Goal: Task Accomplishment & Management: Manage account settings

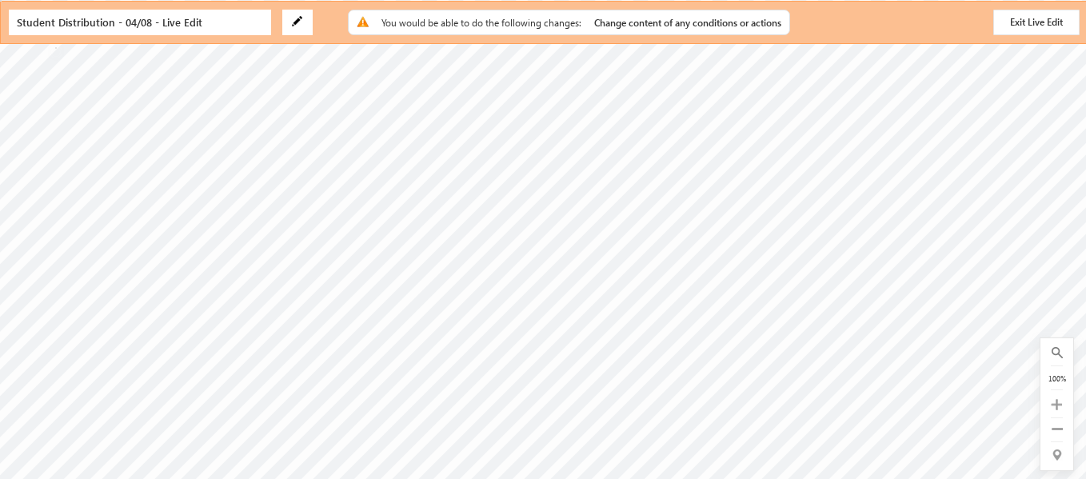
scroll to position [325, 0]
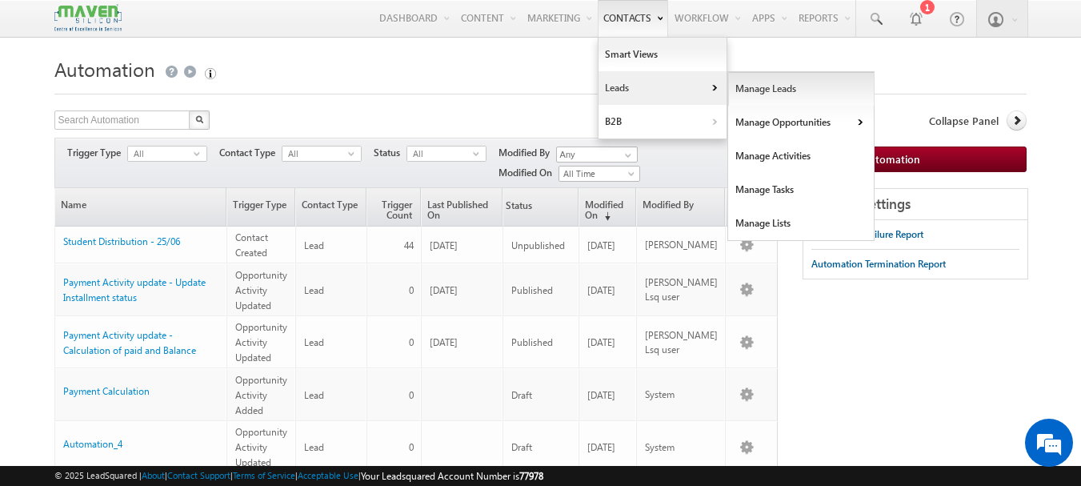
click at [765, 90] on link "Manage Leads" at bounding box center [801, 89] width 146 height 34
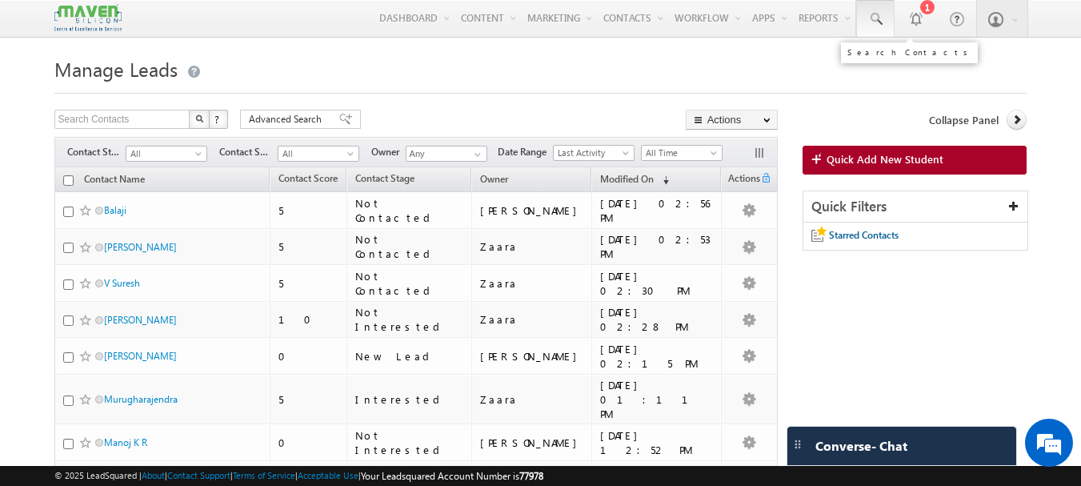
drag, startPoint x: 874, startPoint y: 19, endPoint x: 876, endPoint y: 27, distance: 8.2
click at [874, 20] on span at bounding box center [875, 19] width 16 height 16
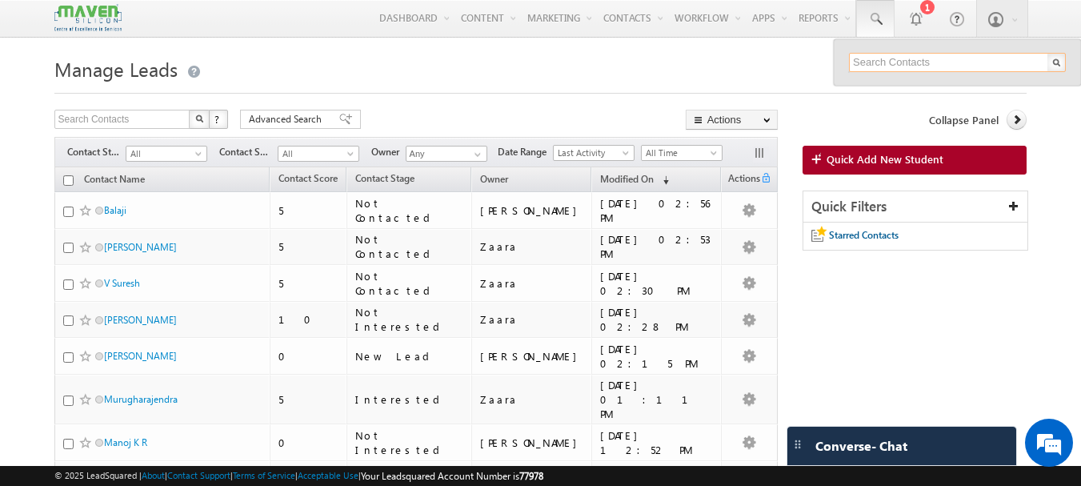
click at [870, 67] on input "text" at bounding box center [957, 62] width 217 height 19
type input "8722670594"
drag, startPoint x: 926, startPoint y: 55, endPoint x: 825, endPoint y: 56, distance: 101.6
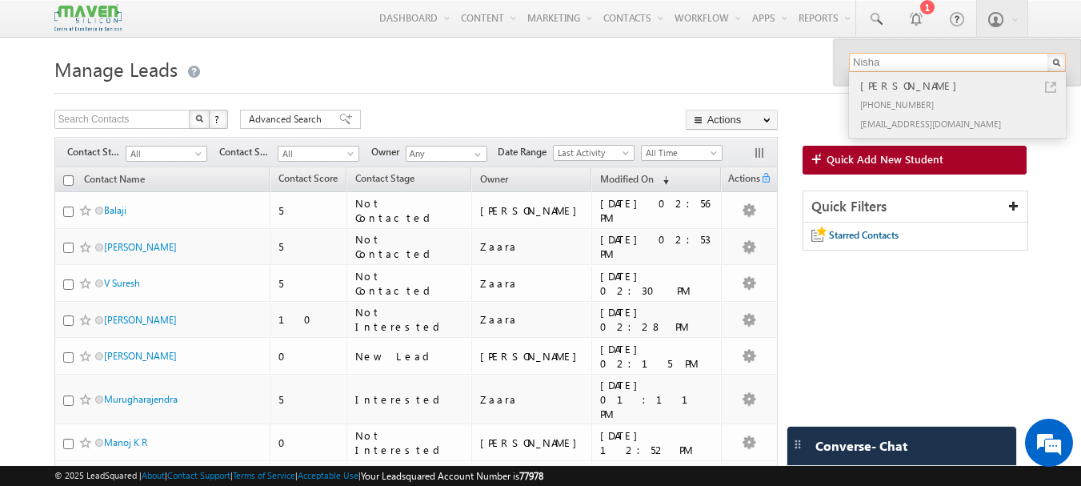
type input "Nisha"
click at [1050, 86] on link at bounding box center [1050, 87] width 11 height 11
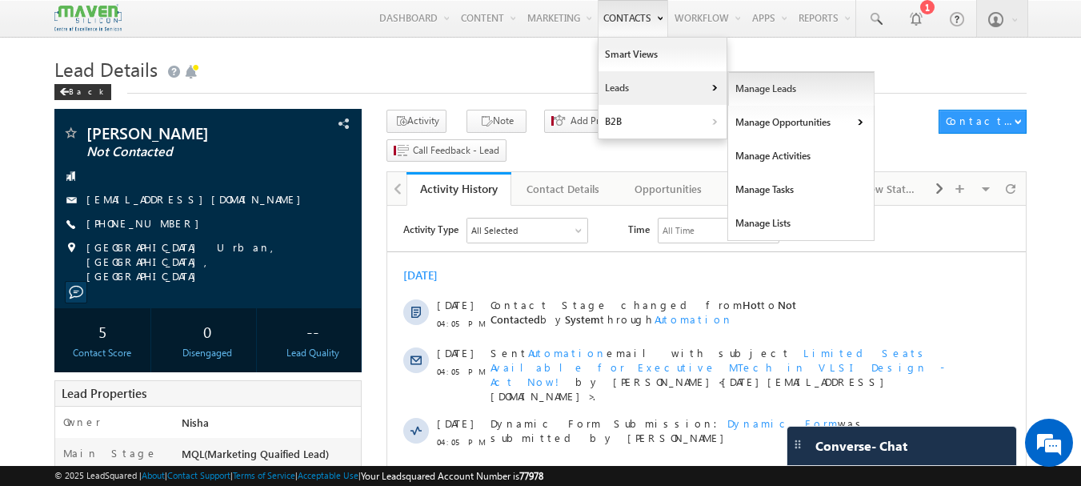
click at [758, 90] on link "Manage Leads" at bounding box center [801, 89] width 146 height 34
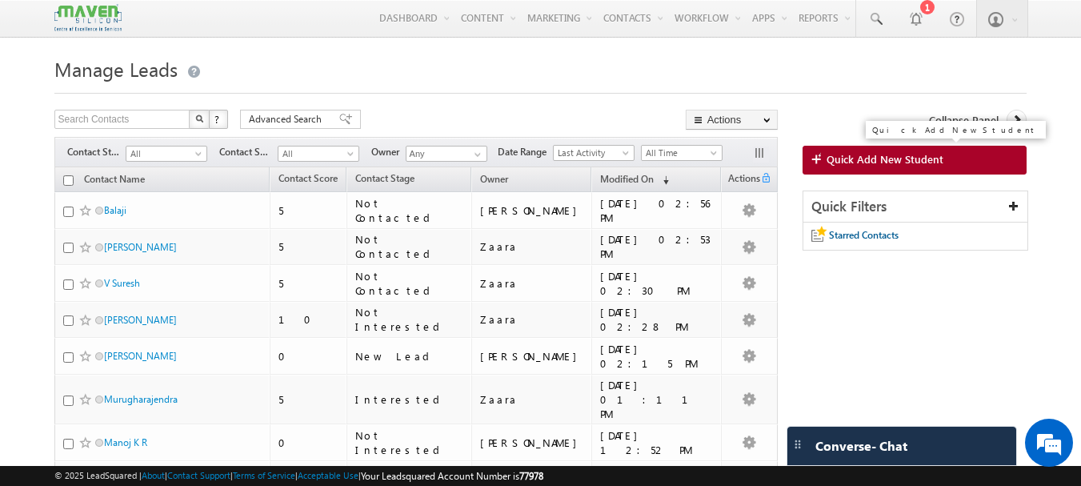
click at [886, 158] on span "Quick Add New Student" at bounding box center [884, 159] width 117 height 14
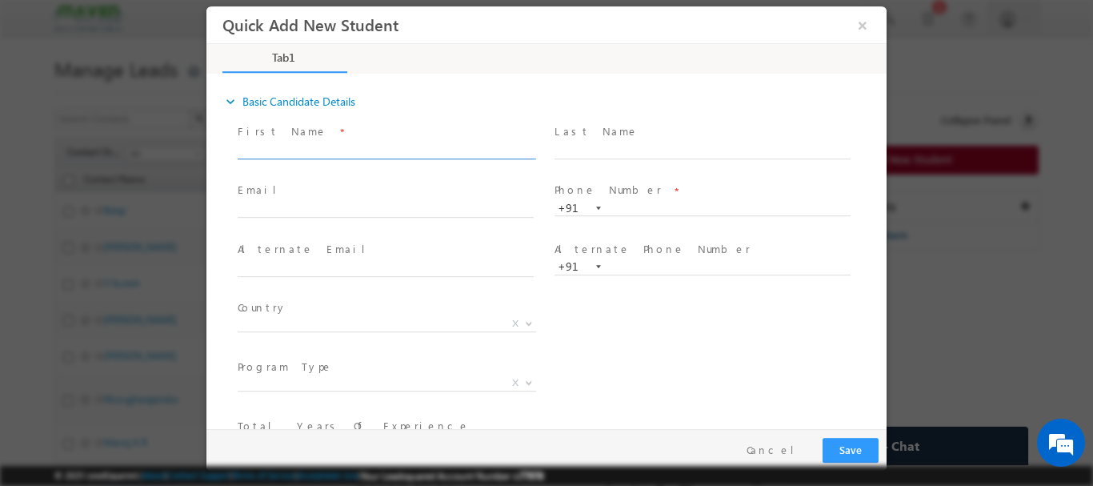
click at [274, 142] on input "text" at bounding box center [386, 150] width 296 height 16
click at [613, 143] on input "text" at bounding box center [702, 150] width 296 height 16
click at [293, 142] on input "[PERSON_NAME] B" at bounding box center [386, 150] width 296 height 16
type input "[PERSON_NAME]"
click at [585, 142] on input "text" at bounding box center [702, 150] width 296 height 16
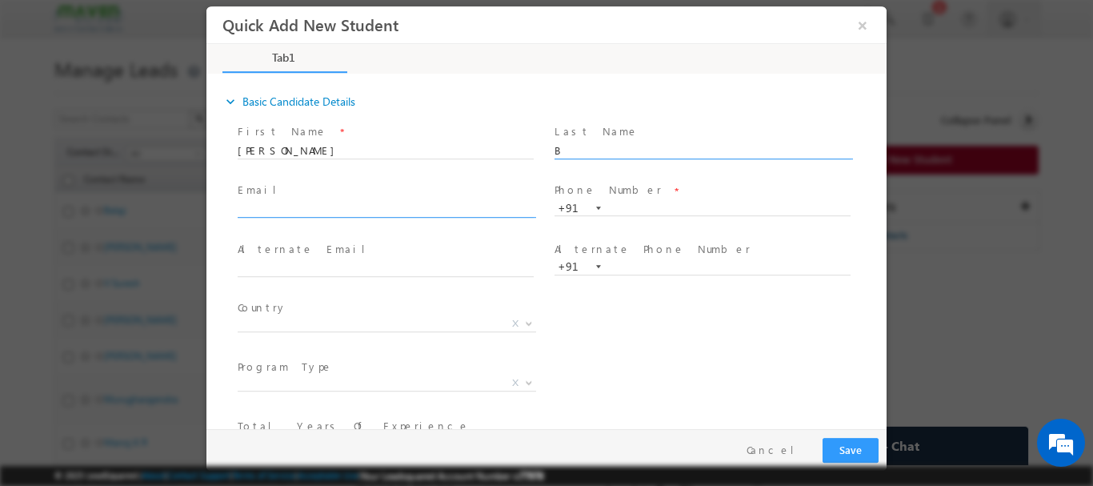
type input "B"
click input "text"
type input "[PERSON_NAME][EMAIL_ADDRESS][DOMAIN_NAME]"
click at [642, 212] on input "text" at bounding box center [702, 208] width 296 height 16
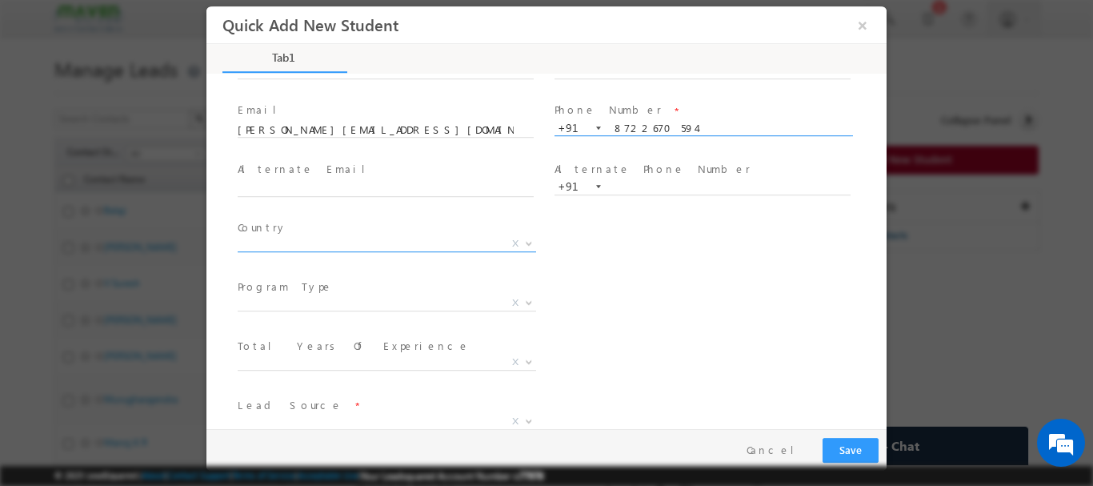
type input "8722670594"
click at [304, 248] on span "X" at bounding box center [387, 243] width 298 height 16
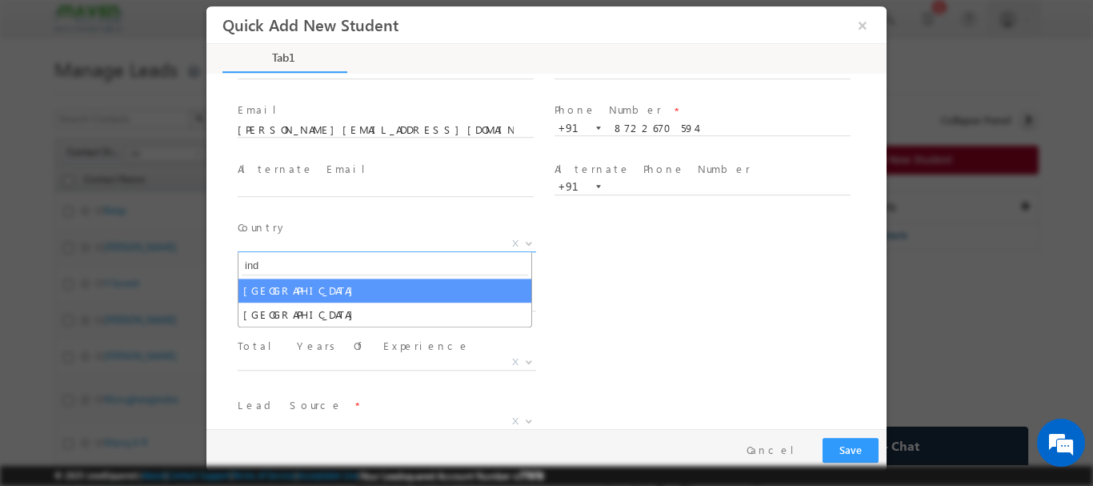
type input "ind"
select select "[GEOGRAPHIC_DATA]"
select select
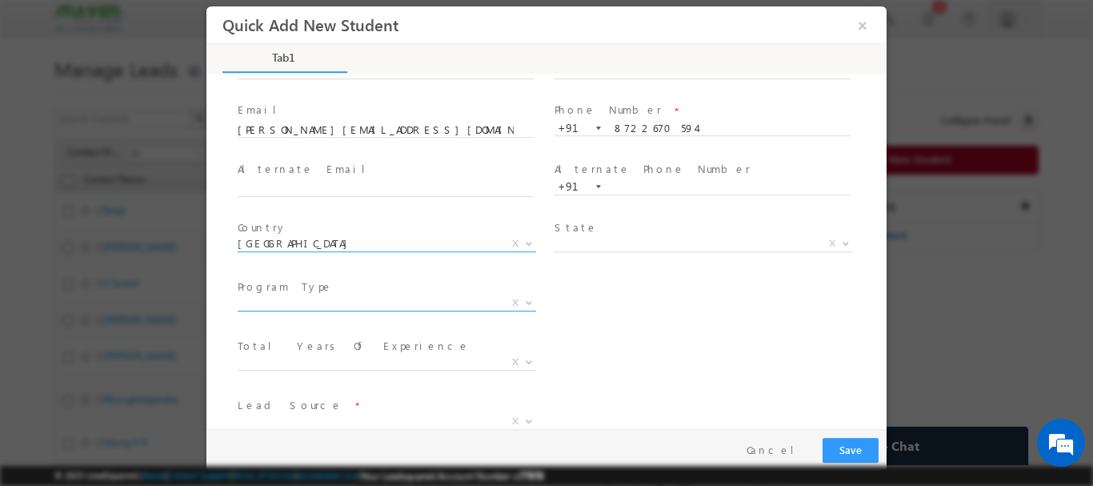
click at [298, 305] on span "X" at bounding box center [387, 302] width 298 height 16
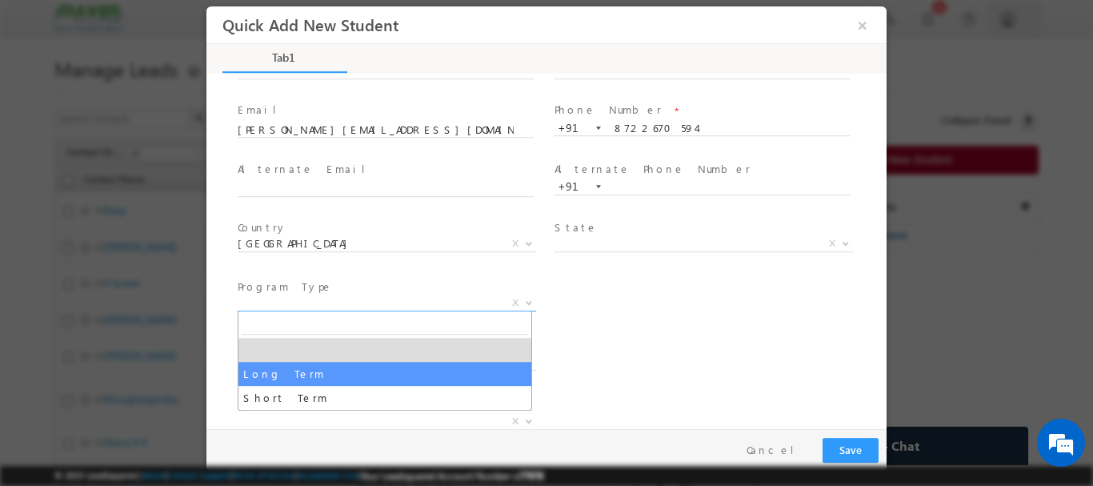
select select "Long Term"
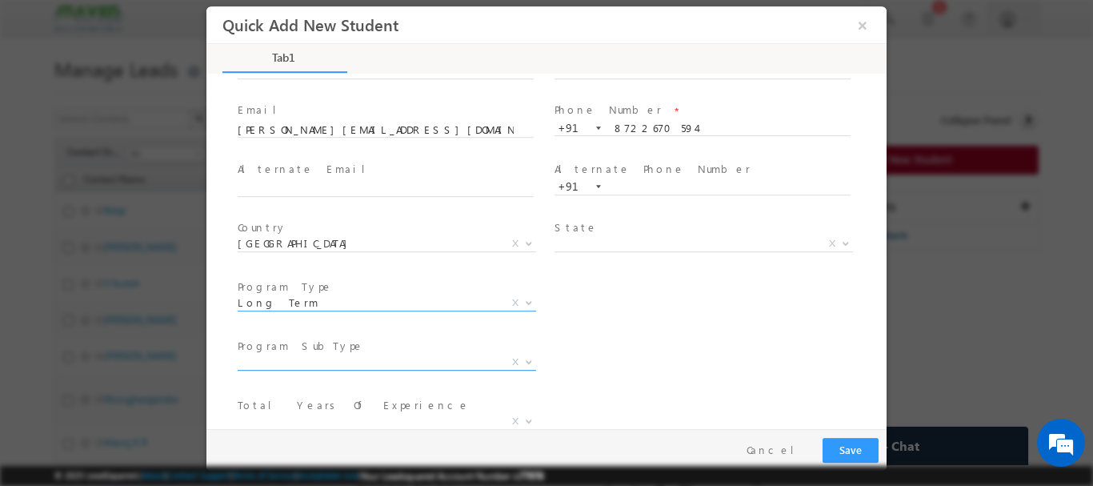
click at [284, 359] on span "X" at bounding box center [387, 362] width 298 height 16
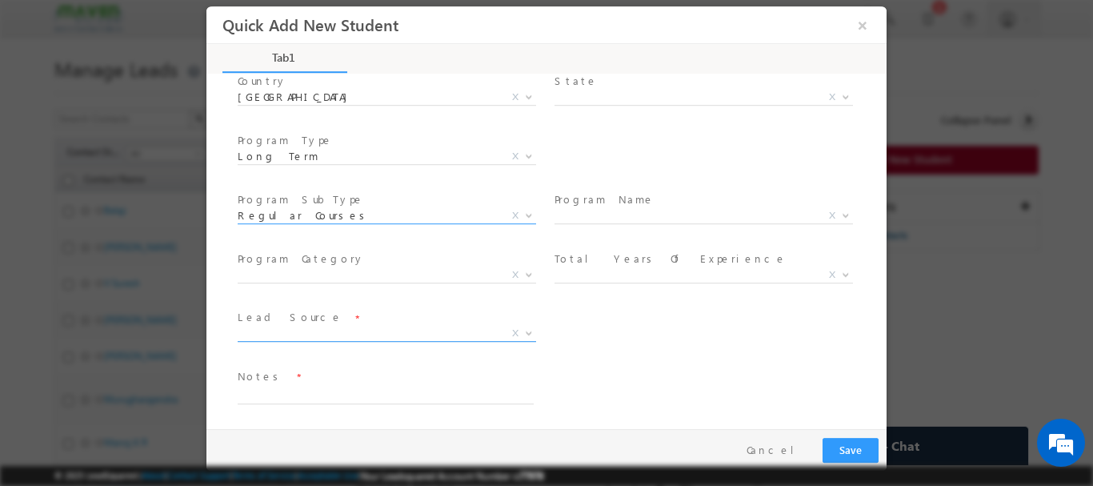
scroll to position [227, 0]
click at [367, 214] on span "Regular Courses" at bounding box center [368, 213] width 260 height 14
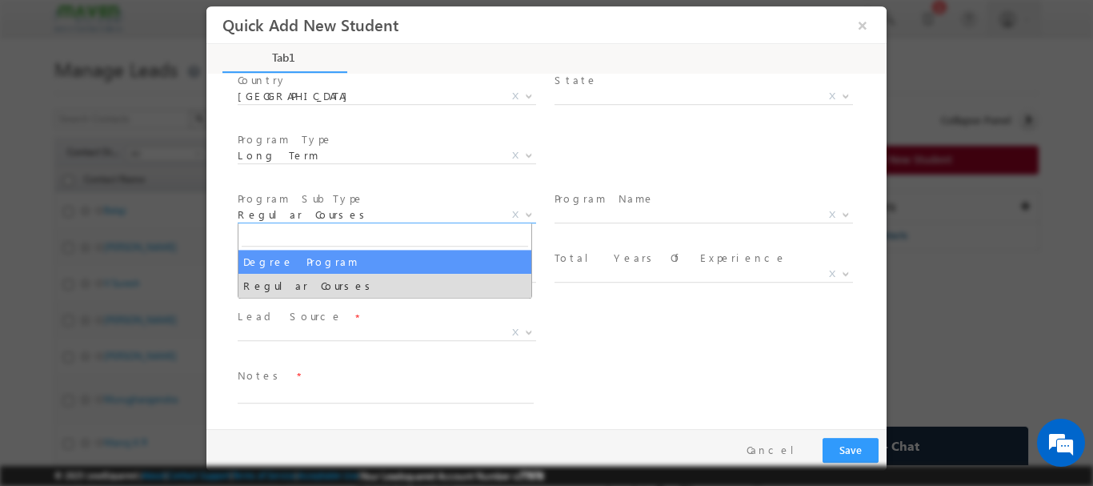
select select "Degree Program"
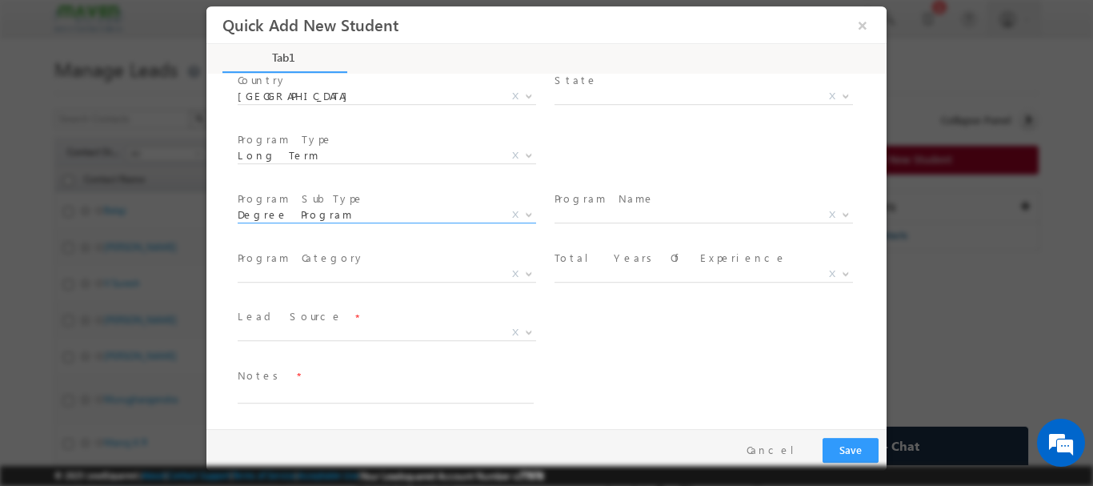
click at [594, 212] on span "X" at bounding box center [703, 214] width 298 height 16
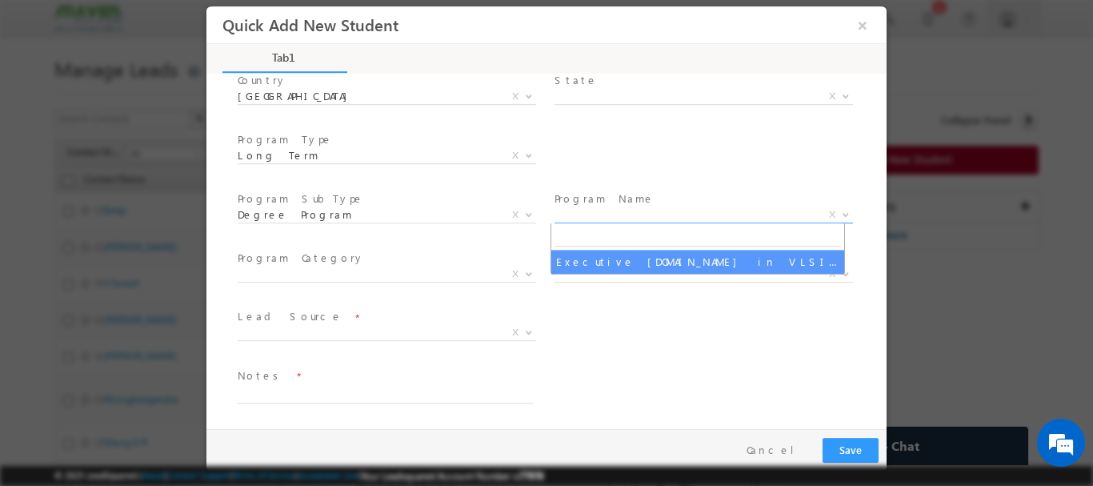
select select "Executive [DOMAIN_NAME] in VLSI Design"
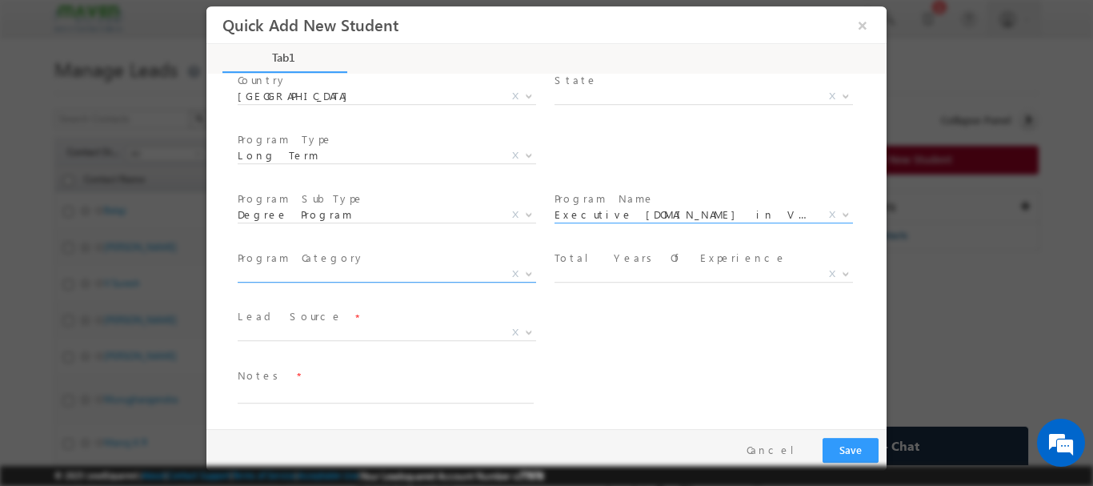
click at [280, 270] on span "X" at bounding box center [387, 274] width 298 height 16
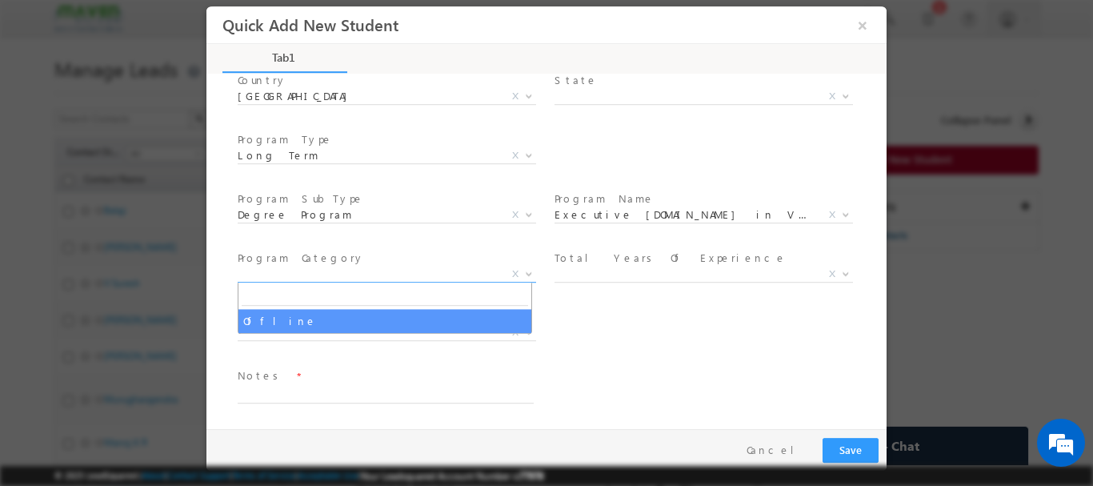
select select "Offline"
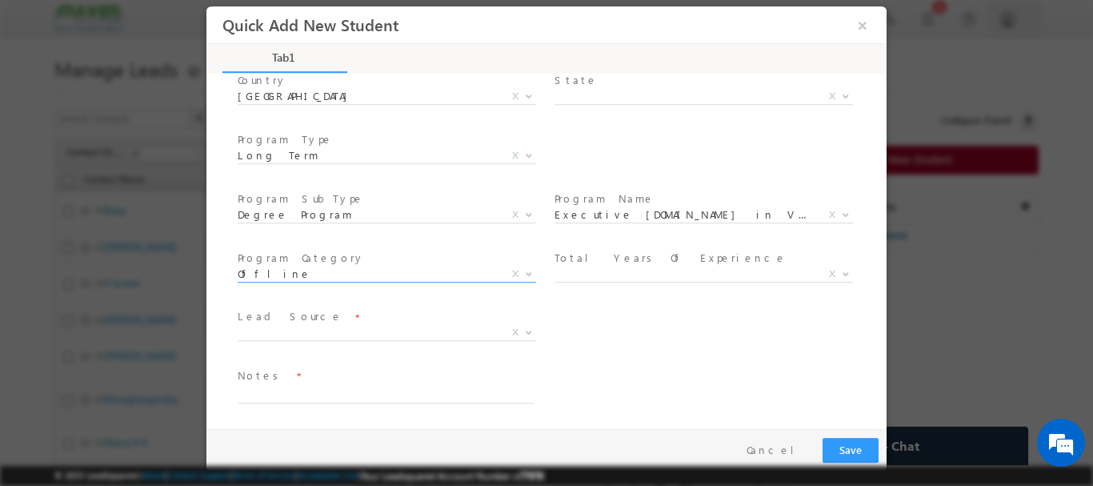
click at [573, 272] on span "X" at bounding box center [703, 274] width 298 height 16
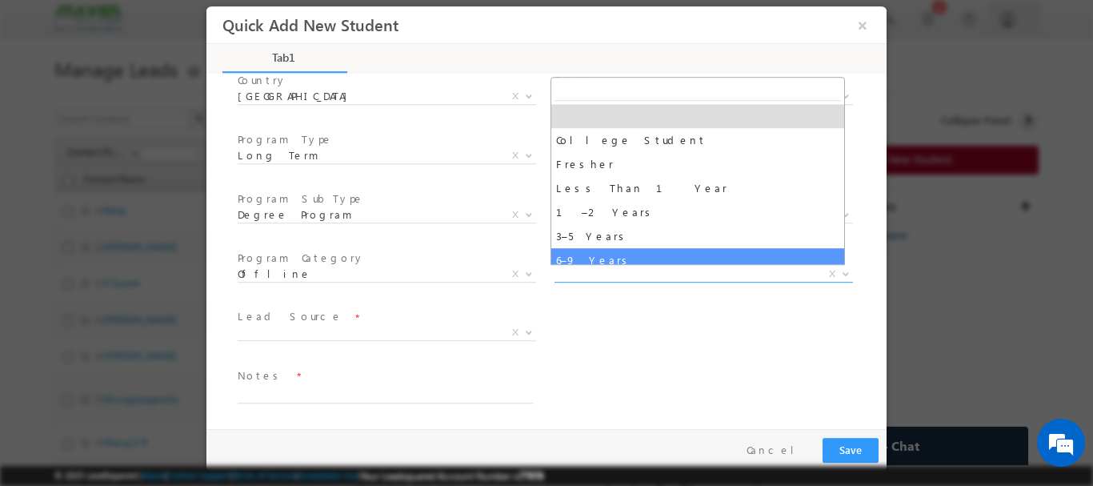
select select "6–9 Years"
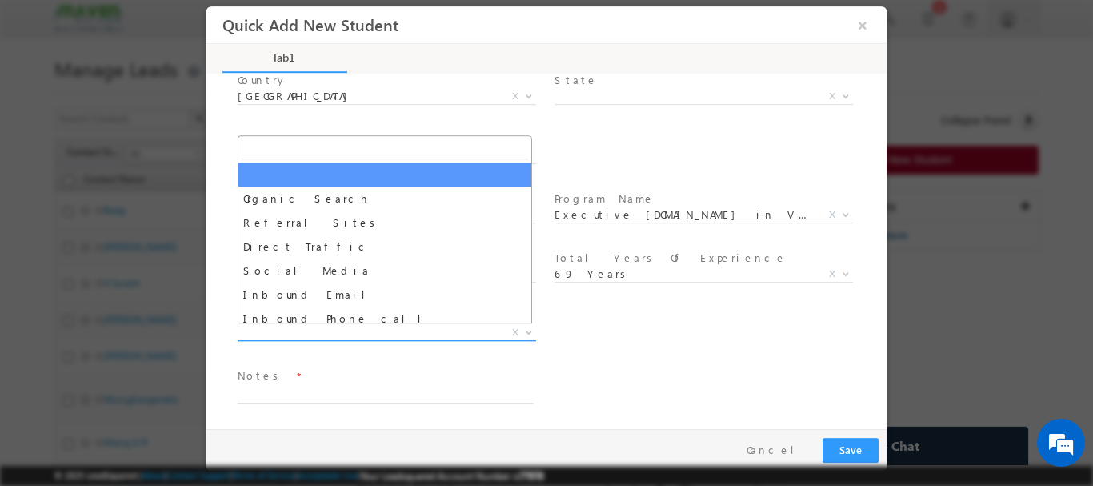
click at [282, 326] on span "X" at bounding box center [387, 332] width 298 height 16
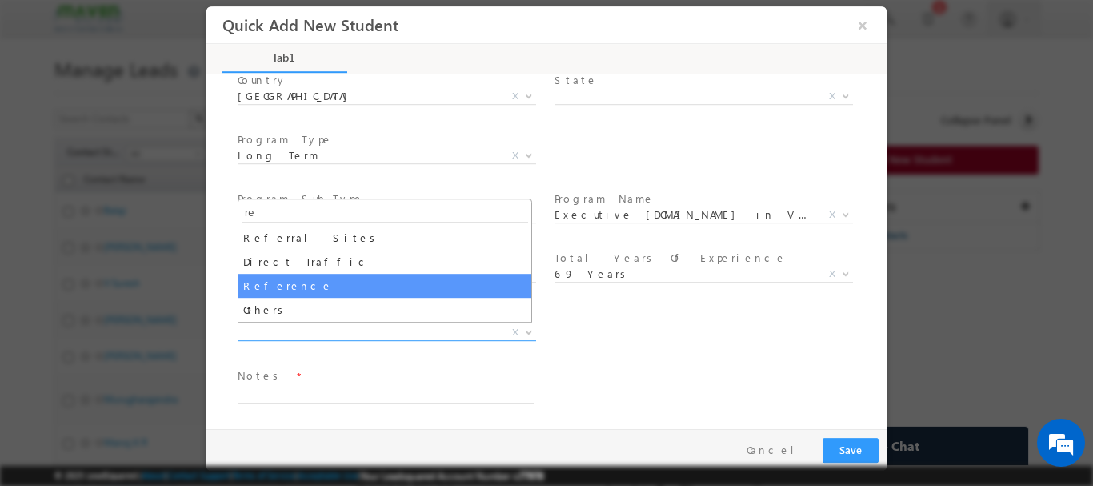
type input "re"
select select "Reference"
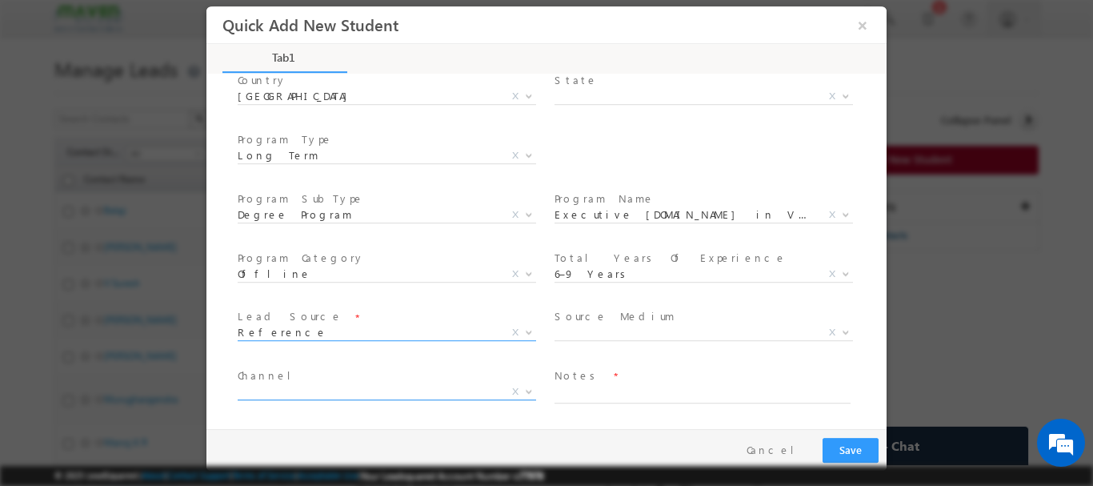
click at [318, 394] on span "X" at bounding box center [387, 391] width 298 height 16
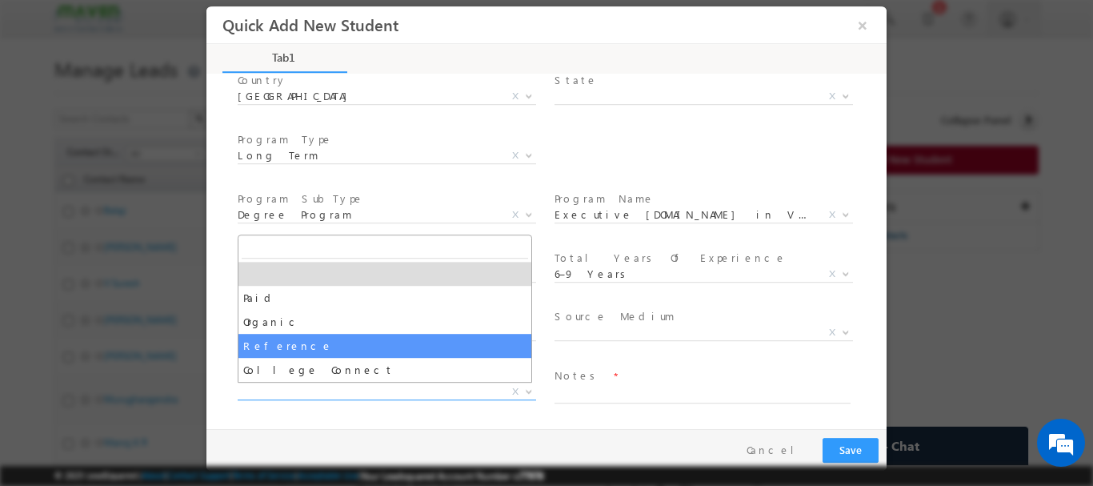
select select "Reference"
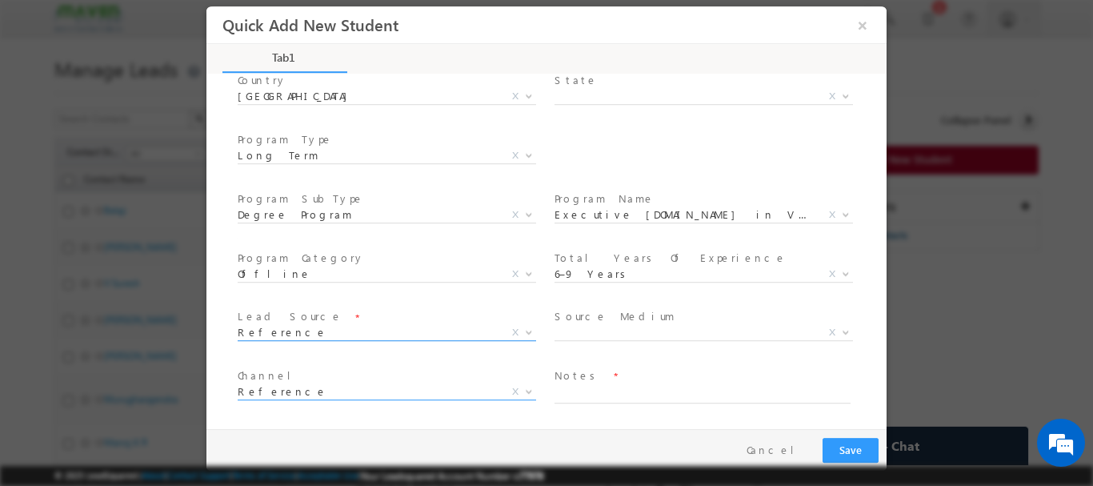
click at [318, 329] on span "Reference" at bounding box center [368, 331] width 260 height 14
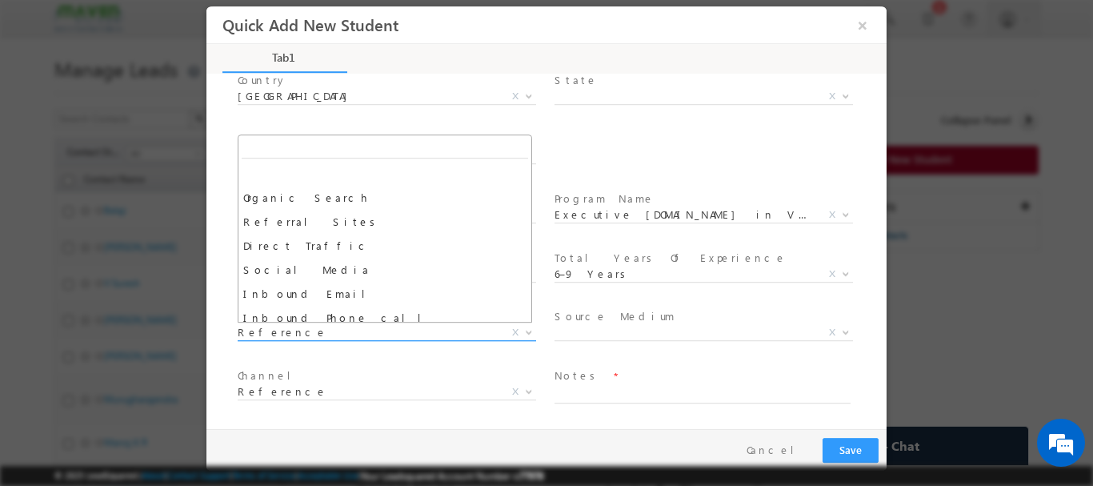
scroll to position [408, 0]
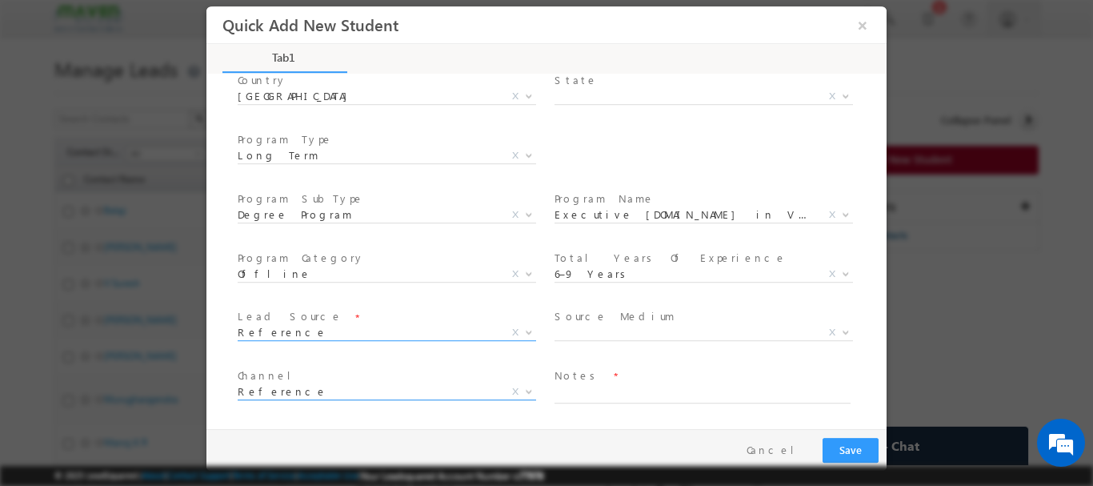
click at [277, 397] on span "Reference" at bounding box center [368, 390] width 260 height 14
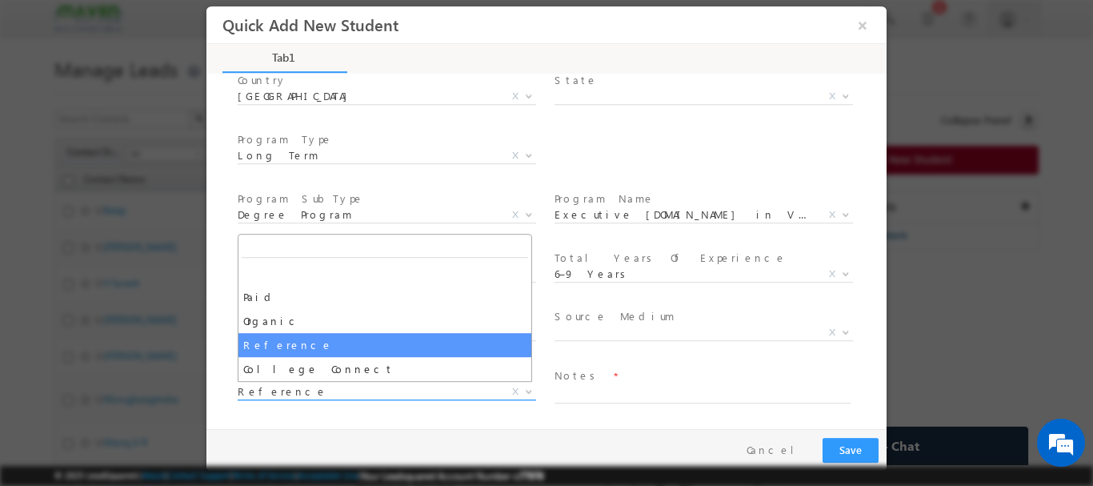
click at [278, 389] on span "Reference" at bounding box center [368, 390] width 260 height 14
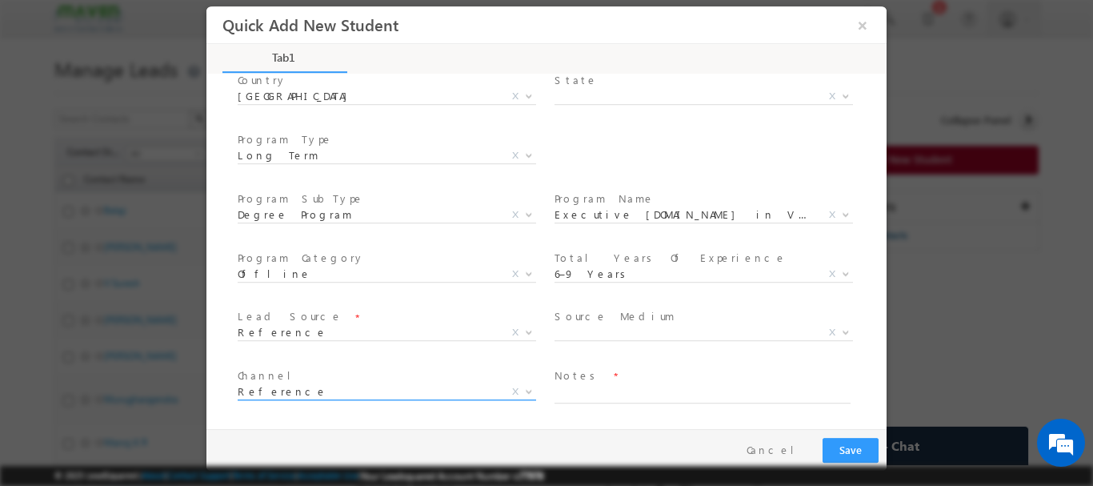
click at [278, 389] on span "Reference" at bounding box center [368, 390] width 260 height 14
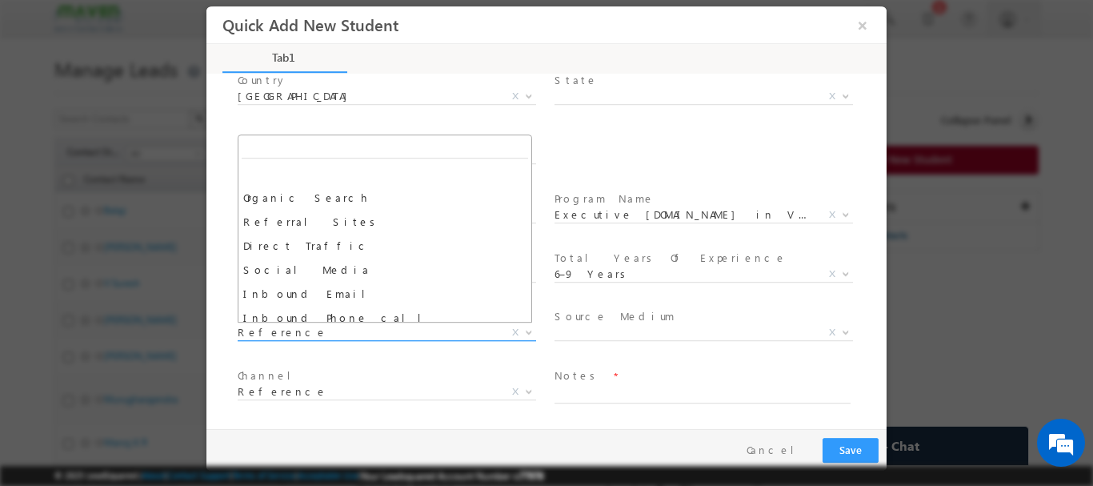
click at [293, 334] on span "Reference" at bounding box center [368, 331] width 260 height 14
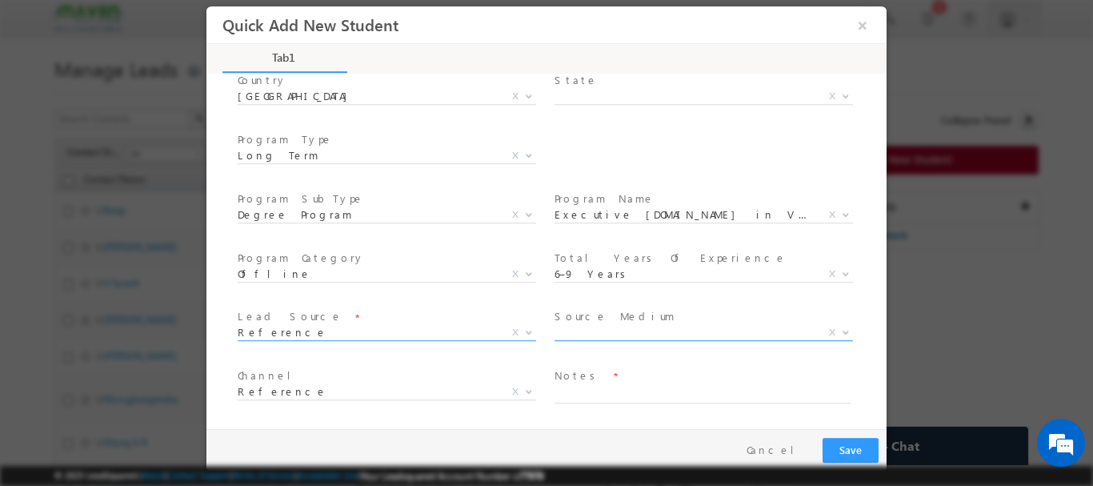
click at [583, 333] on span "X" at bounding box center [703, 332] width 298 height 16
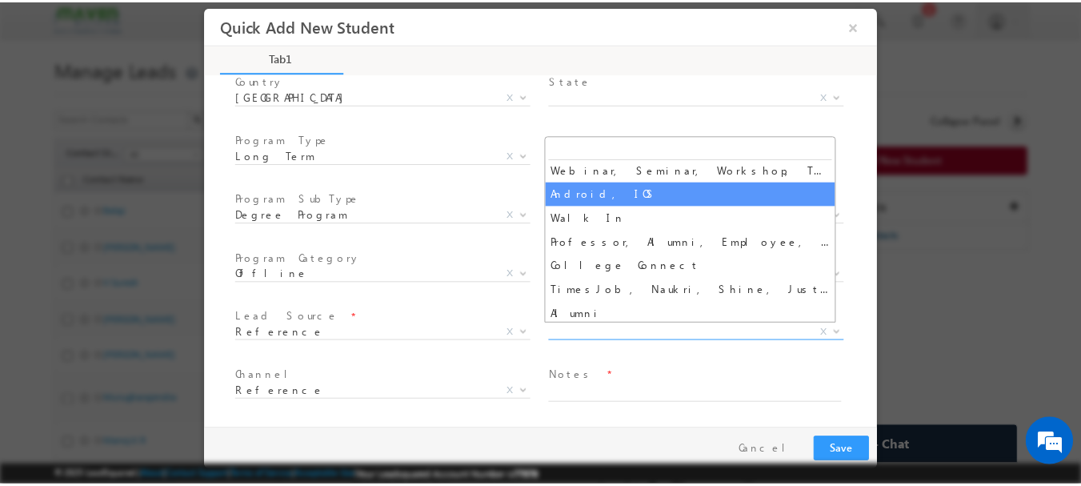
scroll to position [272, 0]
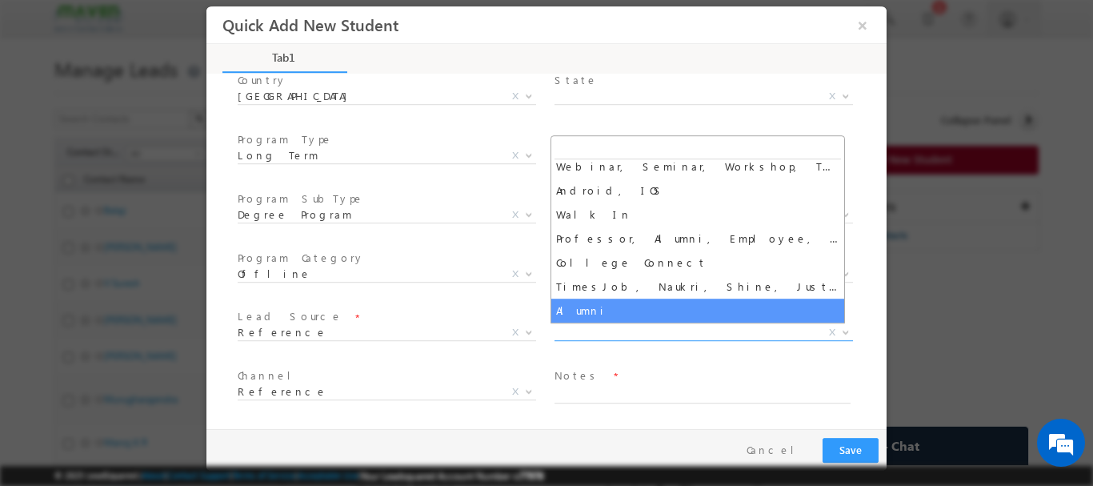
click at [642, 379] on span "Notes *" at bounding box center [701, 375] width 295 height 18
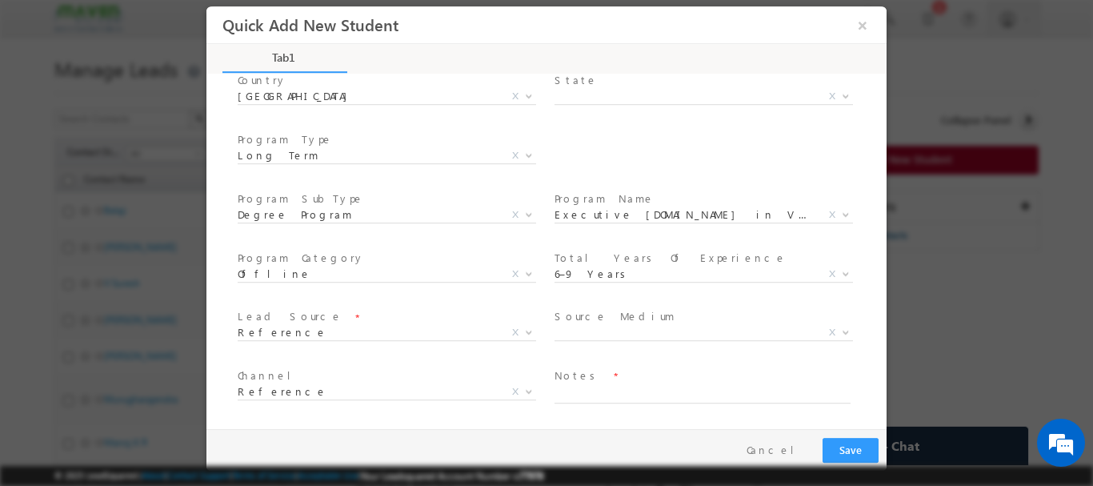
click at [600, 387] on textarea at bounding box center [702, 393] width 296 height 18
type textarea "drw4"
click at [843, 447] on button "Save" at bounding box center [850, 449] width 56 height 25
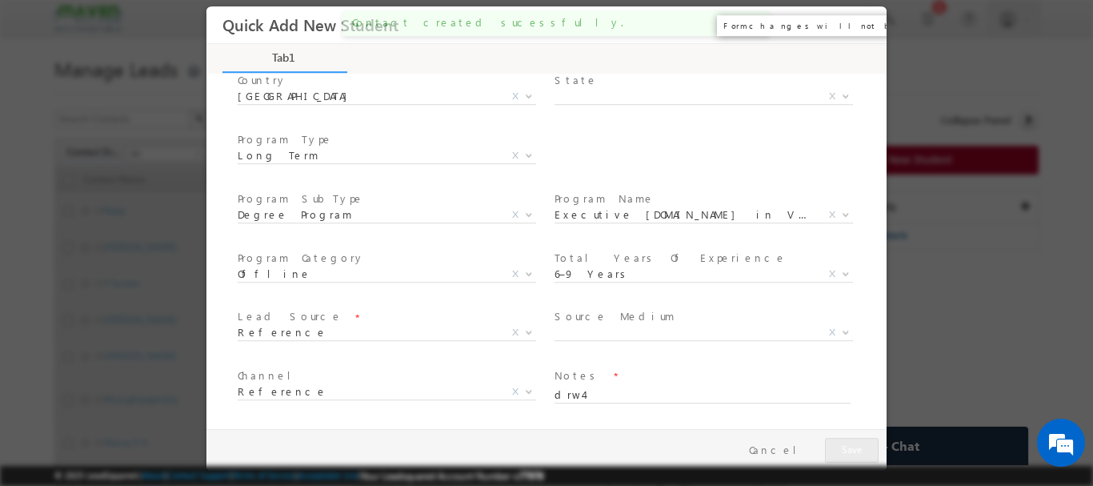
click at [862, 26] on button "×" at bounding box center [862, 25] width 27 height 30
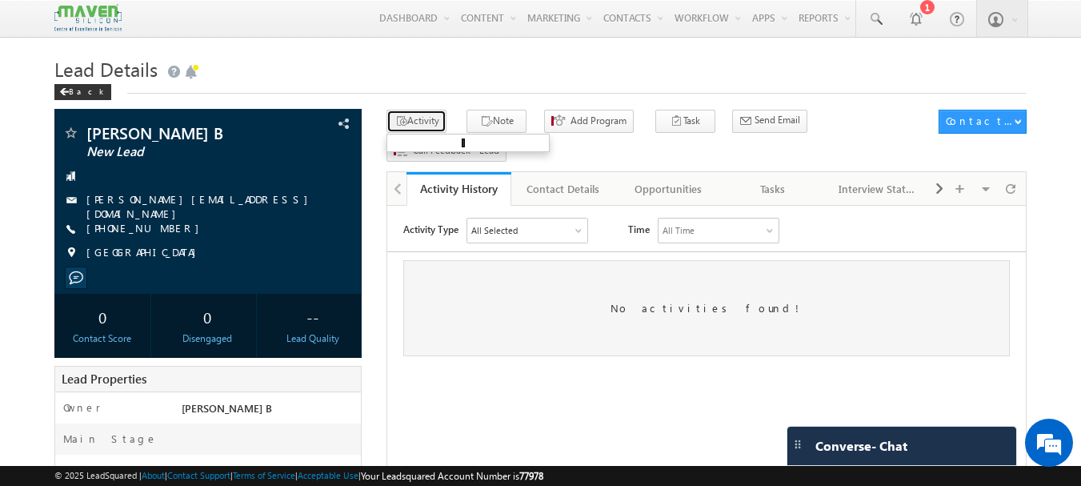
click at [422, 121] on button "Activity" at bounding box center [416, 121] width 60 height 23
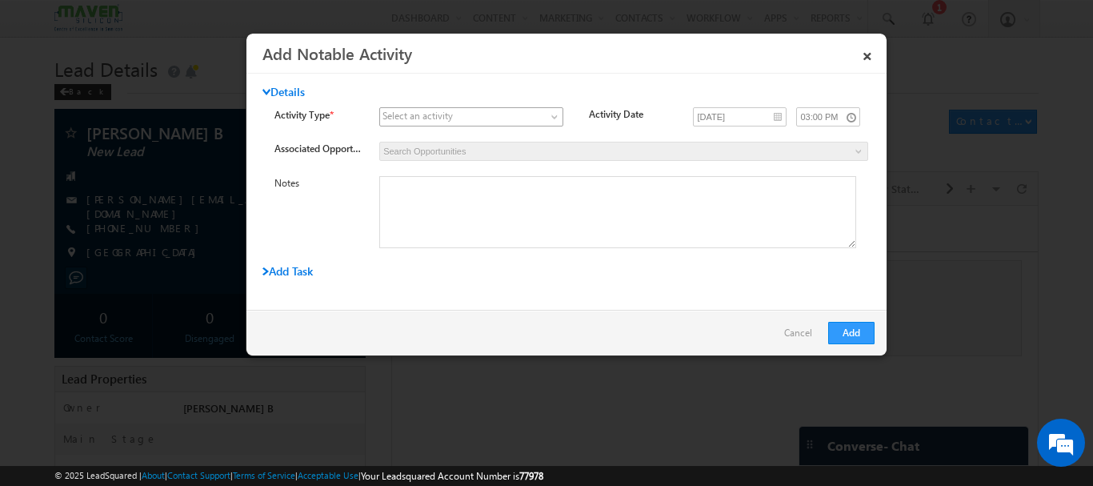
click at [553, 116] on span at bounding box center [556, 120] width 13 height 13
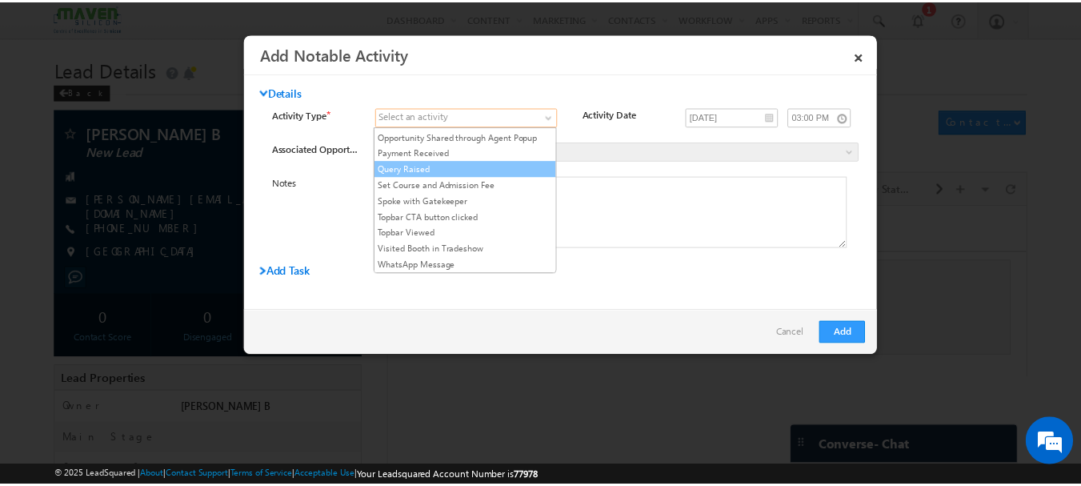
scroll to position [93, 0]
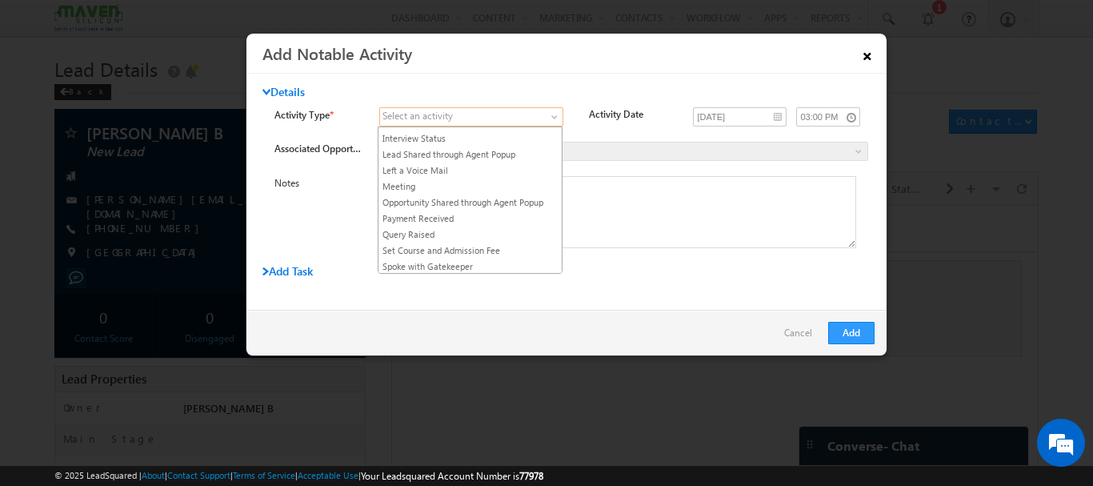
click at [865, 49] on link "×" at bounding box center [867, 53] width 27 height 28
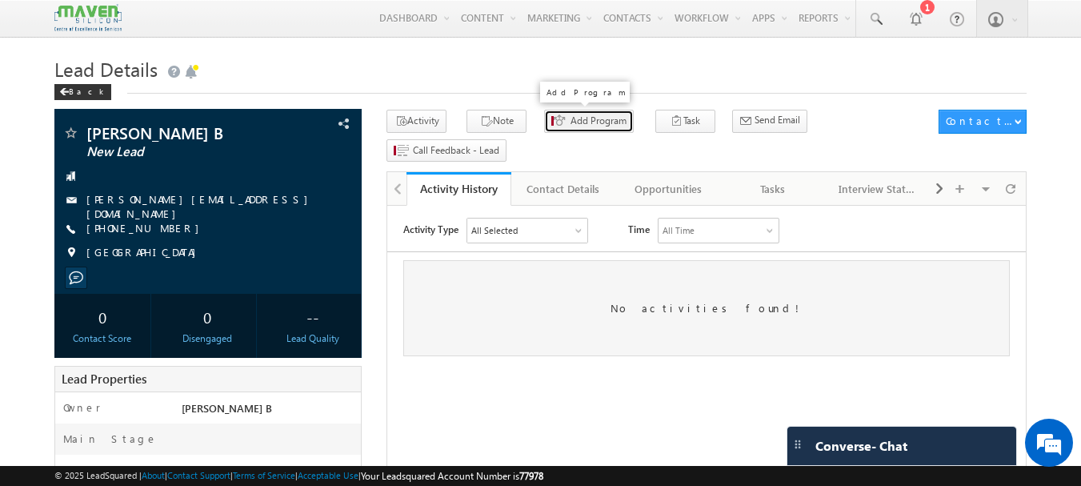
click at [575, 127] on span "Add Program" at bounding box center [598, 121] width 56 height 14
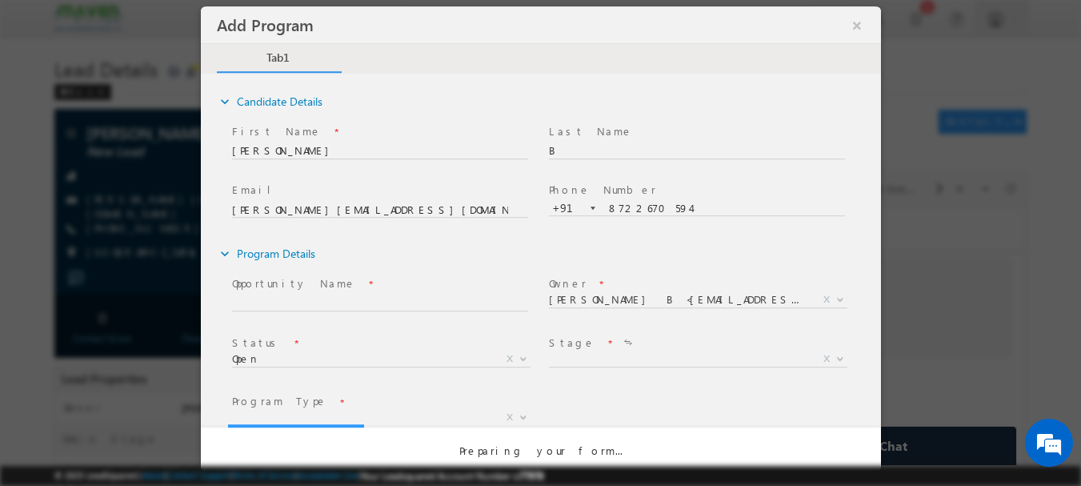
select select "Prospecting"
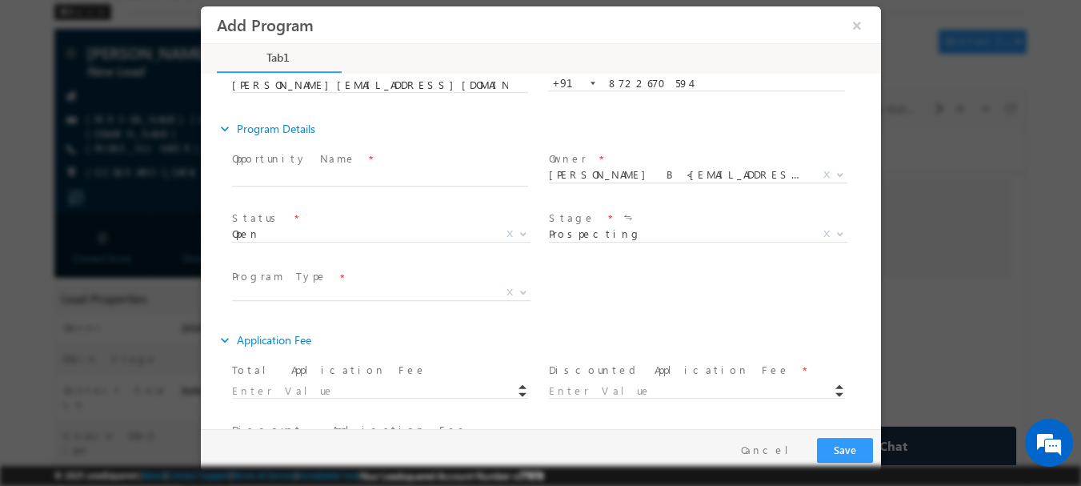
scroll to position [100, 0]
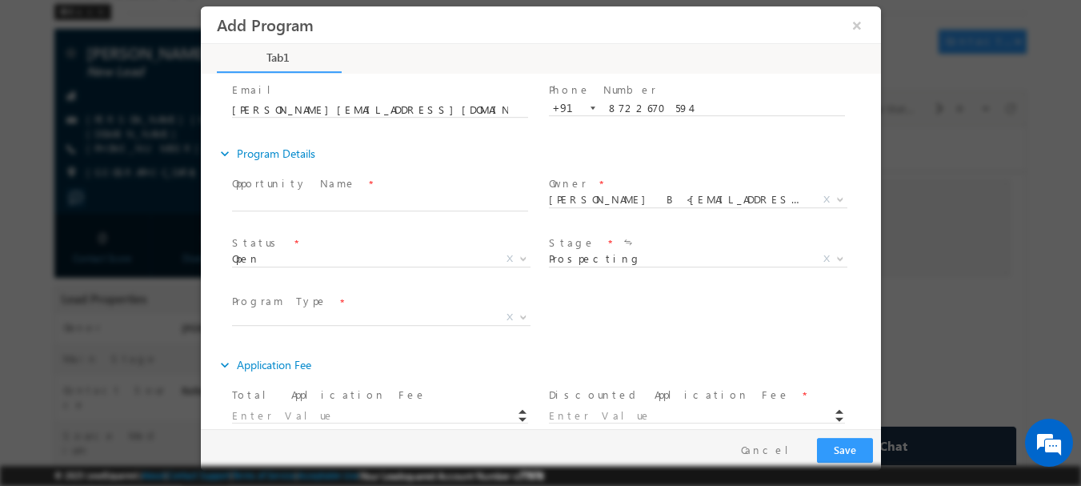
click at [356, 258] on span "Open Won Lost Open X" at bounding box center [386, 260] width 310 height 19
click at [644, 303] on div "Program Type * Long Term Short Term X Program SubType * Degree Program Regular …" at bounding box center [554, 319] width 652 height 59
click at [426, 320] on span "X" at bounding box center [380, 317] width 298 height 16
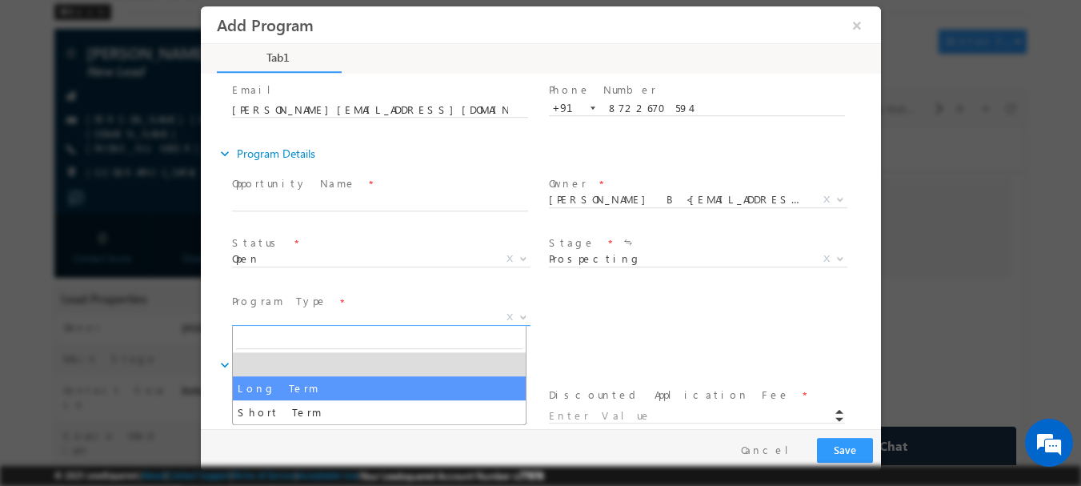
select select "Long Term"
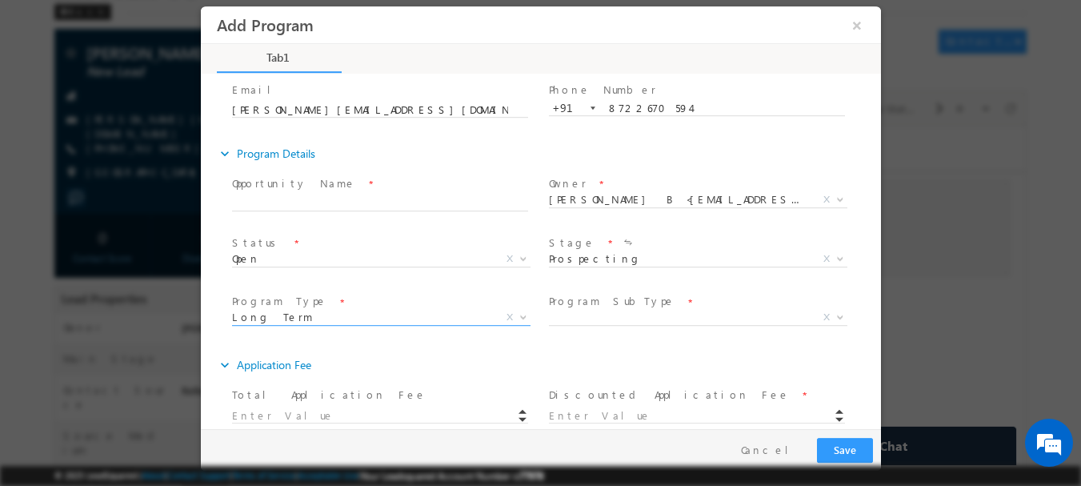
scroll to position [180, 0]
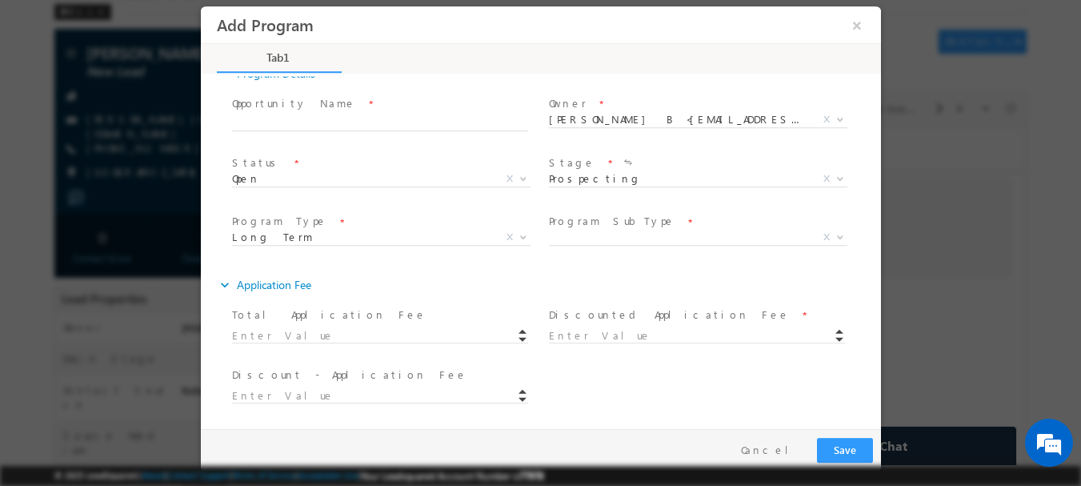
click at [310, 334] on span at bounding box center [386, 334] width 310 height 18
click at [302, 336] on span at bounding box center [386, 334] width 310 height 18
click at [287, 334] on span at bounding box center [386, 334] width 310 height 18
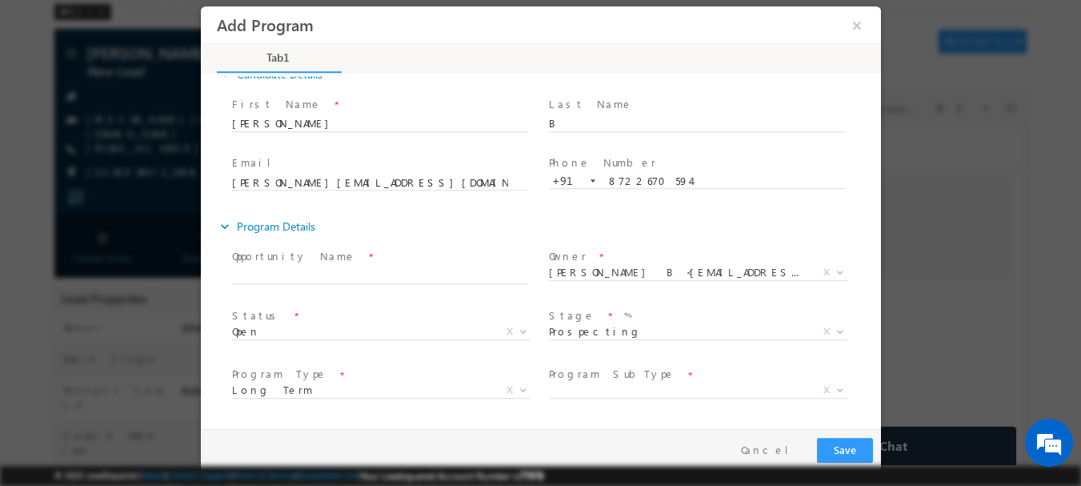
scroll to position [0, 0]
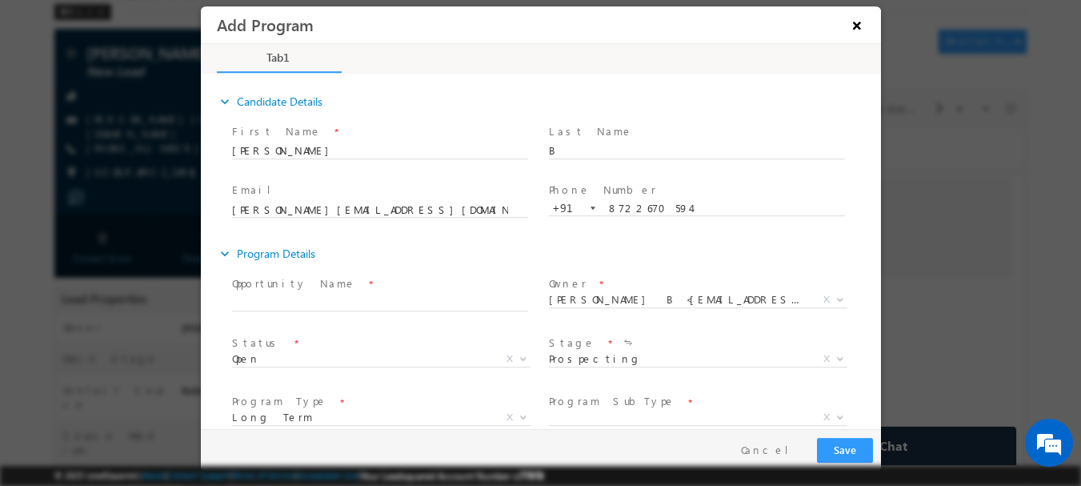
click at [861, 22] on button "×" at bounding box center [855, 25] width 27 height 30
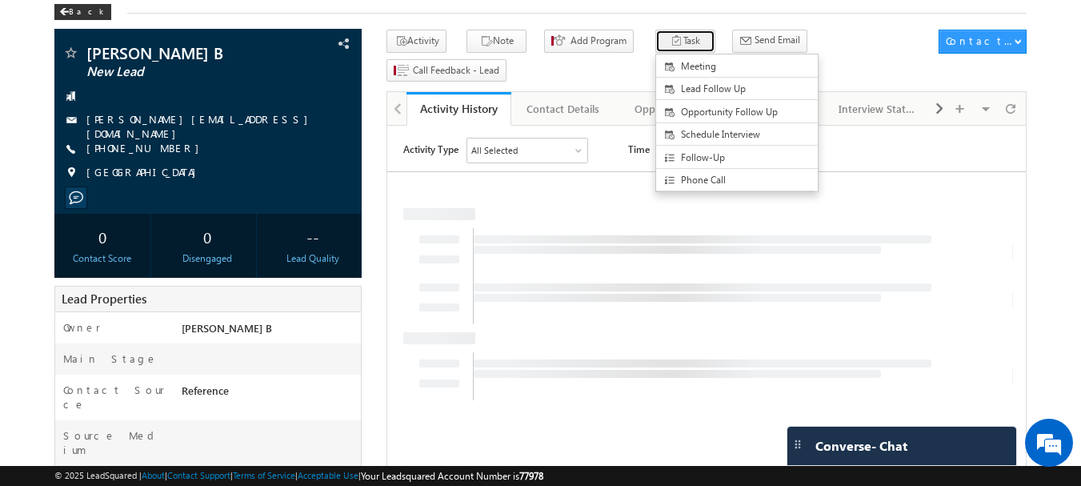
click at [661, 35] on button "Task" at bounding box center [685, 41] width 60 height 23
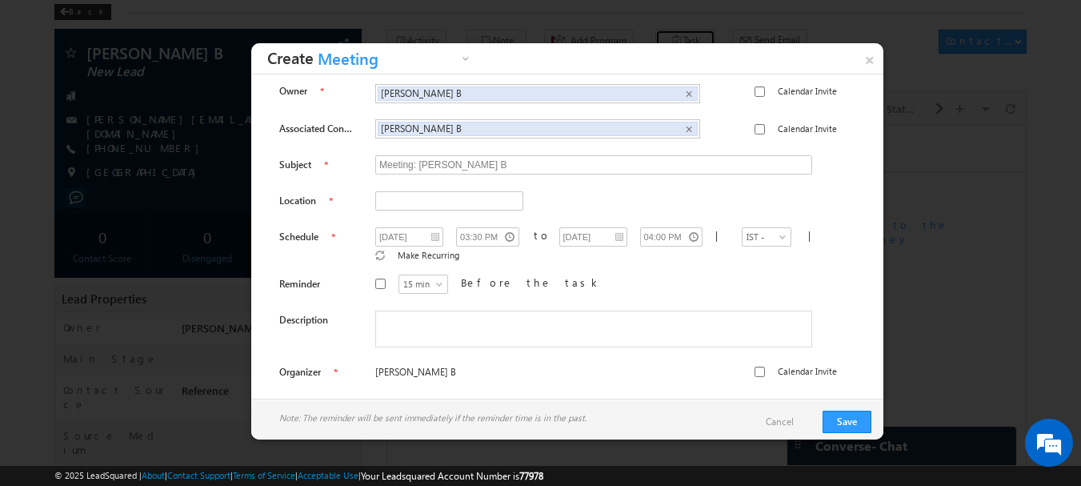
scroll to position [6, 0]
click at [876, 58] on link "×" at bounding box center [869, 57] width 28 height 28
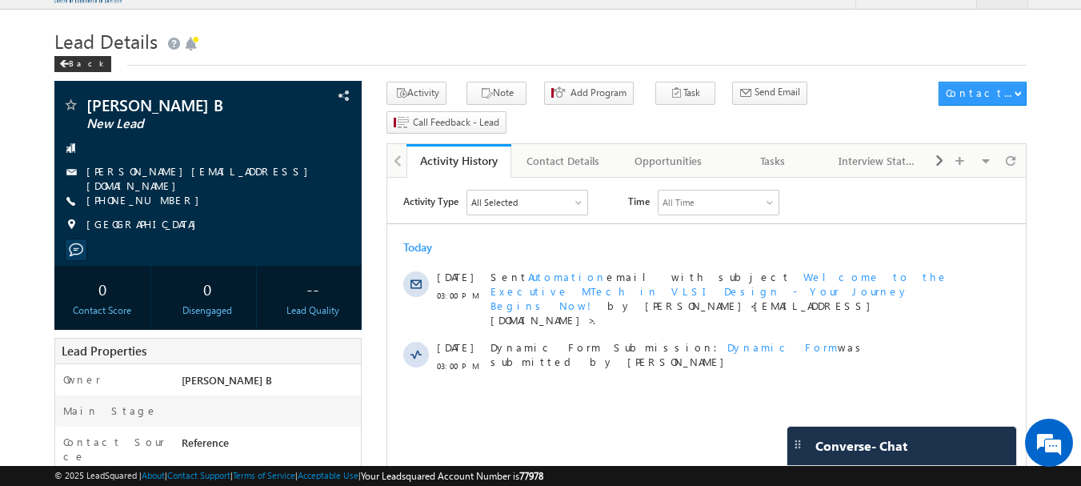
scroll to position [0, 0]
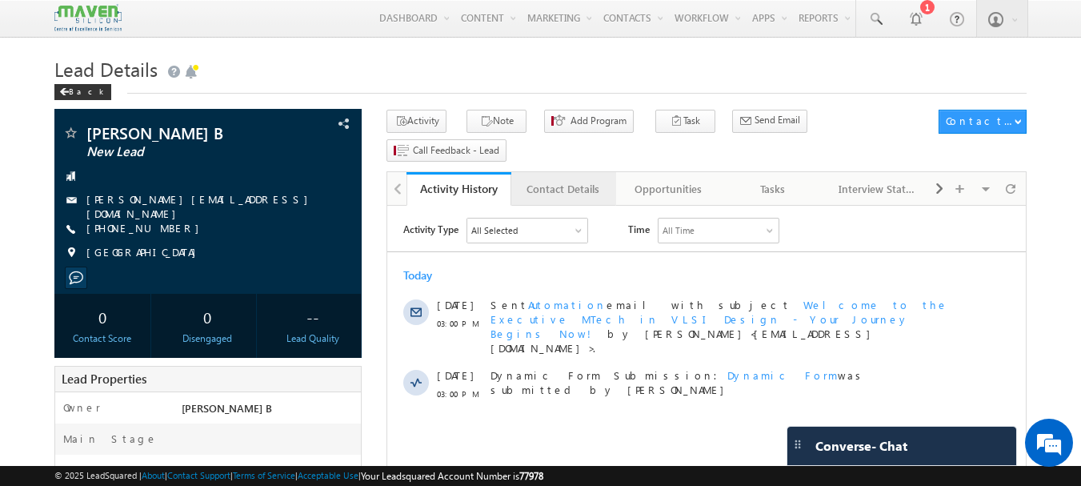
click at [569, 179] on div "Contact Details" at bounding box center [563, 188] width 78 height 19
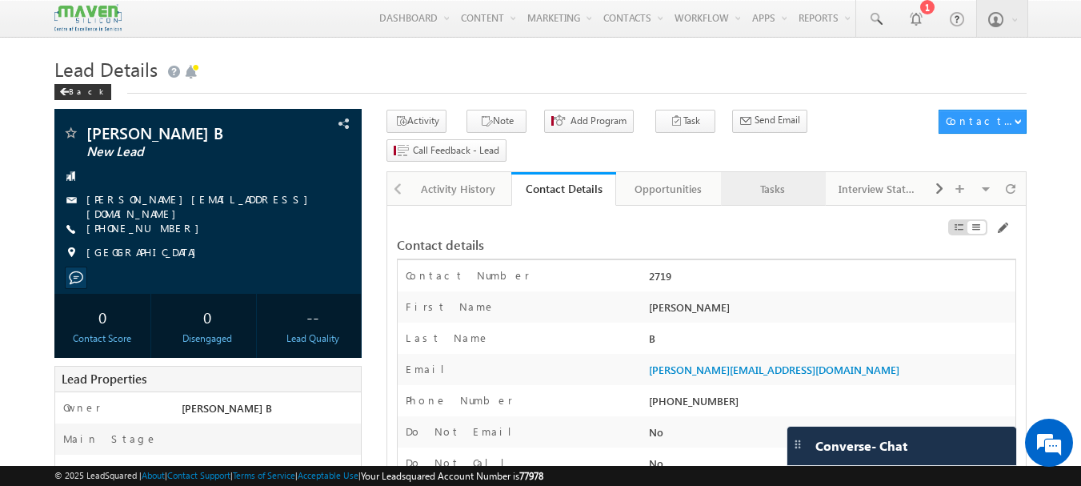
click at [784, 179] on div "Tasks" at bounding box center [773, 188] width 78 height 19
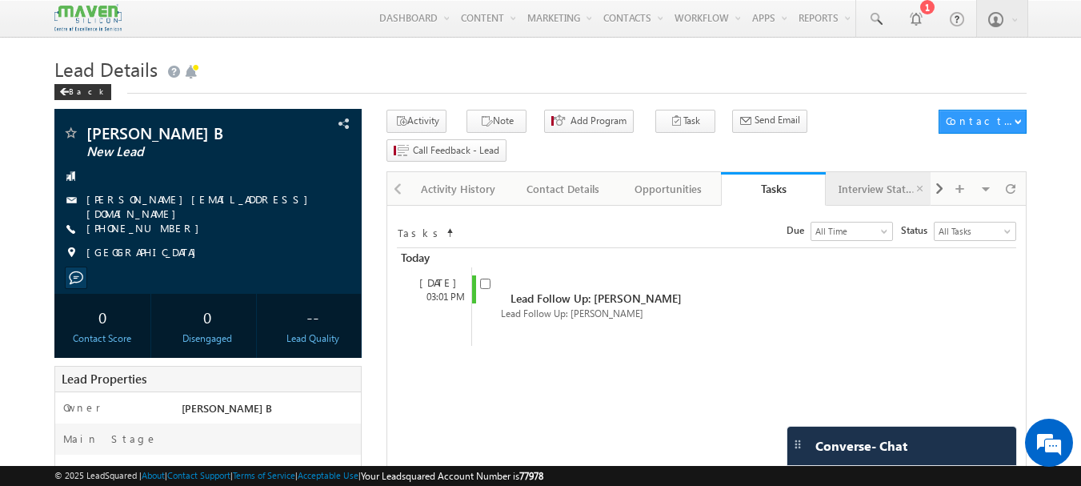
click at [879, 179] on div "Interview Status" at bounding box center [877, 188] width 78 height 19
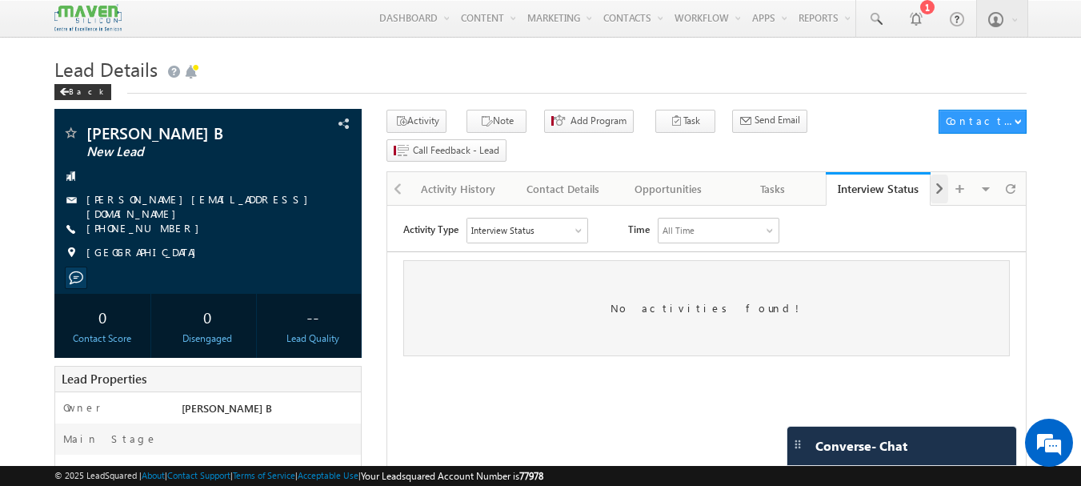
click at [936, 174] on span at bounding box center [939, 188] width 10 height 29
click at [897, 179] on div "Notes" at bounding box center [877, 188] width 78 height 19
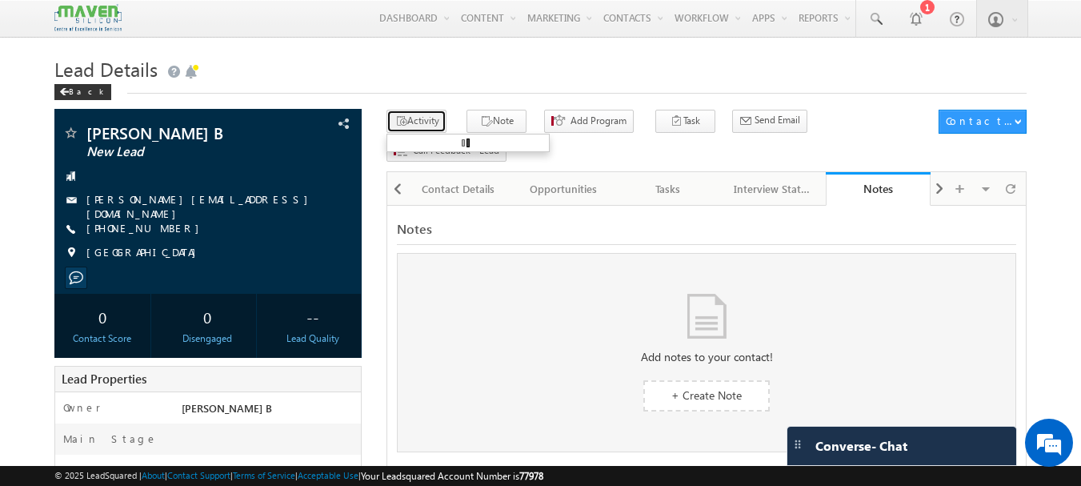
click at [434, 122] on button "Activity" at bounding box center [416, 121] width 60 height 23
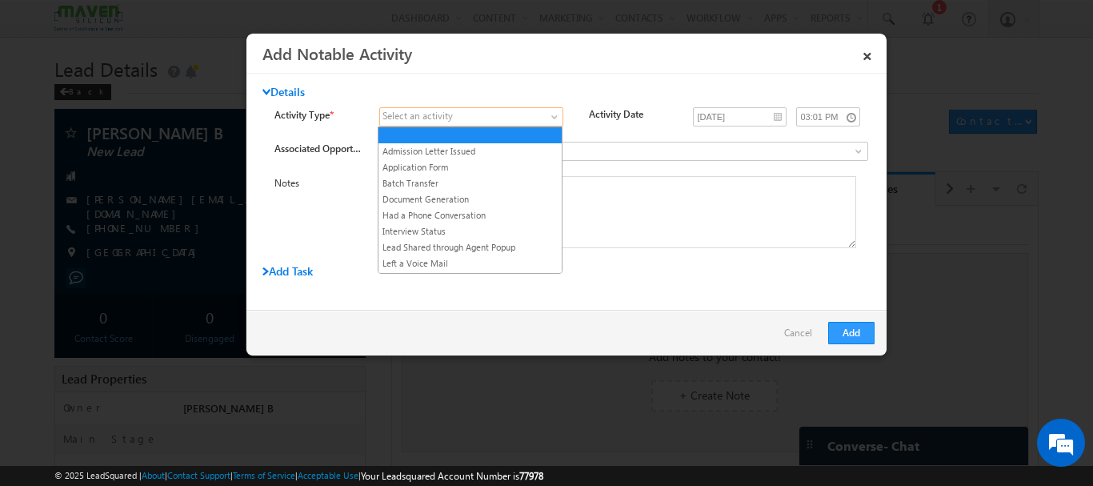
click at [536, 114] on span at bounding box center [461, 117] width 163 height 14
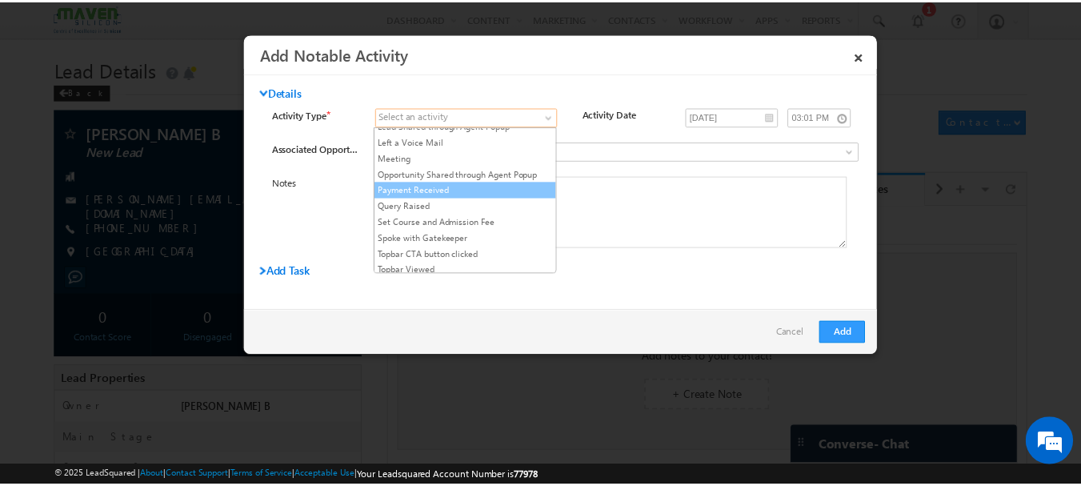
scroll to position [93, 0]
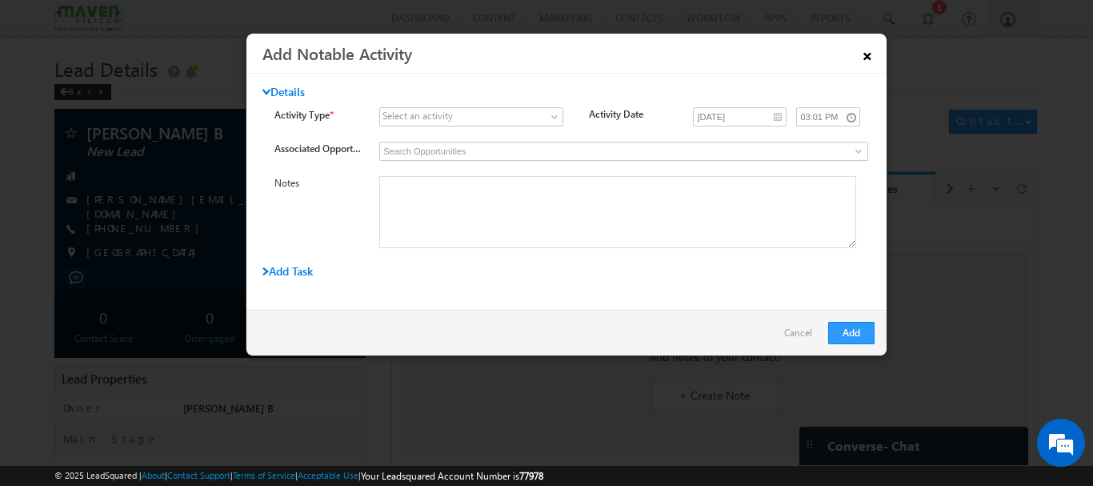
click at [866, 49] on link "×" at bounding box center [867, 53] width 27 height 28
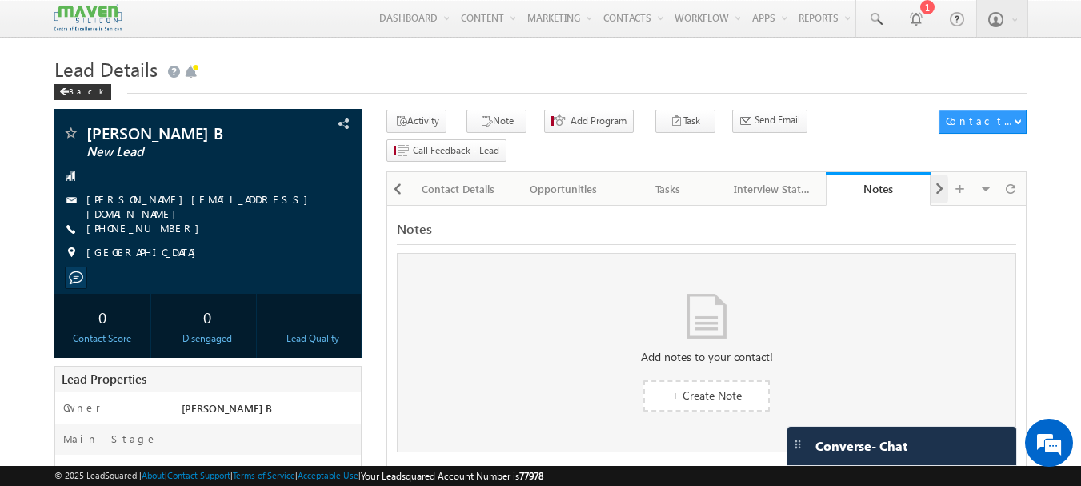
click at [945, 174] on div at bounding box center [939, 188] width 18 height 29
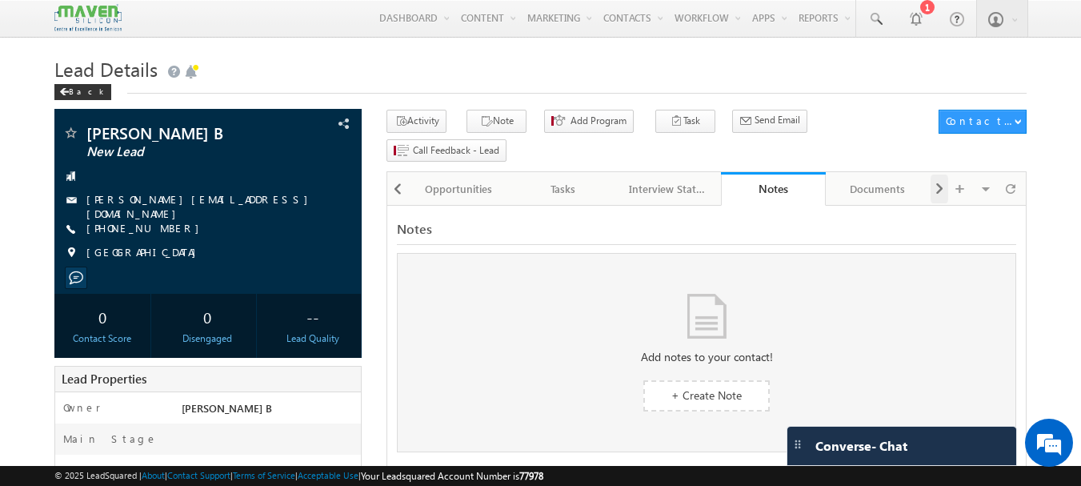
click at [939, 174] on span at bounding box center [939, 188] width 10 height 29
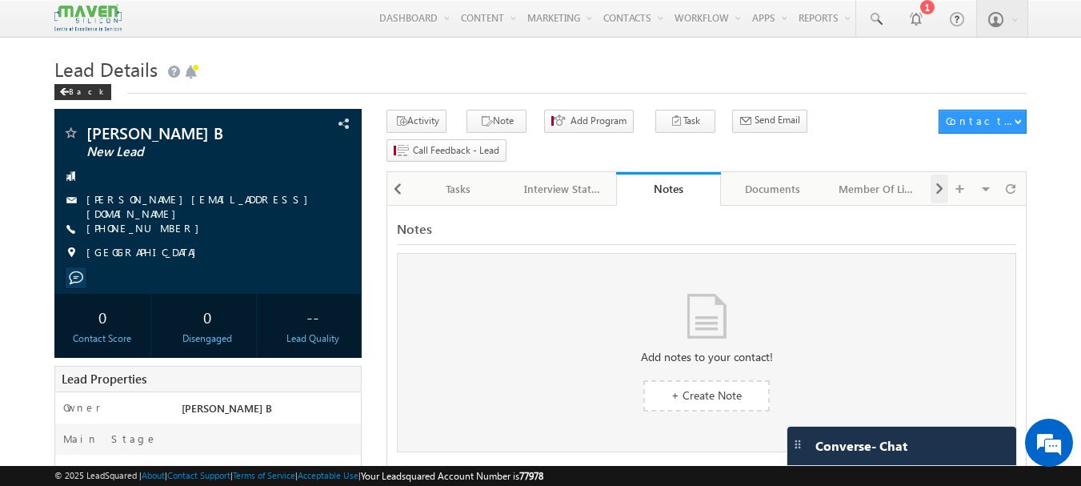
click at [939, 174] on span at bounding box center [939, 188] width 10 height 29
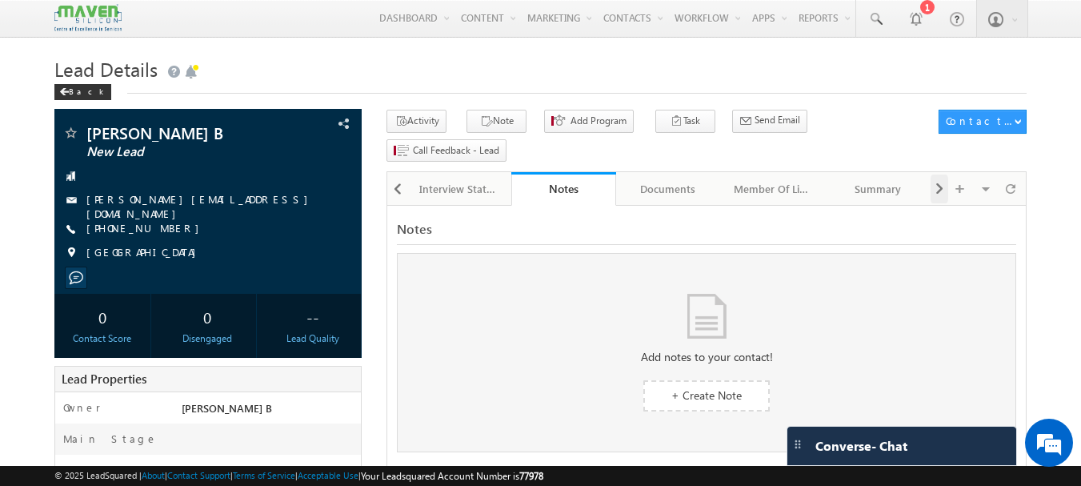
click at [939, 174] on span at bounding box center [939, 188] width 10 height 29
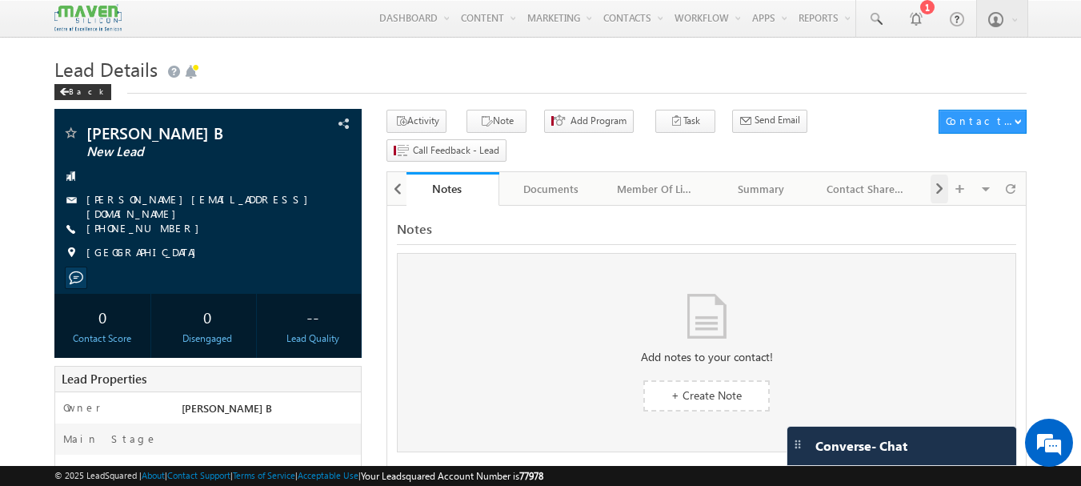
click at [934, 174] on span at bounding box center [939, 188] width 10 height 29
click at [934, 172] on div "Visible Tabs Activity History Default Contact Details Default Opportunities Def…" at bounding box center [976, 187] width 93 height 31
drag, startPoint x: 934, startPoint y: 161, endPoint x: 788, endPoint y: 179, distance: 146.8
click at [933, 172] on div "Visible Tabs Activity History Default Contact Details Default Opportunities Def…" at bounding box center [976, 187] width 93 height 31
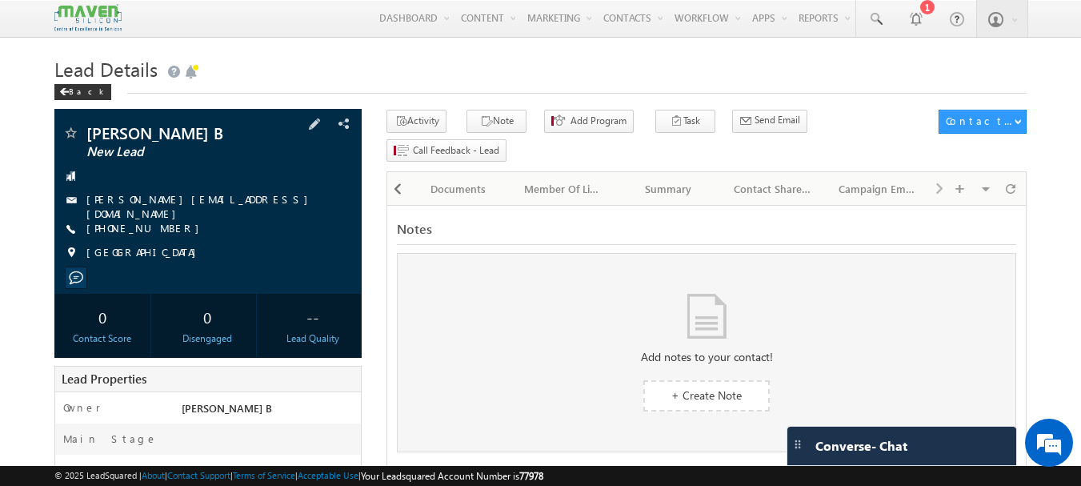
click at [123, 199] on link "[PERSON_NAME][EMAIL_ADDRESS][DOMAIN_NAME]" at bounding box center [201, 206] width 230 height 28
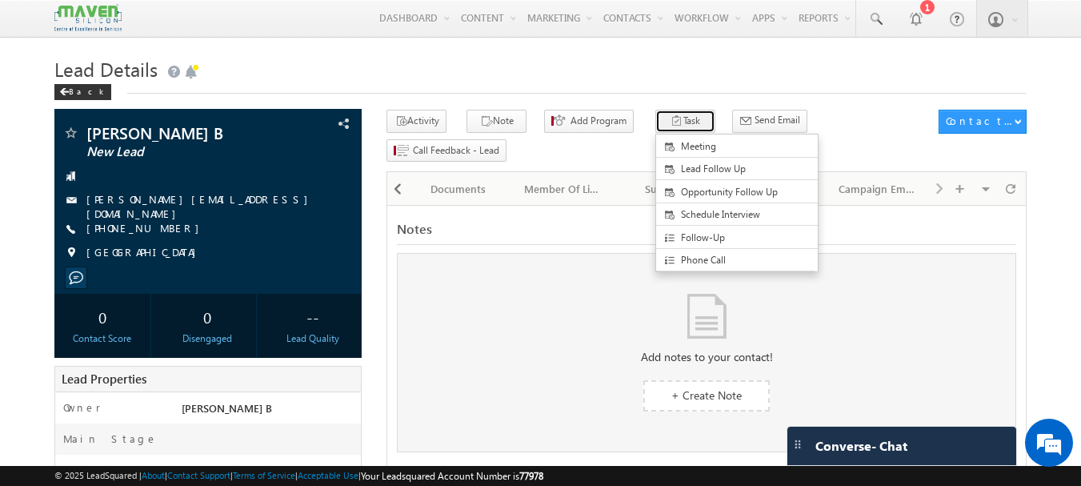
click at [686, 122] on button "Task" at bounding box center [685, 121] width 60 height 23
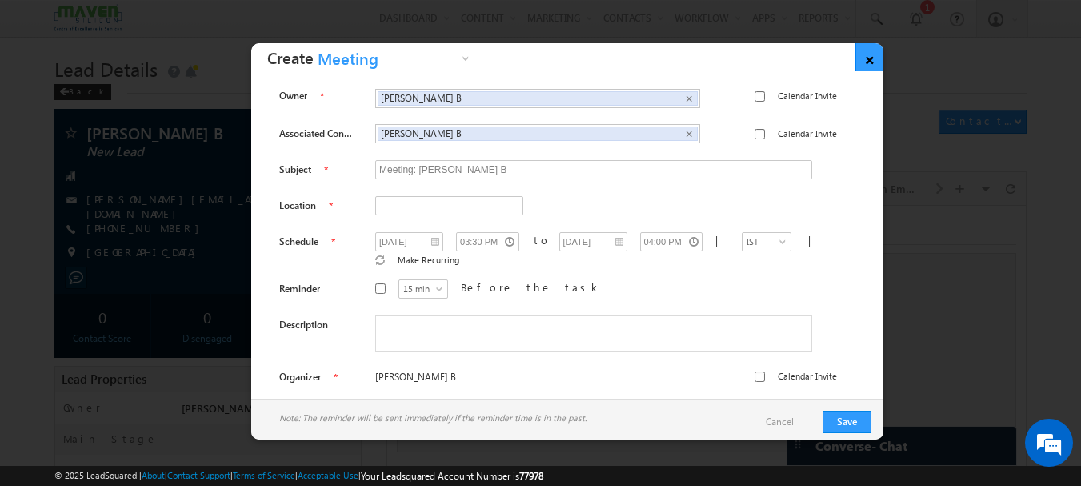
click at [862, 59] on link "×" at bounding box center [869, 57] width 28 height 28
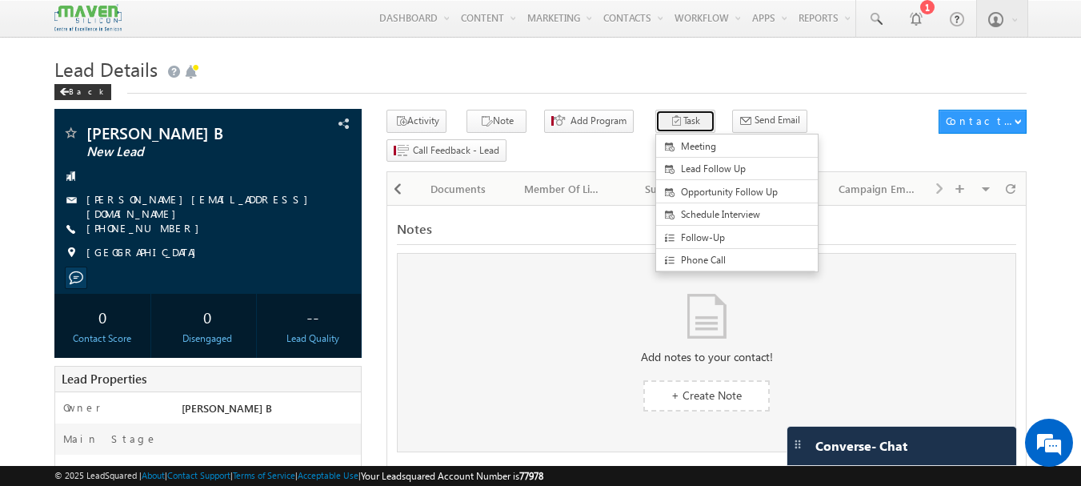
click at [670, 130] on icon "button" at bounding box center [676, 121] width 13 height 15
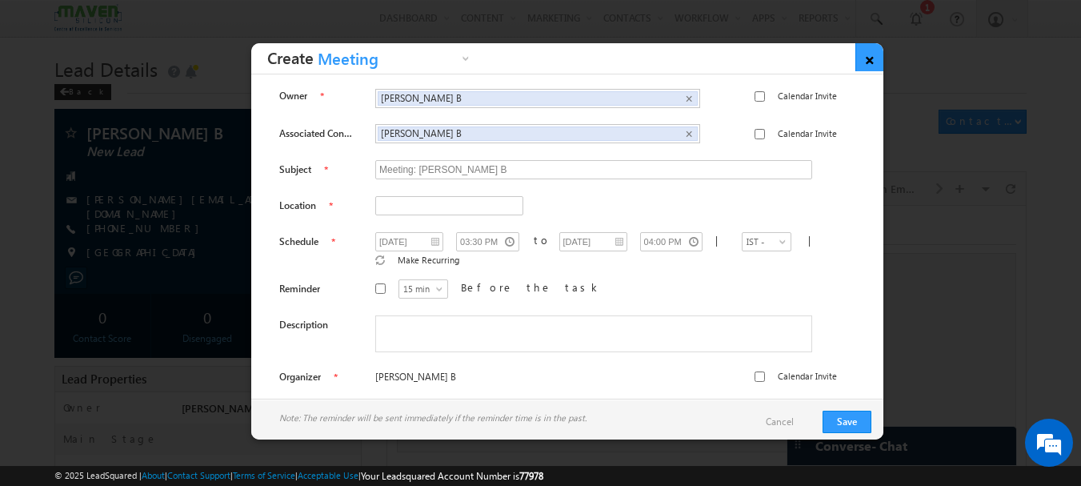
click at [864, 60] on link "×" at bounding box center [869, 57] width 28 height 28
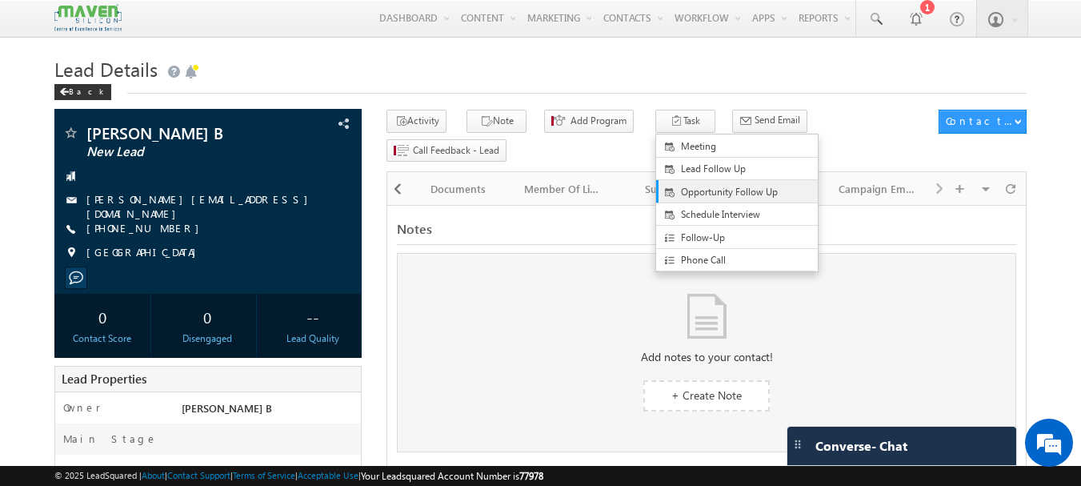
click at [681, 191] on span "Opportunity Follow Up" at bounding box center [750, 192] width 138 height 14
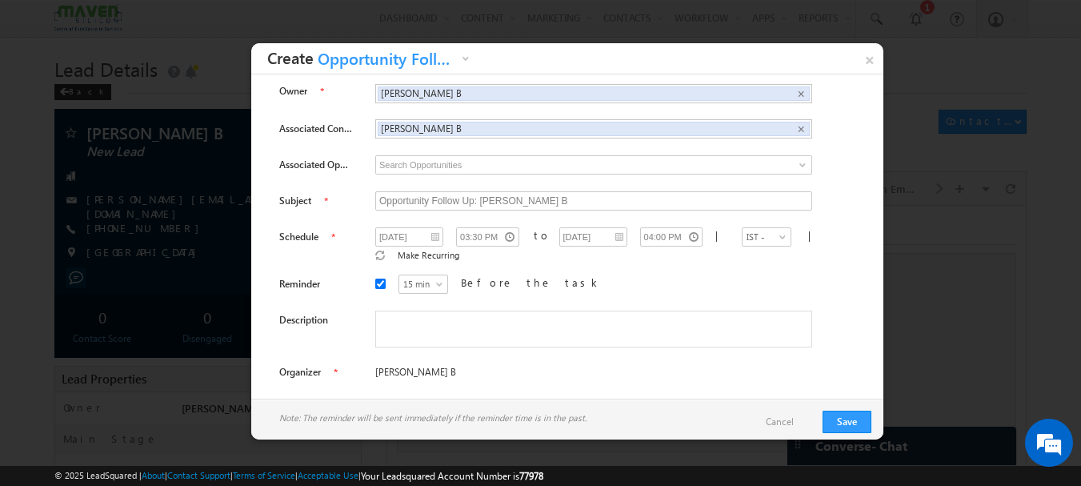
scroll to position [6, 0]
click at [874, 56] on link "×" at bounding box center [869, 57] width 28 height 28
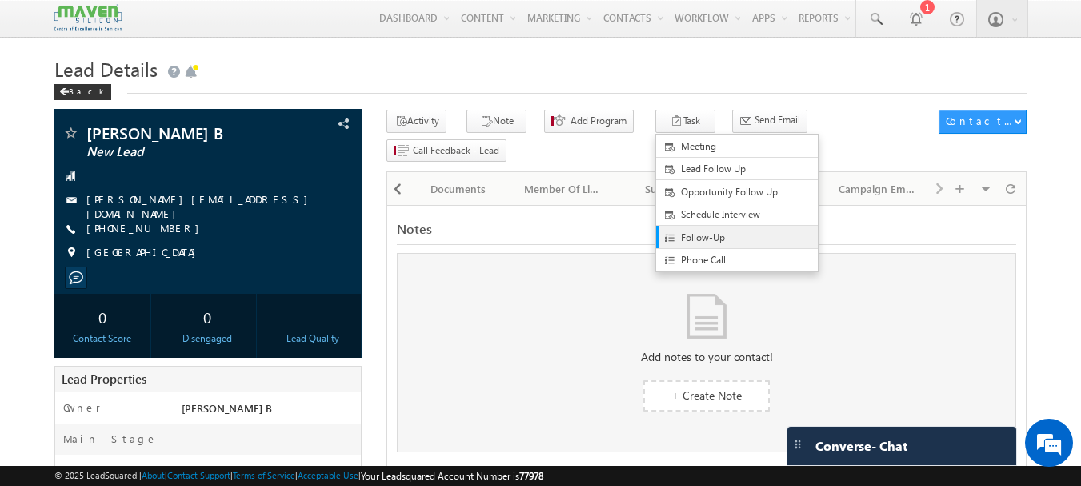
click at [691, 244] on span "Follow-Up" at bounding box center [750, 237] width 138 height 14
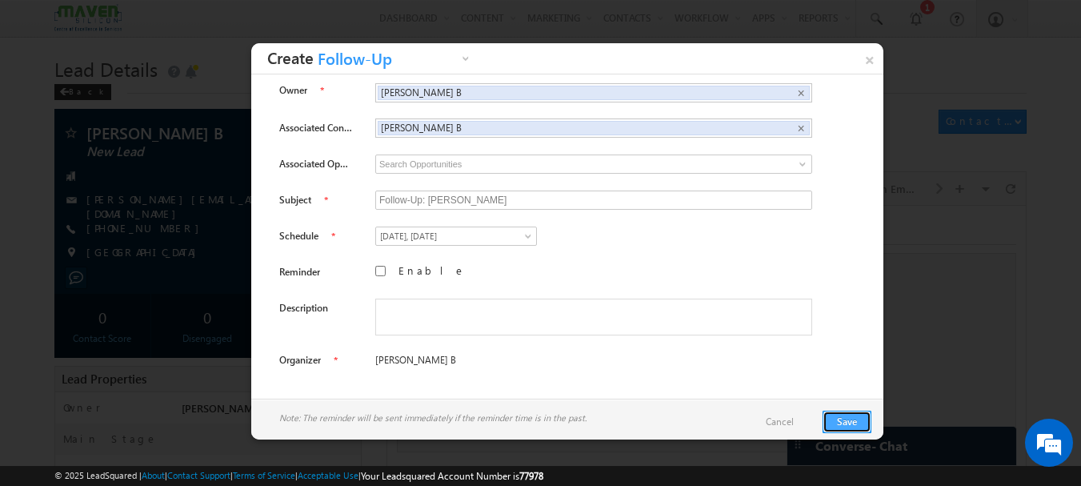
click at [855, 422] on button "Save" at bounding box center [846, 421] width 49 height 22
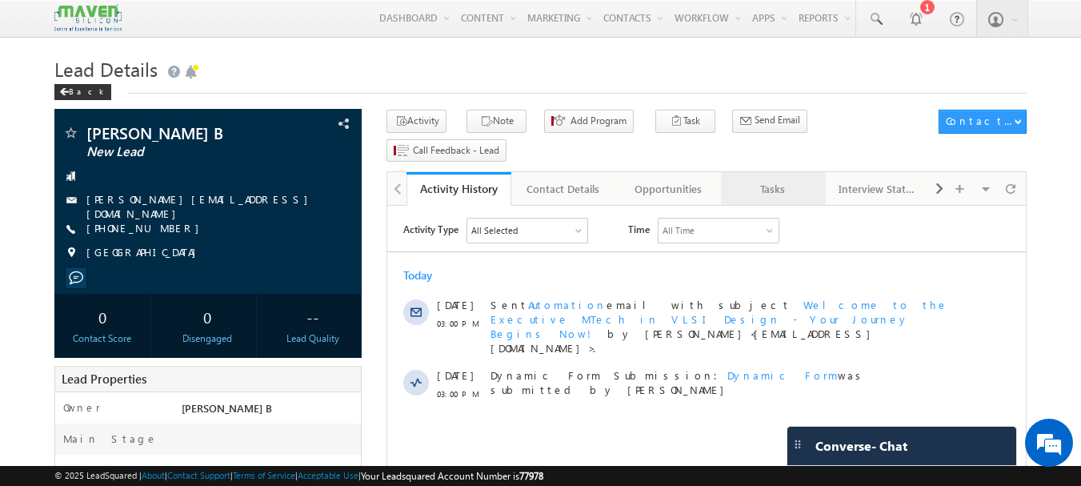
click at [782, 179] on div "Tasks" at bounding box center [773, 188] width 78 height 19
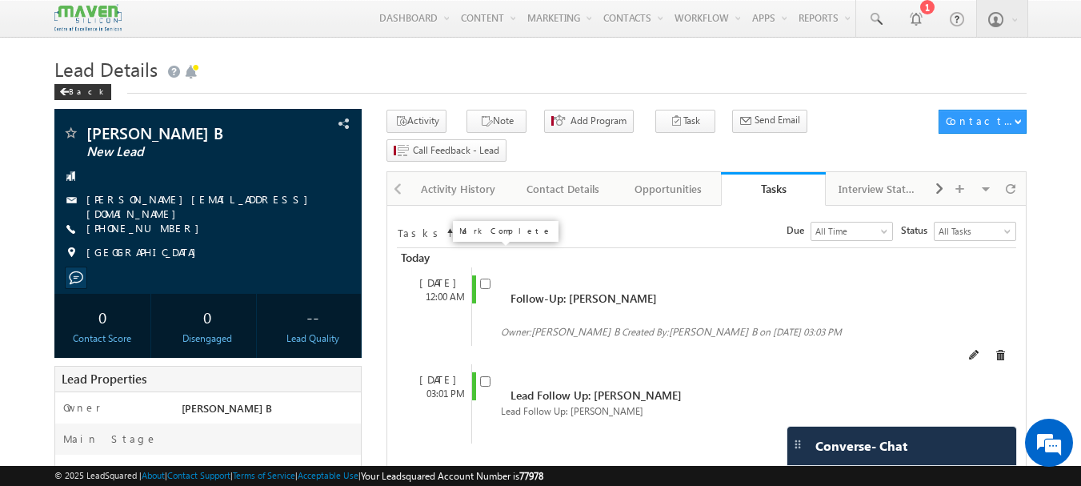
click at [481, 278] on input "checkbox" at bounding box center [485, 283] width 10 height 10
checkbox input "true"
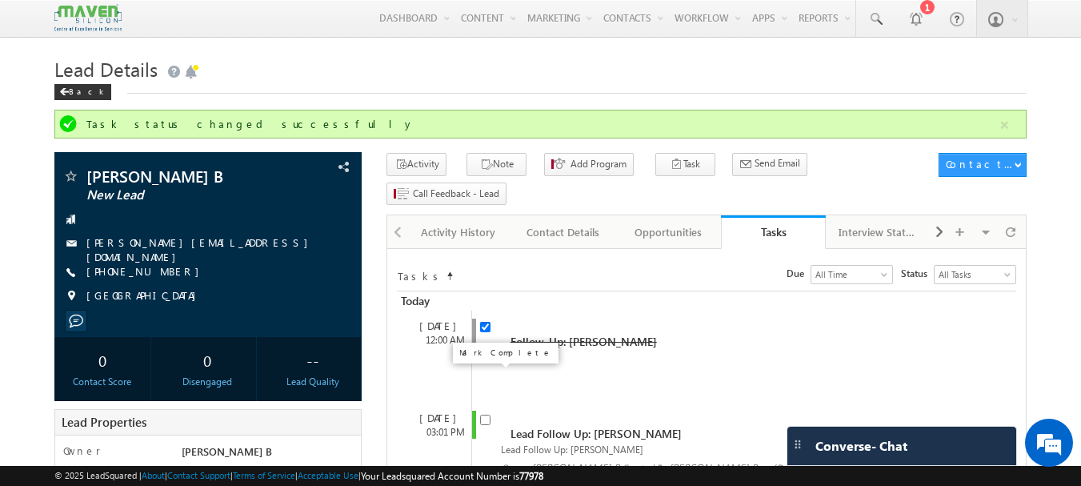
click at [486, 414] on input "checkbox" at bounding box center [485, 419] width 10 height 10
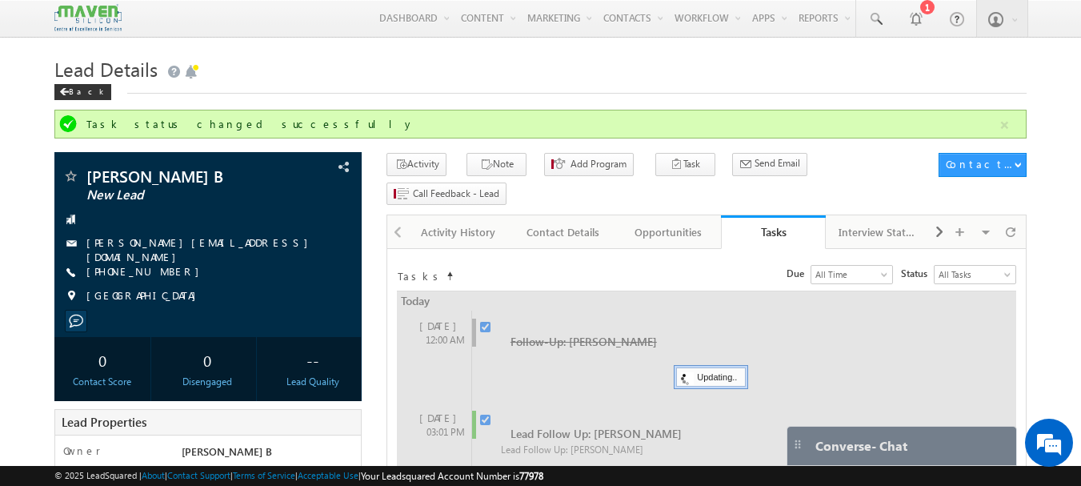
checkbox input "false"
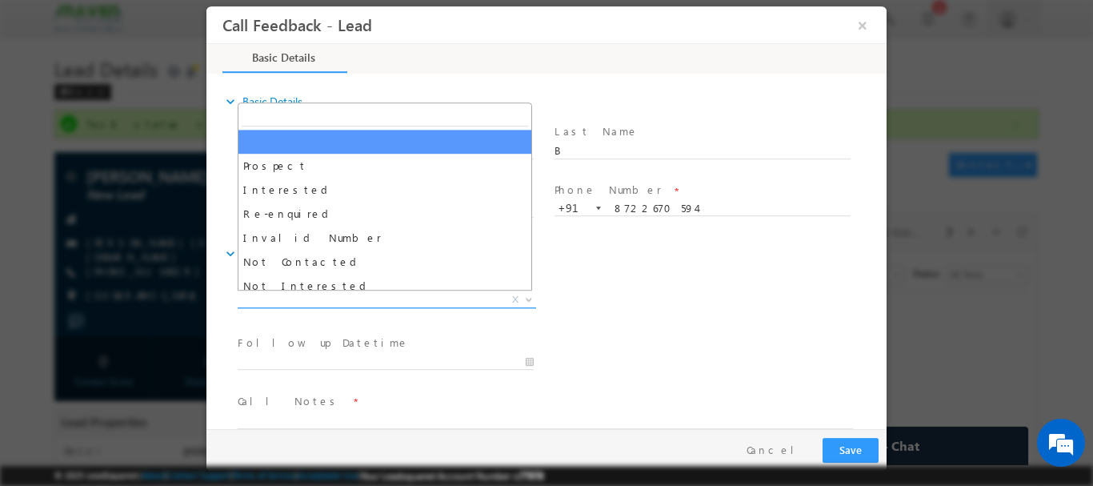
click at [338, 304] on span "X" at bounding box center [387, 299] width 298 height 16
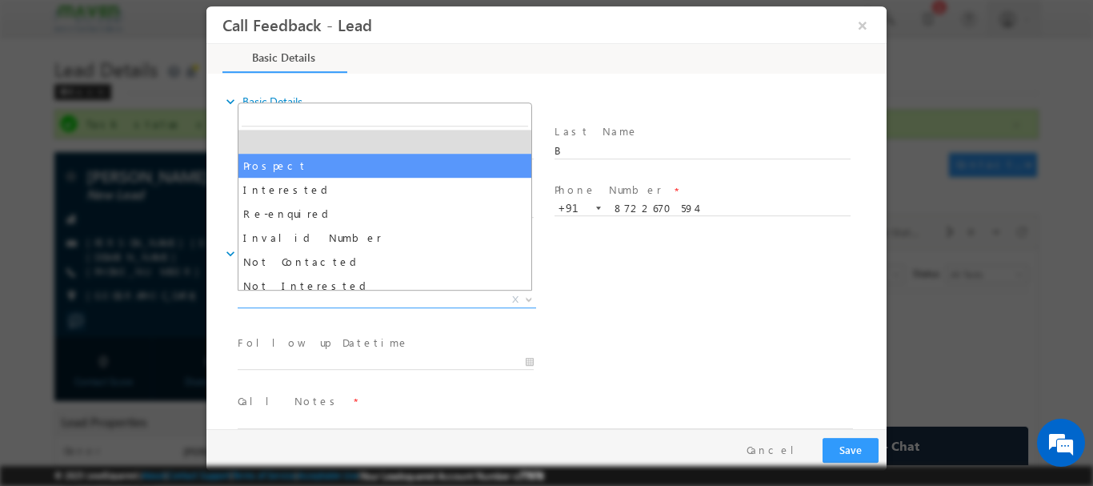
select select "Prospect"
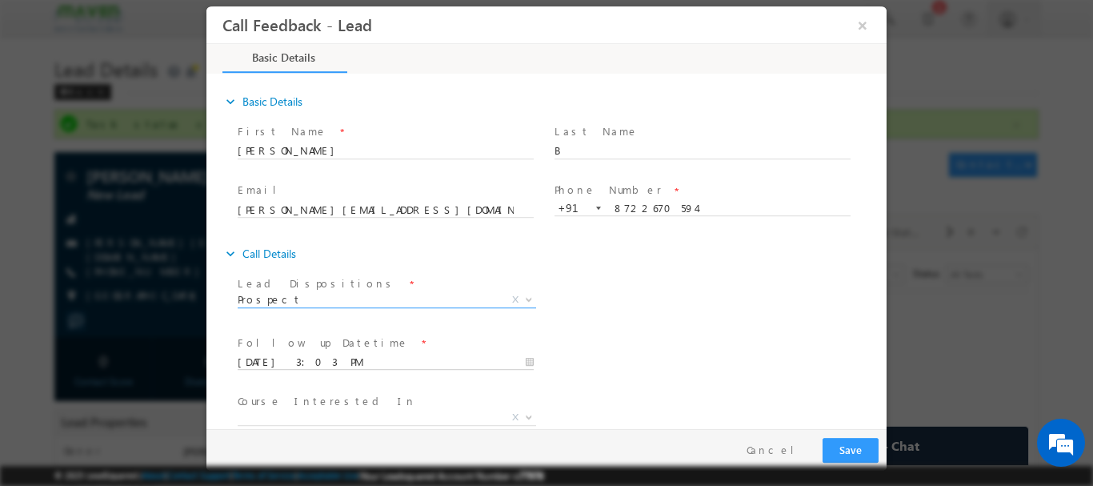
click at [352, 356] on input "13/08/2025 3:03 PM" at bounding box center [386, 362] width 296 height 16
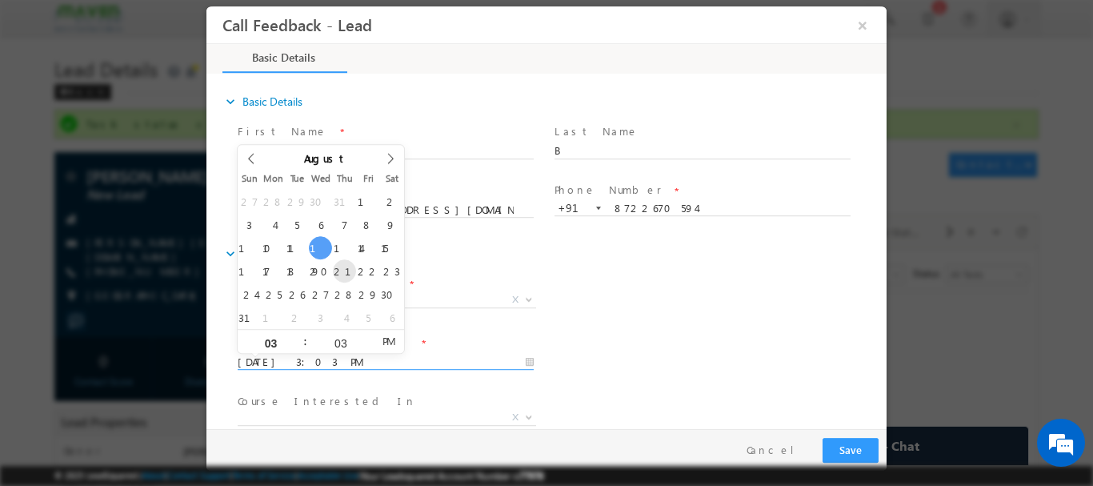
type input "21/08/2025 3:03 PM"
click at [851, 439] on button "Save" at bounding box center [850, 449] width 56 height 25
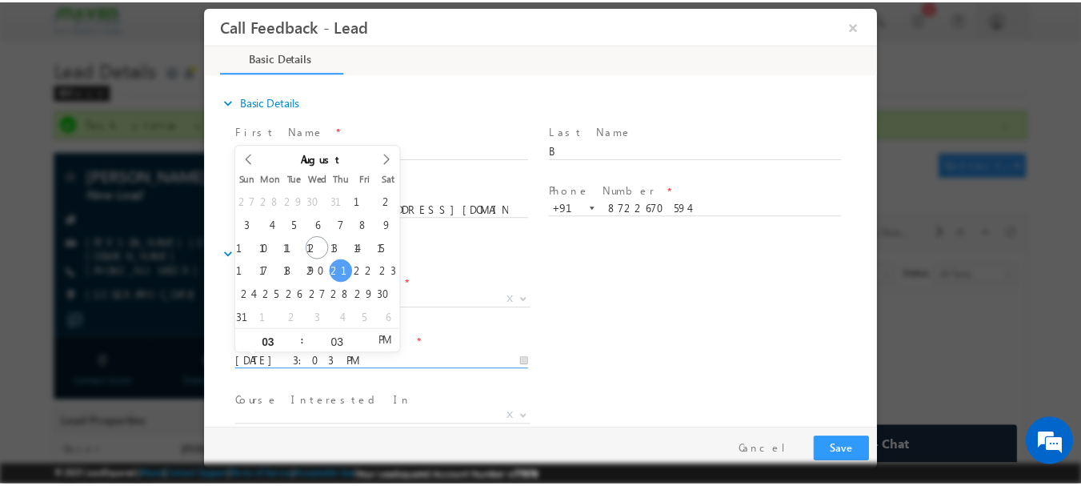
scroll to position [85, 0]
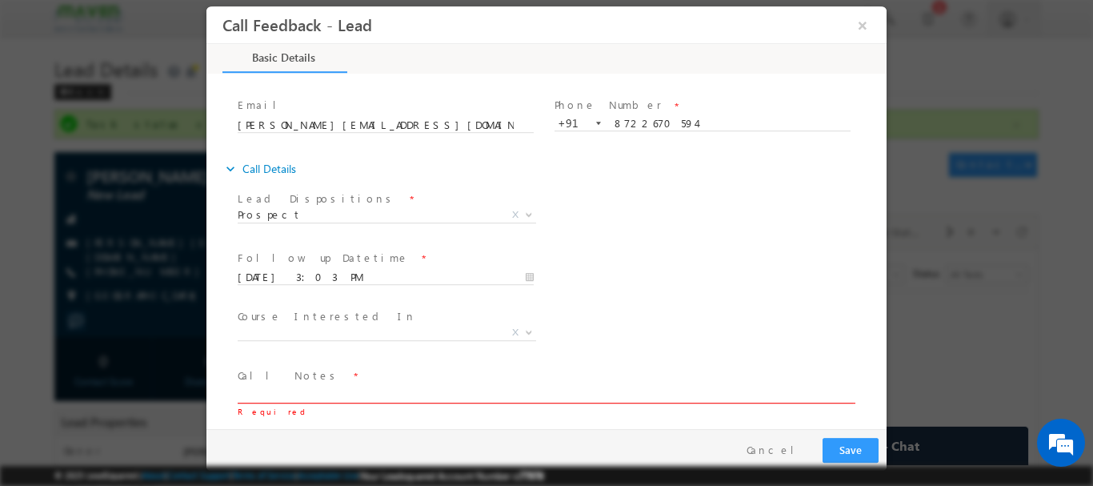
click at [327, 397] on textarea at bounding box center [545, 393] width 615 height 18
type textarea "qREQ3R"
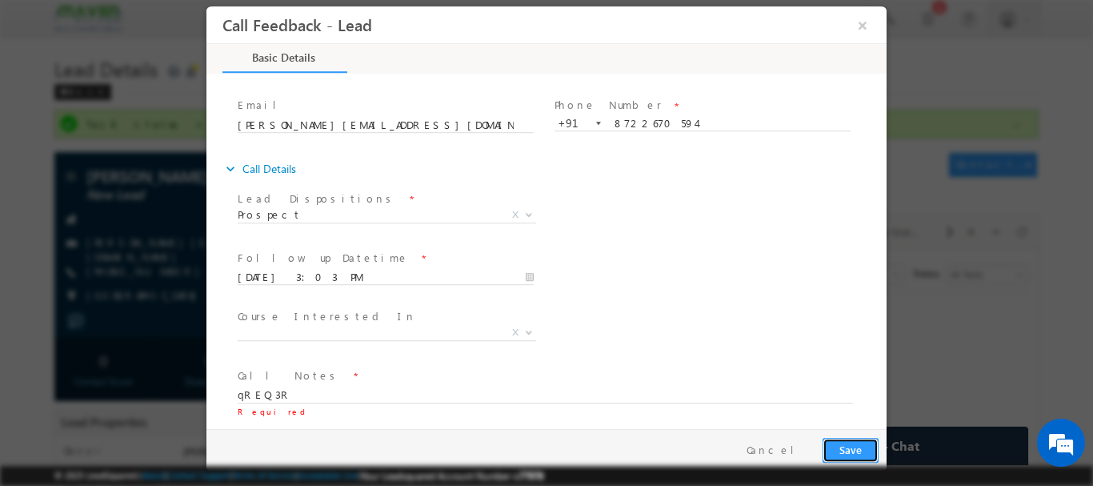
click at [851, 443] on button "Save" at bounding box center [850, 449] width 56 height 25
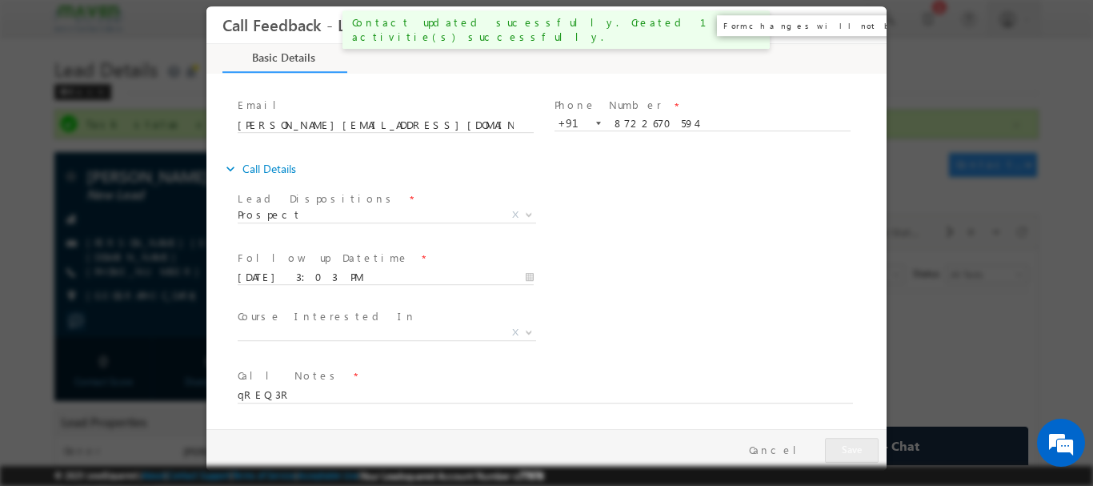
click at [861, 26] on button "×" at bounding box center [862, 25] width 27 height 30
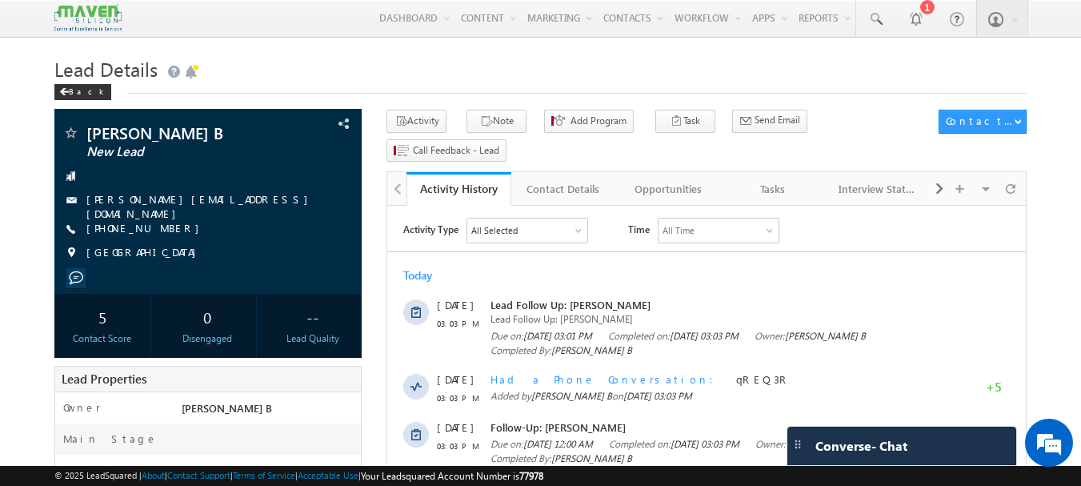
click at [540, 239] on div "All Selected" at bounding box center [527, 230] width 120 height 24
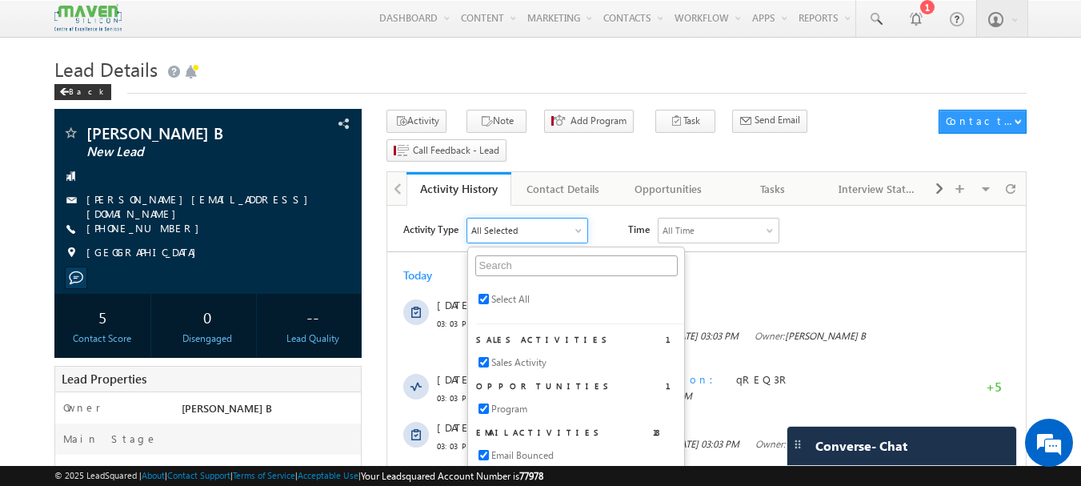
click at [540, 245] on div "Activity Type All Selected Select All Sales Activities 1 Sales Activity Opportu…" at bounding box center [706, 405] width 638 height 374
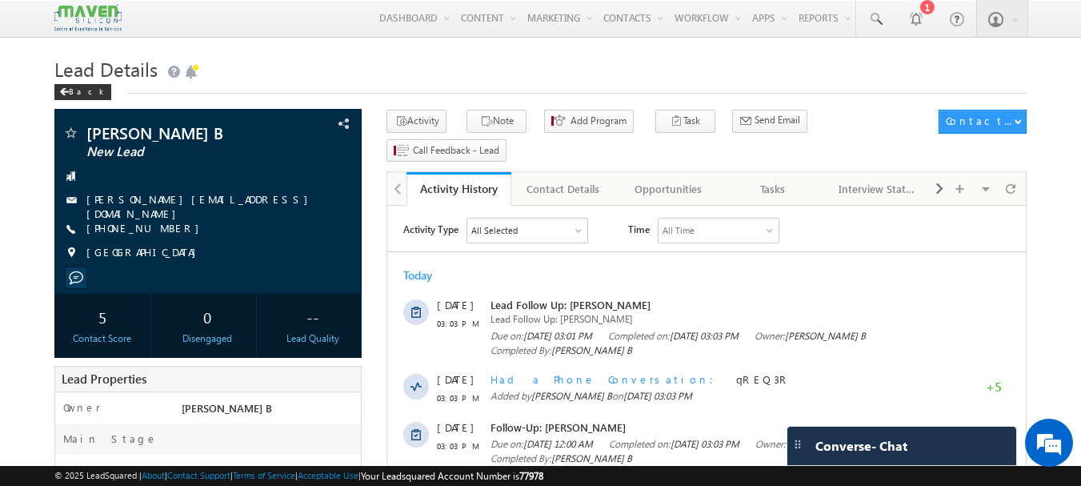
click at [740, 222] on div "All Time" at bounding box center [718, 230] width 120 height 24
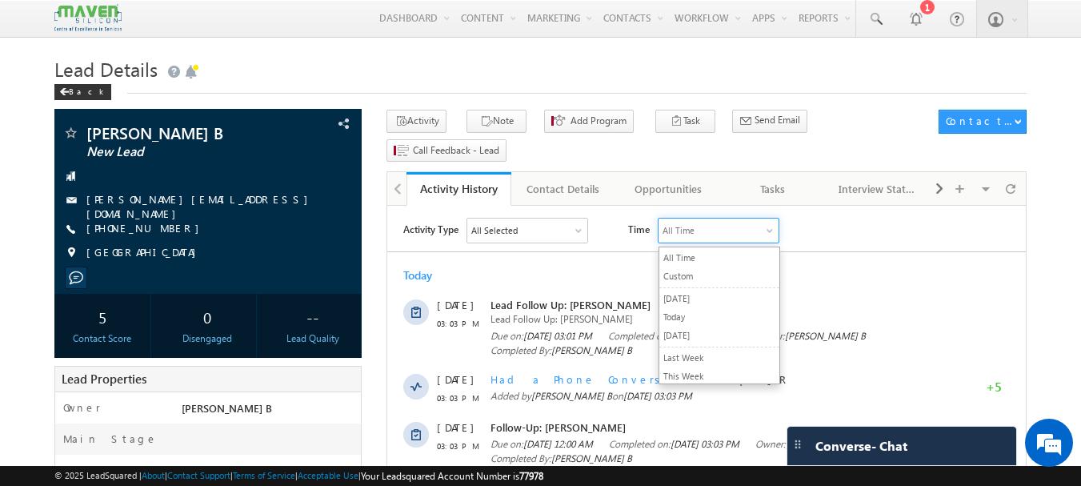
click at [885, 239] on div "Activity Type All Selected Select All Sales Activities 1 Sales Activity Opportu…" at bounding box center [714, 231] width 622 height 26
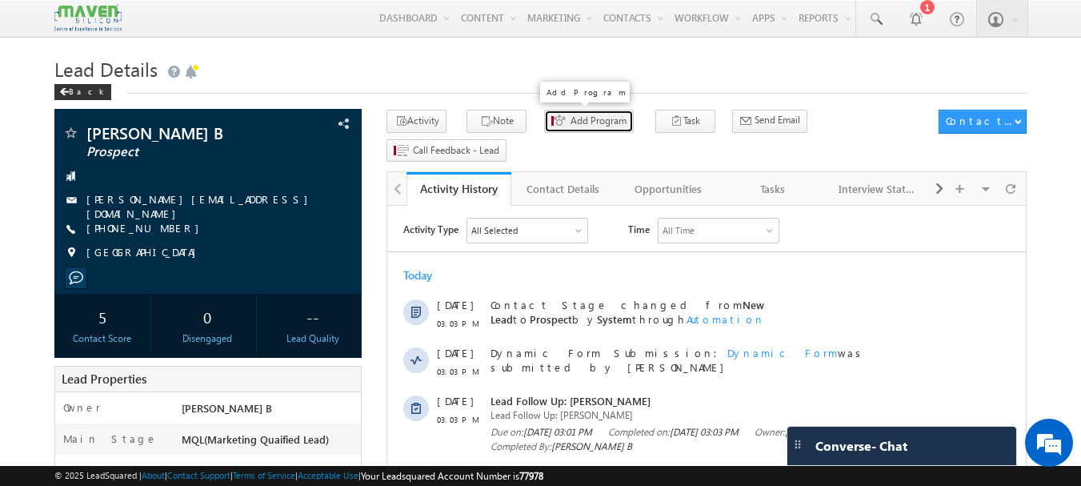
click at [589, 125] on span "Add Program" at bounding box center [598, 121] width 56 height 14
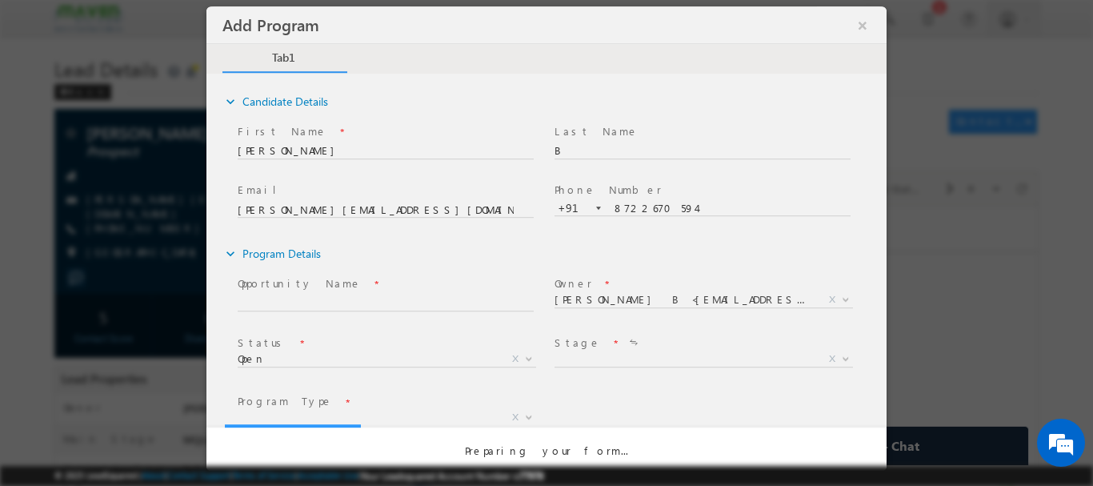
select select "Prospecting"
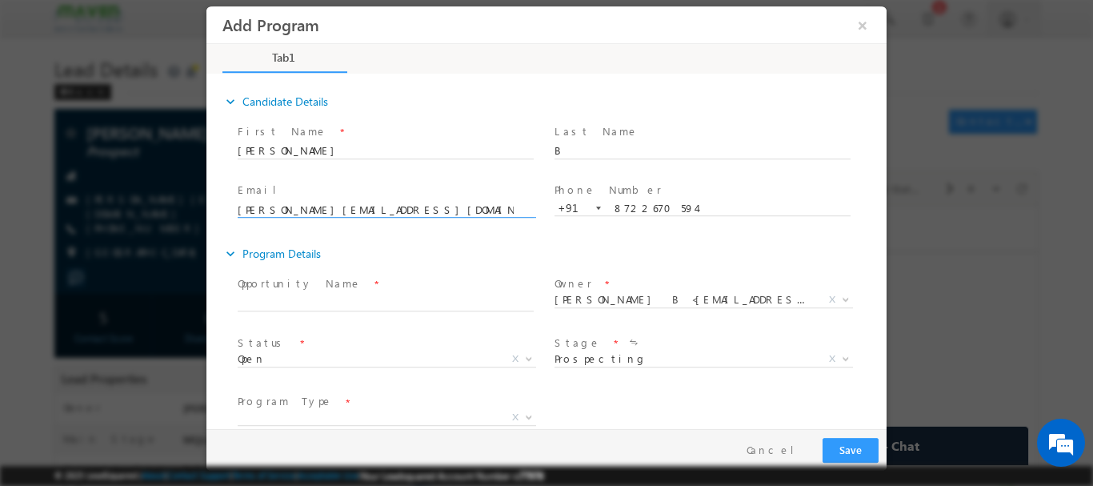
click at [342, 215] on span "[PERSON_NAME][EMAIL_ADDRESS][DOMAIN_NAME]" at bounding box center [393, 210] width 310 height 18
click at [228, 248] on icon "expand_more" at bounding box center [230, 253] width 16 height 16
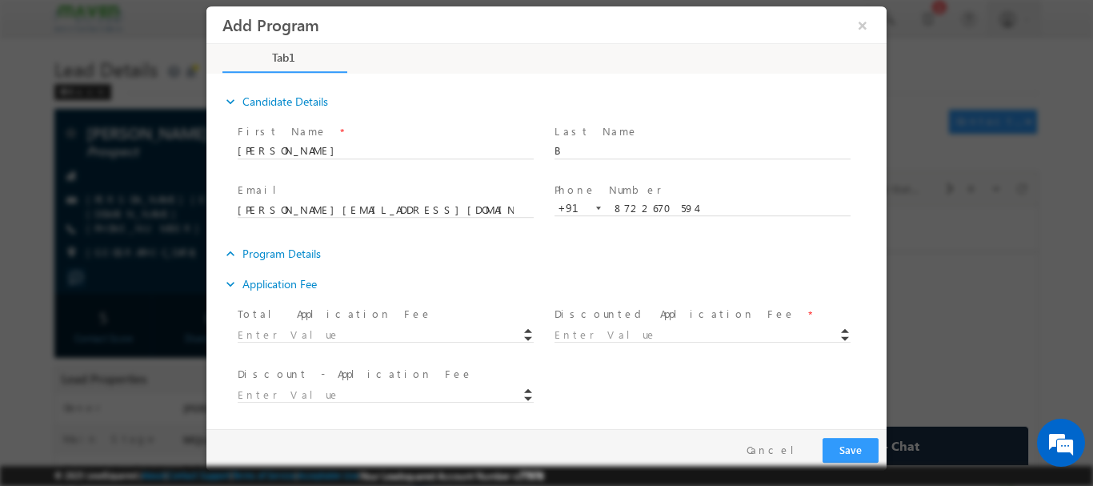
click at [228, 250] on icon "expand_more" at bounding box center [230, 253] width 16 height 16
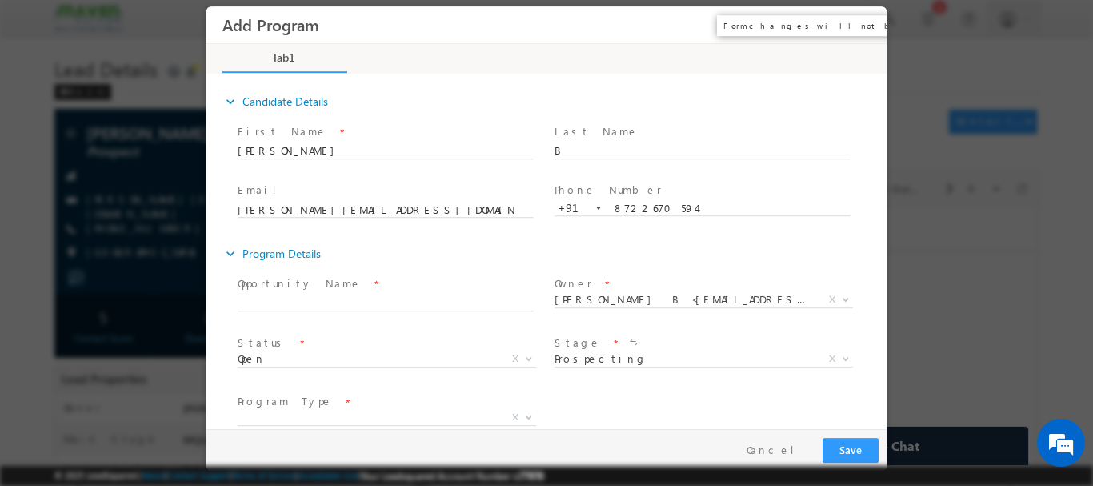
click at [857, 22] on button "×" at bounding box center [862, 25] width 27 height 30
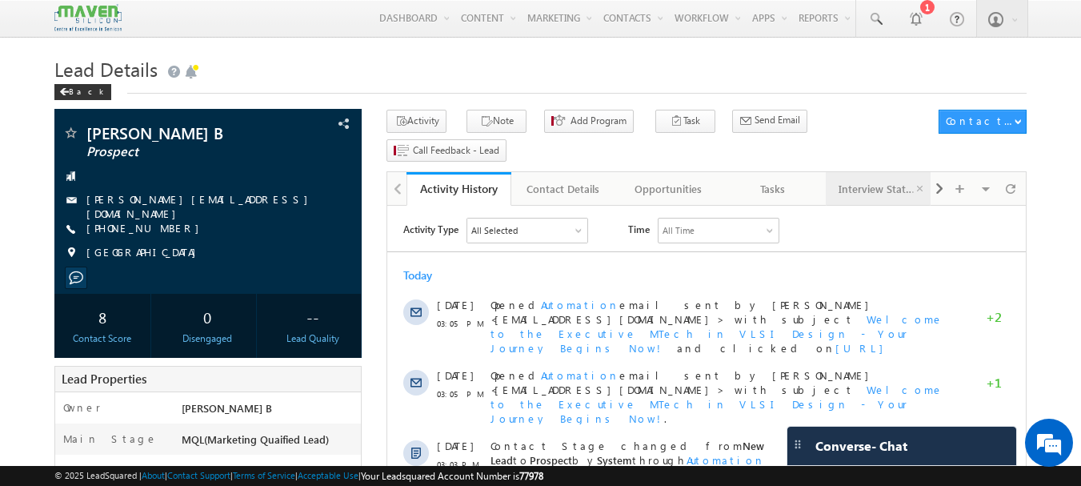
click at [875, 179] on div "Interview Status" at bounding box center [877, 188] width 78 height 19
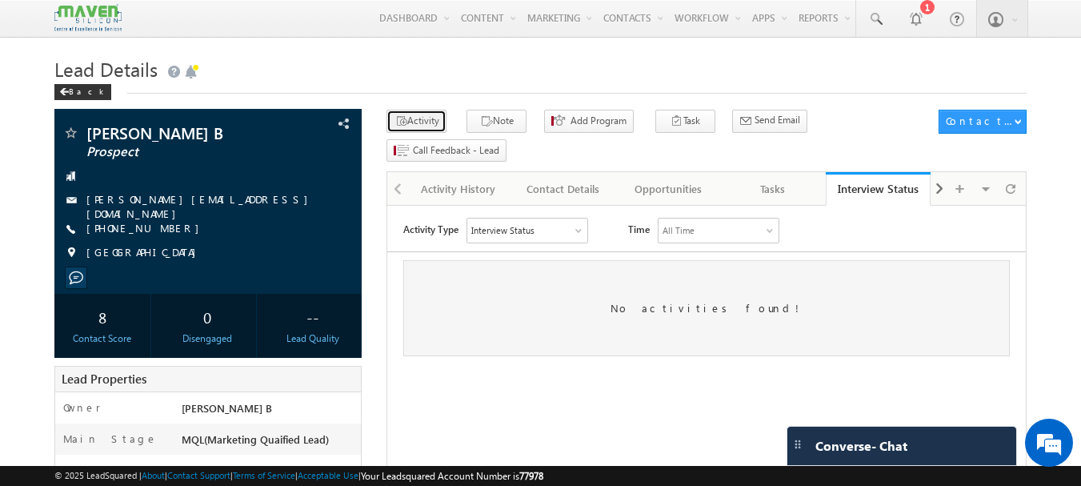
click at [414, 127] on button "Activity" at bounding box center [416, 121] width 60 height 23
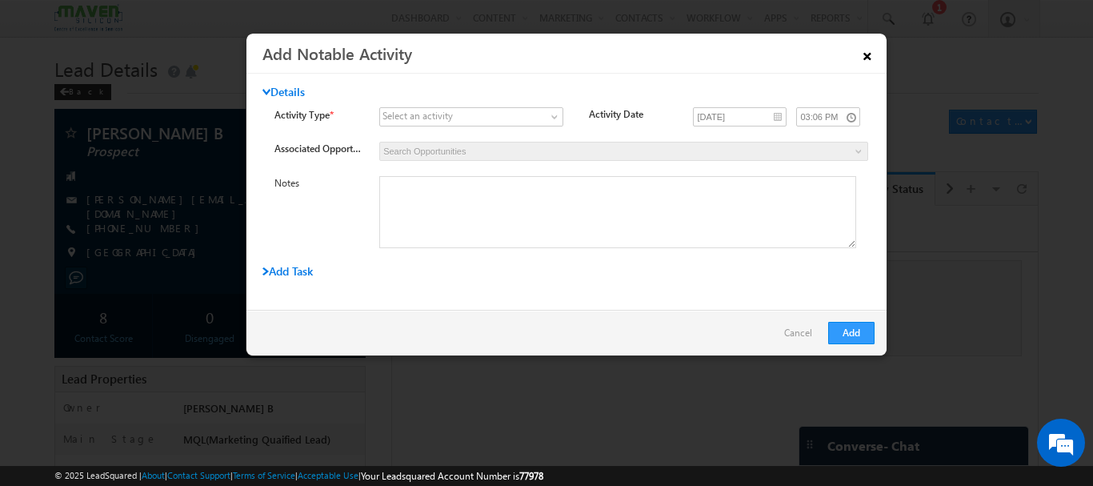
click at [863, 52] on link "×" at bounding box center [867, 53] width 27 height 28
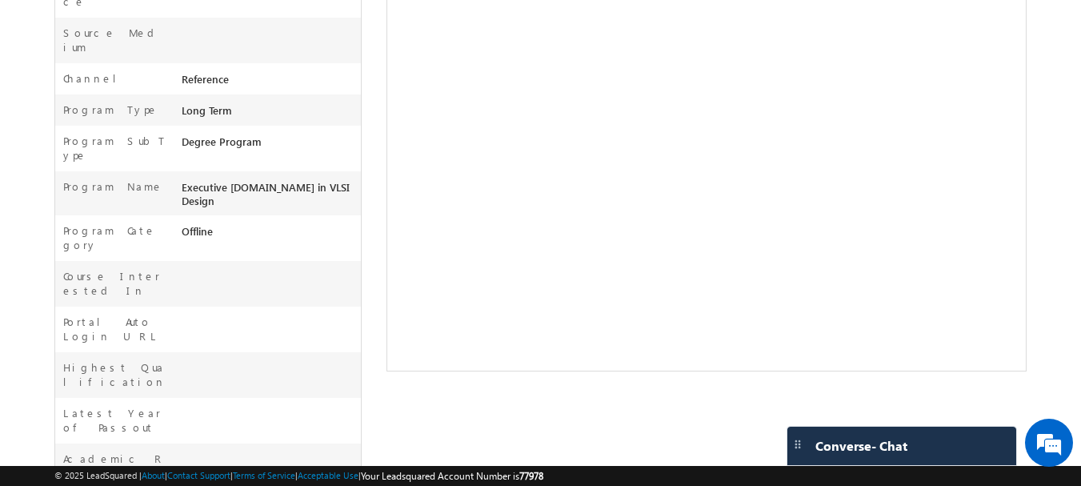
scroll to position [415, 0]
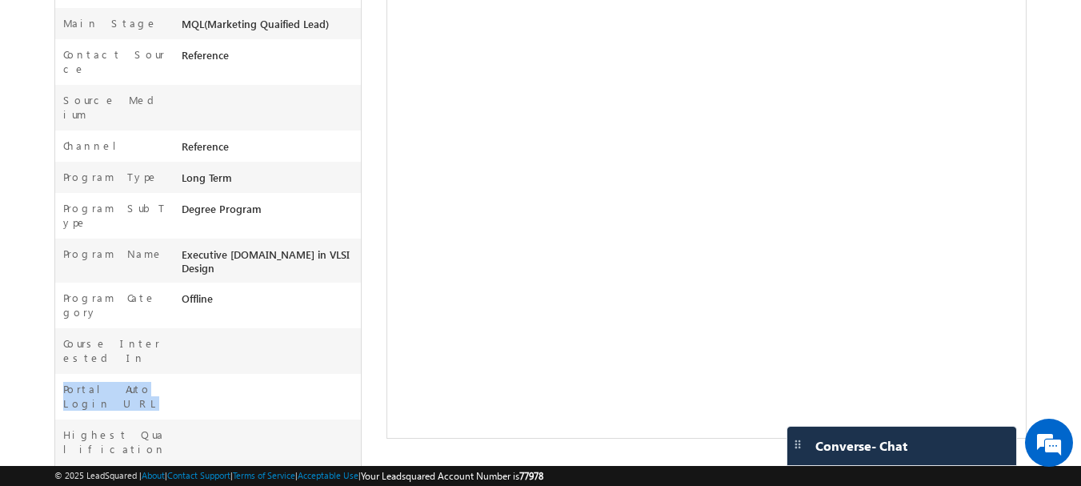
drag, startPoint x: 174, startPoint y: 298, endPoint x: 259, endPoint y: 309, distance: 86.3
click at [317, 374] on div "Portal Auto Login URL" at bounding box center [208, 397] width 306 height 46
click at [235, 382] on div at bounding box center [270, 393] width 184 height 22
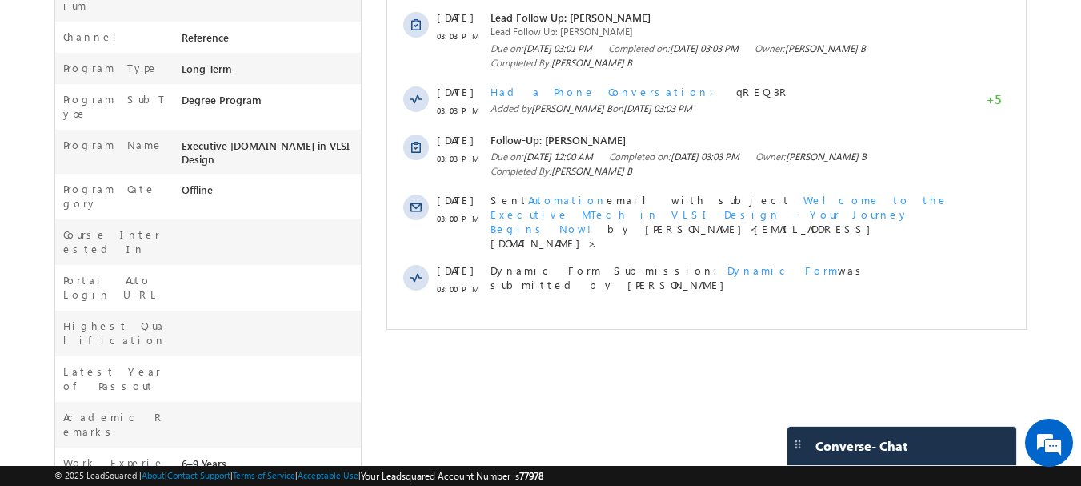
scroll to position [495, 0]
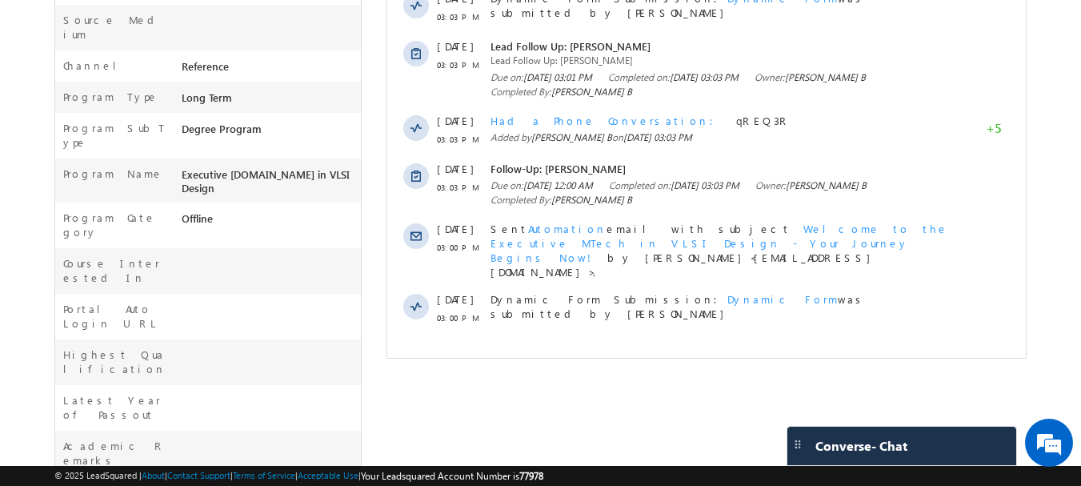
drag, startPoint x: 183, startPoint y: 222, endPoint x: 284, endPoint y: 233, distance: 101.4
click at [284, 302] on div at bounding box center [270, 313] width 184 height 22
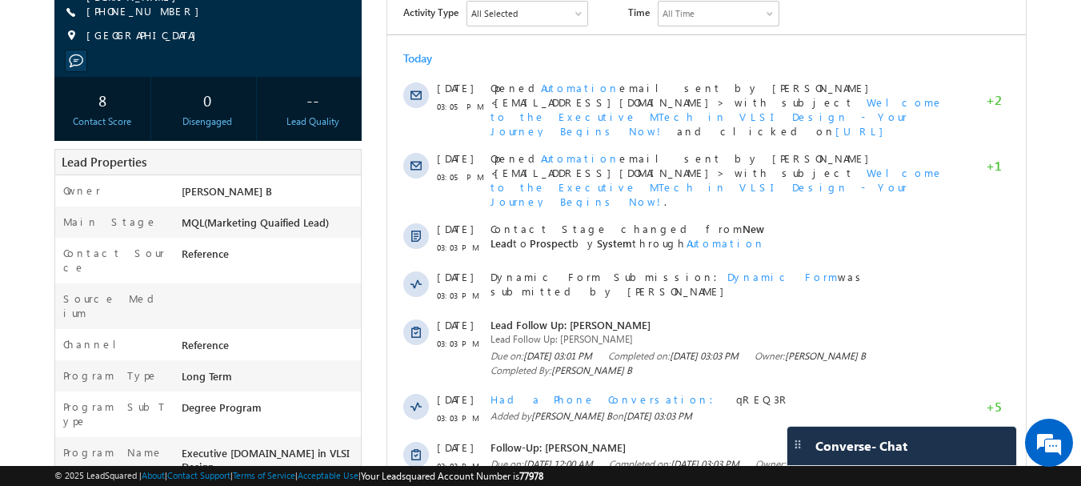
scroll to position [0, 0]
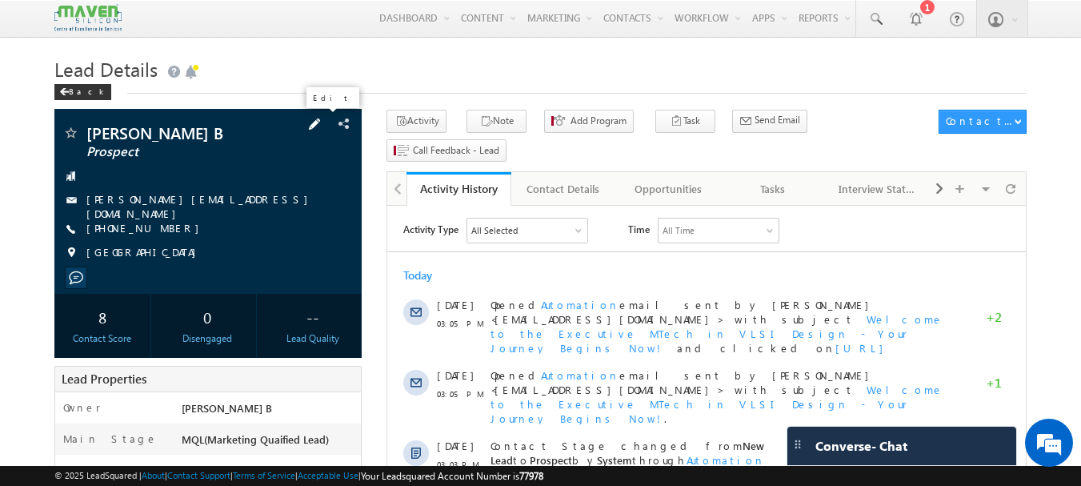
click at [323, 123] on span at bounding box center [315, 124] width 18 height 18
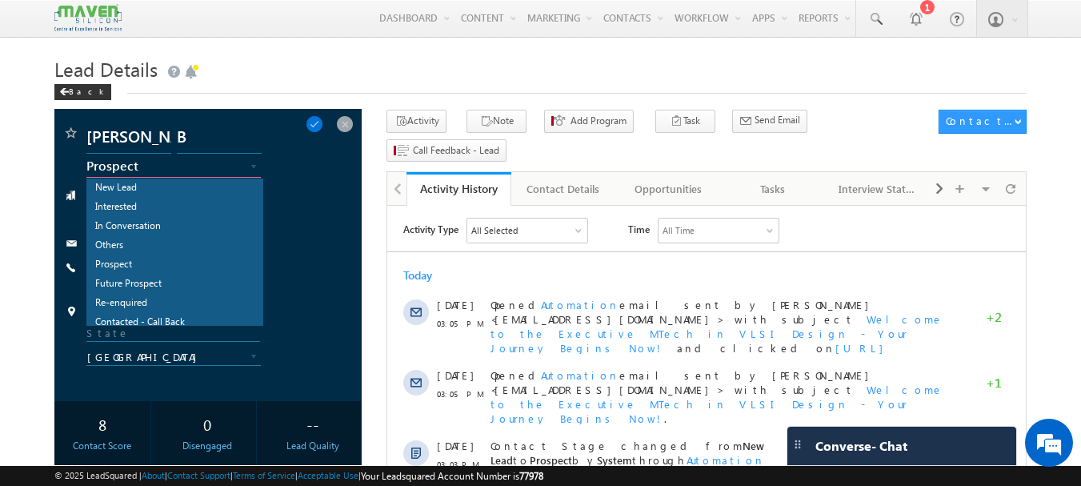
click at [147, 161] on span "Prospect" at bounding box center [160, 165] width 149 height 14
click at [123, 207] on link "Interested" at bounding box center [174, 207] width 175 height 18
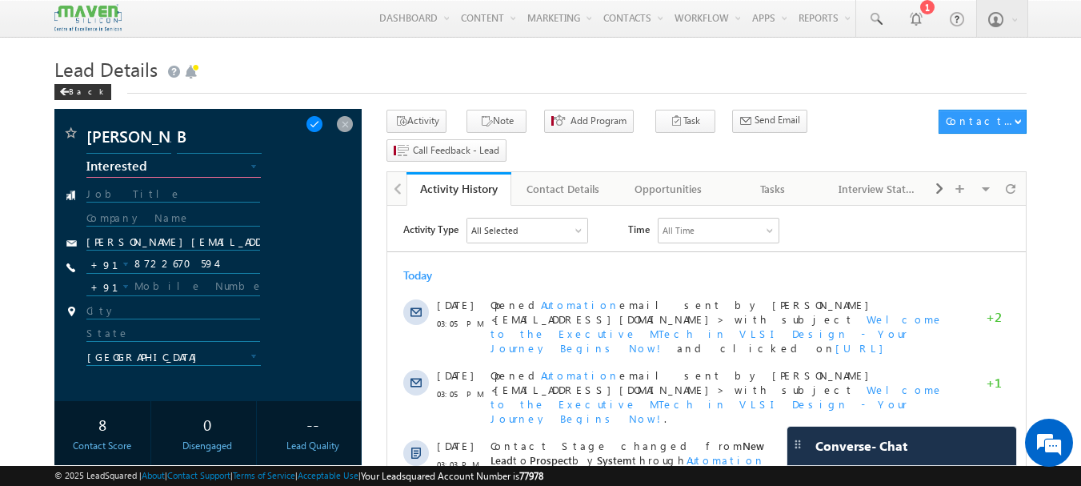
click at [323, 122] on span at bounding box center [315, 124] width 18 height 18
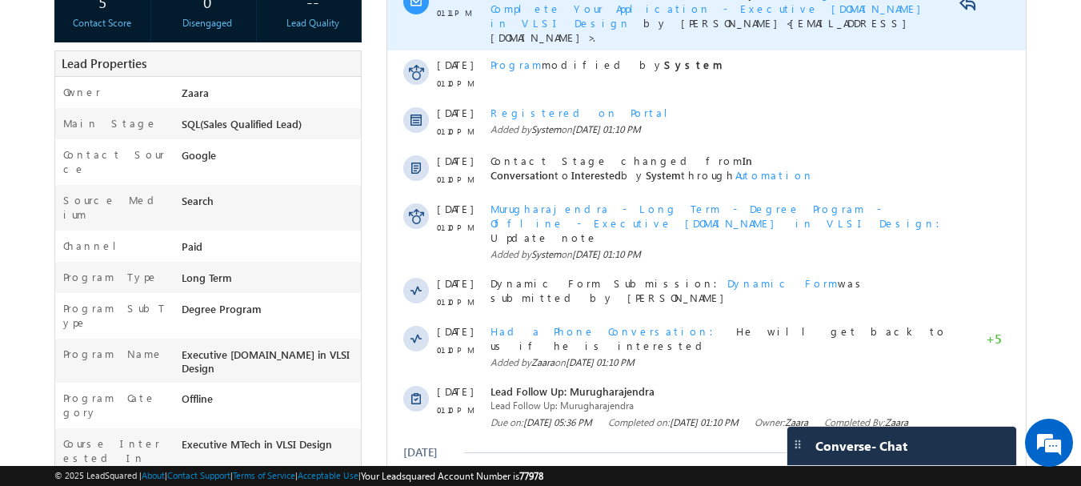
scroll to position [294, 0]
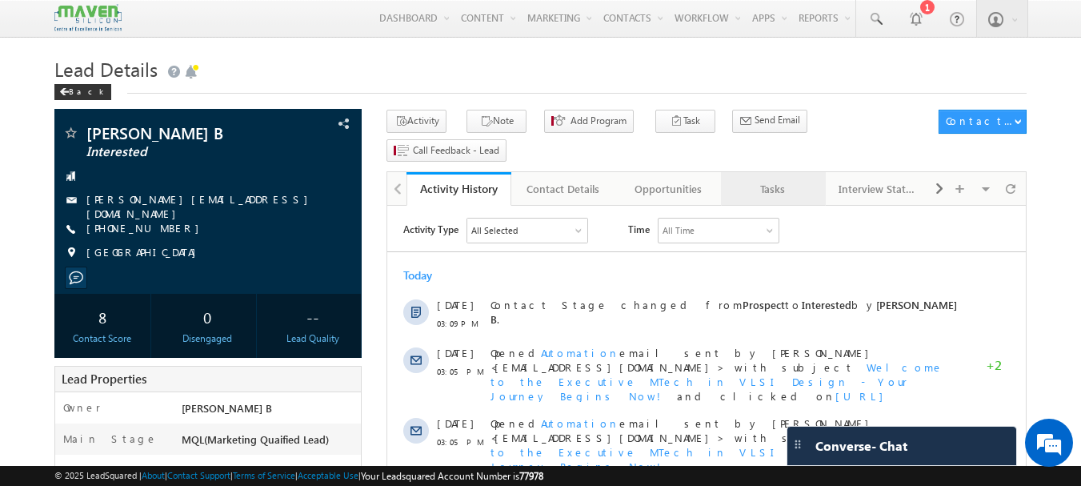
click at [790, 179] on div "Tasks" at bounding box center [773, 188] width 78 height 19
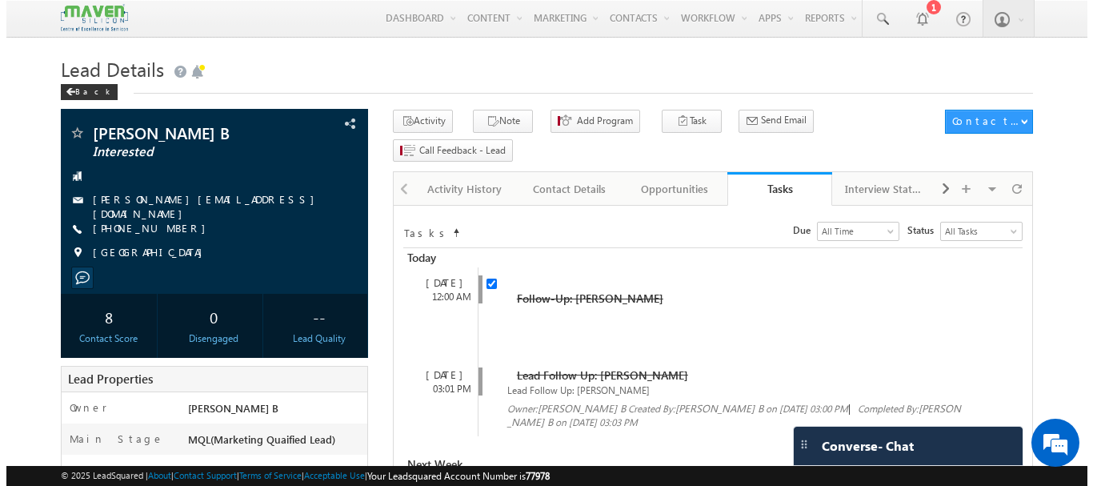
scroll to position [160, 0]
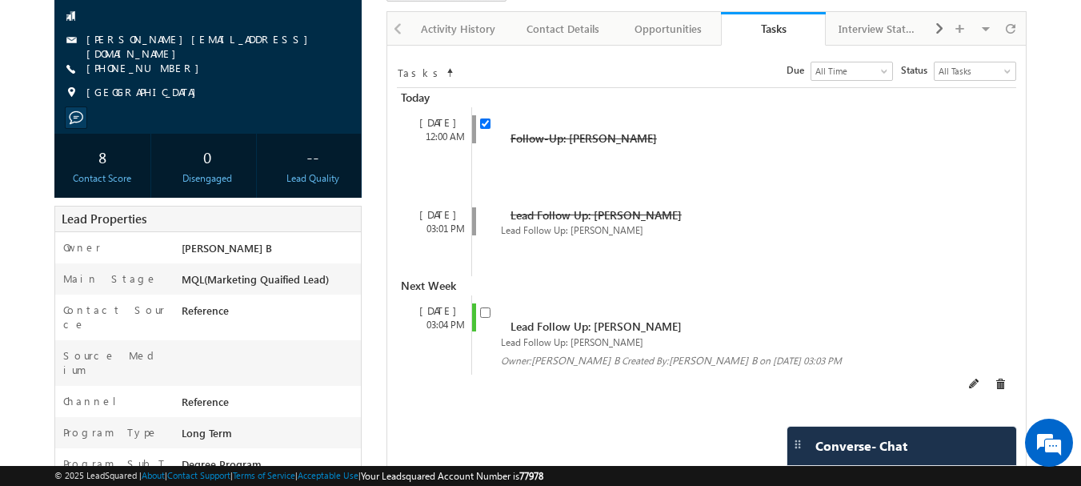
click at [478, 295] on div "Lead Follow Up: Nayana B Lead Follow Up: Nayana B Owner: Nayana B Created By: N…" at bounding box center [720, 334] width 498 height 78
click at [480, 307] on input "checkbox" at bounding box center [485, 312] width 10 height 10
checkbox input "false"
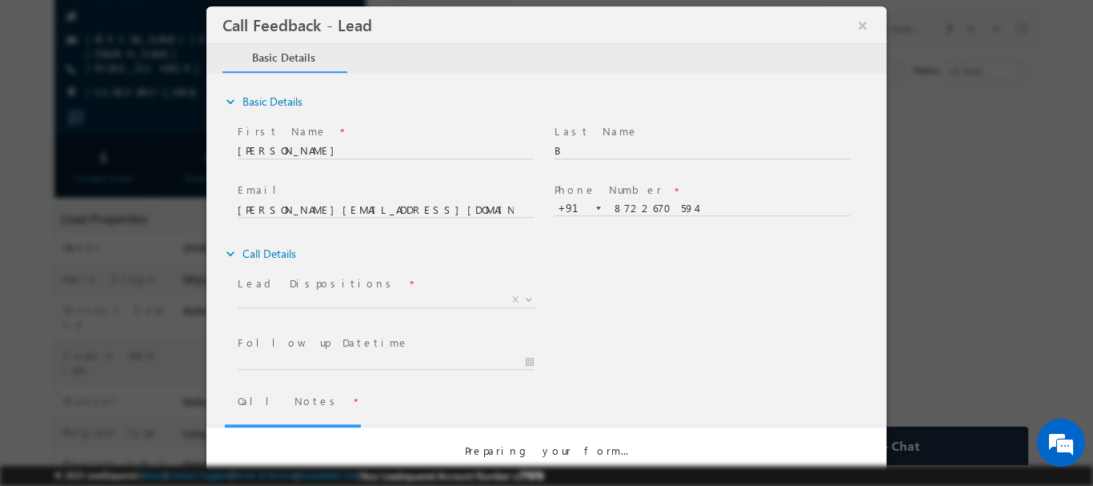
scroll to position [0, 0]
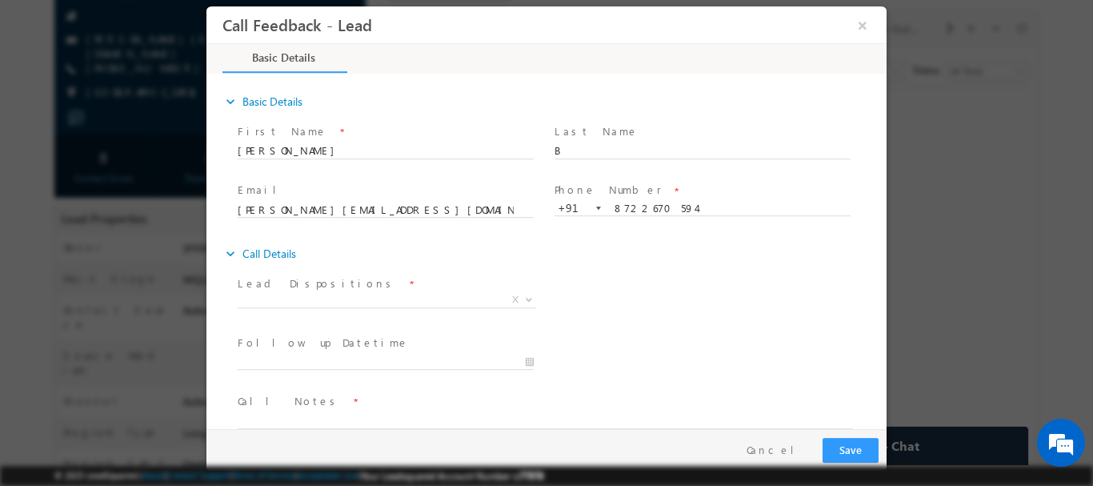
click at [328, 304] on span "X" at bounding box center [387, 299] width 298 height 16
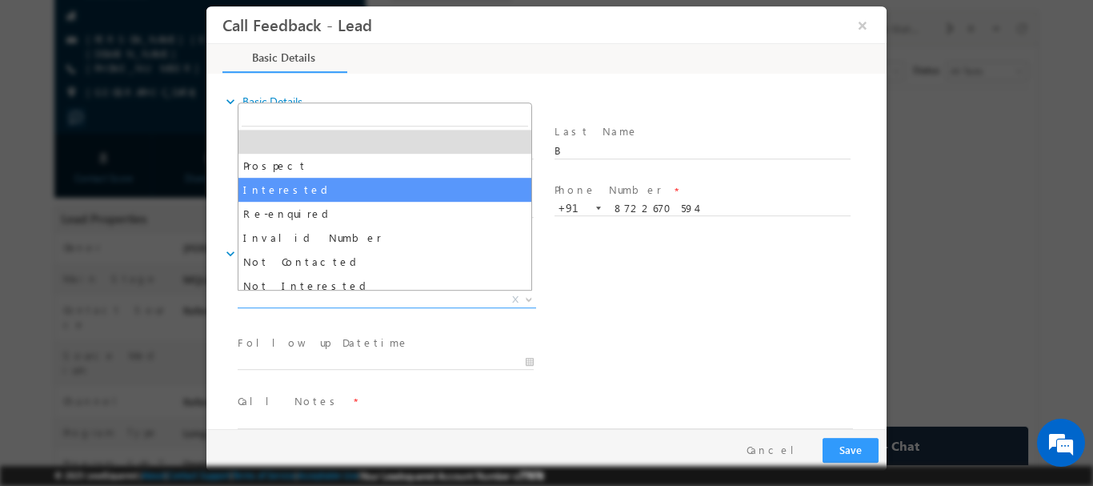
select select "Interested"
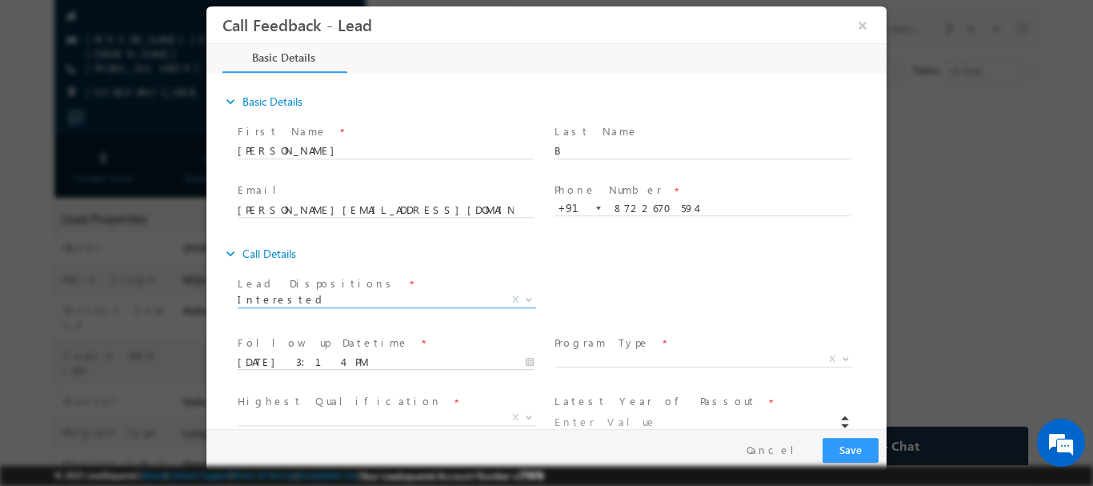
click at [363, 366] on input "13/08/2025 3:14 PM" at bounding box center [386, 362] width 296 height 16
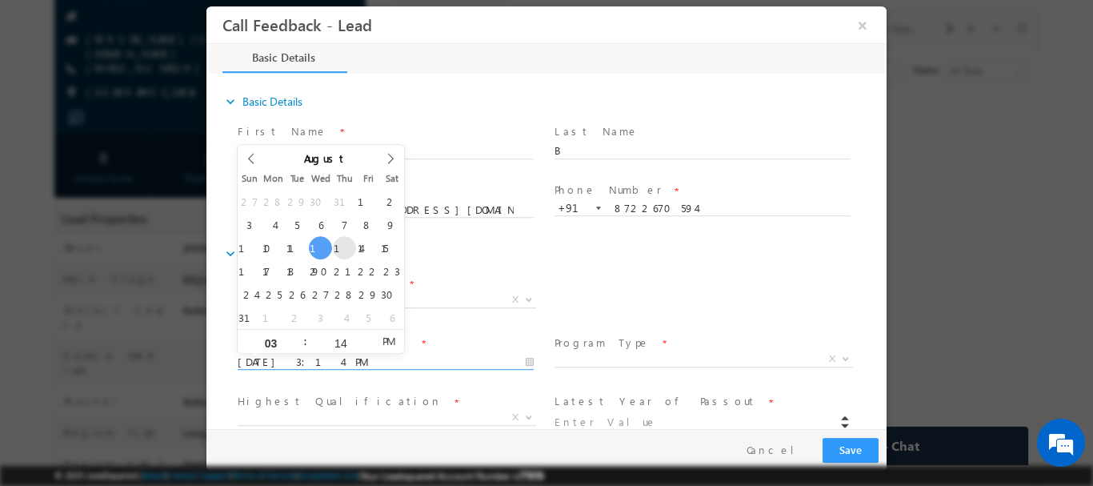
type input "14/08/2025 3:14 PM"
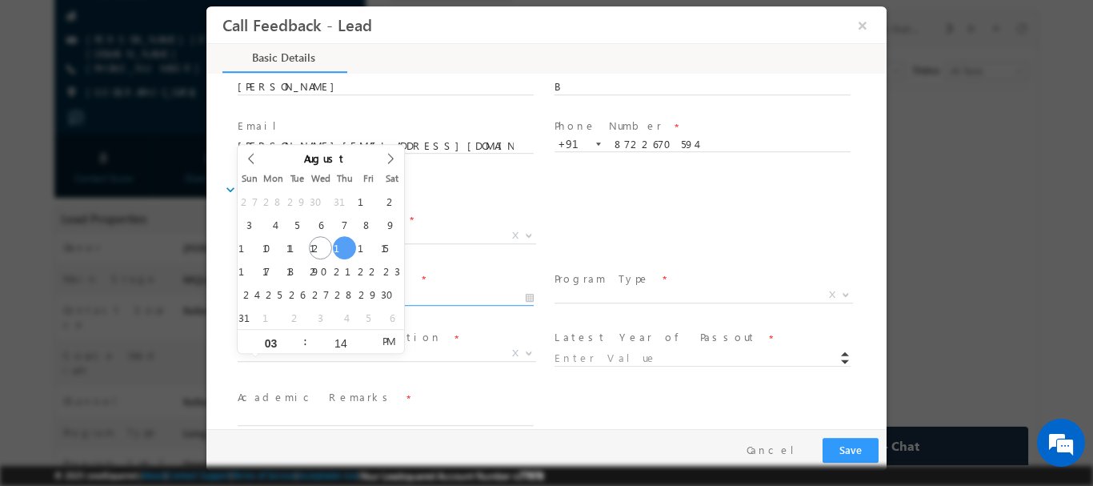
scroll to position [146, 0]
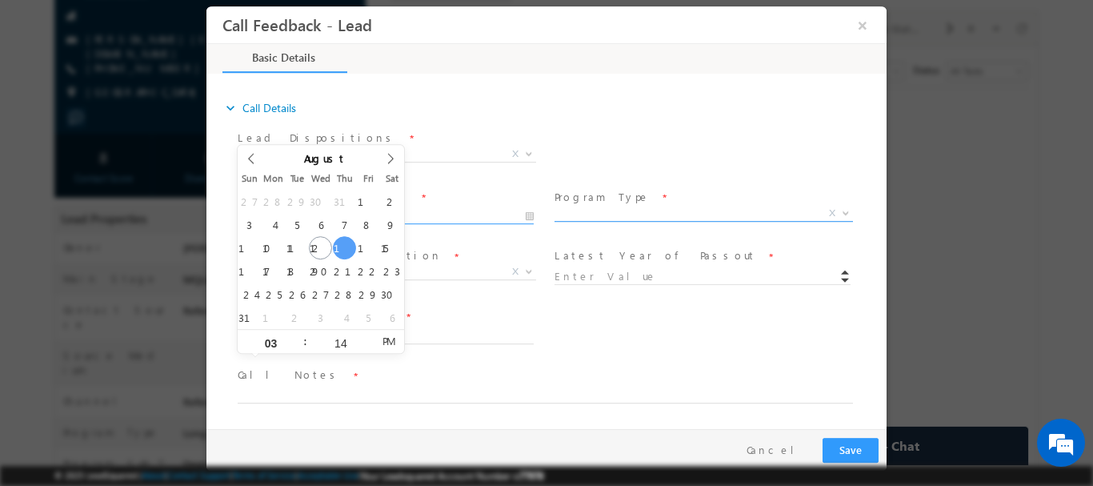
click at [625, 206] on span "X" at bounding box center [703, 213] width 298 height 16
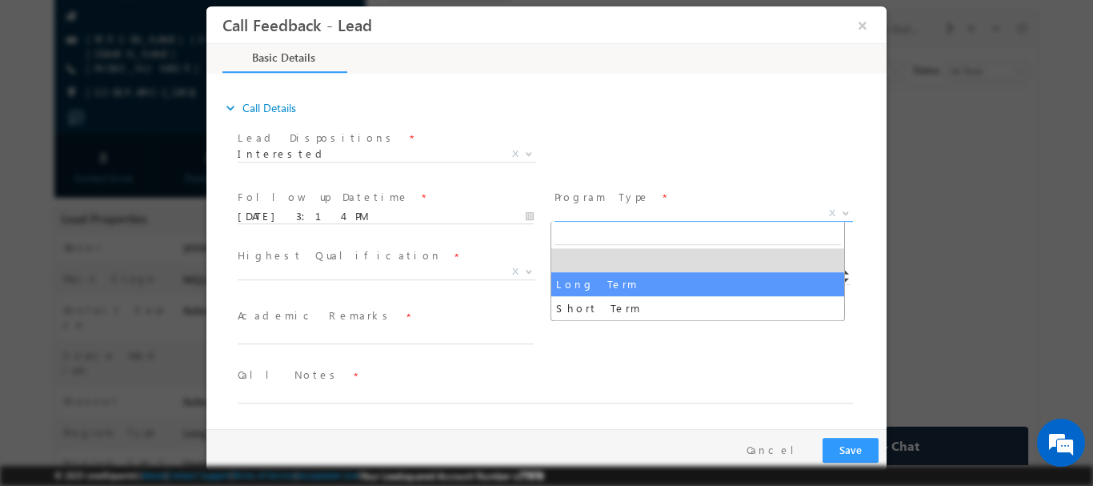
select select "Long Term"
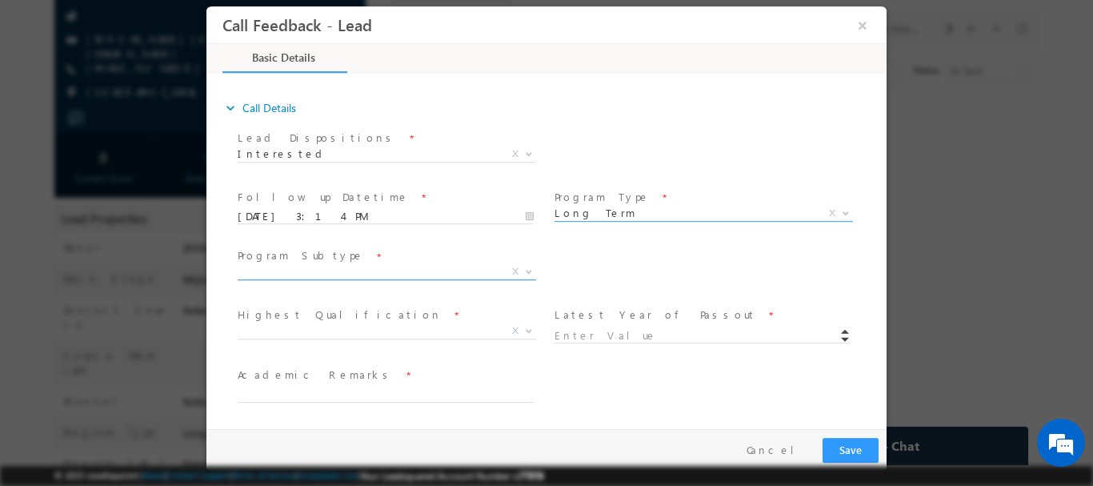
click at [409, 274] on span "X" at bounding box center [387, 271] width 298 height 16
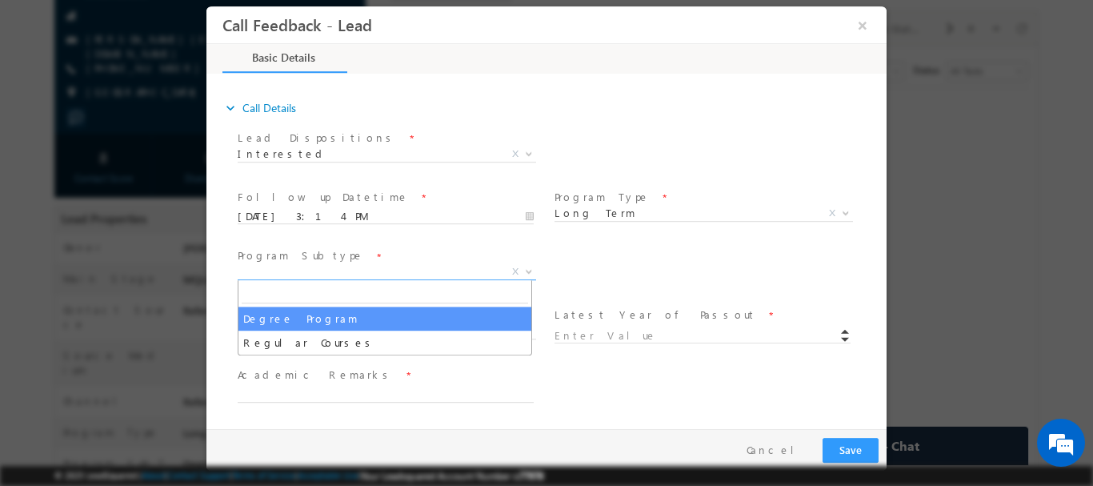
select select "Degree Program"
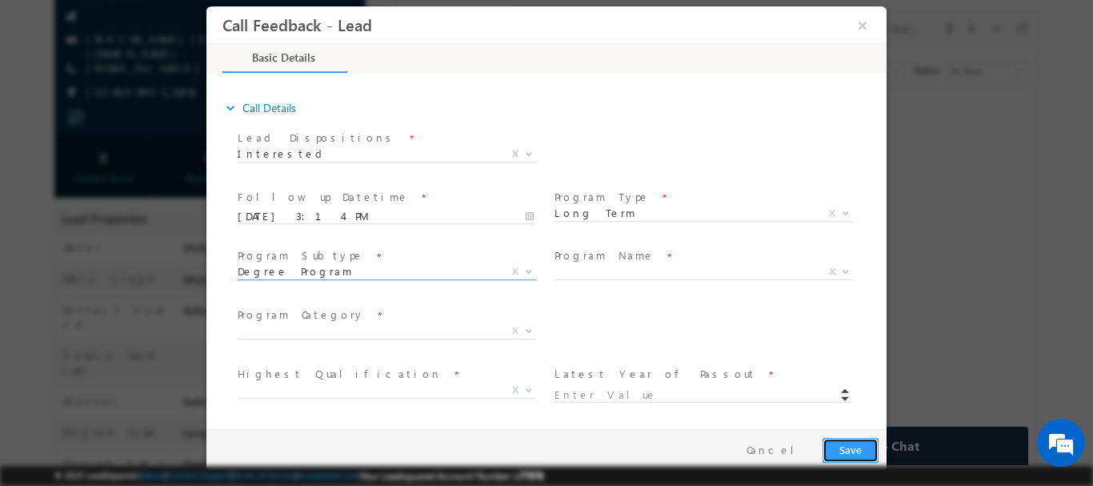
click at [866, 444] on button "Save" at bounding box center [850, 449] width 56 height 25
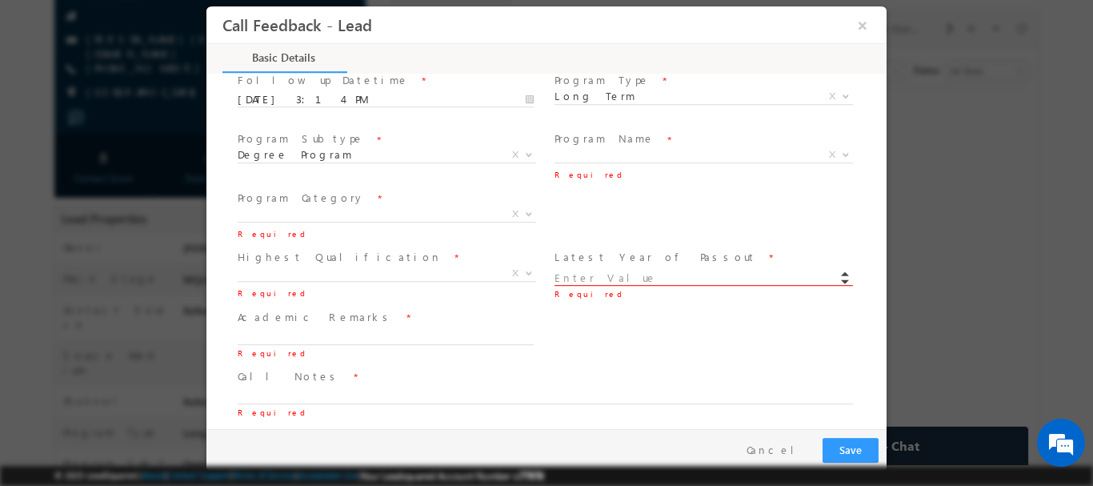
scroll to position [263, 0]
click at [610, 151] on span "X" at bounding box center [703, 154] width 298 height 16
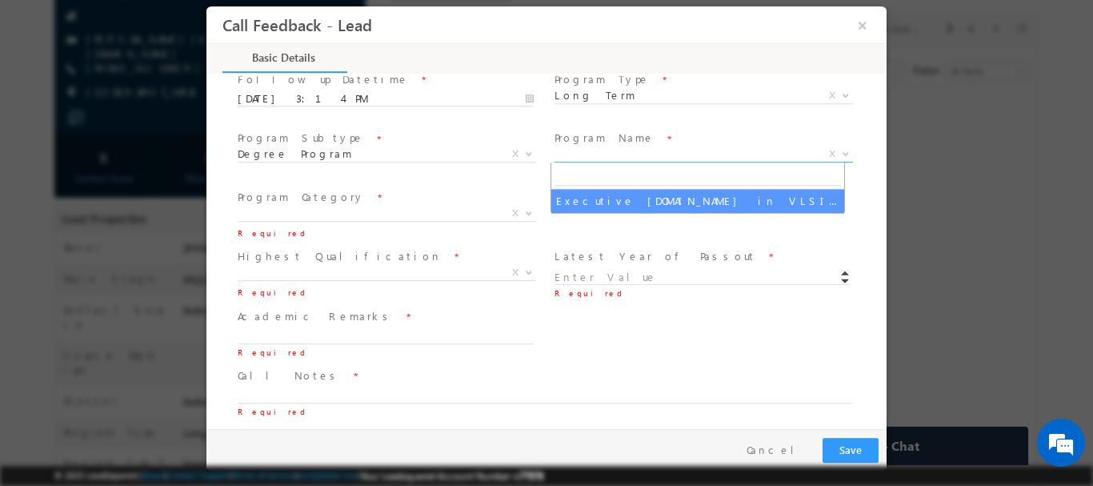
type input "1180"
select select "Executive [DOMAIN_NAME] in VLSI Design"
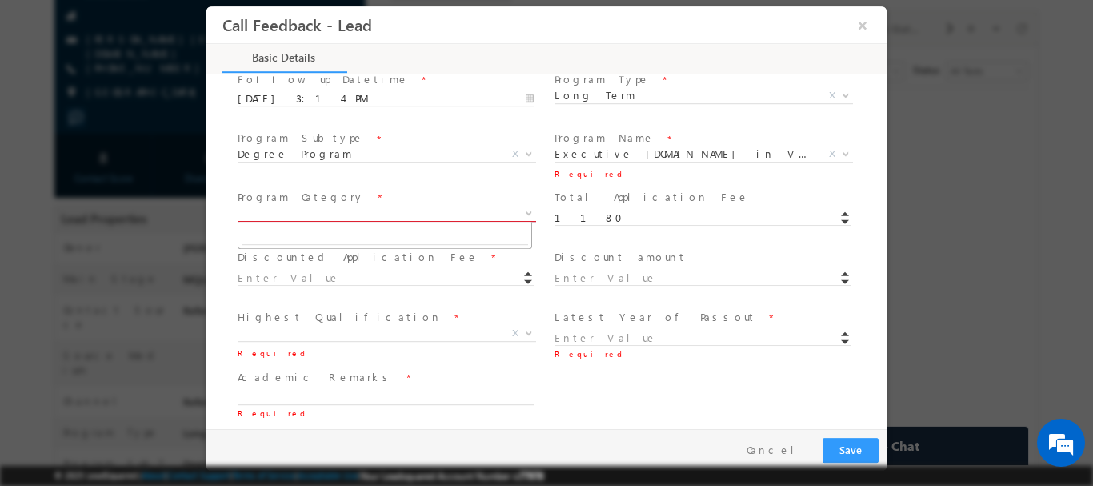
click at [318, 212] on span "X" at bounding box center [387, 213] width 298 height 16
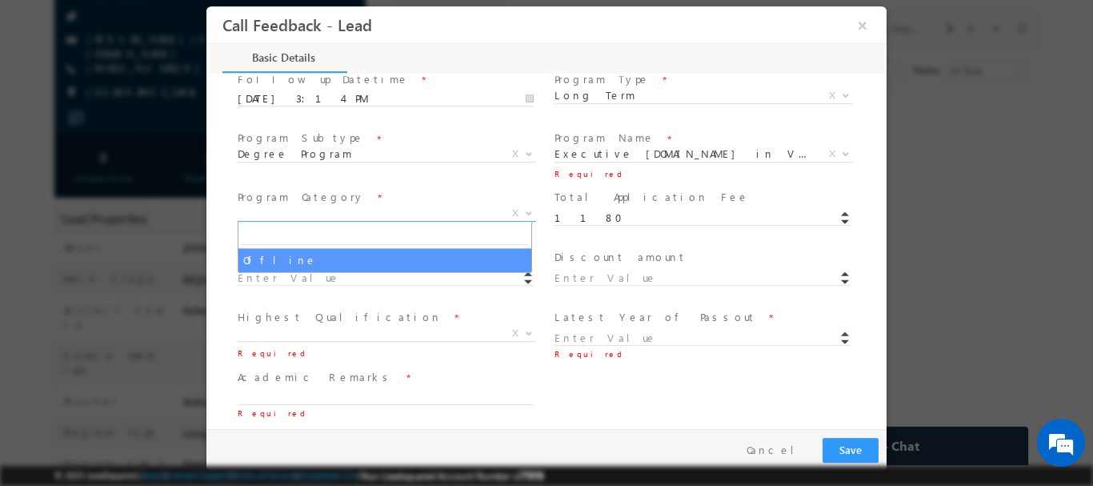
select select "Offline"
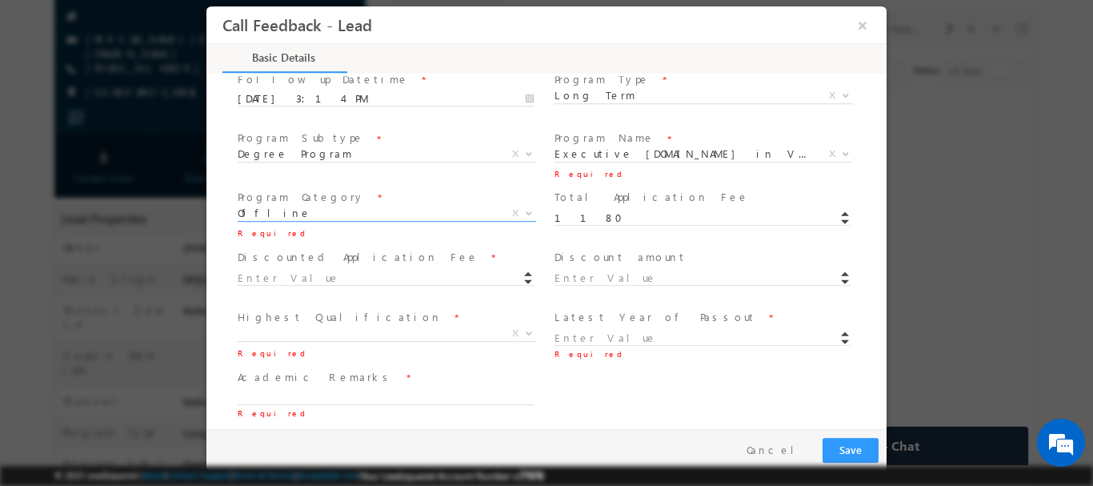
click at [280, 287] on span at bounding box center [385, 293] width 295 height 18
click at [286, 279] on input at bounding box center [386, 278] width 296 height 16
type input "q"
click at [342, 270] on input at bounding box center [386, 278] width 296 height 16
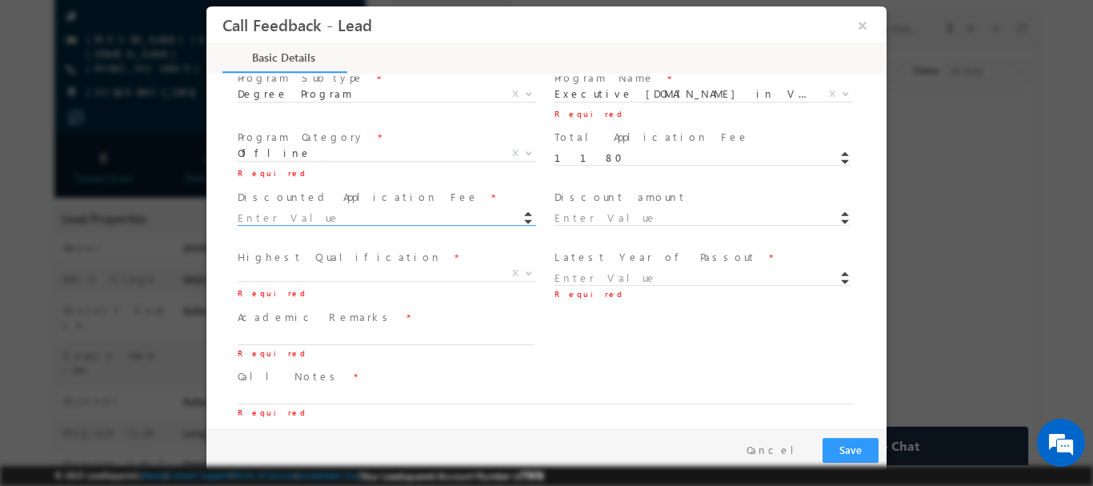
scroll to position [324, 0]
click at [589, 158] on span "1180" at bounding box center [709, 155] width 310 height 18
drag, startPoint x: 597, startPoint y: 158, endPoint x: 546, endPoint y: 158, distance: 50.4
click at [546, 158] on div "Program Category * Offline Offline X Required Total Application Fee * 1180" at bounding box center [560, 154] width 652 height 60
click at [285, 217] on input at bounding box center [386, 217] width 296 height 16
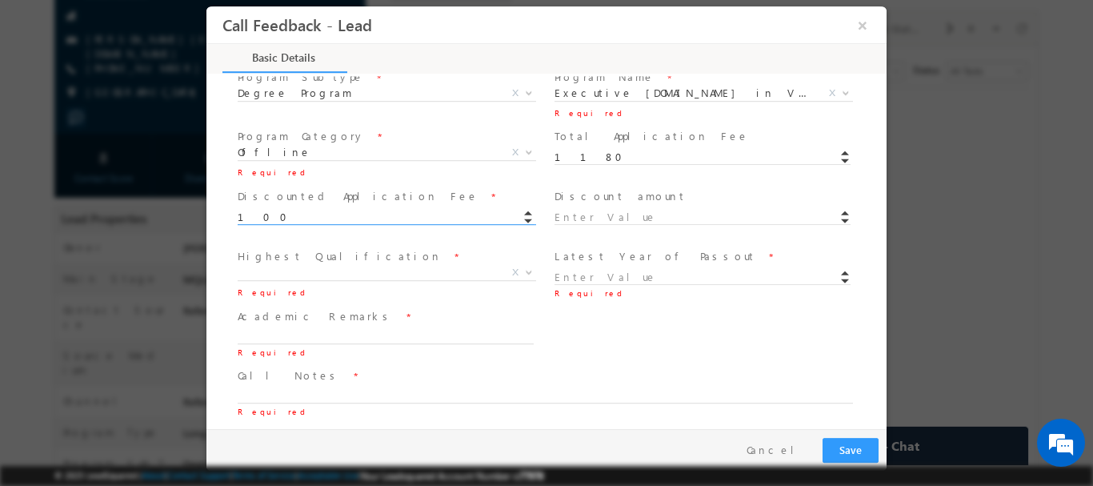
type input "100.00"
type input "1080"
click at [347, 280] on span "X" at bounding box center [387, 275] width 298 height 16
click at [286, 216] on input "100.00" at bounding box center [386, 217] width 296 height 16
drag, startPoint x: 285, startPoint y: 217, endPoint x: 235, endPoint y: 217, distance: 49.6
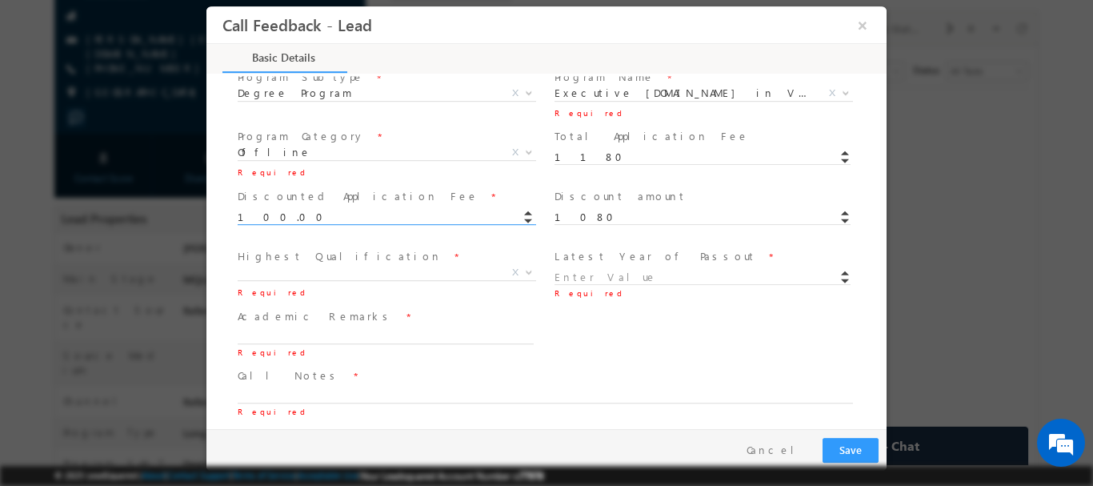
click at [235, 217] on div "Discounted Application Fee * 100.00" at bounding box center [392, 214] width 317 height 60
type input "1179.00"
type input "1"
click at [551, 350] on div "Course Interested In * Executive [DOMAIN_NAME] in VLSI Design Advanced VLSI Des…" at bounding box center [560, 333] width 652 height 59
click at [355, 276] on span "X" at bounding box center [387, 272] width 298 height 16
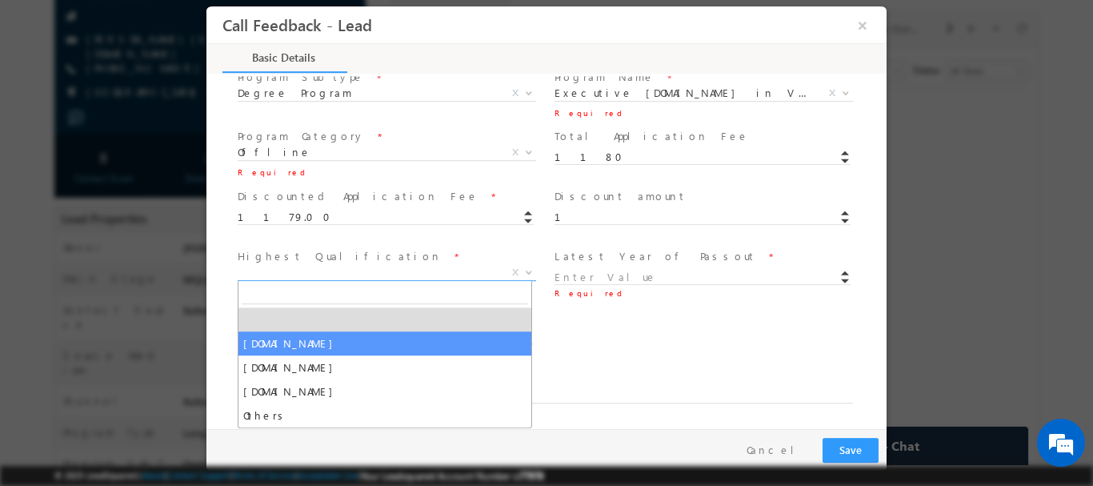
select select "[DOMAIN_NAME]"
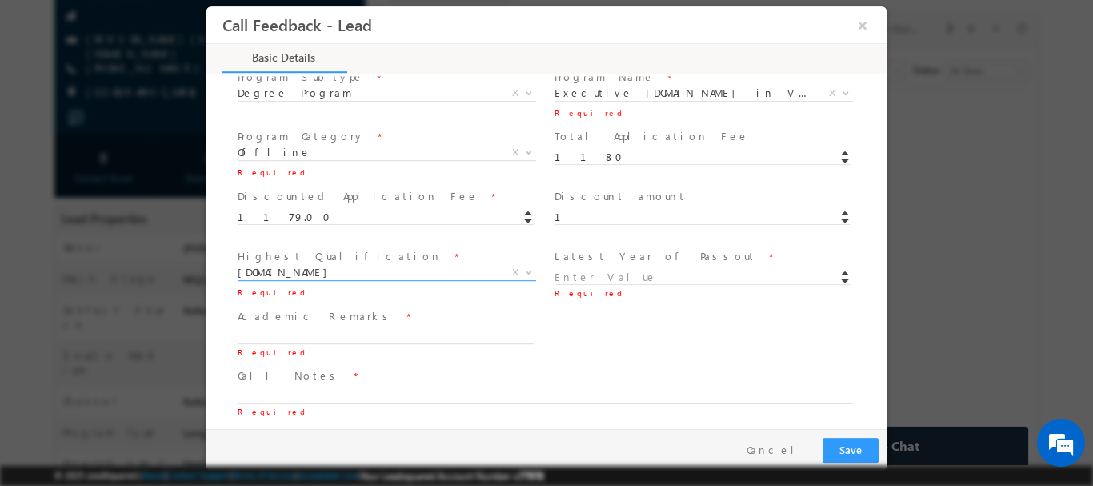
click at [577, 274] on input at bounding box center [702, 277] width 296 height 16
click at [606, 314] on div "Course Interested In * Executive [DOMAIN_NAME] in VLSI Design Advanced VLSI Des…" at bounding box center [560, 333] width 652 height 59
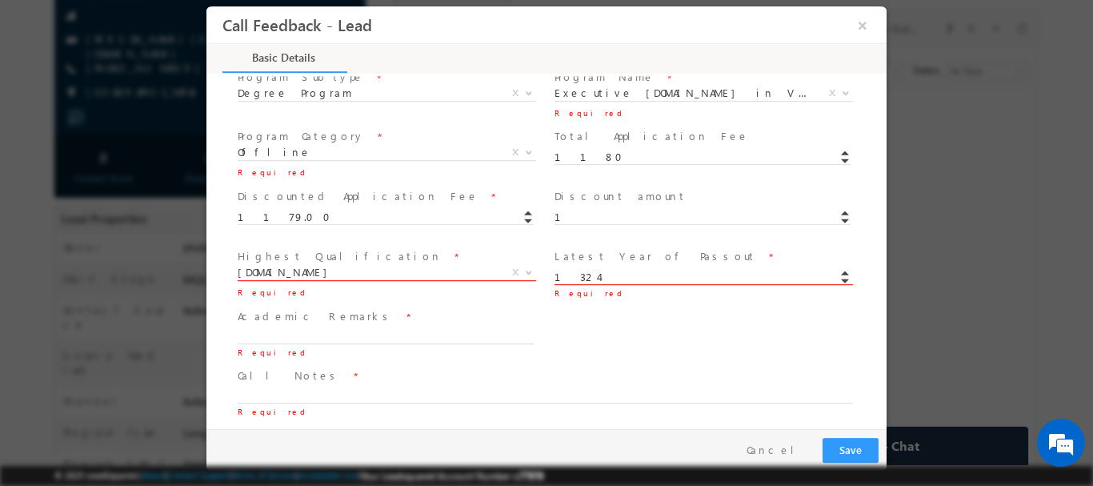
drag, startPoint x: 583, startPoint y: 274, endPoint x: 523, endPoint y: 274, distance: 60.0
click at [523, 274] on div "Highest Qualification * B.Tech M.Tech M.Sc Others B.Tech X Others x Required La…" at bounding box center [560, 274] width 652 height 60
type input "2018"
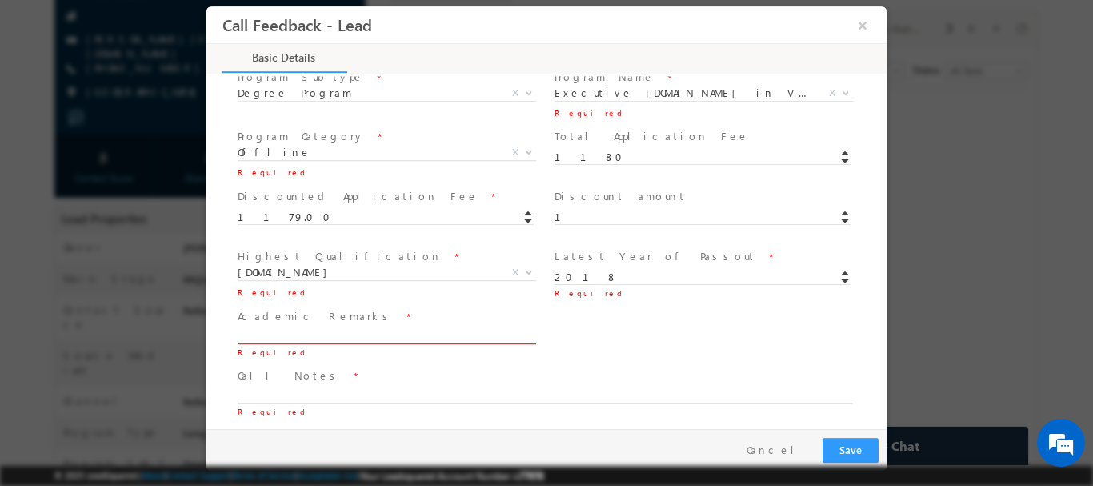
click at [302, 333] on textarea at bounding box center [386, 334] width 296 height 18
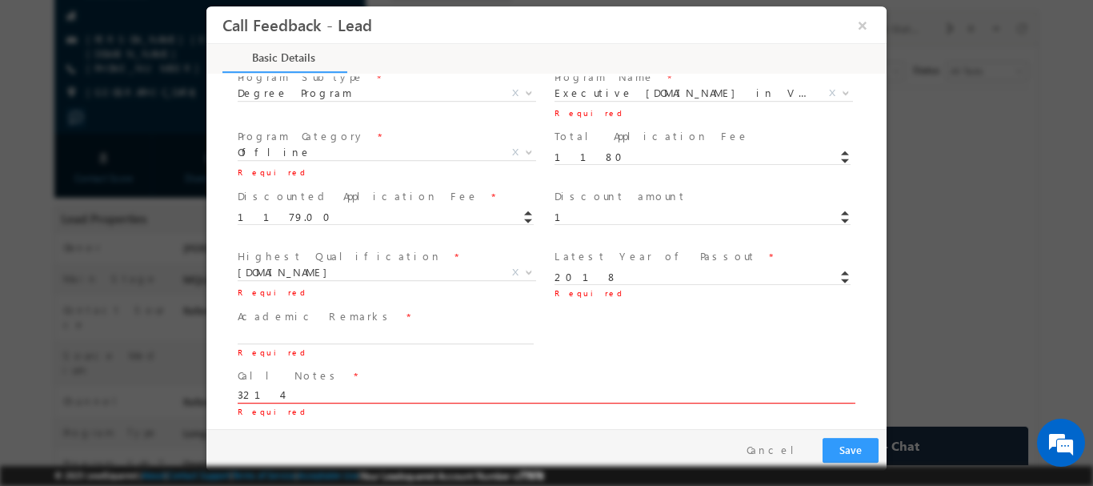
type textarea "3214"
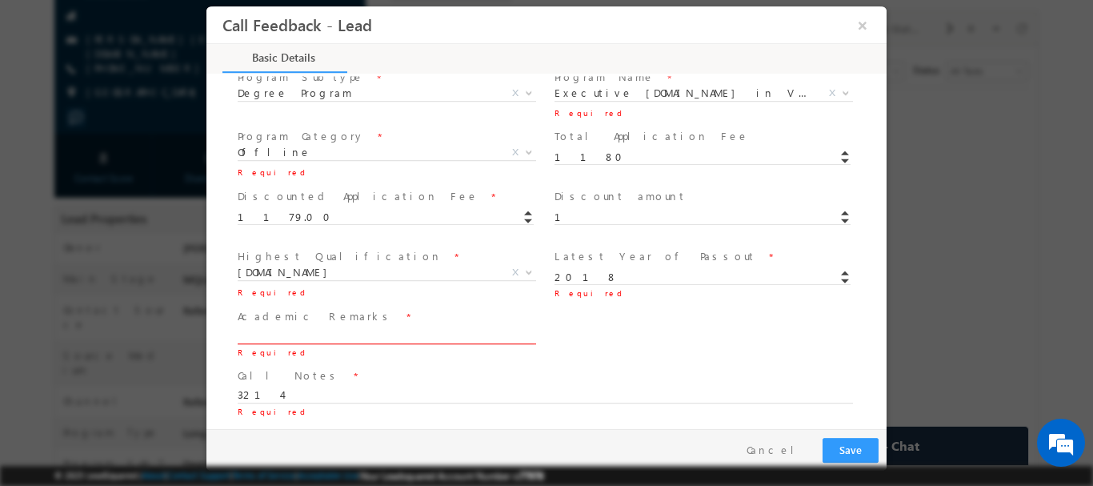
click at [290, 338] on textarea at bounding box center [386, 334] width 296 height 18
click at [281, 338] on textarea "24235r" at bounding box center [386, 334] width 296 height 18
type textarea "24235r%"
click at [344, 361] on div "Academic Remarks * 24235r% Required" at bounding box center [392, 333] width 317 height 59
click at [854, 447] on button "Save" at bounding box center [850, 449] width 56 height 25
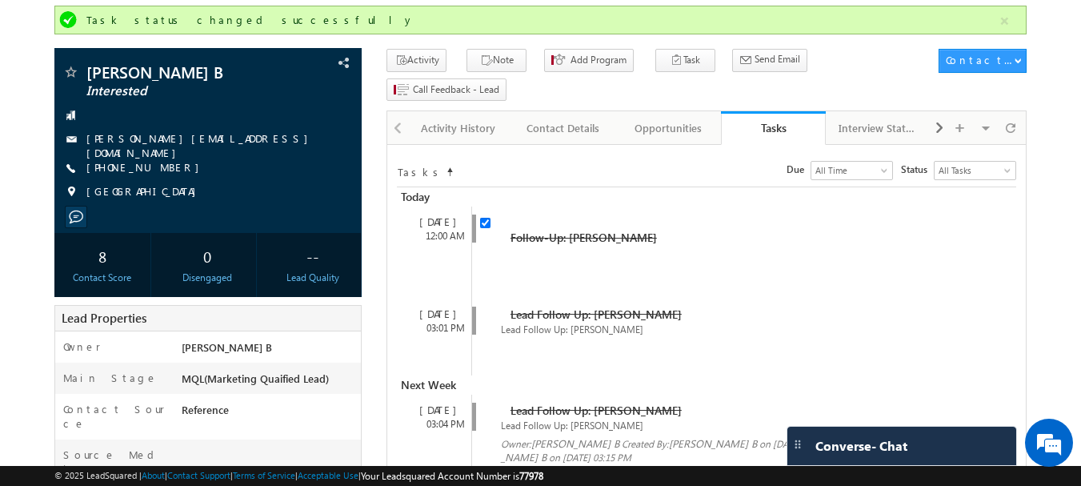
scroll to position [0, 0]
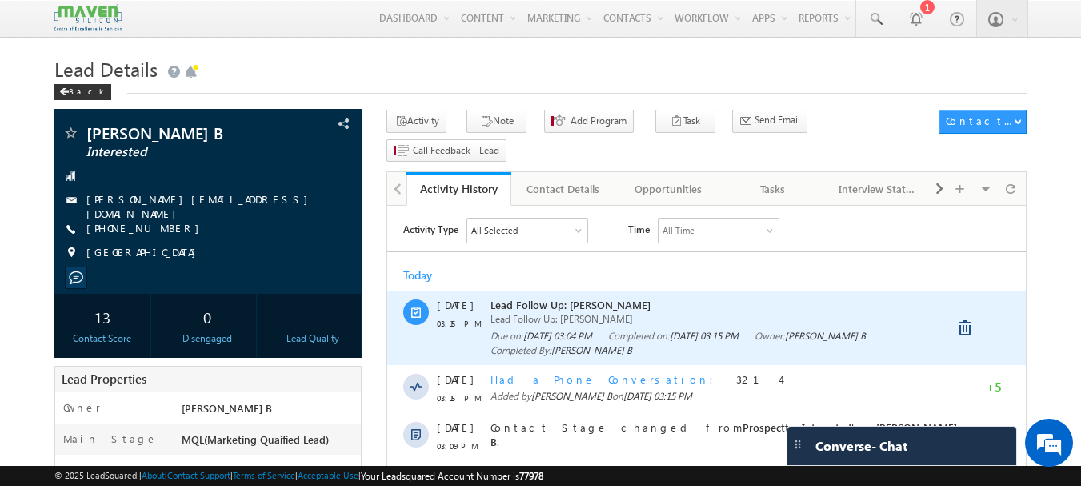
click at [594, 308] on span "Lead Follow Up: [PERSON_NAME]" at bounding box center [723, 305] width 467 height 14
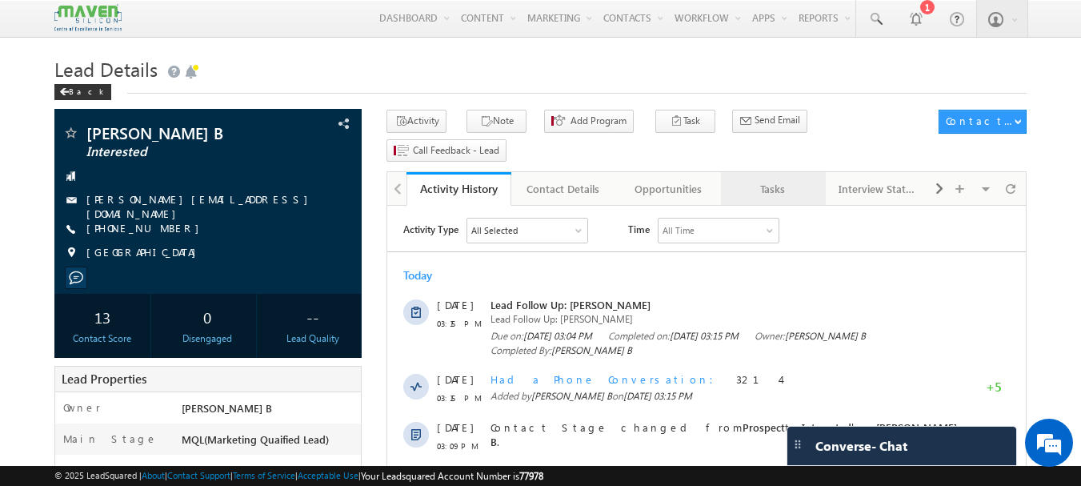
click at [767, 179] on div "Tasks" at bounding box center [773, 188] width 78 height 19
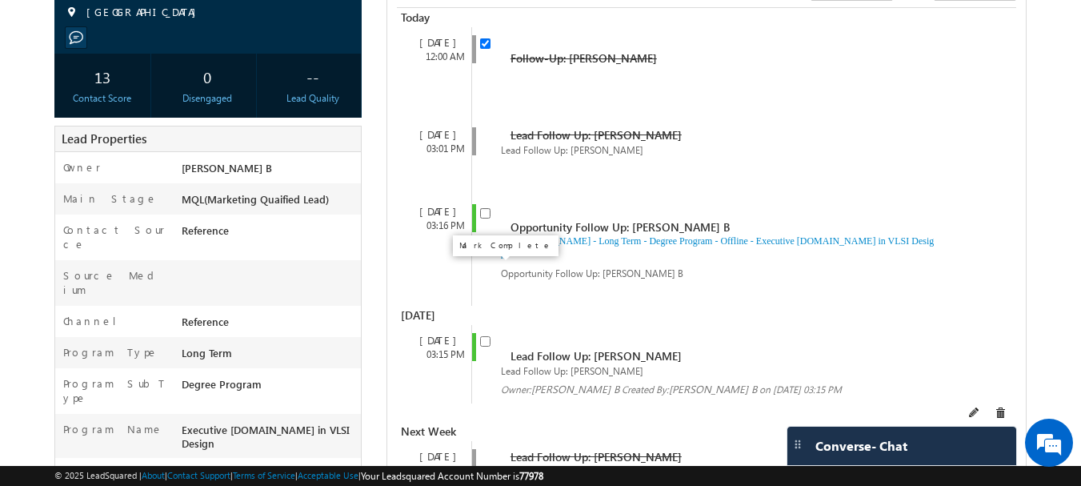
click at [485, 336] on input "checkbox" at bounding box center [485, 341] width 10 height 10
checkbox input "false"
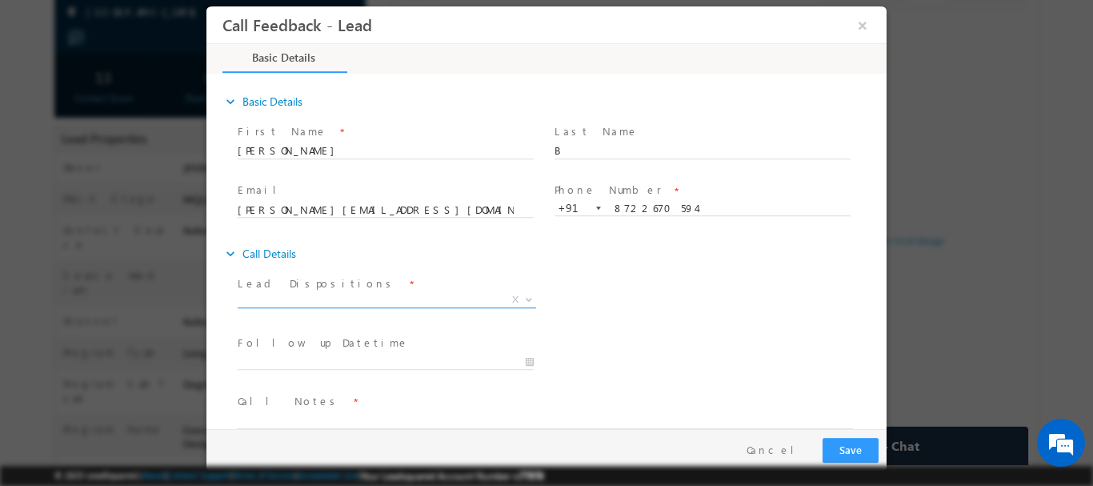
click at [330, 301] on span "X" at bounding box center [387, 299] width 298 height 16
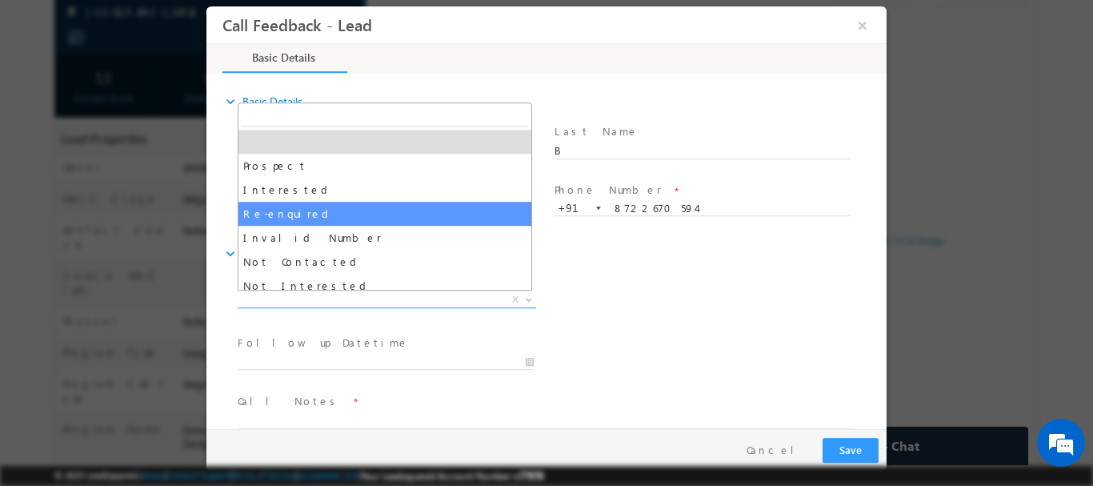
select select "Interested"
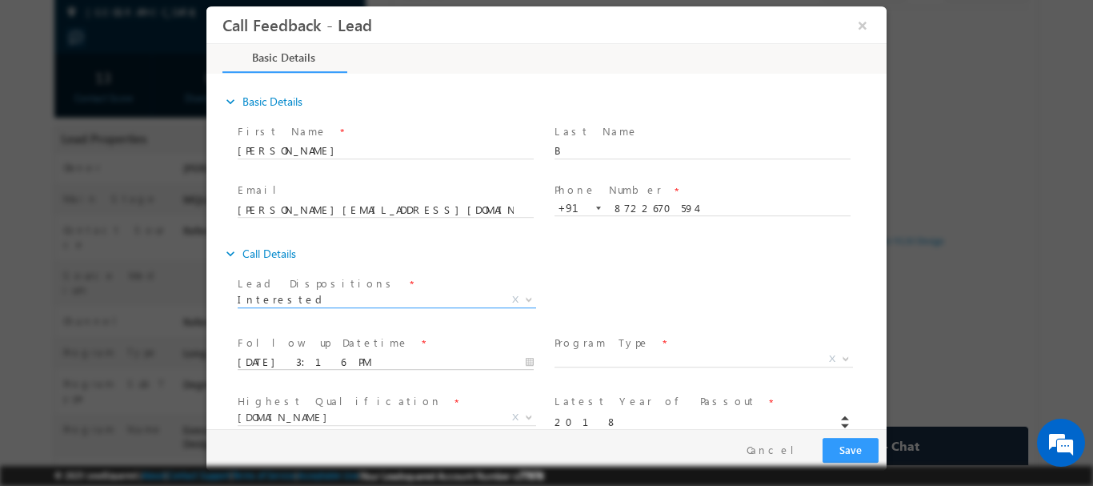
click at [312, 358] on input "13/08/2025 3:16 PM" at bounding box center [386, 362] width 296 height 16
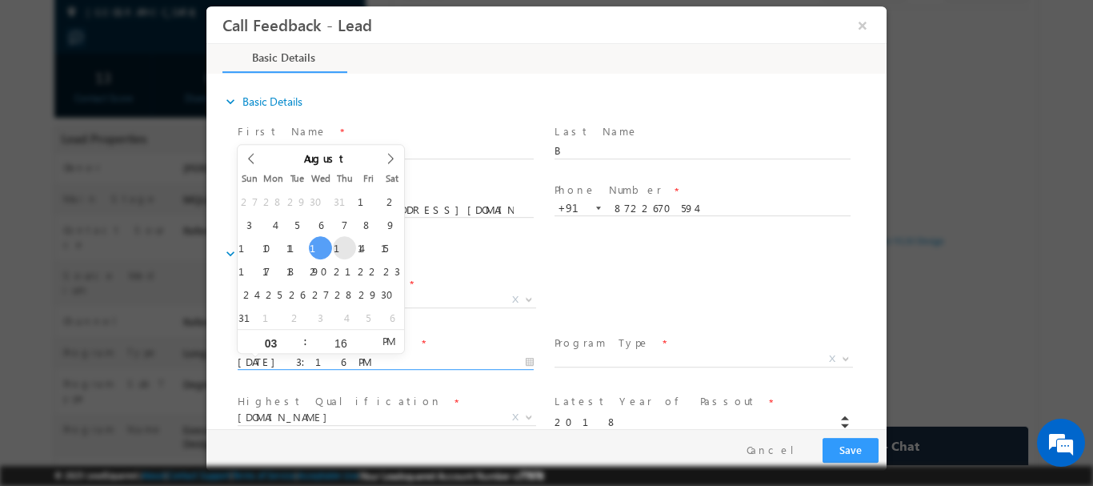
type input "14/08/2025 3:16 PM"
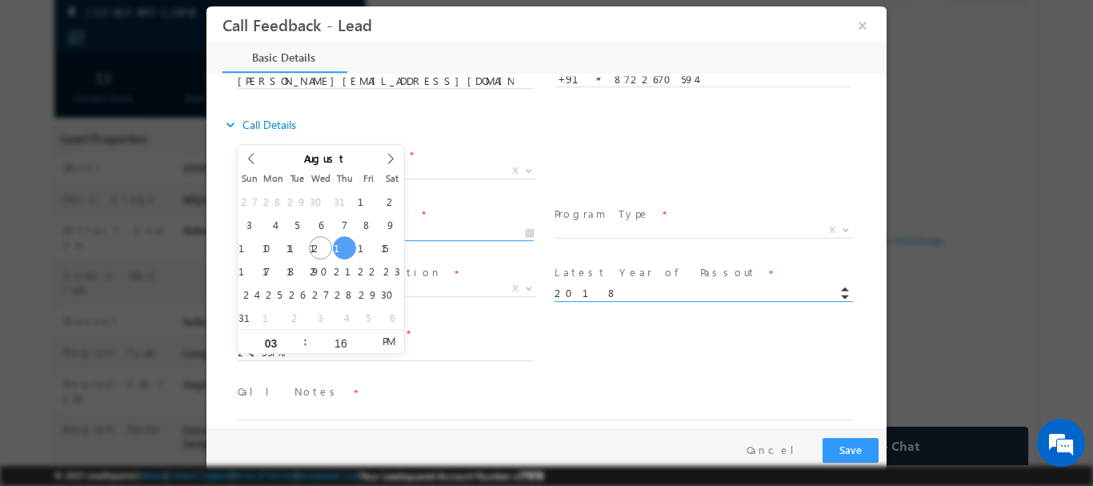
scroll to position [146, 0]
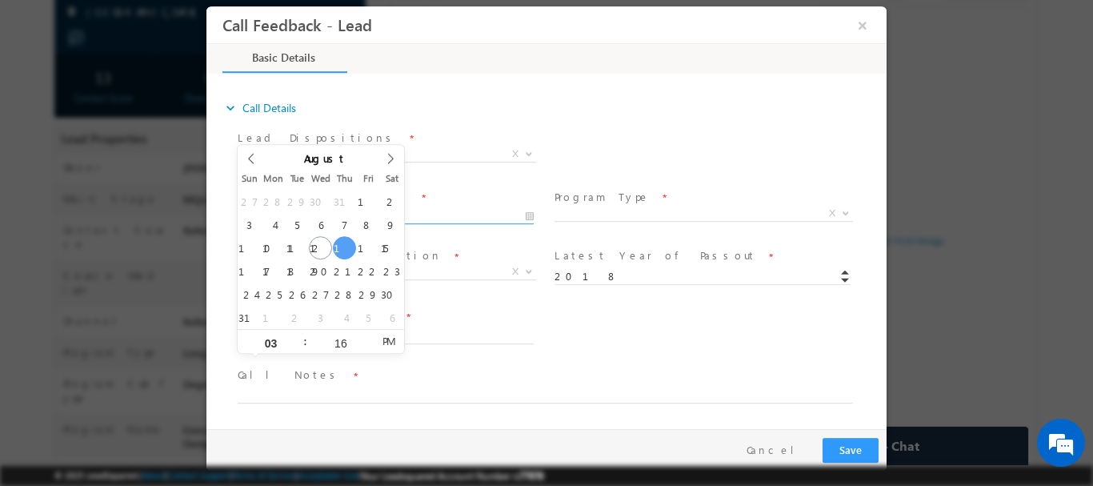
click at [602, 314] on div "Course Interested In * Executive M.Tech in VLSI Design Advanced VLSI Design & V…" at bounding box center [560, 333] width 652 height 59
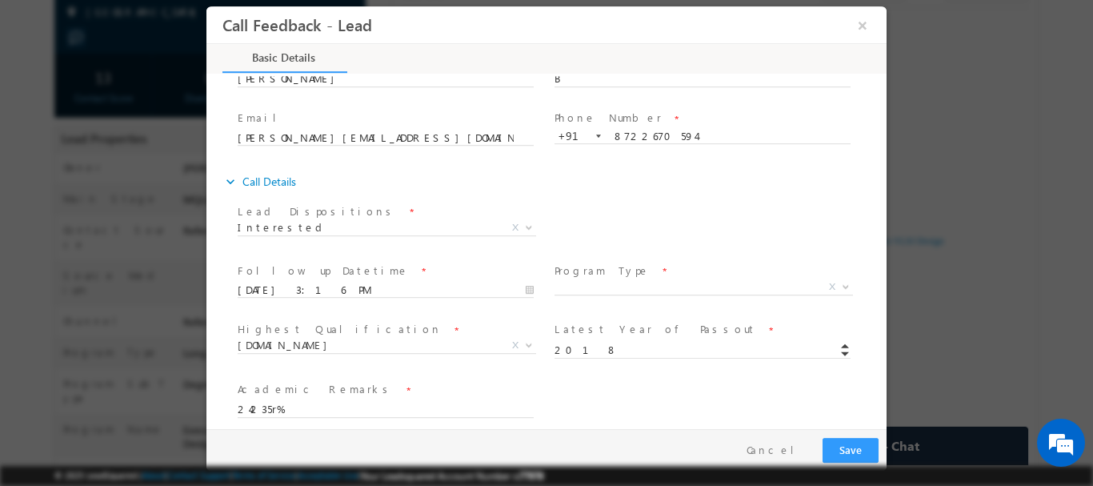
scroll to position [0, 0]
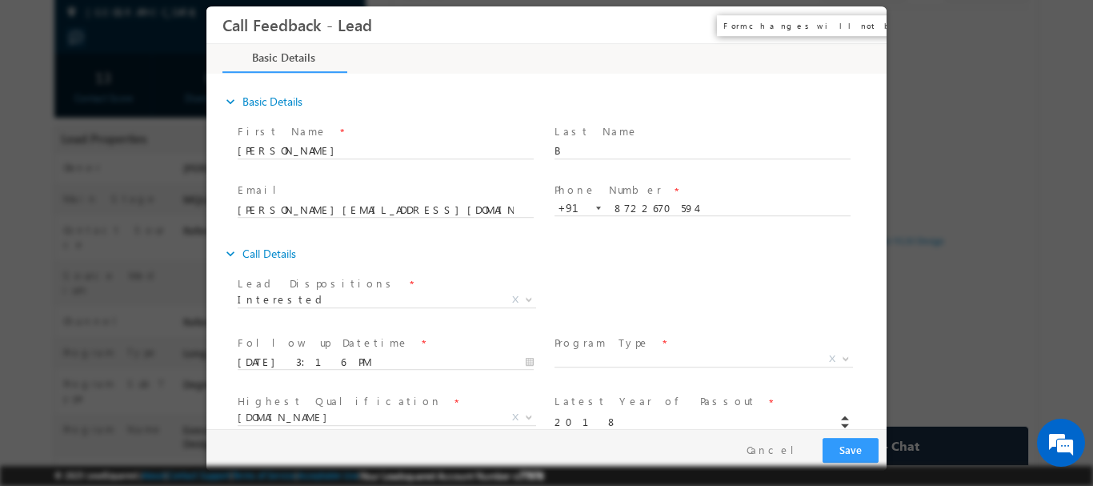
click at [857, 25] on button "×" at bounding box center [862, 25] width 27 height 30
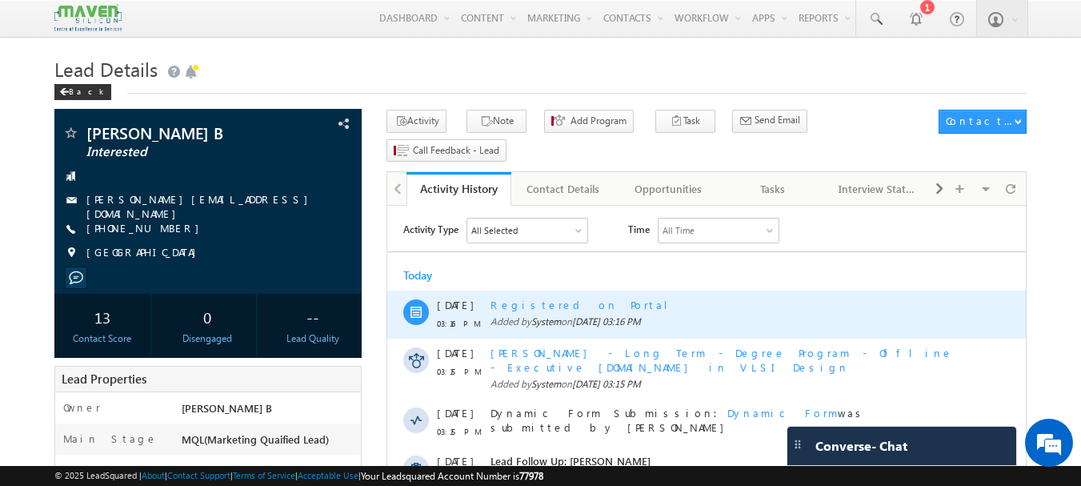
click at [541, 306] on div "Registered on Portal" at bounding box center [723, 305] width 467 height 14
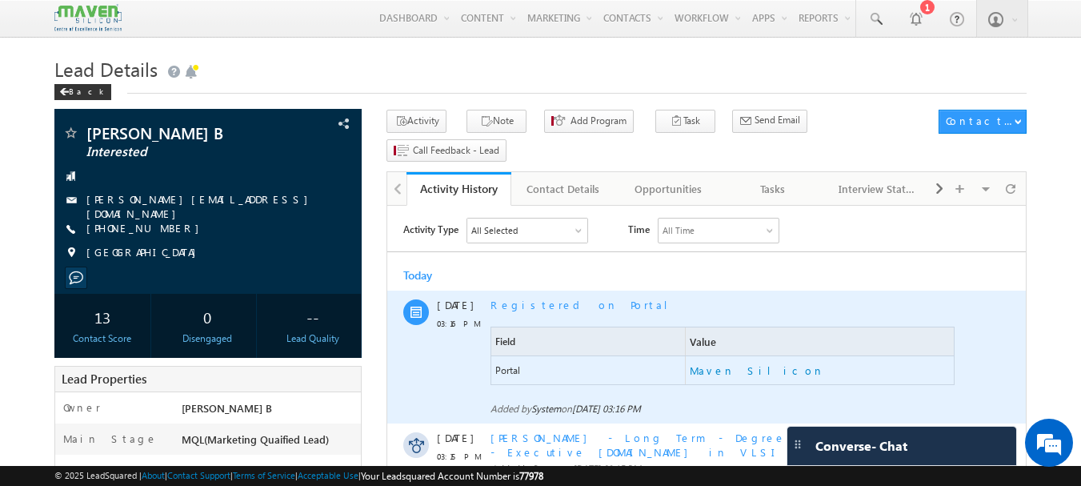
scroll to position [80, 0]
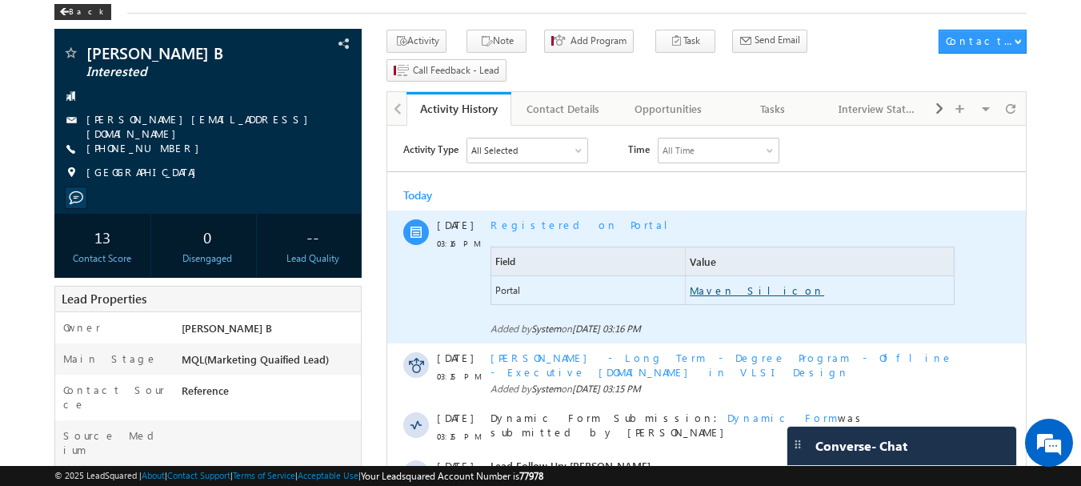
click at [727, 292] on link "Maven Silicon" at bounding box center [757, 290] width 134 height 14
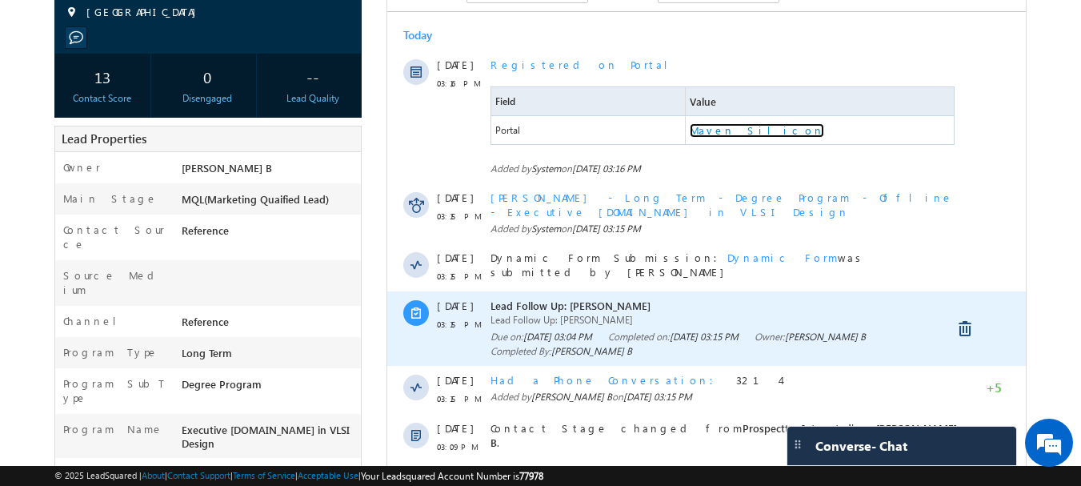
scroll to position [0, 0]
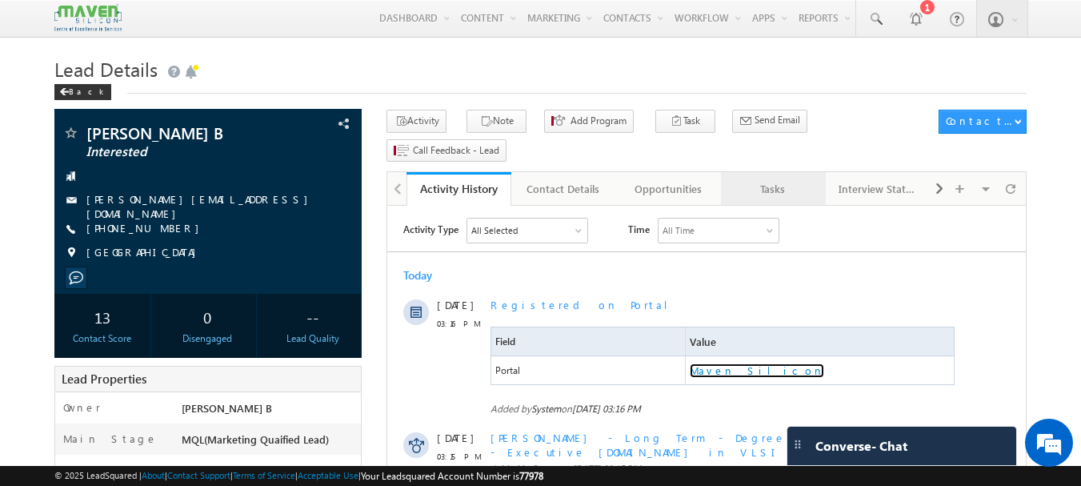
click at [773, 179] on div "Tasks" at bounding box center [773, 188] width 78 height 19
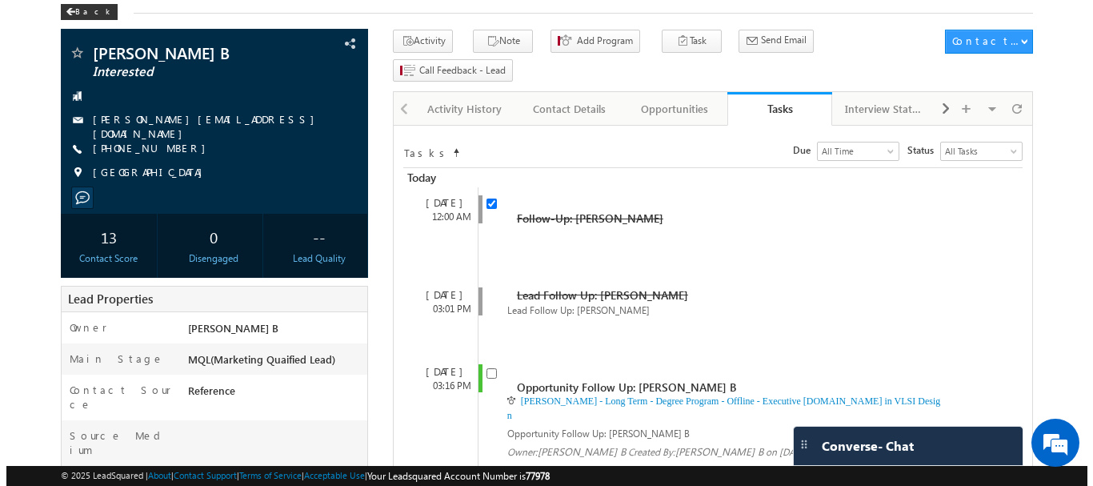
scroll to position [240, 0]
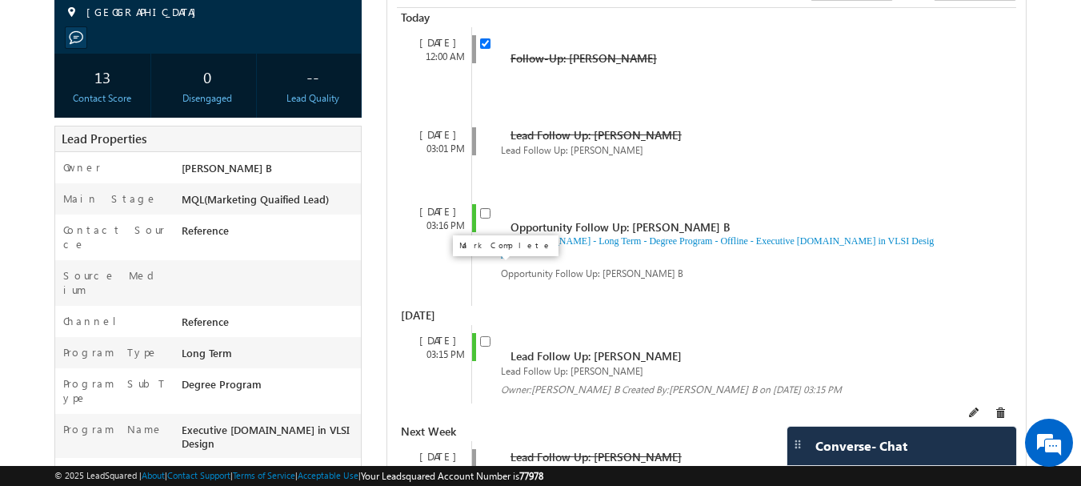
click at [485, 336] on input "checkbox" at bounding box center [485, 341] width 10 height 10
checkbox input "false"
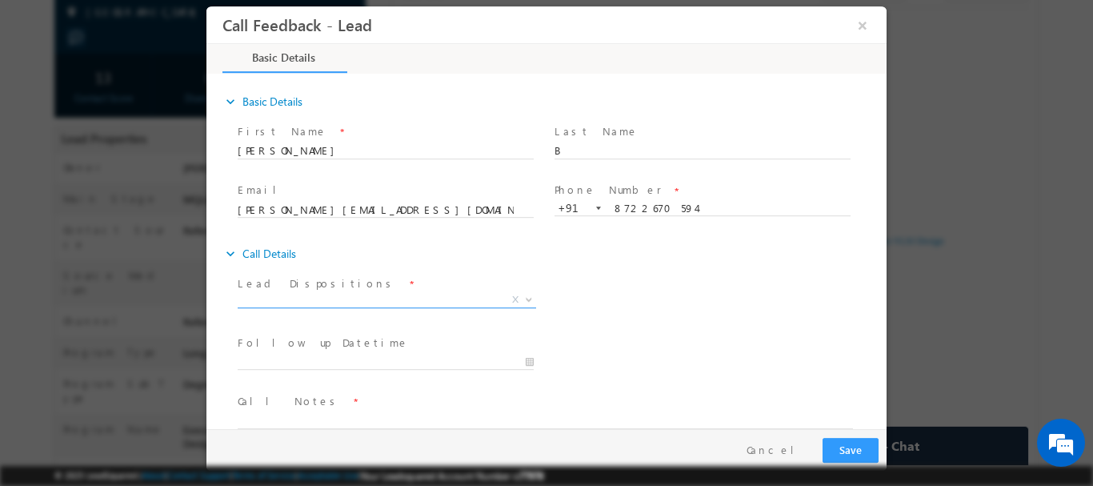
scroll to position [0, 0]
click at [300, 293] on span "X" at bounding box center [387, 299] width 298 height 16
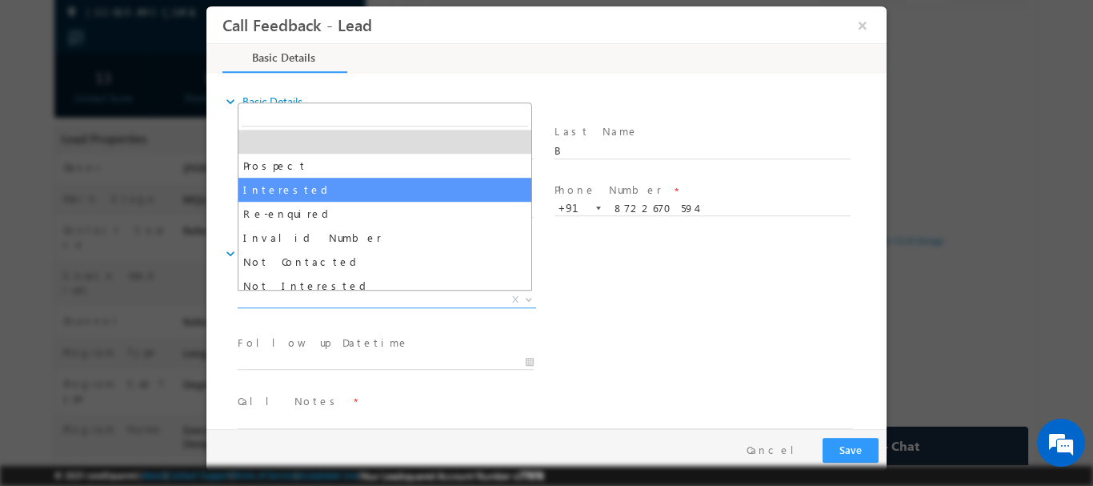
select select "Interested"
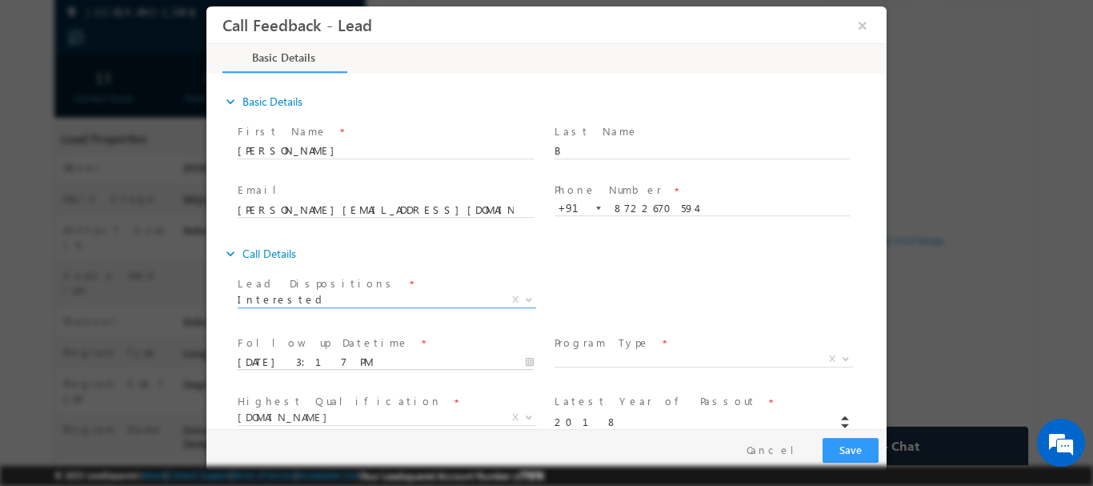
click at [355, 365] on input "[DATE] 3:17 PM" at bounding box center [386, 362] width 296 height 16
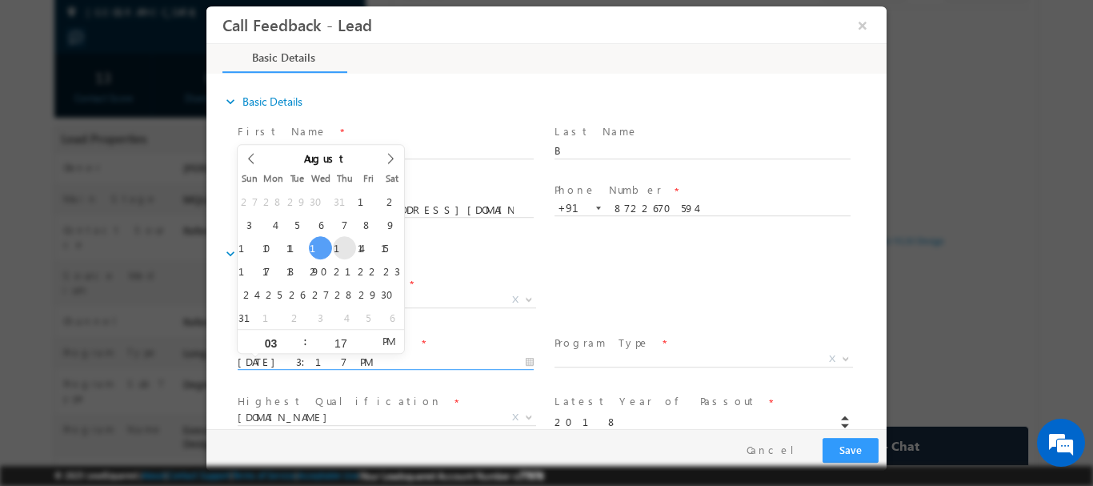
type input "[DATE] 3:17 PM"
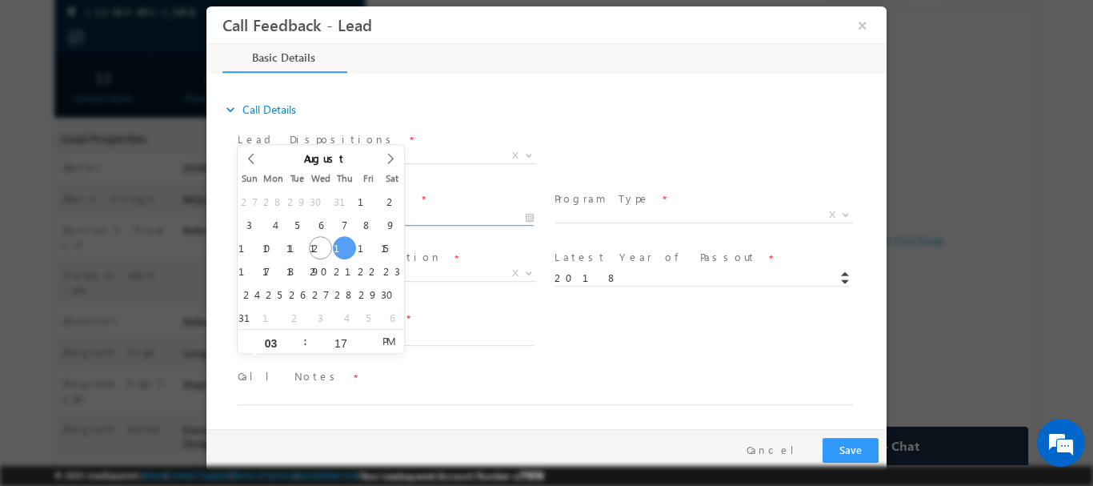
scroll to position [146, 0]
click at [710, 342] on div "Course Interested In * Executive [DOMAIN_NAME] in VLSI Design Advanced VLSI Des…" at bounding box center [560, 333] width 652 height 59
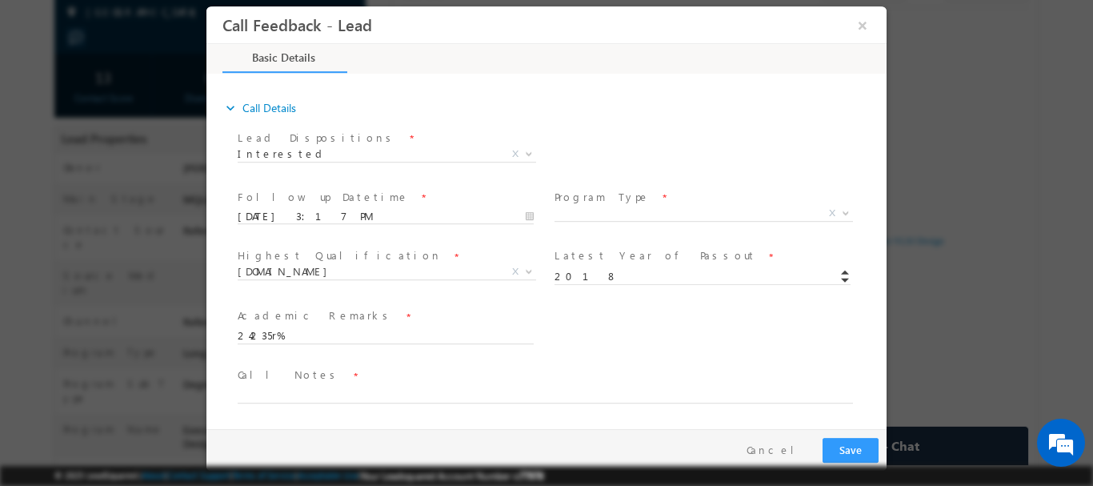
click at [585, 216] on span "X" at bounding box center [703, 213] width 298 height 16
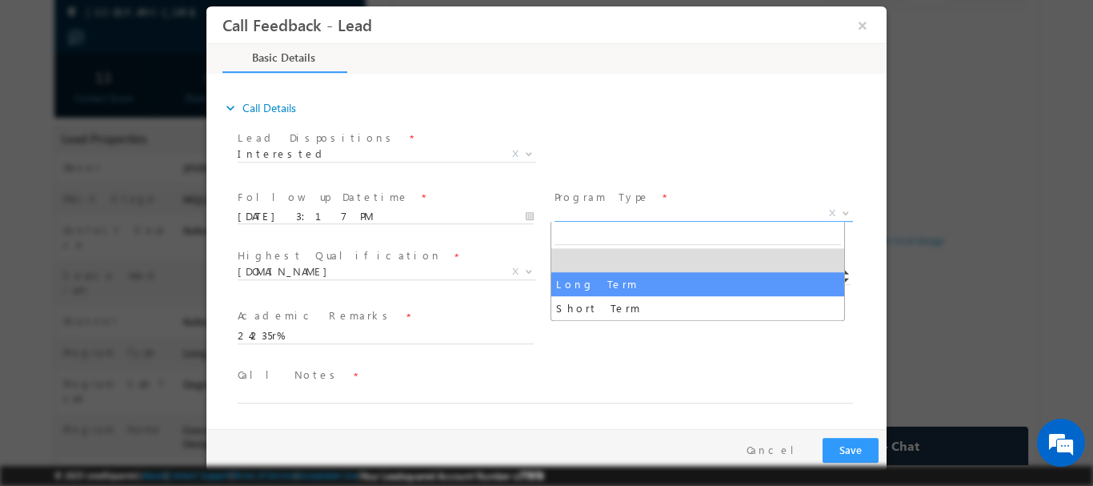
select select "Long Term"
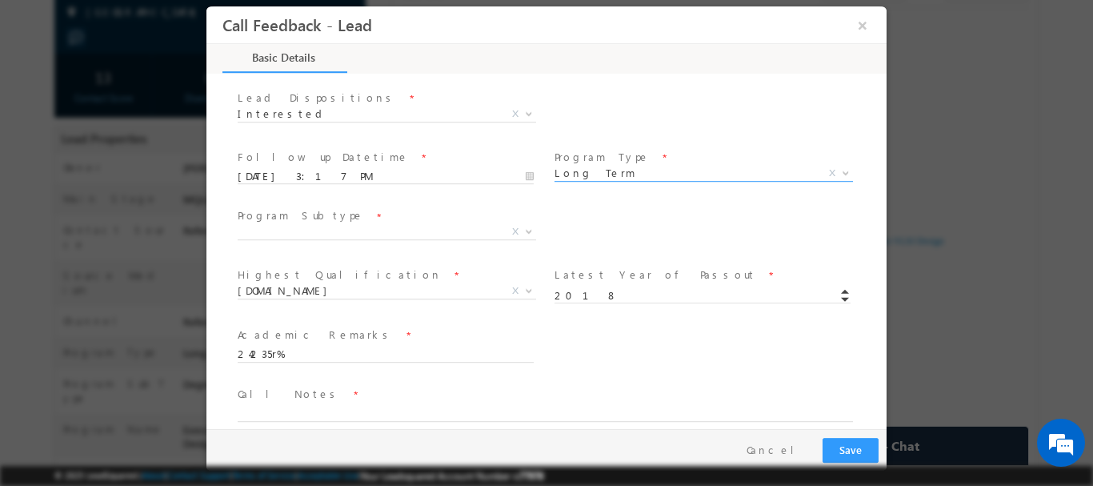
scroll to position [204, 0]
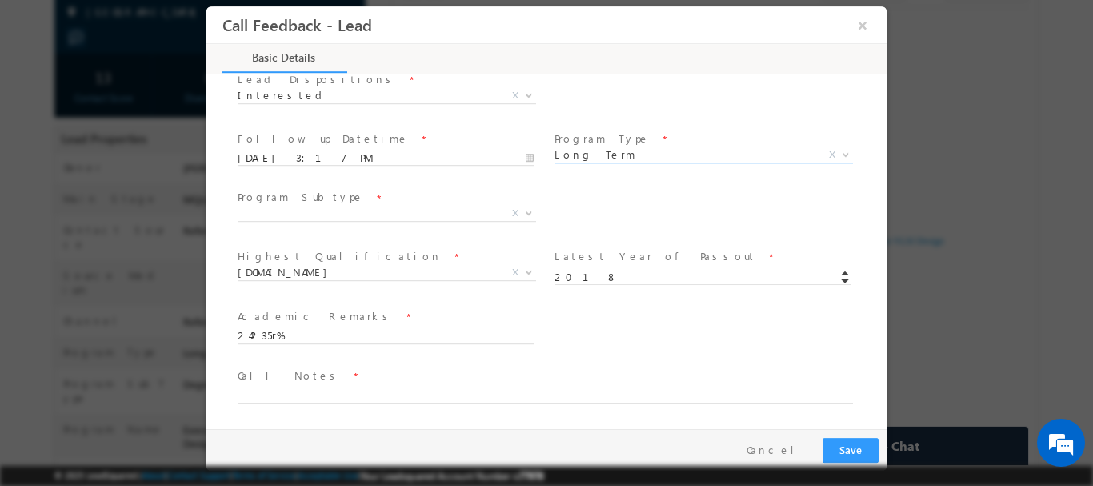
click at [310, 390] on textarea at bounding box center [545, 393] width 615 height 18
drag, startPoint x: 286, startPoint y: 194, endPoint x: 293, endPoint y: 215, distance: 22.5
click at [287, 194] on label "Program Subtype" at bounding box center [301, 196] width 126 height 15
click at [294, 215] on span "X" at bounding box center [387, 213] width 298 height 16
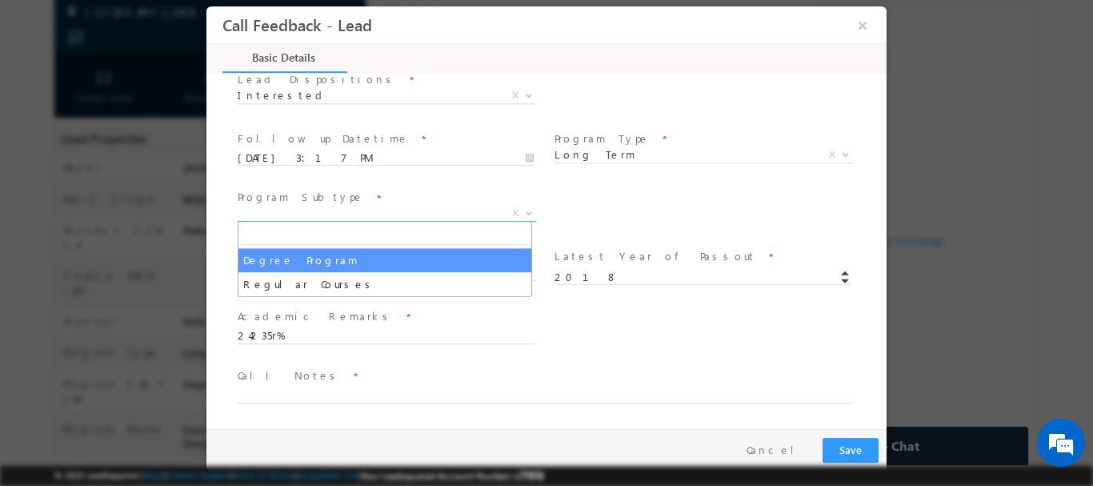
select select "Degree Program"
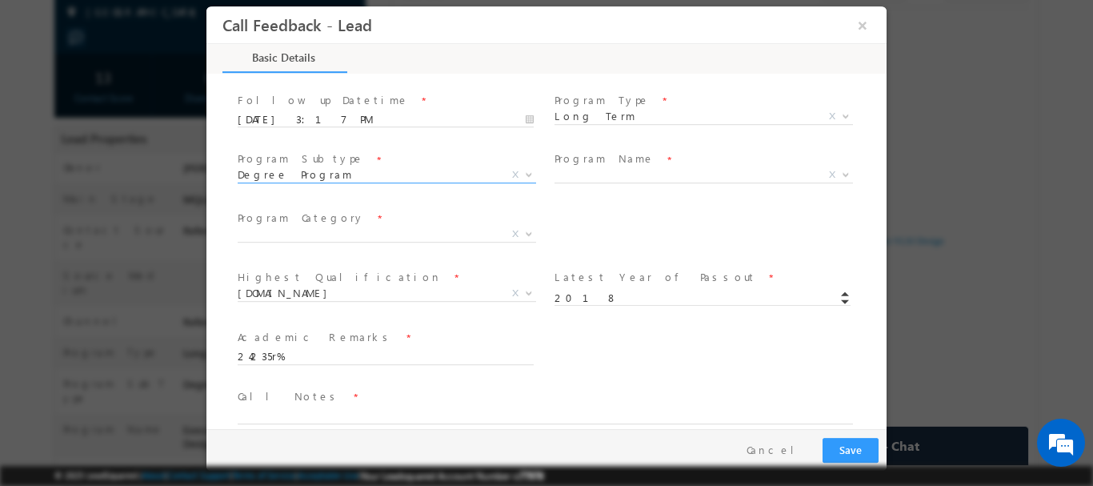
scroll to position [263, 0]
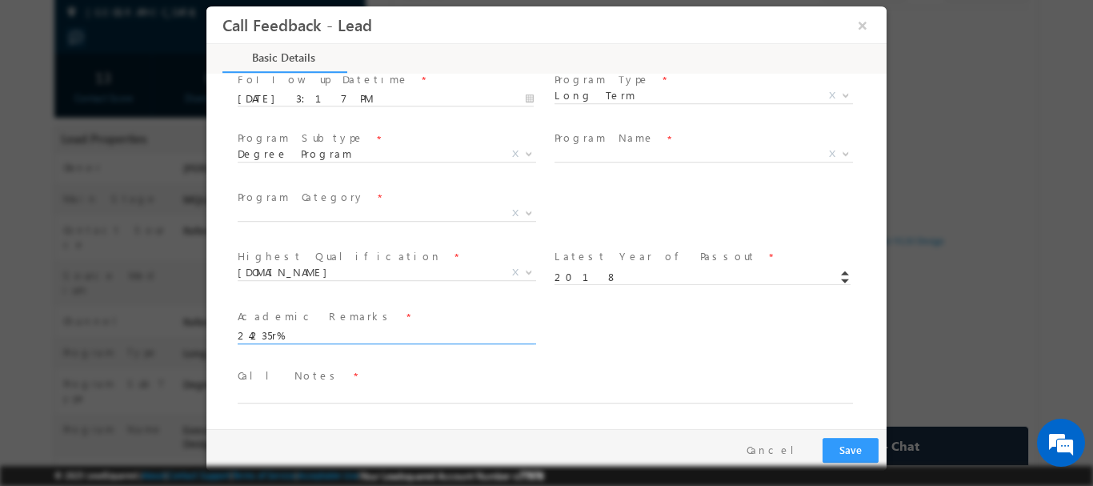
drag, startPoint x: 296, startPoint y: 329, endPoint x: 159, endPoint y: 337, distance: 137.0
click at [206, 337] on html "Call Feedback - Lead × Basic Details" at bounding box center [546, 217] width 680 height 422
type textarea "85%"
click at [376, 396] on textarea at bounding box center [545, 393] width 615 height 18
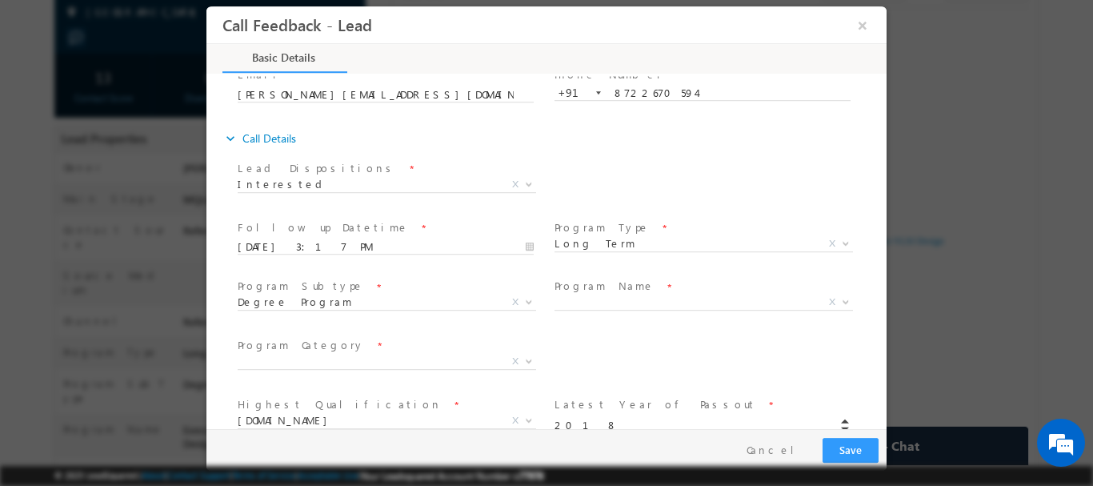
scroll to position [240, 0]
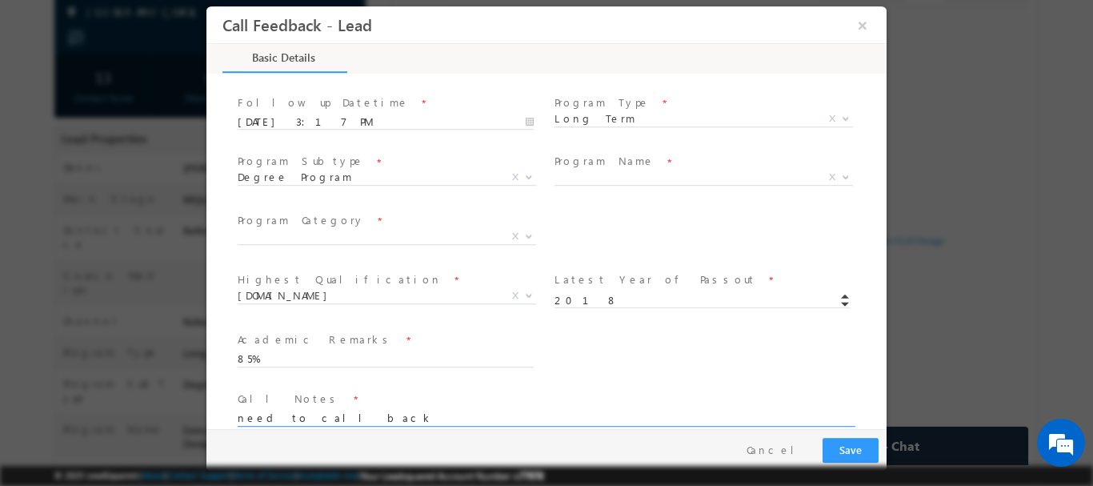
type textarea "need to call back"
click at [868, 26] on button "×" at bounding box center [862, 25] width 27 height 30
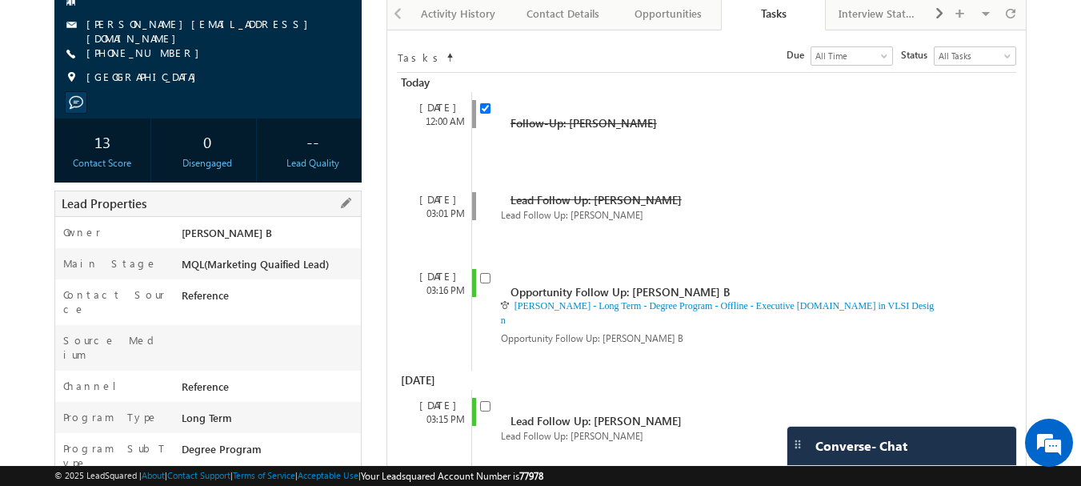
scroll to position [0, 0]
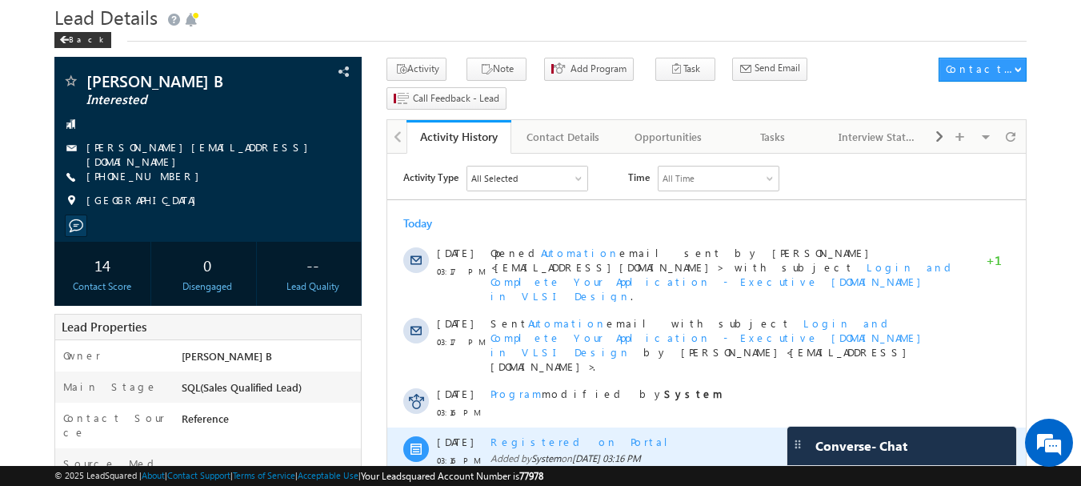
scroll to position [80, 0]
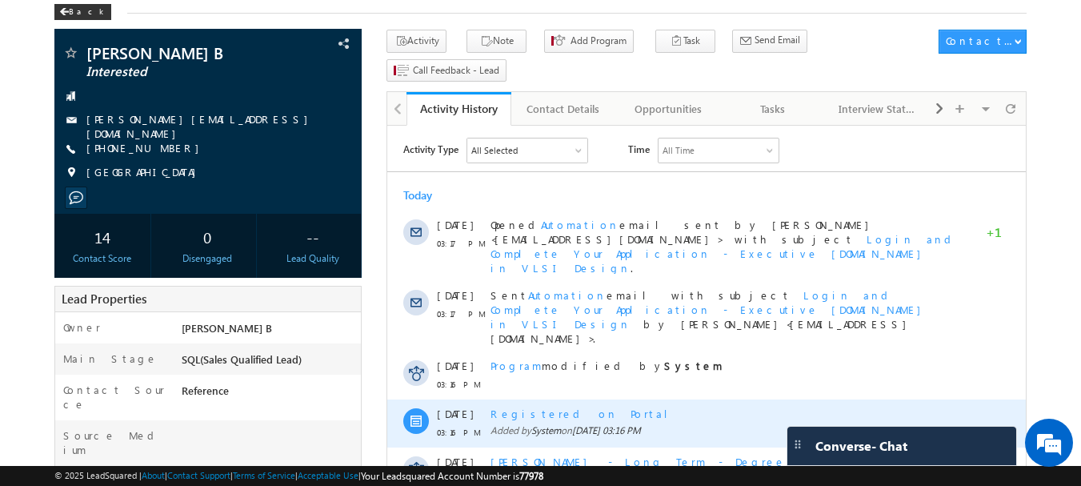
click at [539, 406] on div "Registered on Portal" at bounding box center [723, 413] width 467 height 14
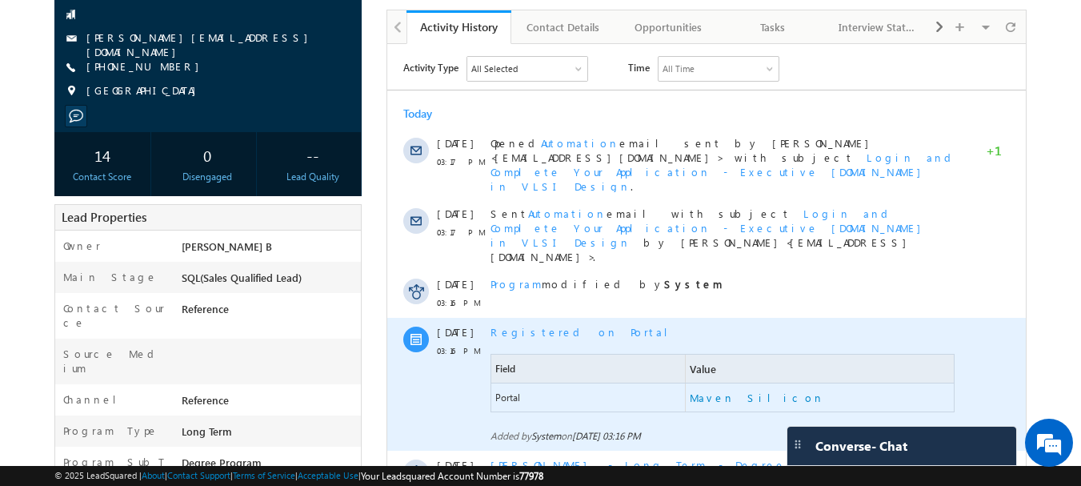
scroll to position [240, 0]
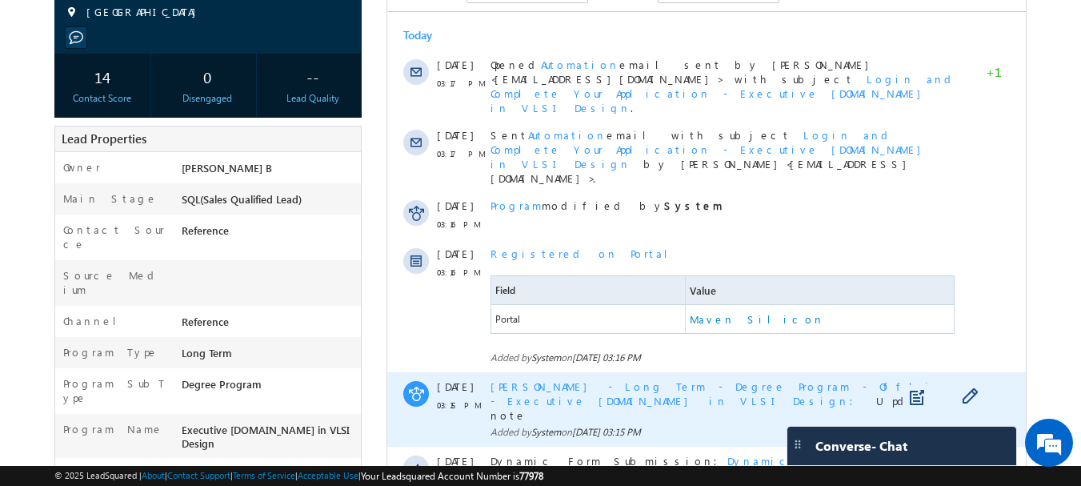
click at [630, 379] on span "[PERSON_NAME] - Long Term - Degree Program - Offline - Executive [DOMAIN_NAME] …" at bounding box center [721, 393] width 462 height 28
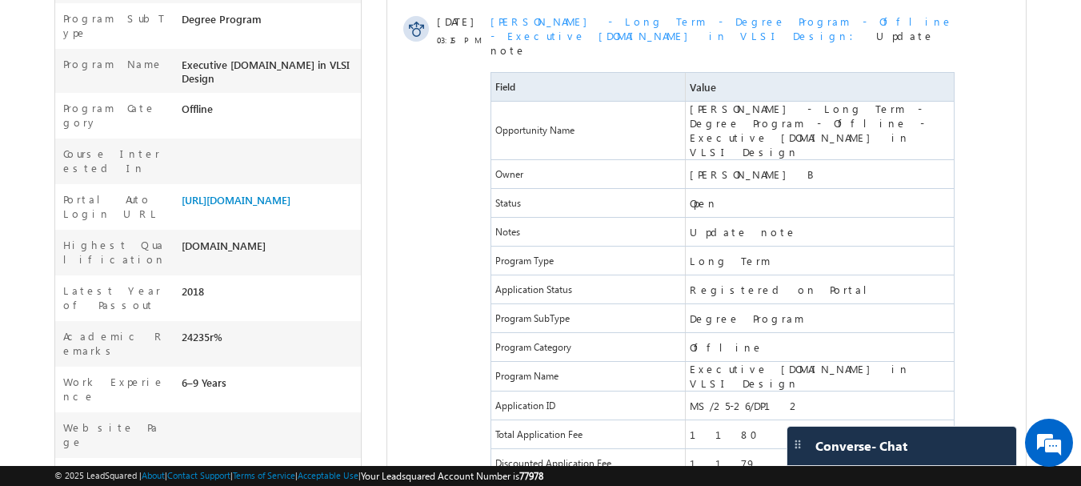
scroll to position [452, 0]
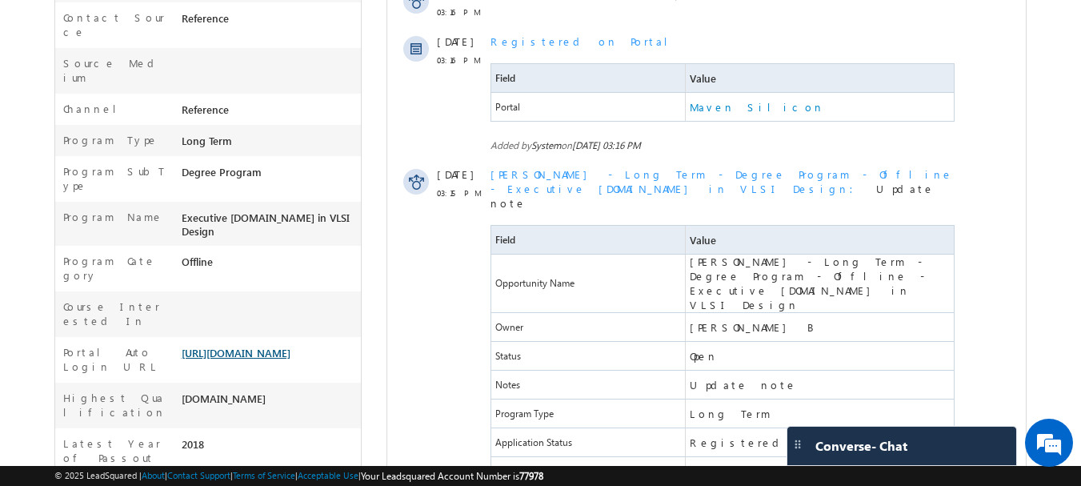
click at [252, 346] on link "[URL][DOMAIN_NAME]" at bounding box center [236, 353] width 109 height 14
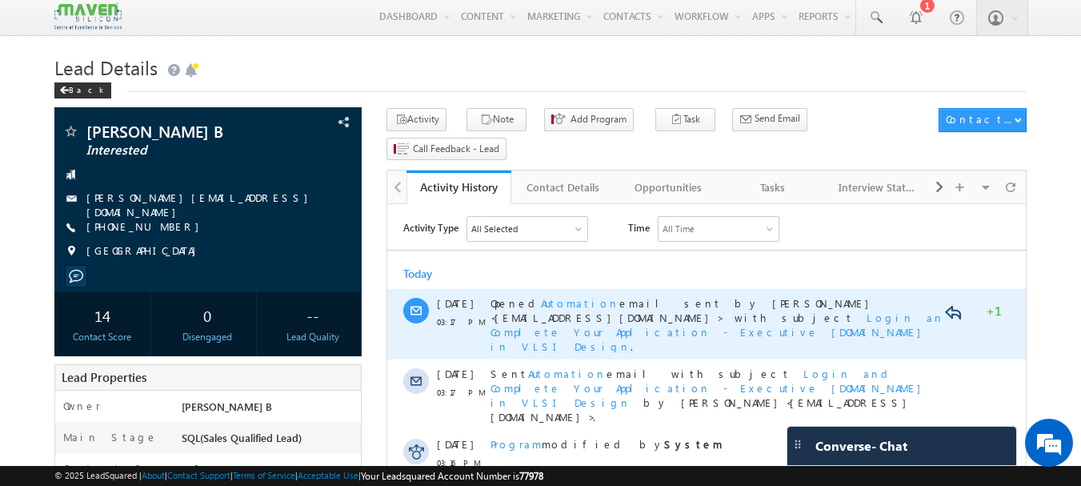
scroll to position [0, 0]
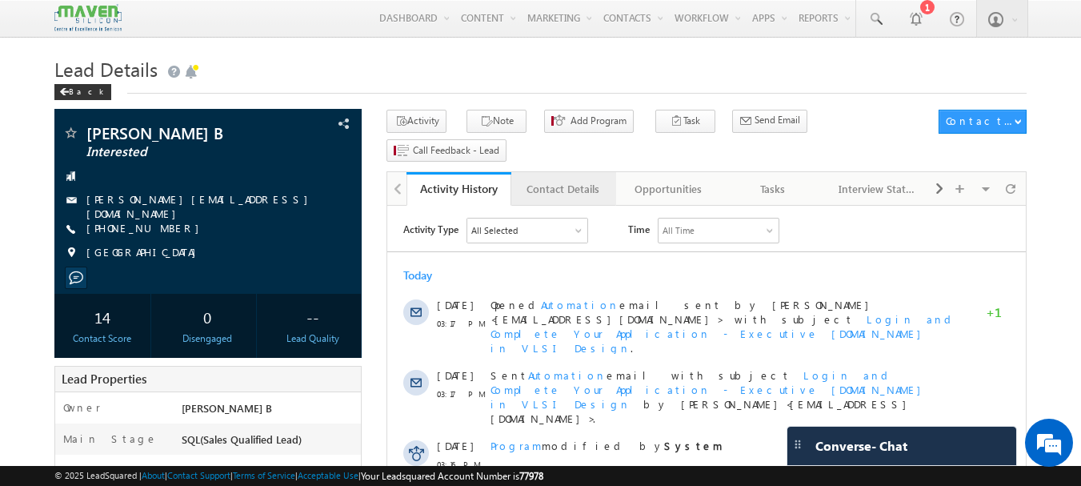
click at [577, 179] on div "Contact Details" at bounding box center [563, 188] width 78 height 19
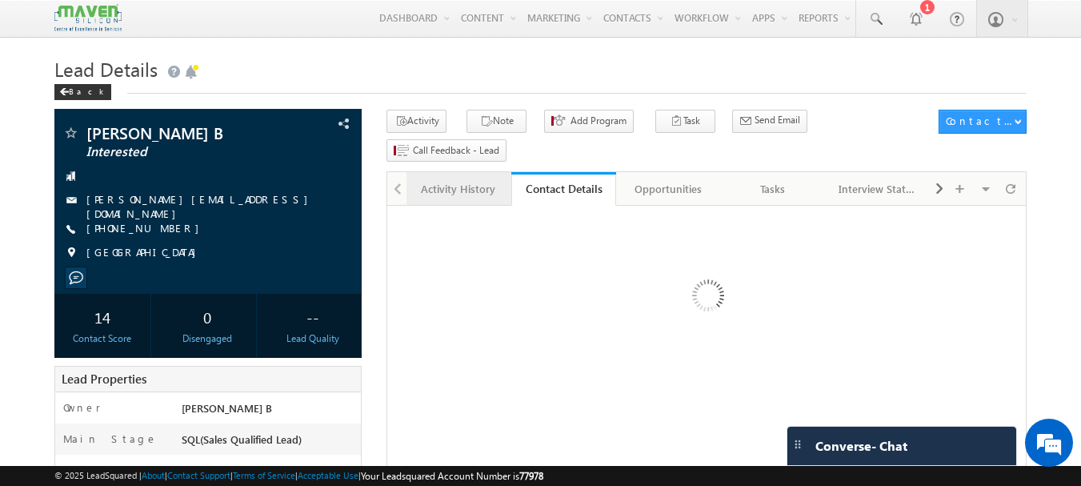
click at [415, 172] on link "Activity History" at bounding box center [458, 189] width 105 height 34
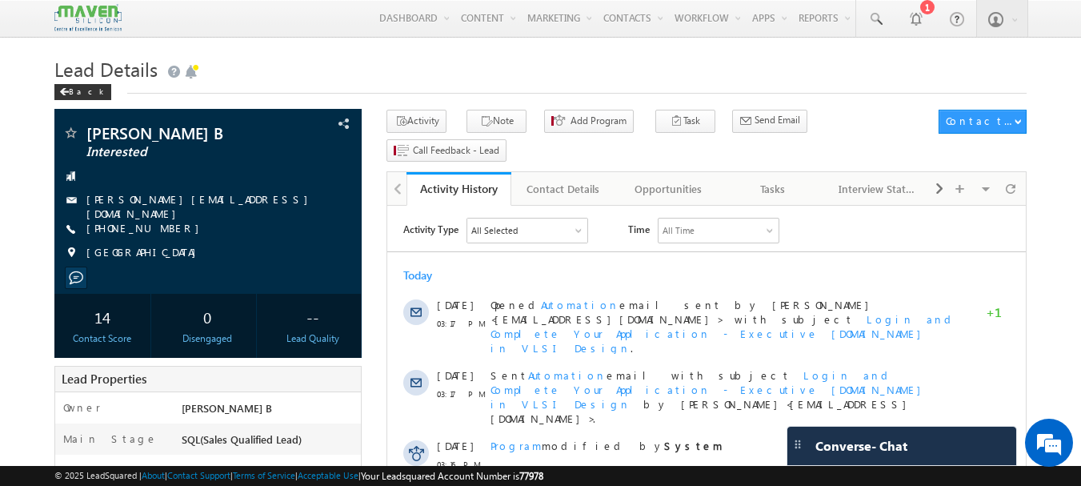
click at [770, 179] on div "Tasks" at bounding box center [773, 188] width 78 height 19
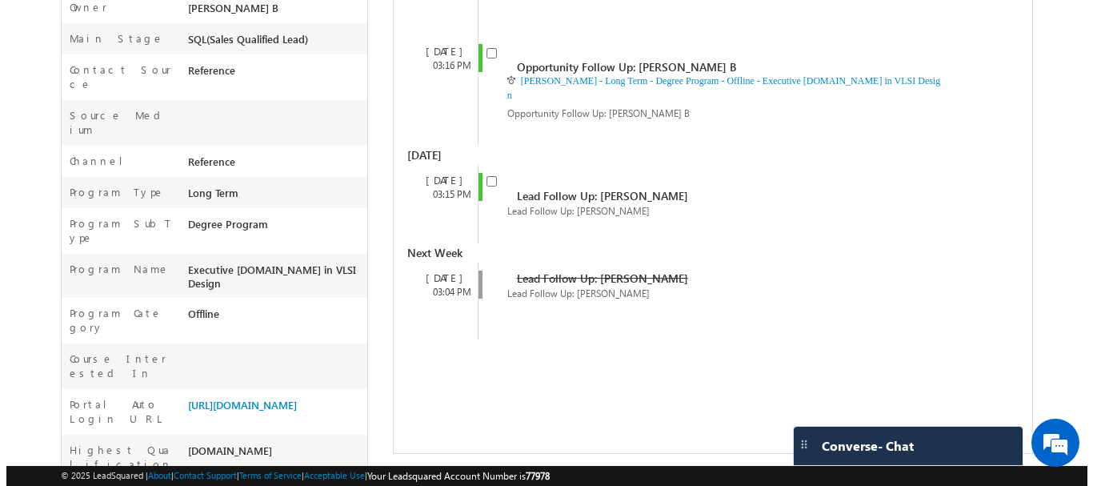
scroll to position [240, 0]
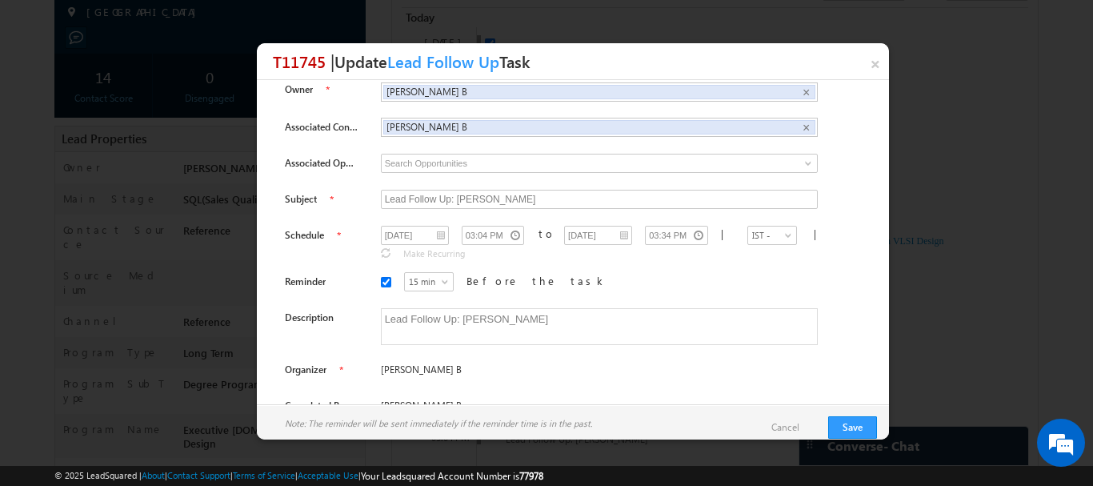
scroll to position [18, 0]
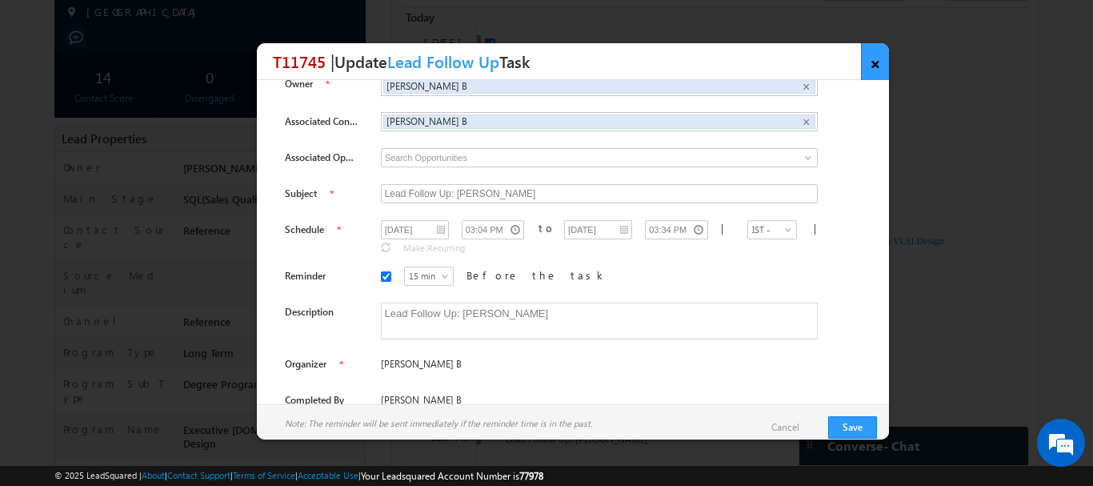
click at [873, 62] on link "×" at bounding box center [875, 61] width 28 height 37
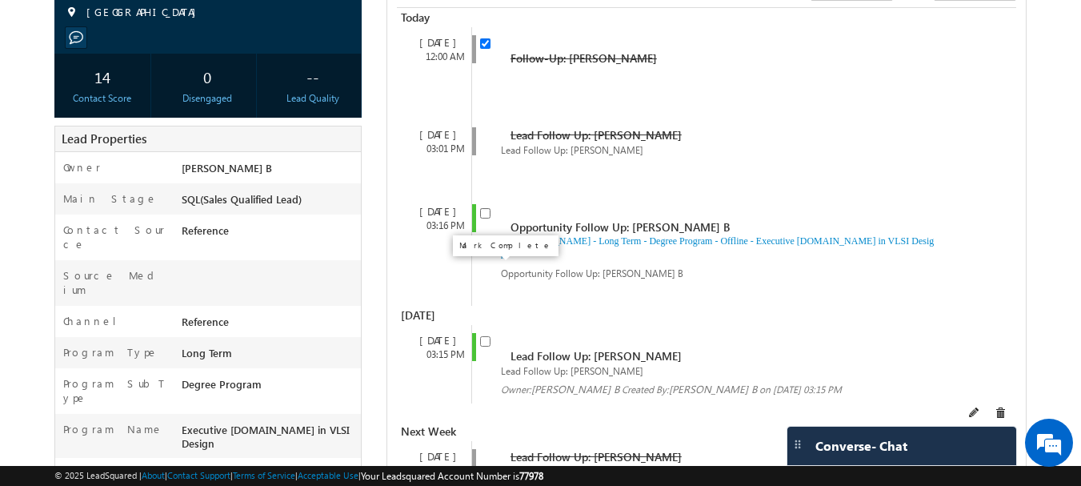
click at [485, 336] on input "checkbox" at bounding box center [485, 341] width 10 height 10
checkbox input "false"
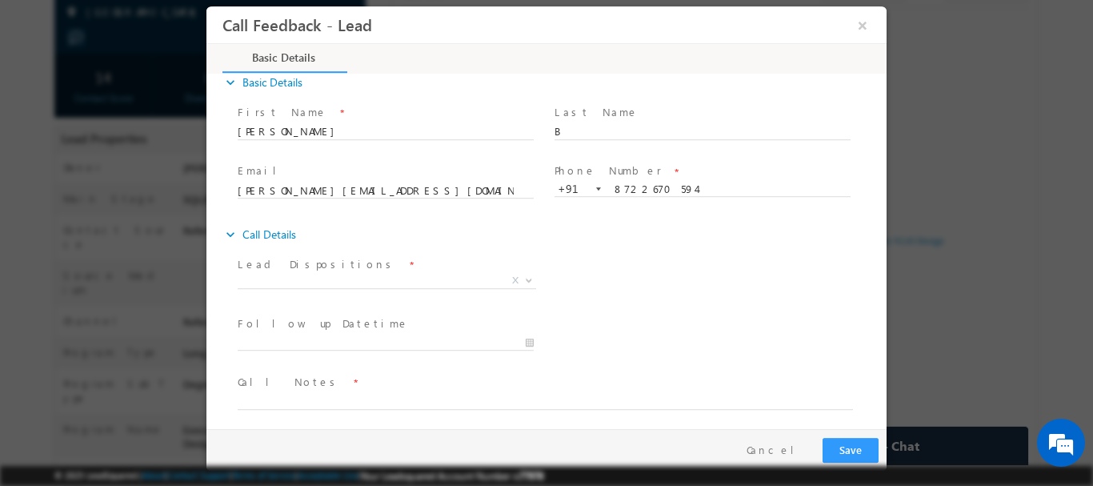
scroll to position [26, 0]
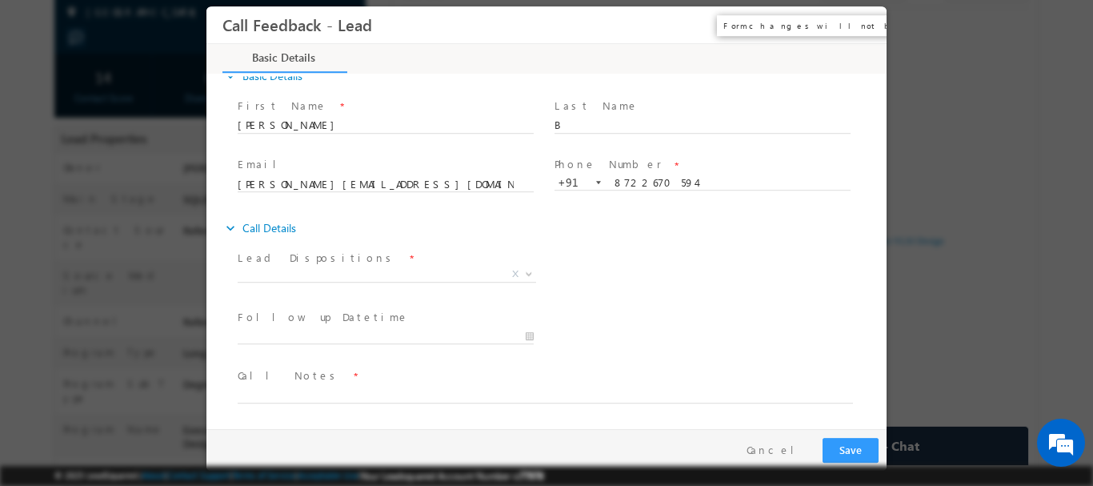
click at [859, 30] on button "×" at bounding box center [862, 25] width 27 height 30
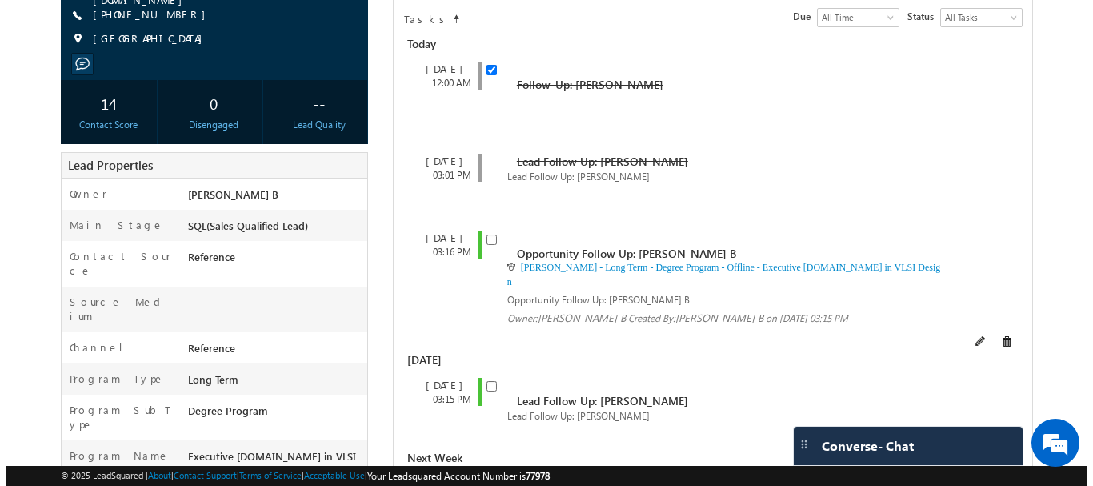
scroll to position [240, 0]
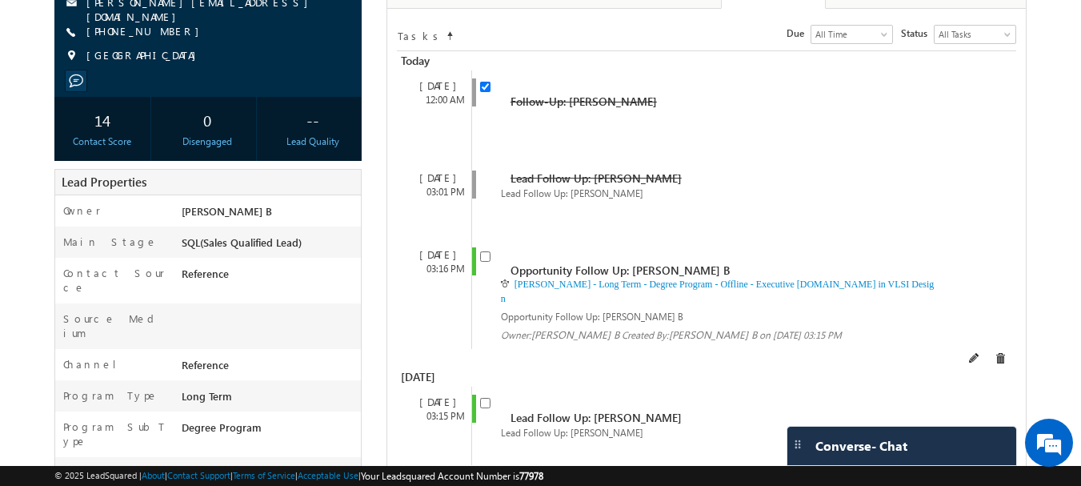
click at [483, 276] on div "[PERSON_NAME] - Long Term - Degree Program - Offline - Executive [DOMAIN_NAME] …" at bounding box center [707, 290] width 454 height 29
click at [485, 251] on input "checkbox" at bounding box center [485, 256] width 10 height 10
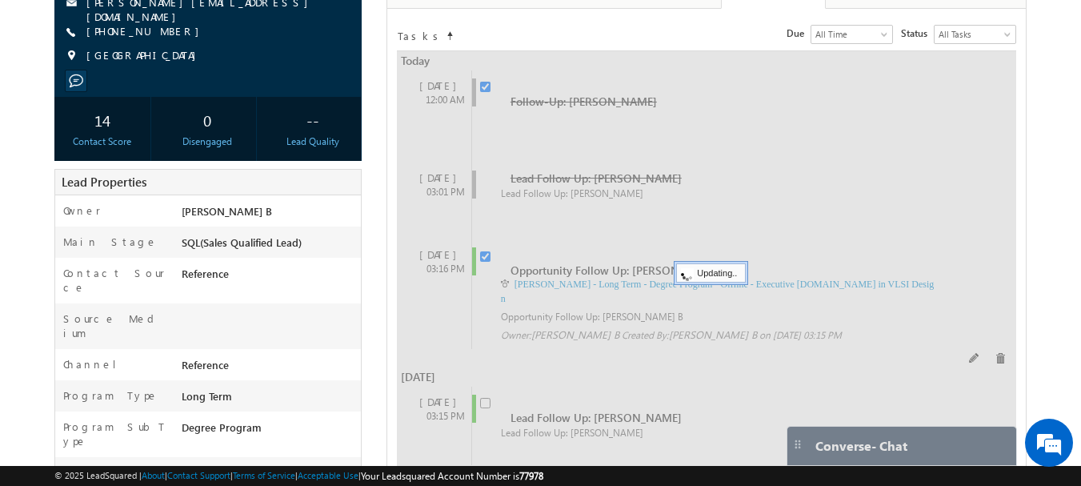
checkbox input "false"
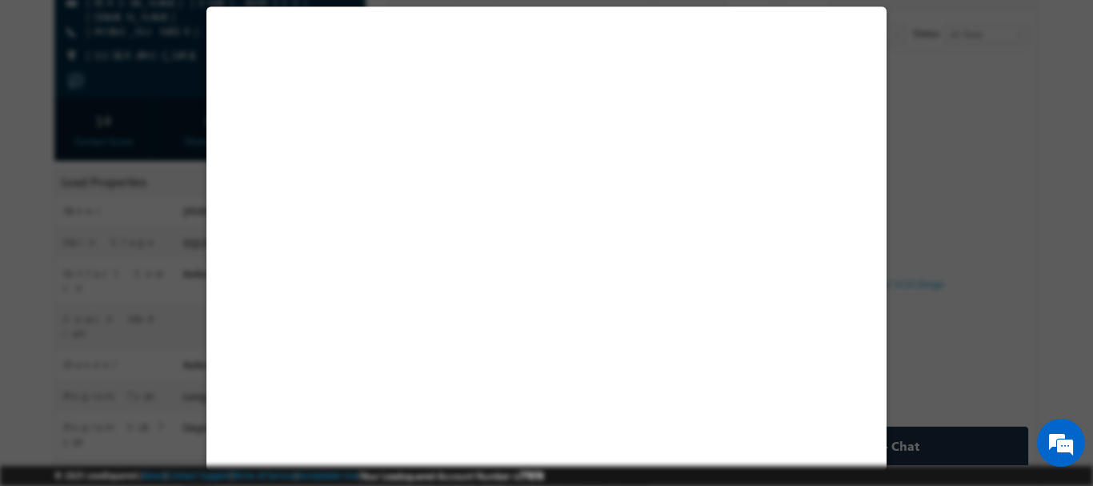
select select "Prospecting"
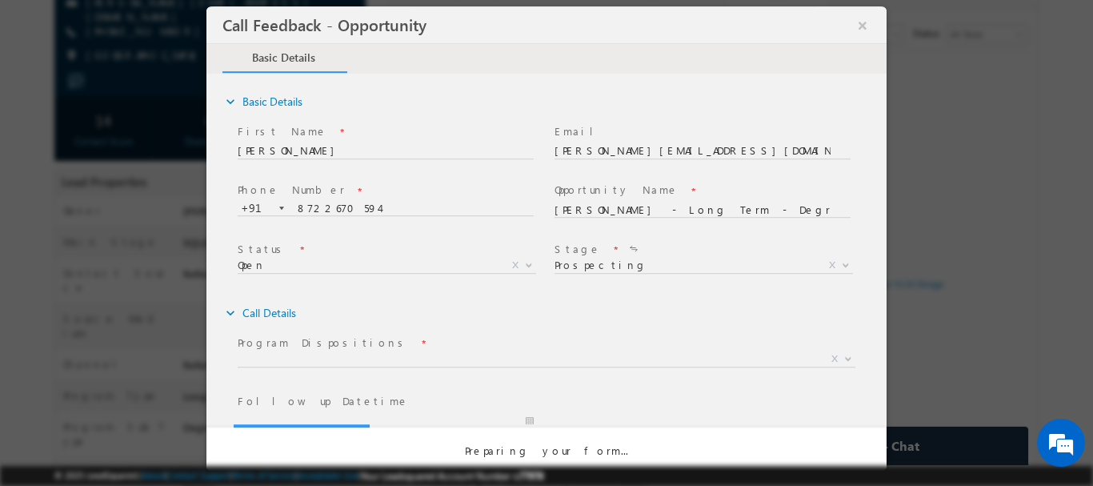
scroll to position [0, 0]
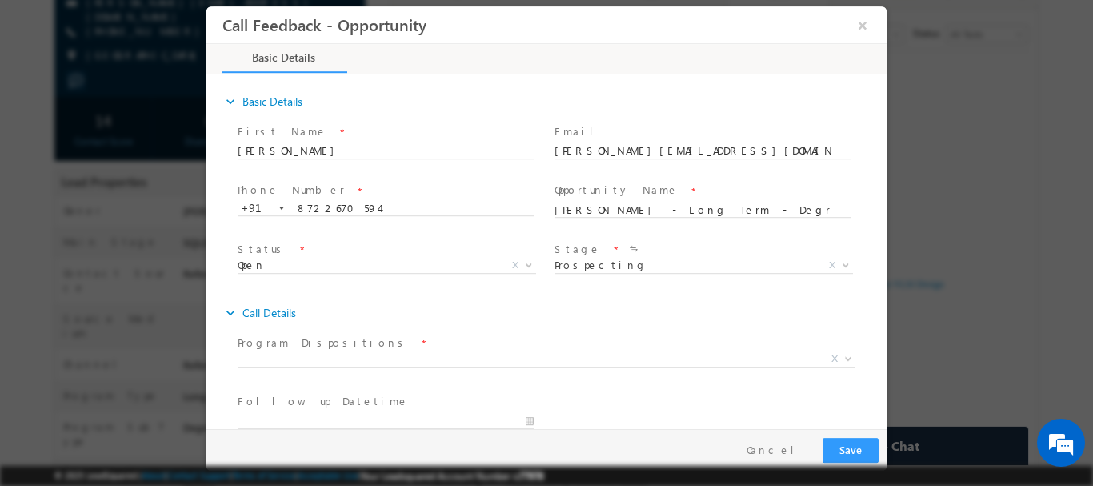
click at [327, 270] on span "Open Won Lost Open X" at bounding box center [393, 267] width 310 height 19
click at [534, 268] on span "Open Won Lost Open X" at bounding box center [393, 267] width 310 height 19
click at [311, 359] on span "X" at bounding box center [547, 358] width 618 height 16
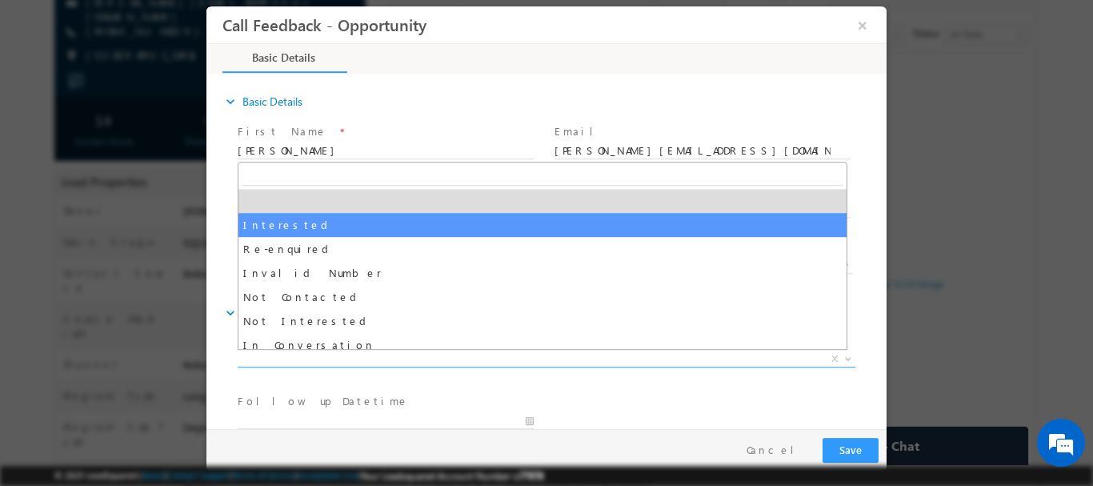
select select "Interested"
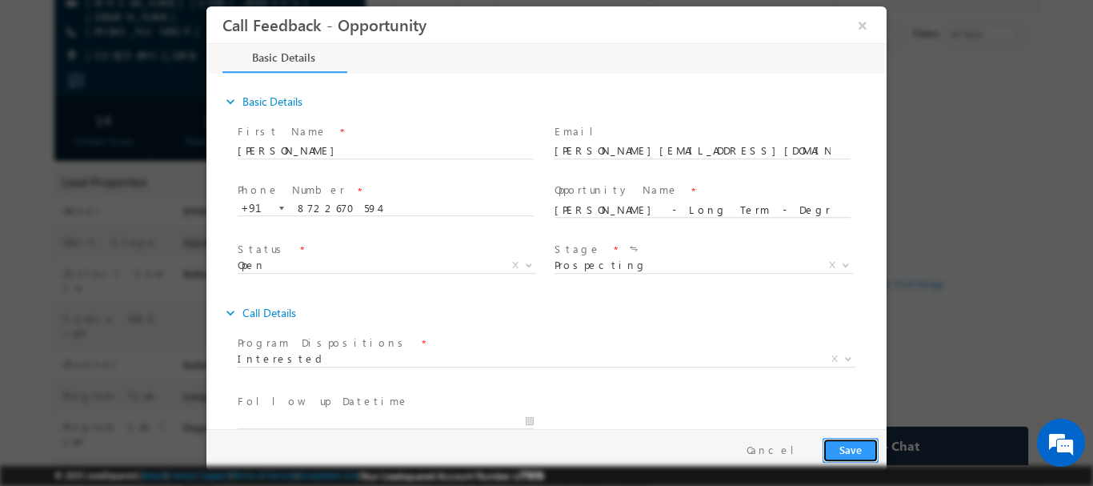
click at [847, 448] on button "Save" at bounding box center [850, 449] width 56 height 25
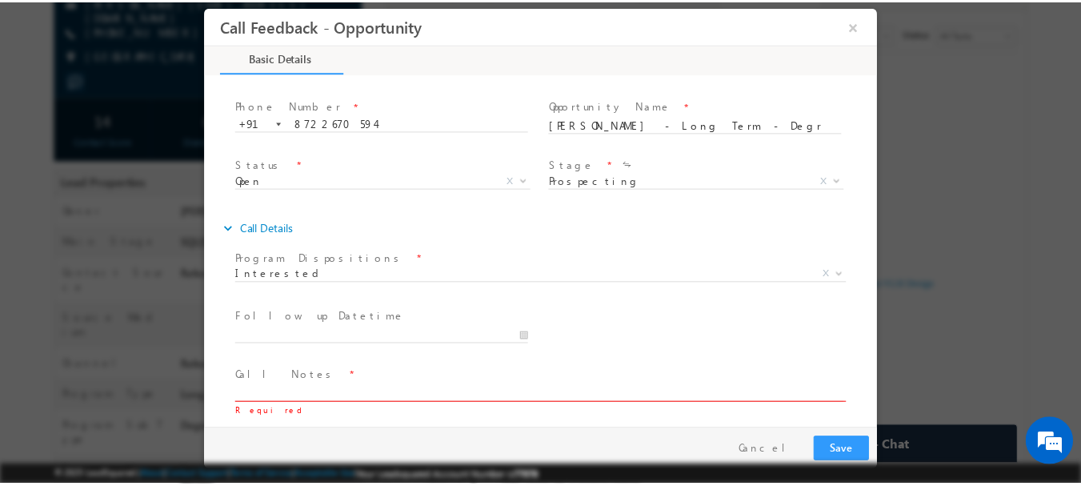
scroll to position [85, 0]
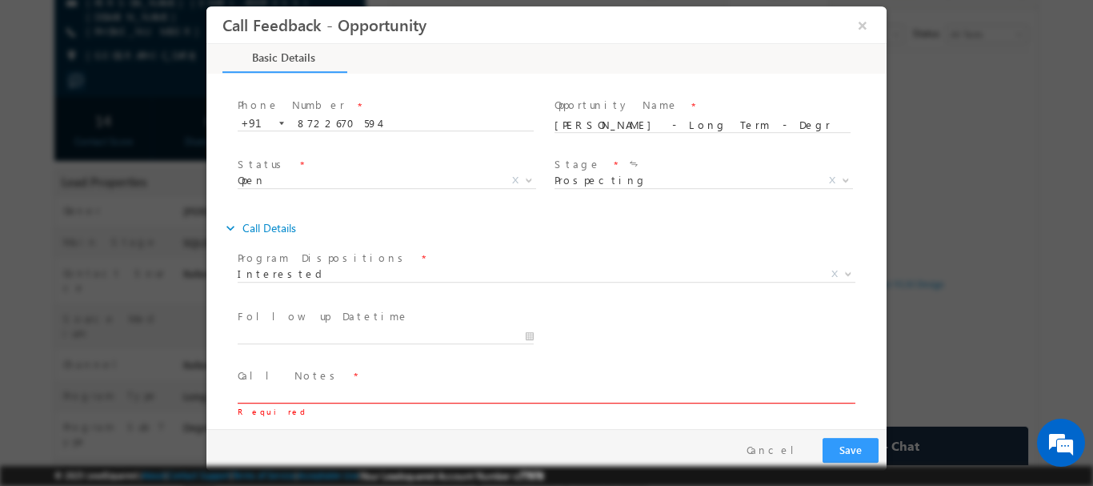
click at [320, 402] on span "Required" at bounding box center [553, 393] width 630 height 19
click at [320, 388] on textarea at bounding box center [545, 393] width 615 height 18
type textarea "need to vcal back"
click at [848, 438] on button "Save" at bounding box center [850, 449] width 56 height 25
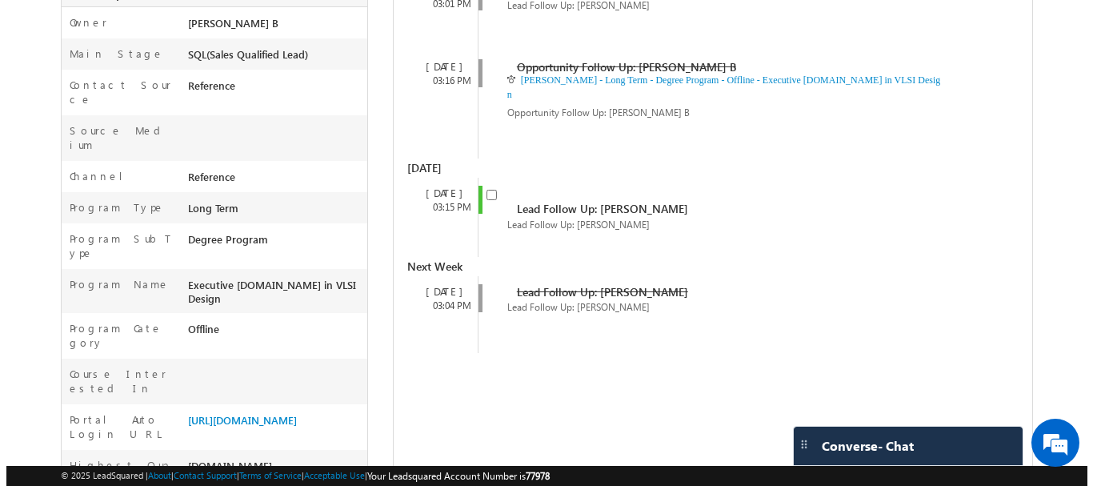
scroll to position [400, 0]
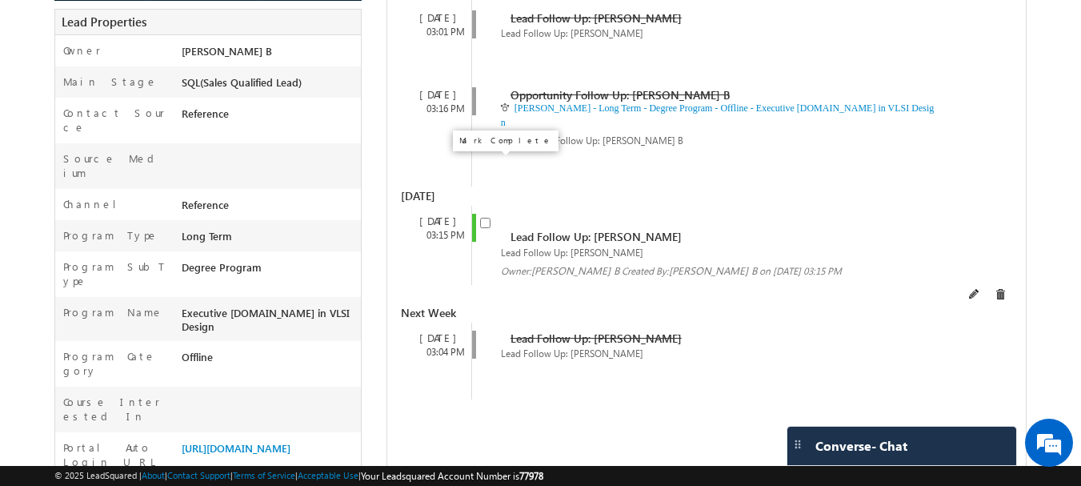
click at [486, 218] on input "checkbox" at bounding box center [485, 223] width 10 height 10
checkbox input "false"
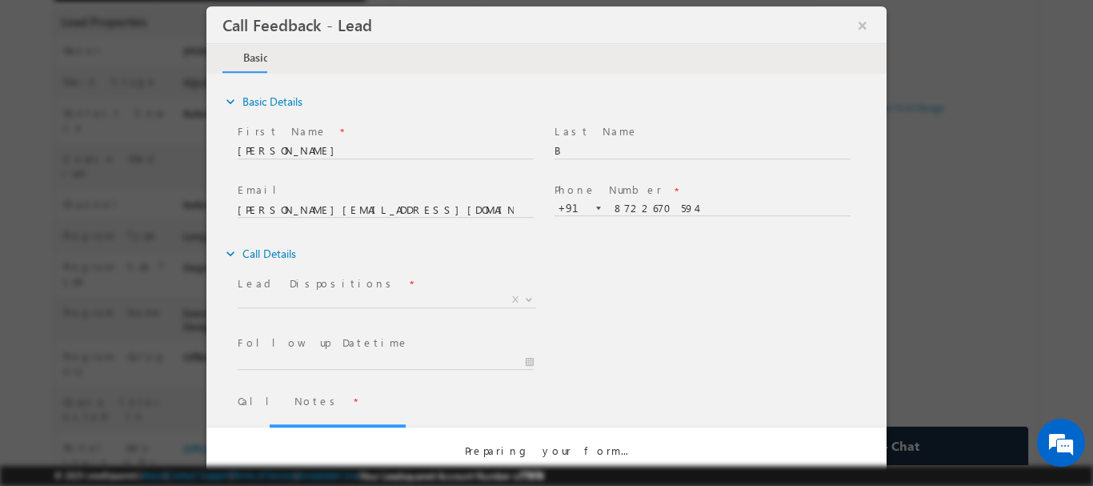
scroll to position [0, 0]
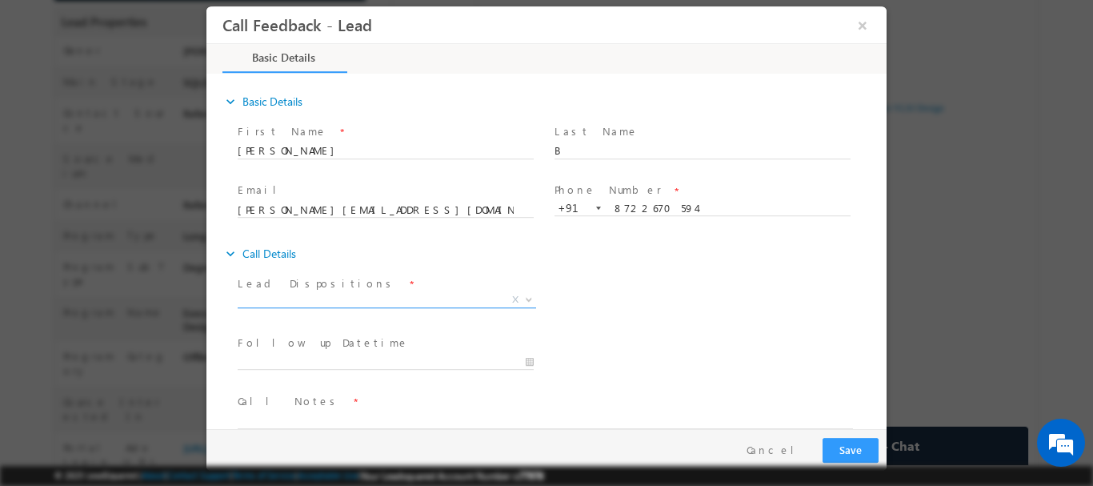
click at [307, 296] on span "X" at bounding box center [387, 299] width 298 height 16
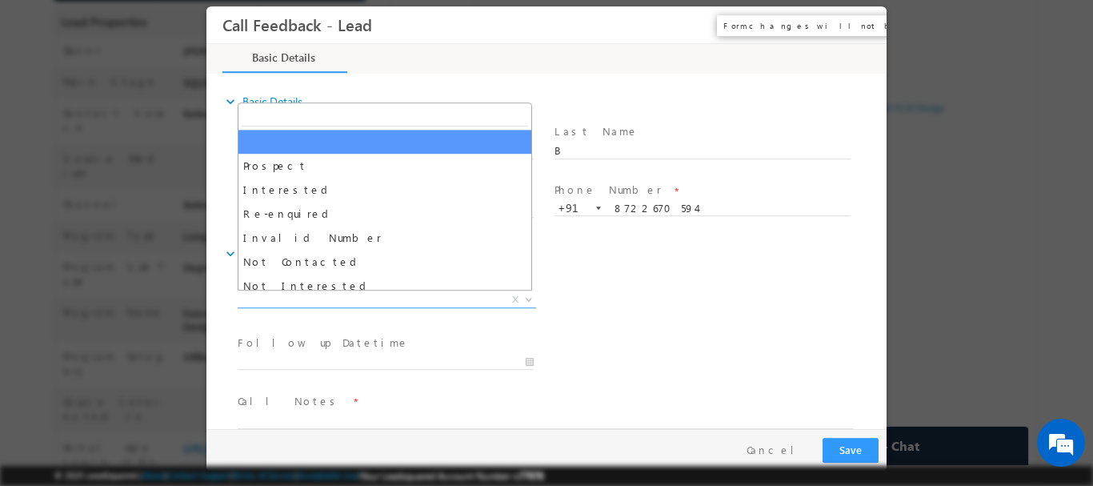
click at [857, 14] on button "×" at bounding box center [862, 25] width 27 height 30
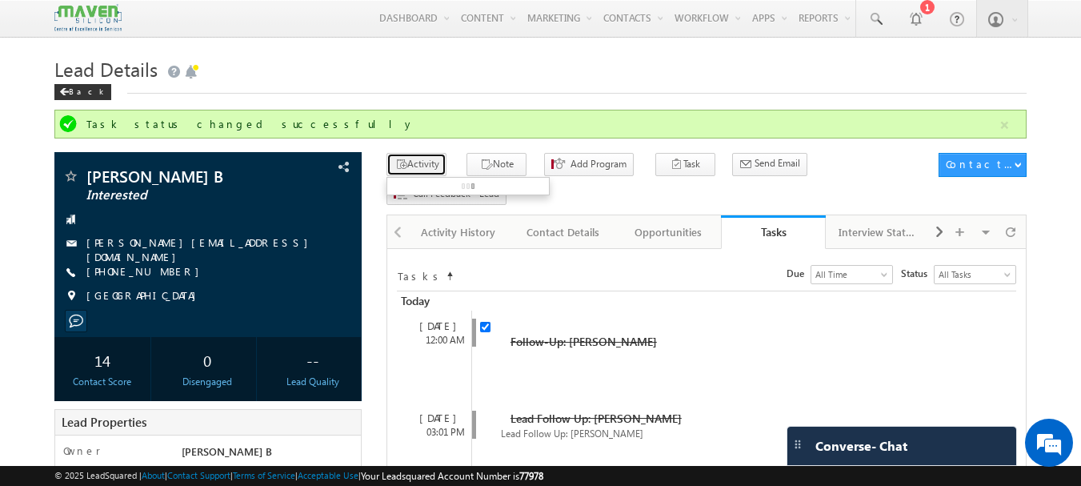
click at [437, 170] on button "Activity" at bounding box center [416, 164] width 60 height 23
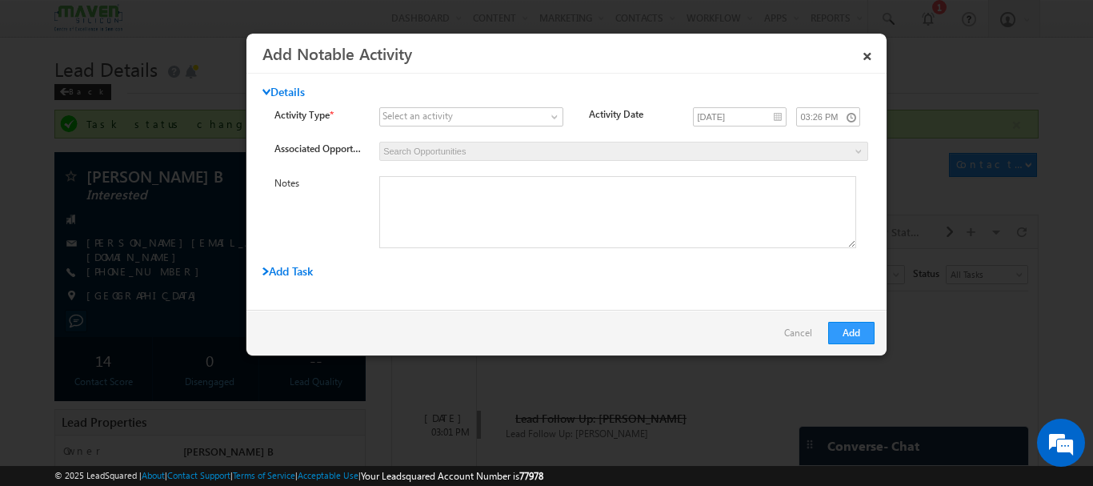
click at [432, 115] on div "Select an activity" at bounding box center [417, 116] width 70 height 14
click at [552, 109] on link at bounding box center [471, 116] width 184 height 19
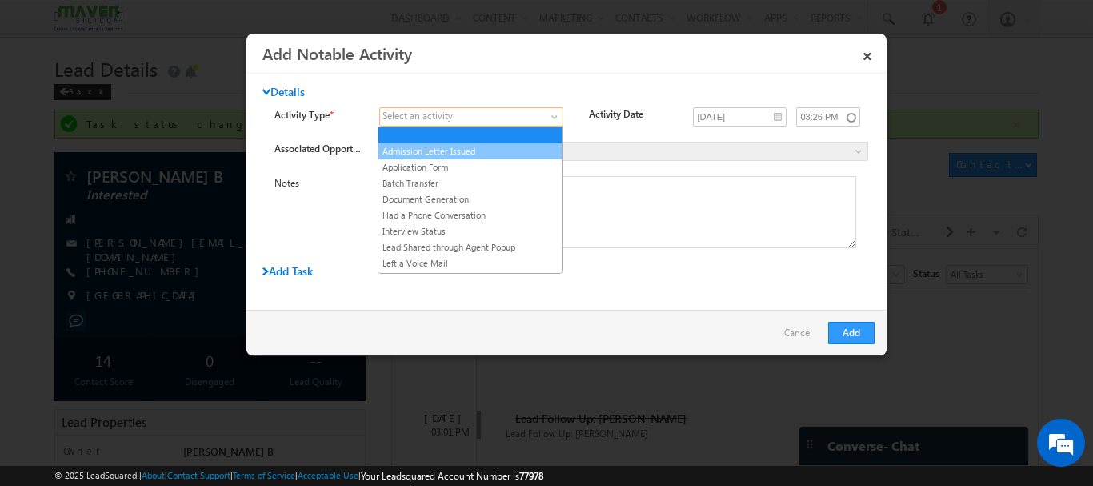
click at [457, 148] on link "Admission Letter Issued" at bounding box center [469, 151] width 183 height 14
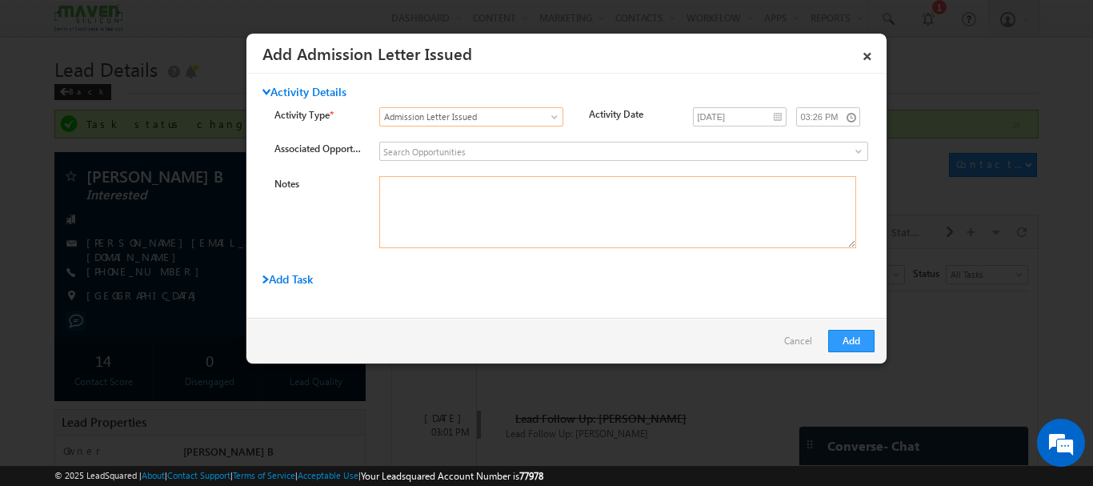
click at [430, 180] on textarea "Notes" at bounding box center [617, 212] width 477 height 72
click at [789, 157] on input at bounding box center [623, 151] width 489 height 19
click at [852, 149] on span at bounding box center [858, 151] width 13 height 13
click at [522, 118] on span "Admission Letter Issued" at bounding box center [461, 117] width 163 height 14
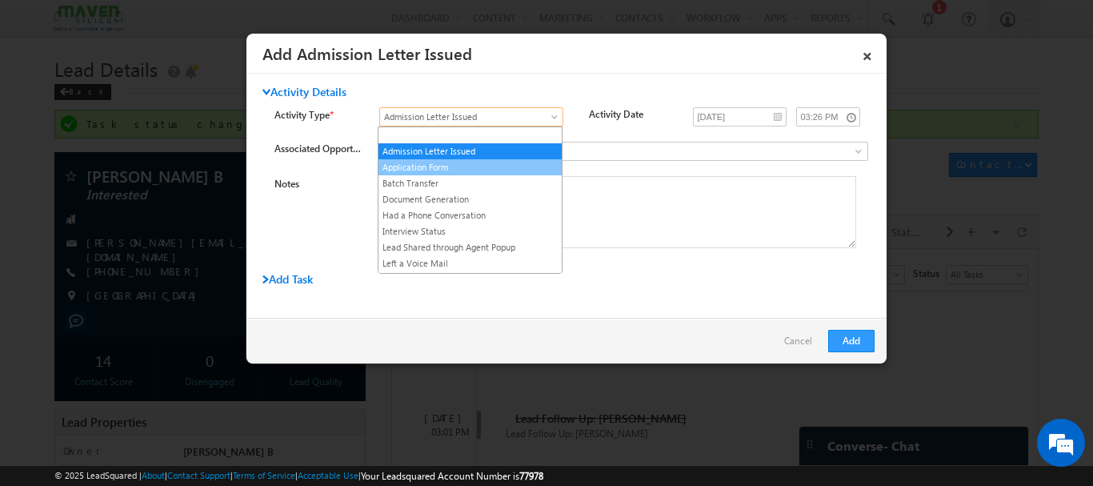
click at [413, 170] on link "Application Form" at bounding box center [469, 167] width 183 height 14
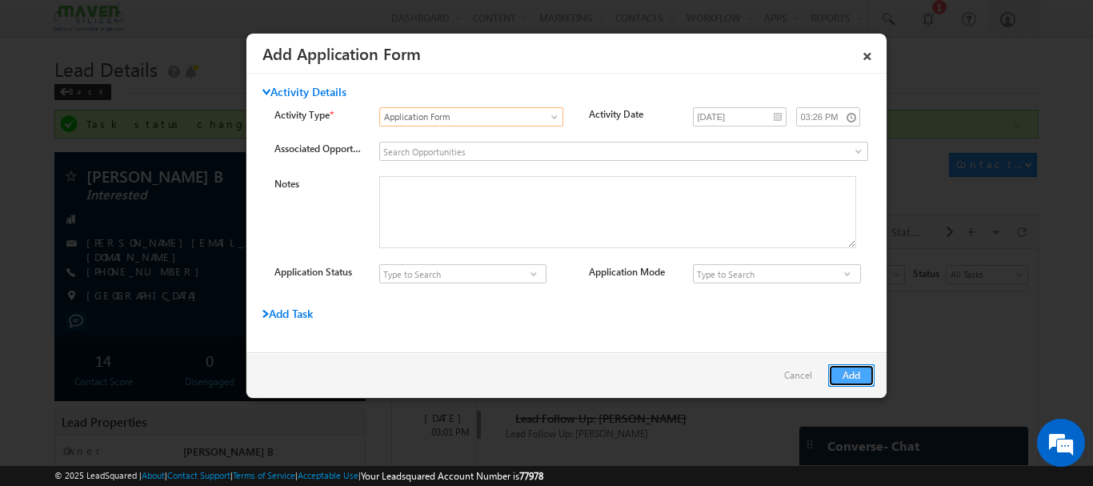
click at [846, 374] on button "Add" at bounding box center [851, 375] width 46 height 22
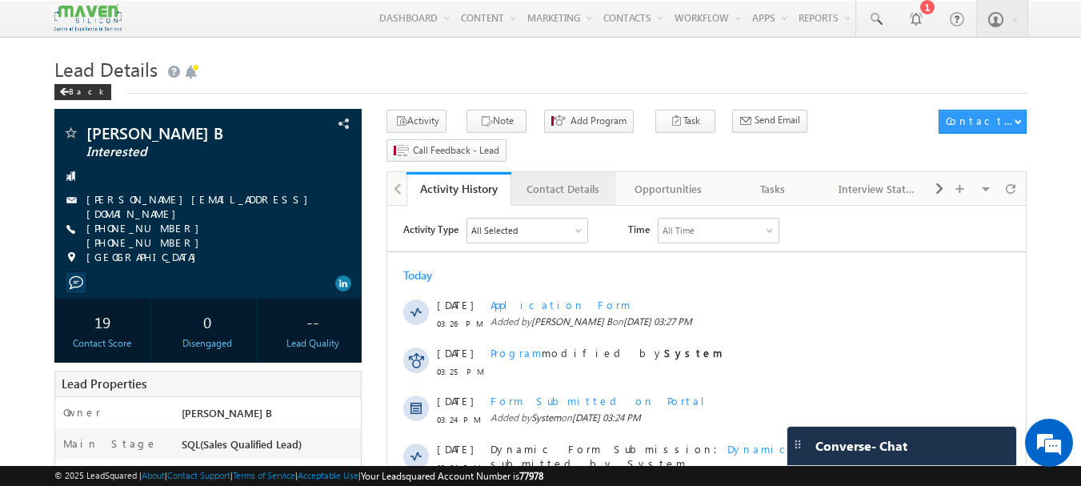
click at [546, 179] on div "Contact Details" at bounding box center [563, 188] width 78 height 19
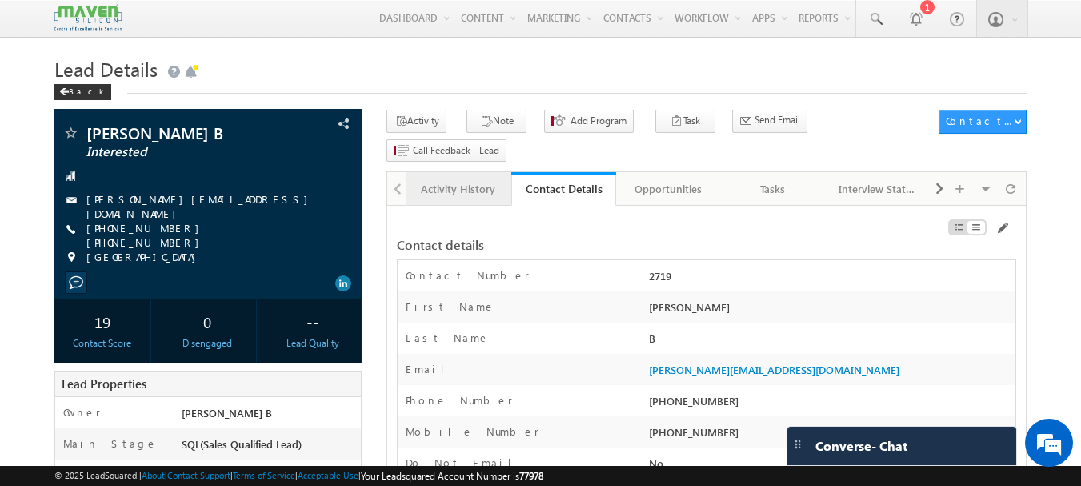
click at [489, 179] on div "Activity History" at bounding box center [458, 188] width 78 height 19
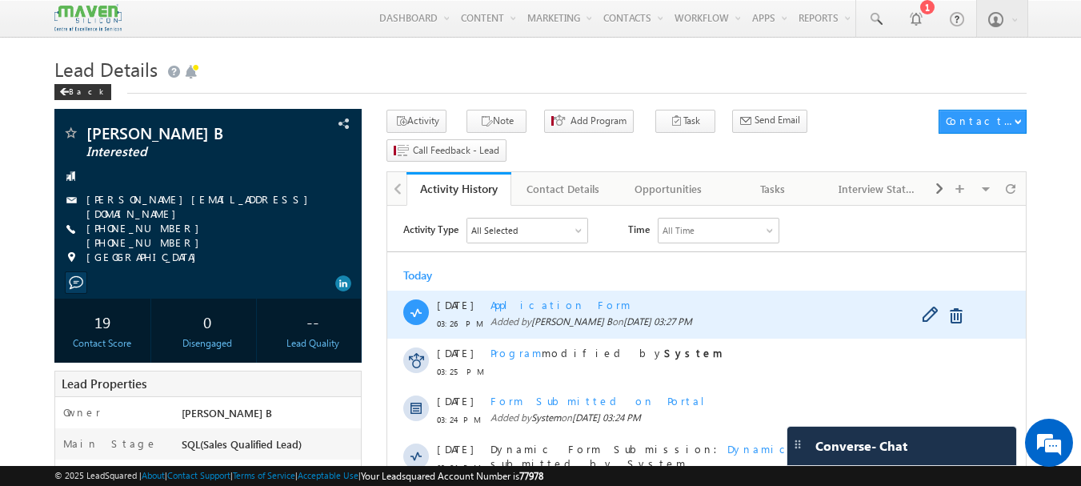
click at [540, 305] on span "Application Form" at bounding box center [560, 305] width 140 height 14
click at [534, 308] on span "Application Form" at bounding box center [560, 305] width 140 height 14
click at [522, 310] on span "Application Form" at bounding box center [560, 305] width 140 height 14
click at [507, 306] on span "Application Form" at bounding box center [560, 305] width 140 height 14
click at [919, 315] on div at bounding box center [942, 316] width 72 height 26
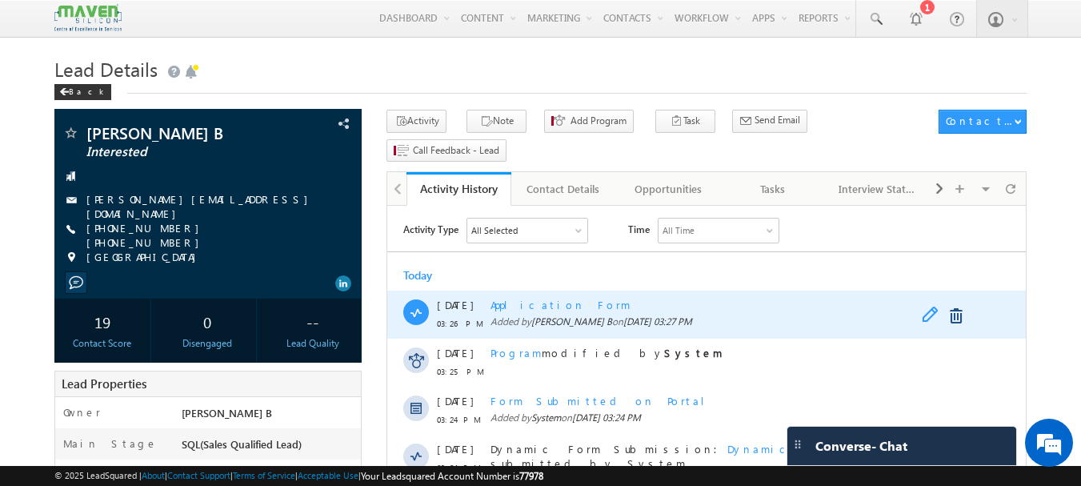
click at [925, 312] on span at bounding box center [934, 315] width 25 height 19
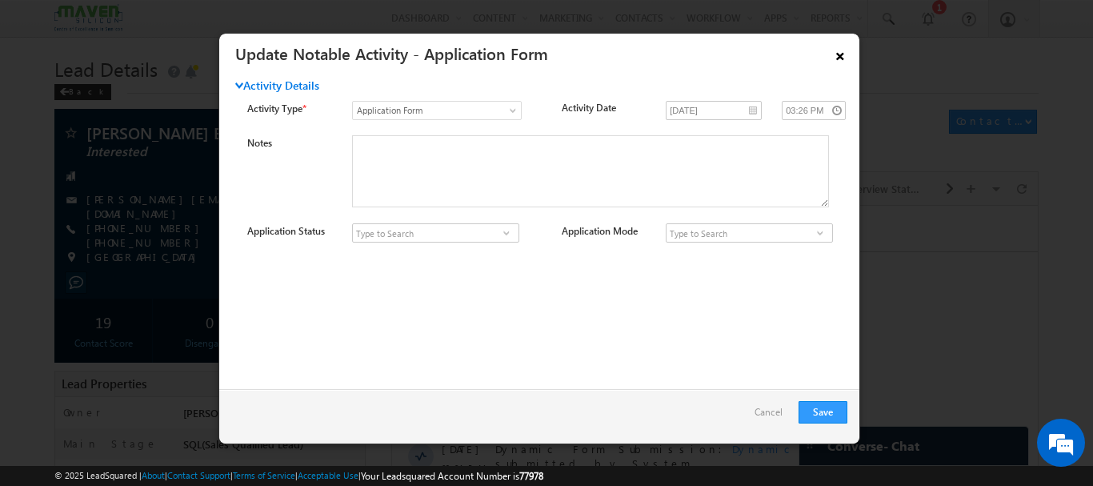
click at [842, 52] on link "×" at bounding box center [839, 53] width 27 height 28
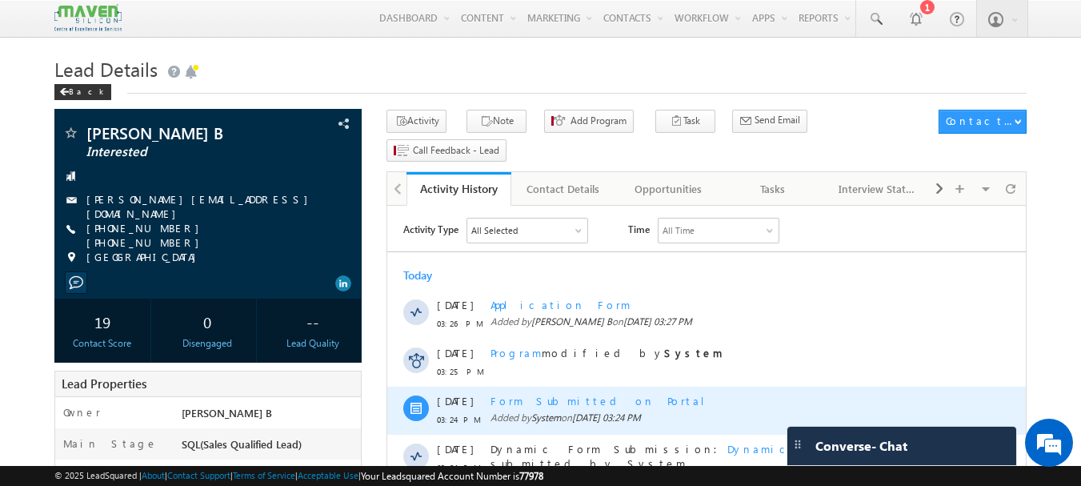
click at [562, 398] on div "Form Submitted on Portal" at bounding box center [723, 401] width 467 height 14
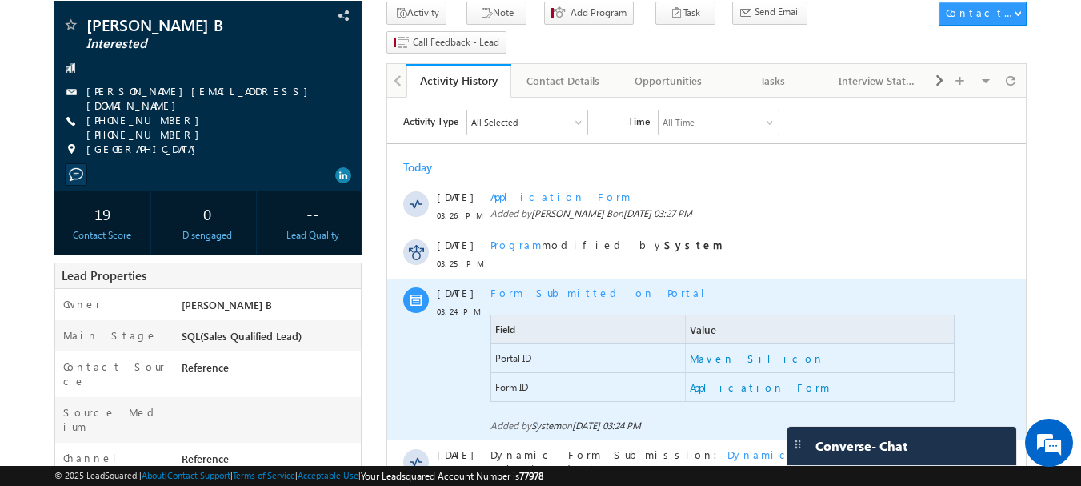
scroll to position [80, 0]
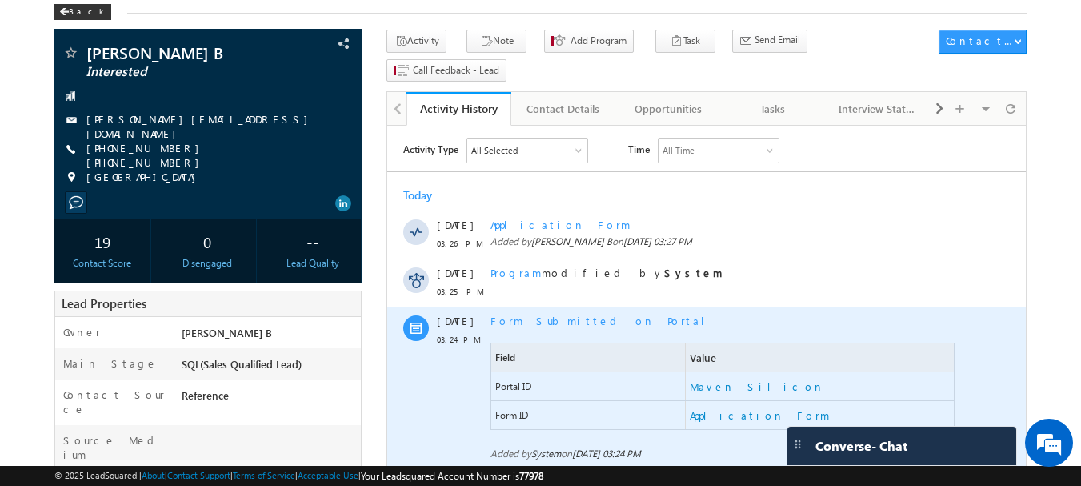
click at [529, 307] on div "Form Submitted on Portal Field Value Portal ID Maven Silicon Form ID Applicatio…" at bounding box center [723, 387] width 467 height 162
click at [529, 316] on div "Form Submitted on Portal" at bounding box center [723, 321] width 467 height 14
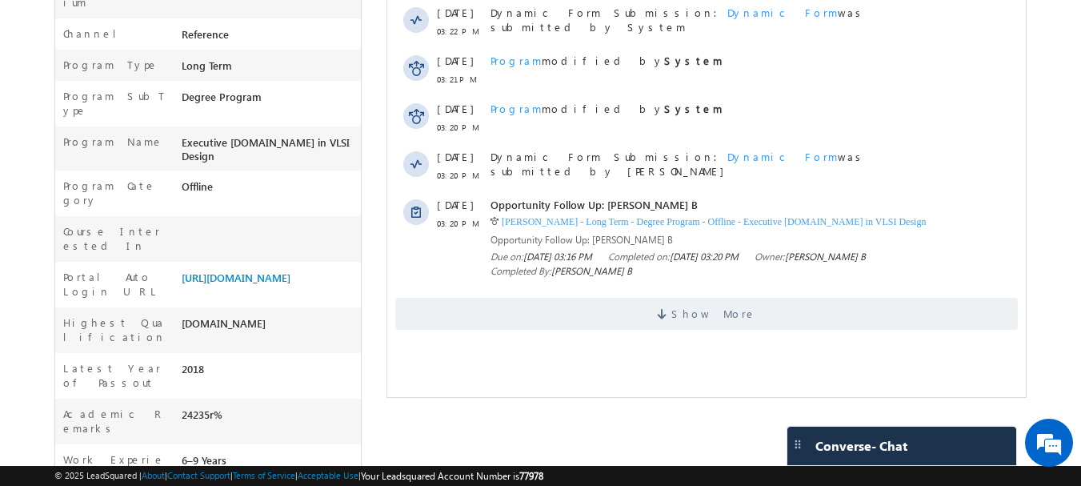
scroll to position [560, 0]
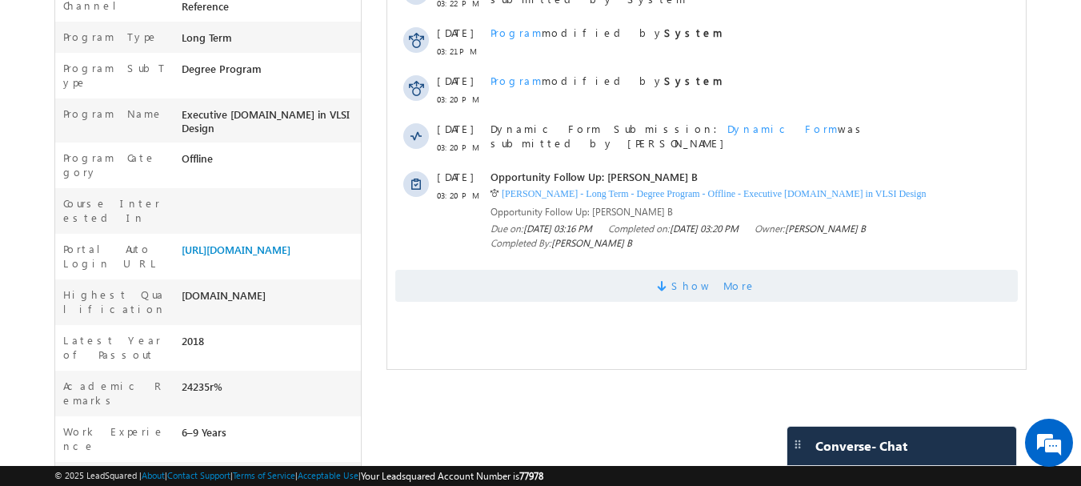
click at [717, 286] on span "Show More" at bounding box center [713, 286] width 85 height 32
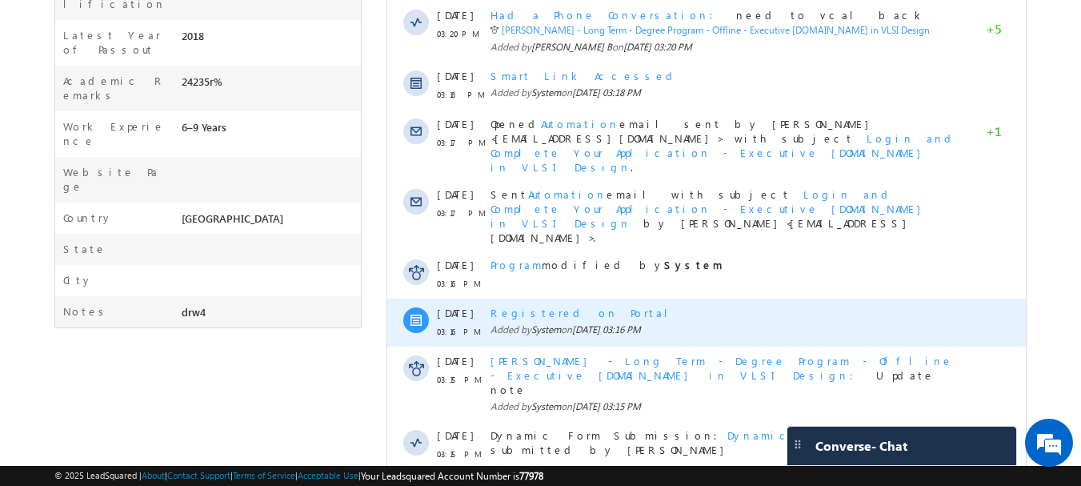
scroll to position [932, 0]
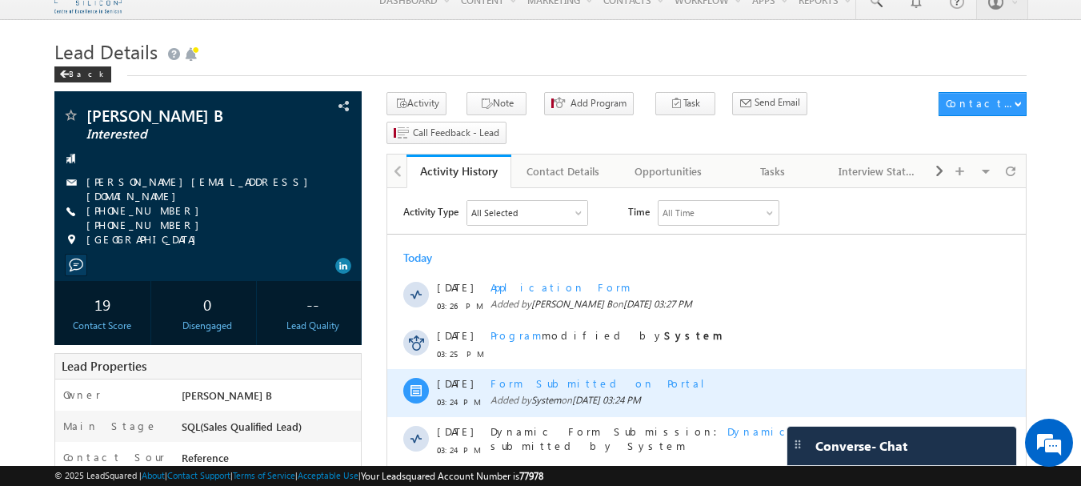
scroll to position [0, 0]
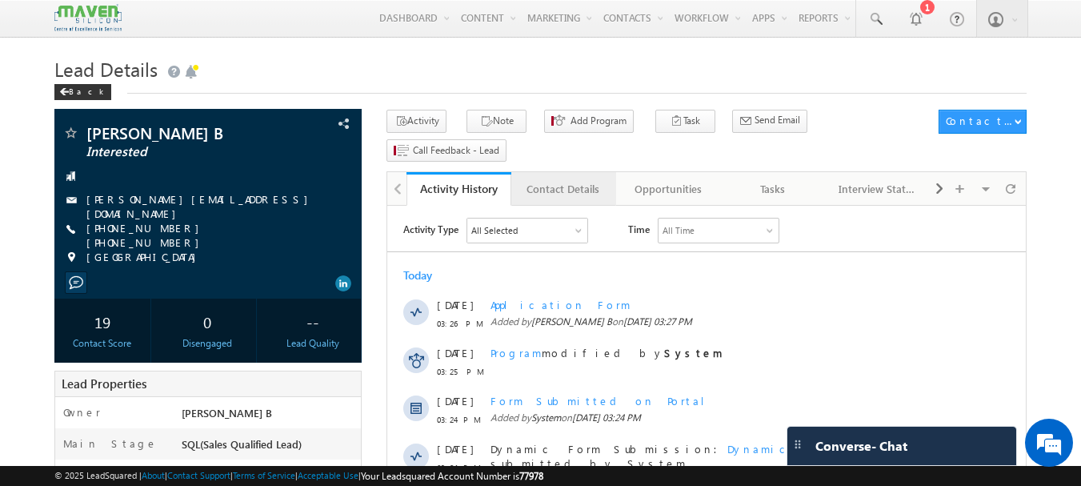
click at [586, 179] on div "Contact Details" at bounding box center [563, 188] width 78 height 19
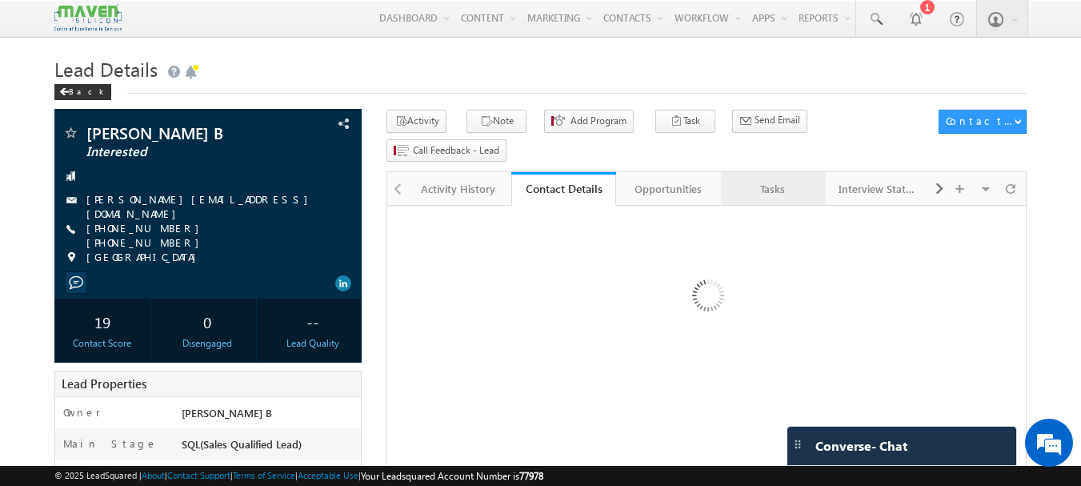
click at [774, 179] on div "Tasks" at bounding box center [773, 188] width 78 height 19
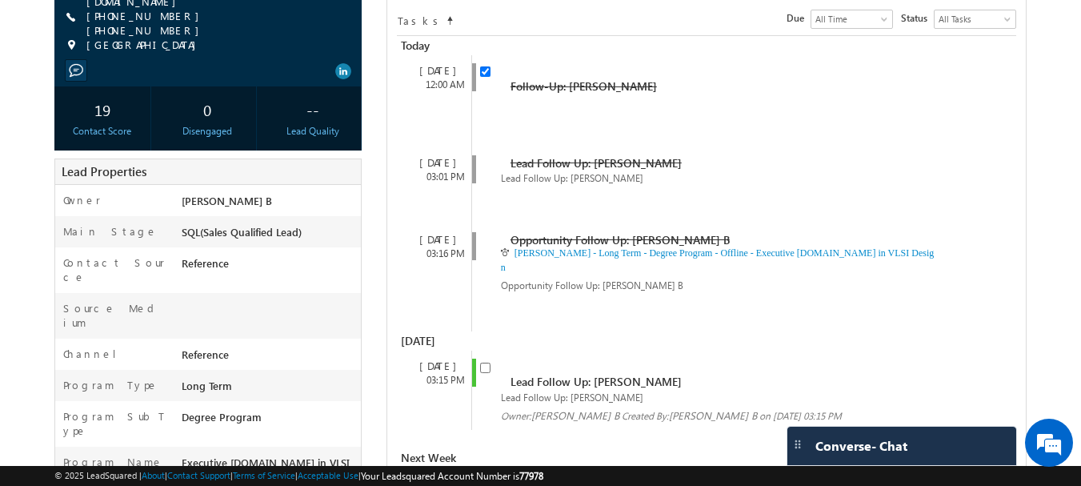
scroll to position [240, 0]
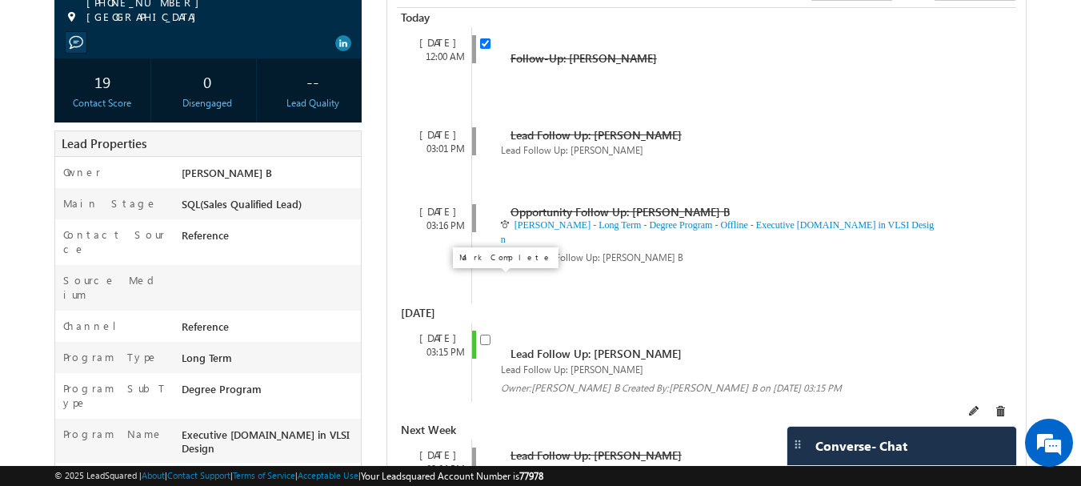
click at [482, 334] on input "checkbox" at bounding box center [485, 339] width 10 height 10
checkbox input "false"
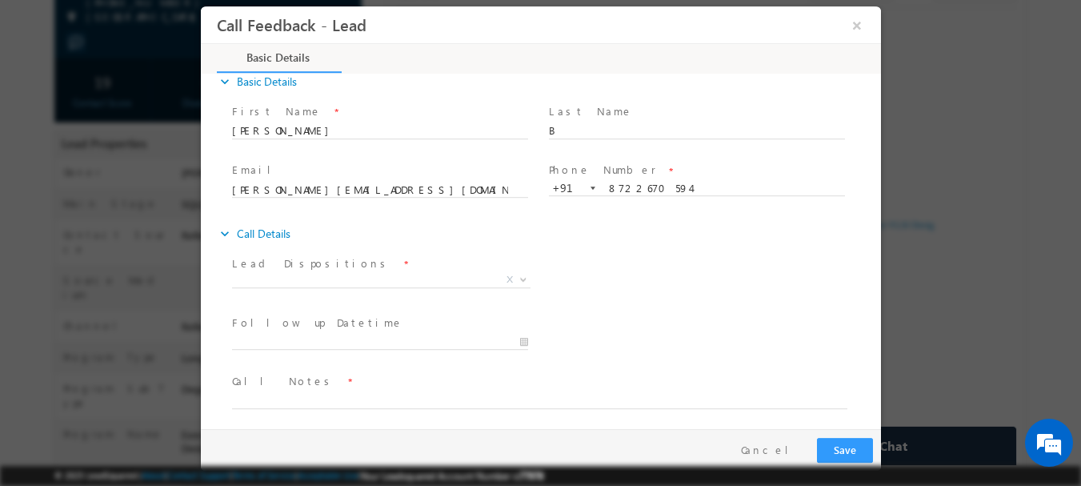
scroll to position [26, 0]
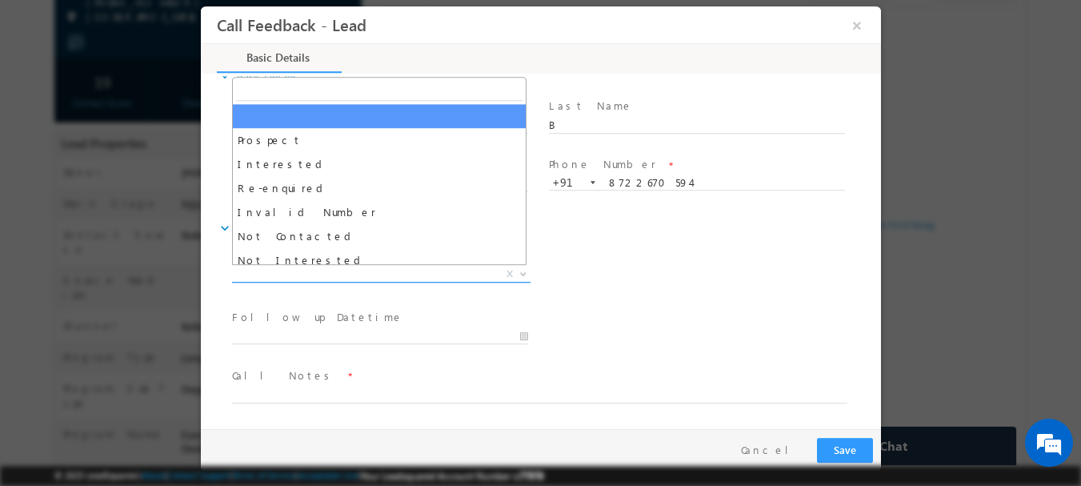
click at [372, 277] on span "X" at bounding box center [380, 274] width 298 height 16
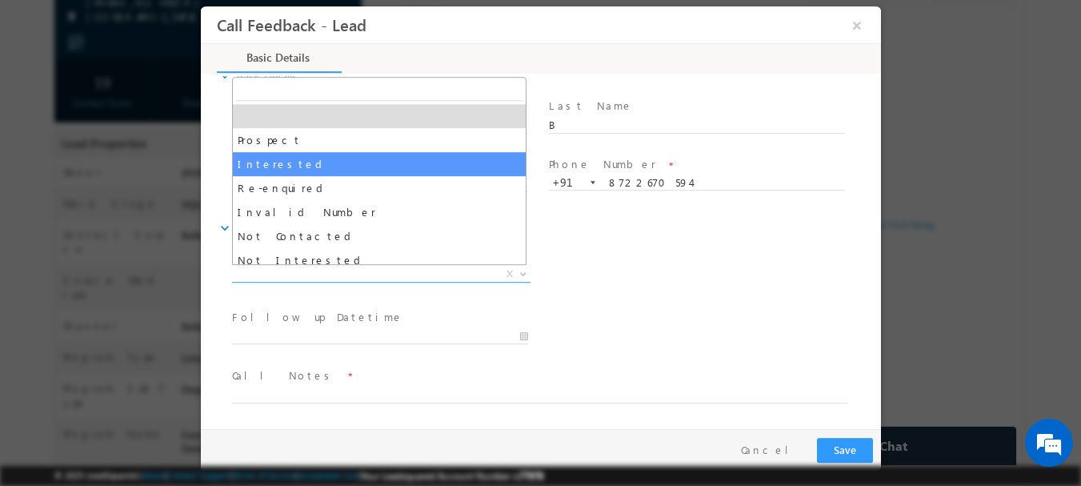
select select "Interested"
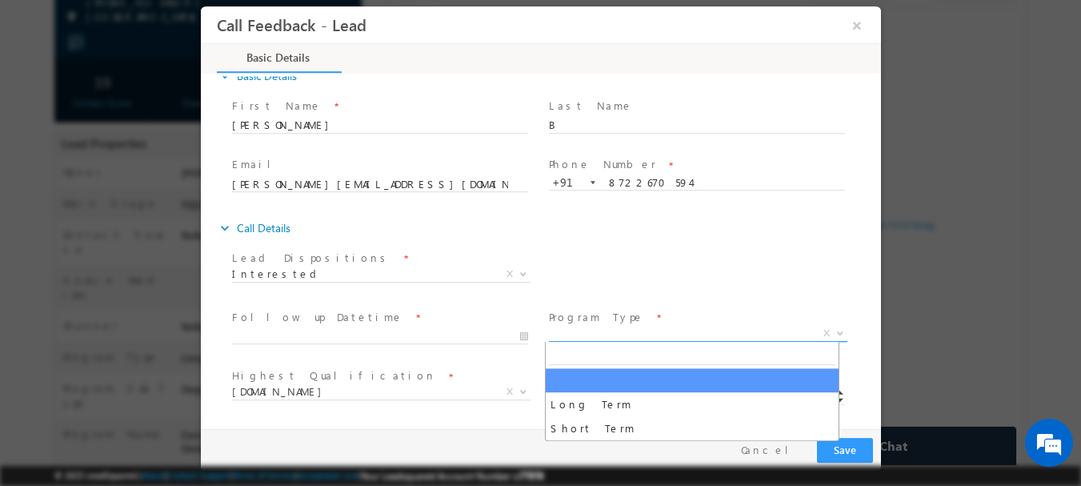
click at [559, 330] on span "X" at bounding box center [697, 333] width 298 height 16
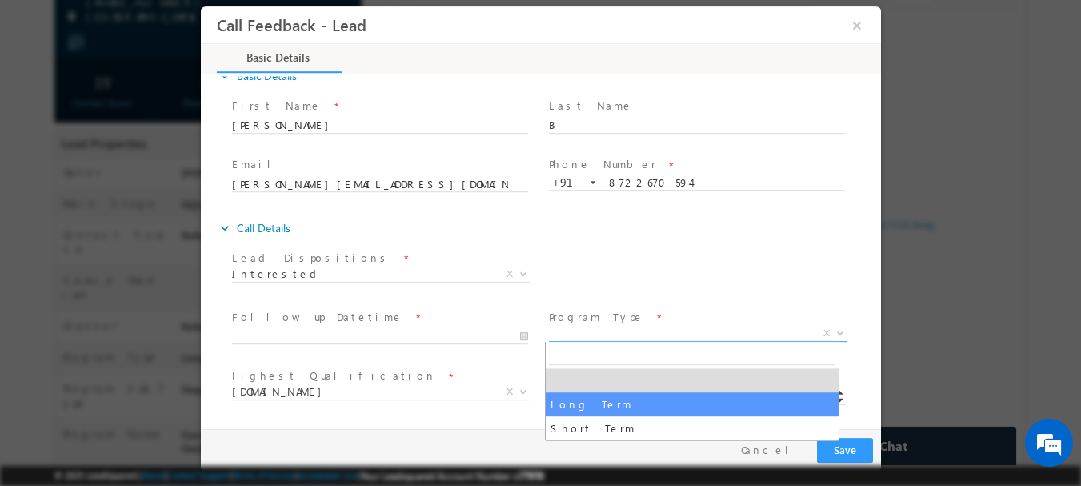
select select "Long Term"
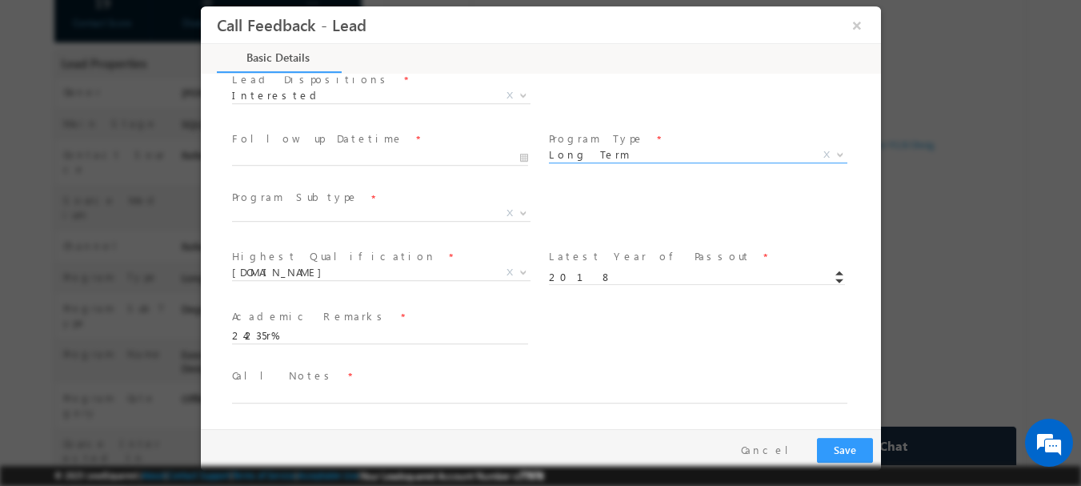
scroll to position [480, 0]
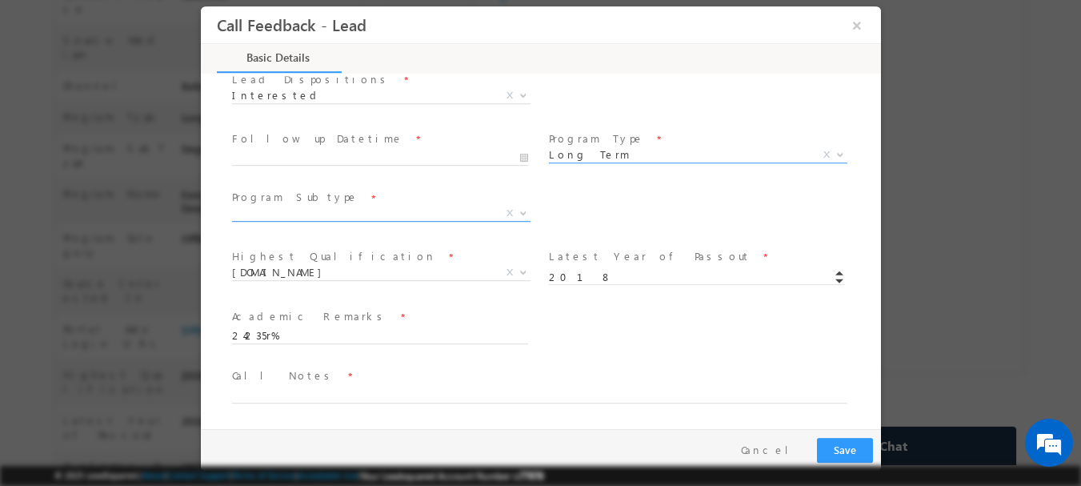
click at [303, 212] on span "X" at bounding box center [380, 213] width 298 height 16
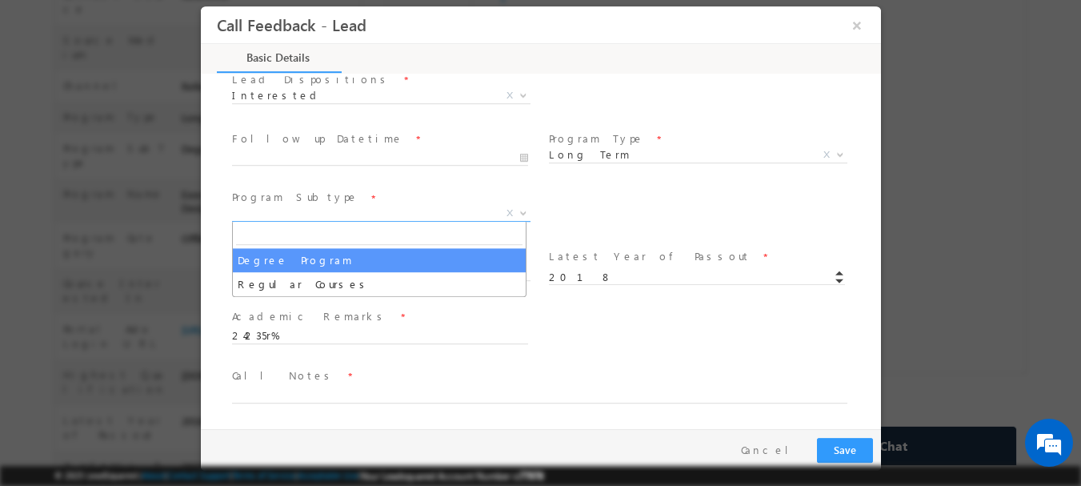
select select "Degree Program"
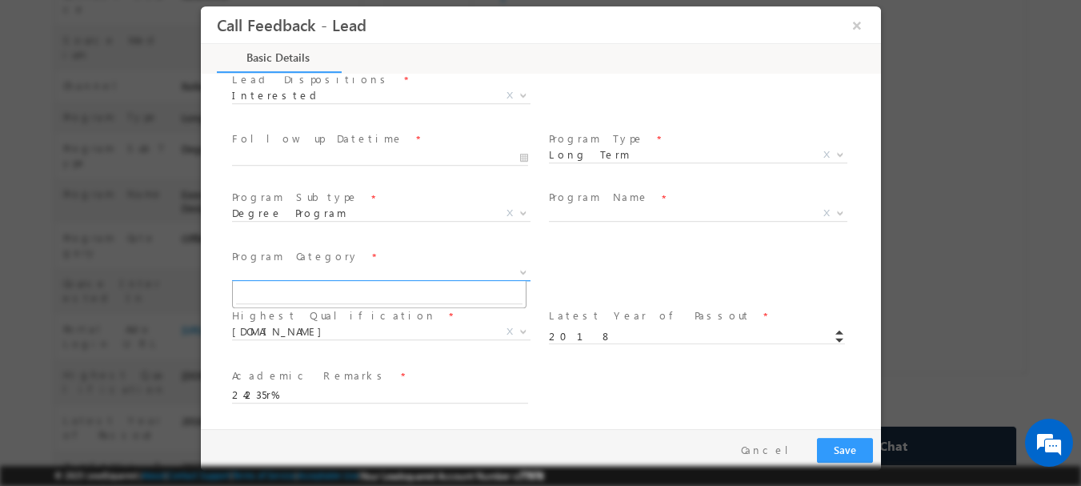
click at [323, 278] on span "X" at bounding box center [386, 274] width 310 height 19
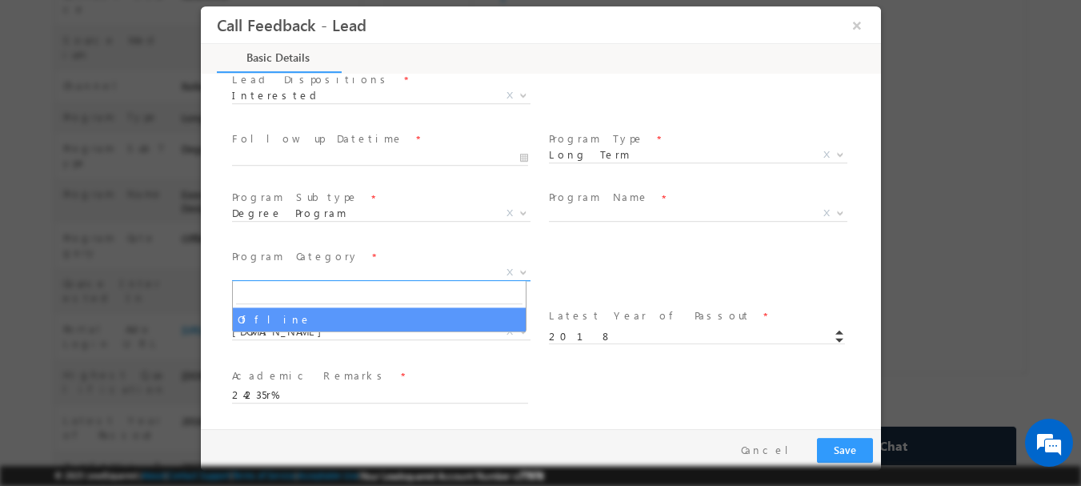
click at [318, 271] on span "X" at bounding box center [380, 272] width 298 height 16
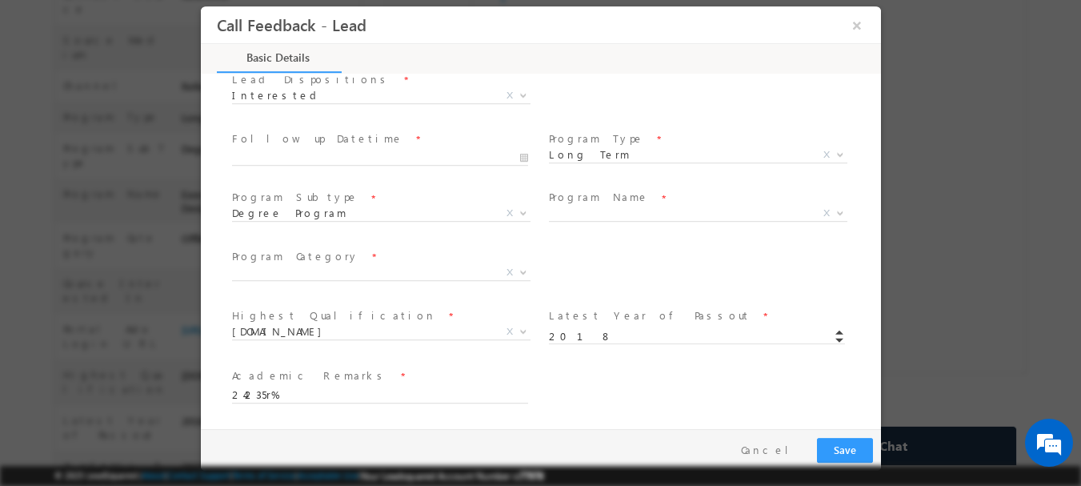
click at [310, 291] on span at bounding box center [378, 291] width 295 height 18
click at [304, 270] on span "X" at bounding box center [380, 272] width 298 height 16
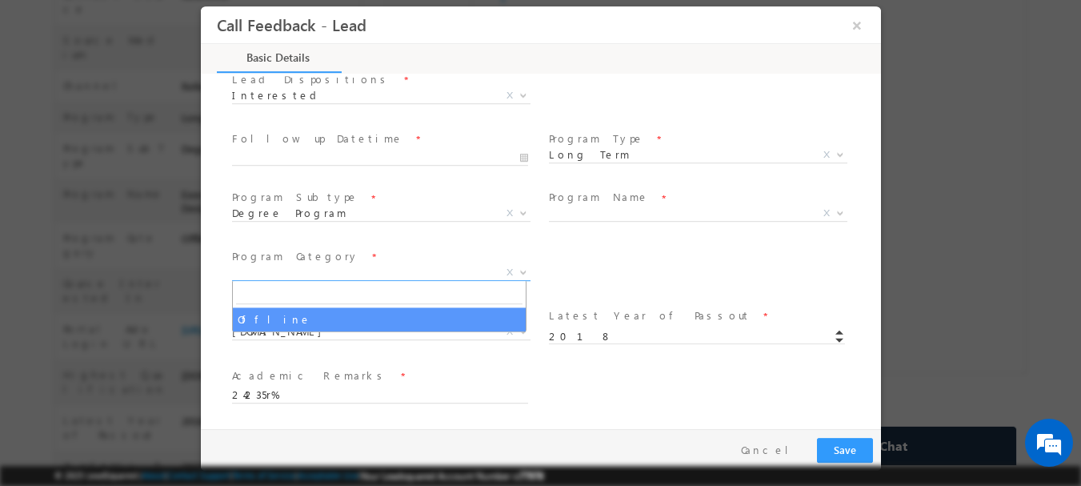
select select "Offline"
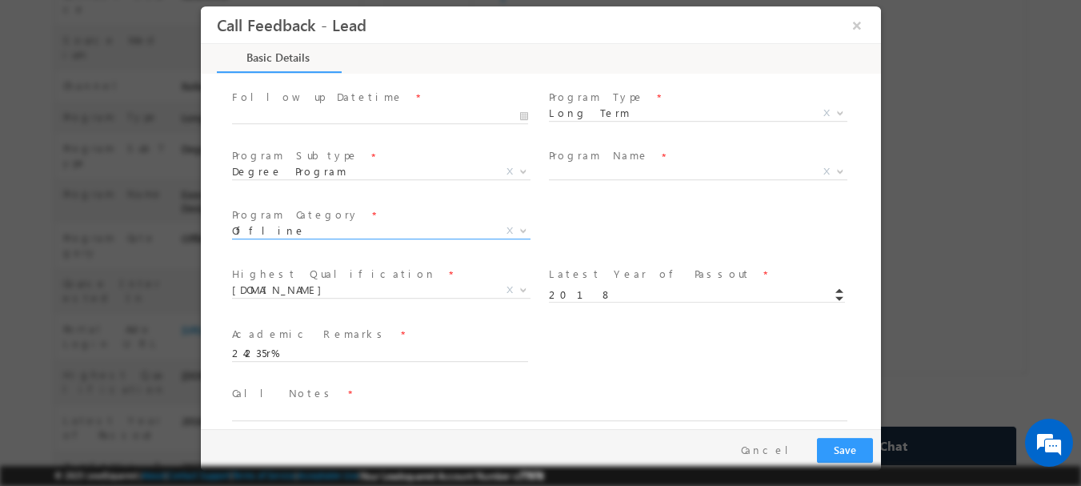
scroll to position [263, 0]
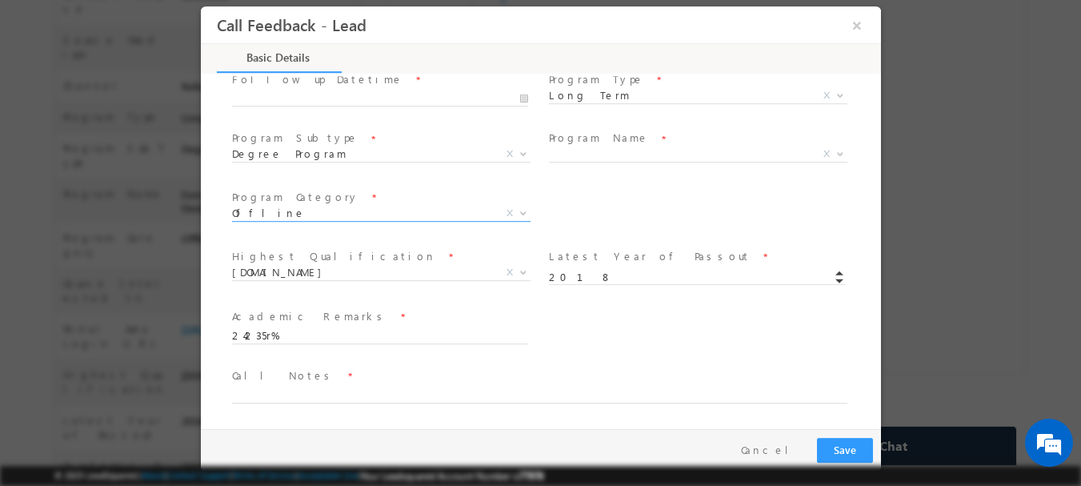
click at [363, 378] on span "Call Notes *" at bounding box center [530, 375] width 598 height 18
click at [362, 384] on textarea at bounding box center [538, 393] width 615 height 18
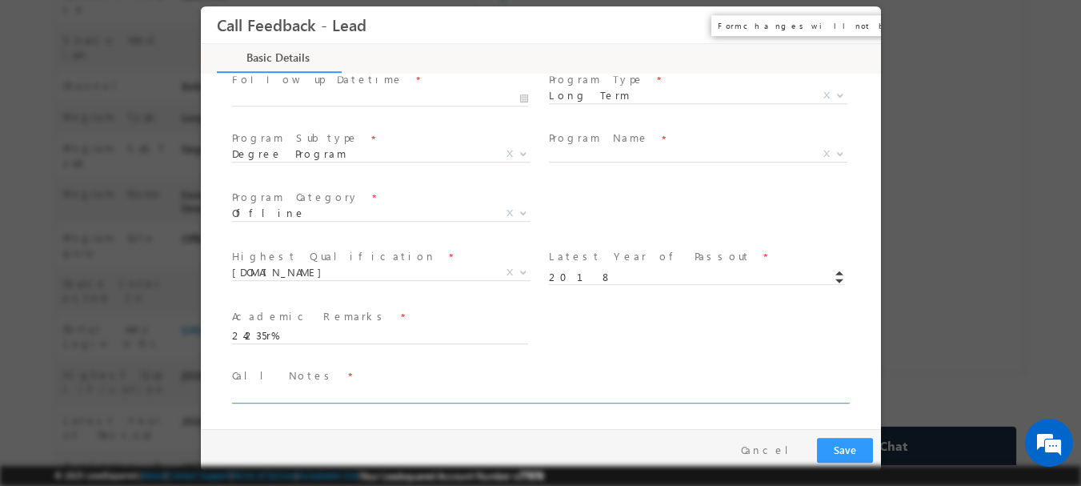
click at [850, 28] on button "×" at bounding box center [855, 25] width 27 height 30
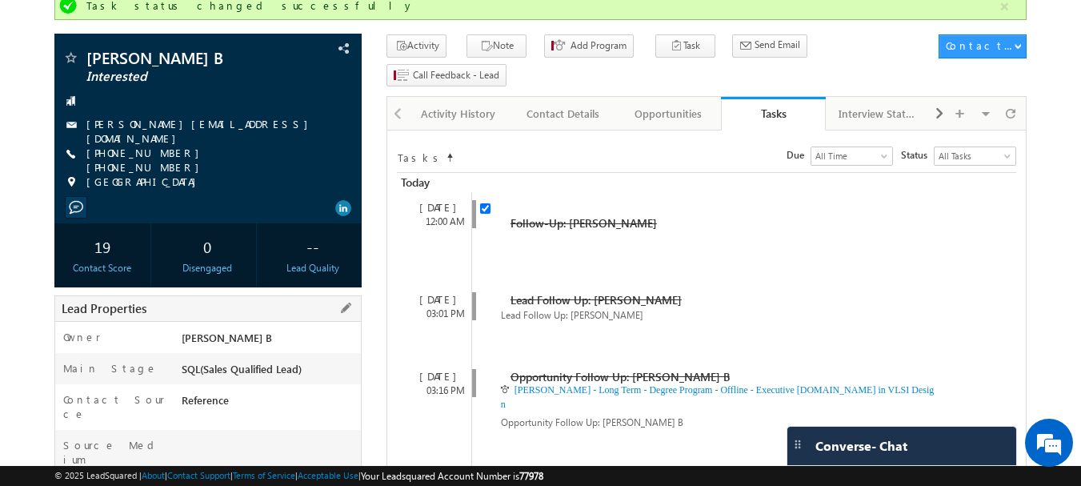
scroll to position [0, 0]
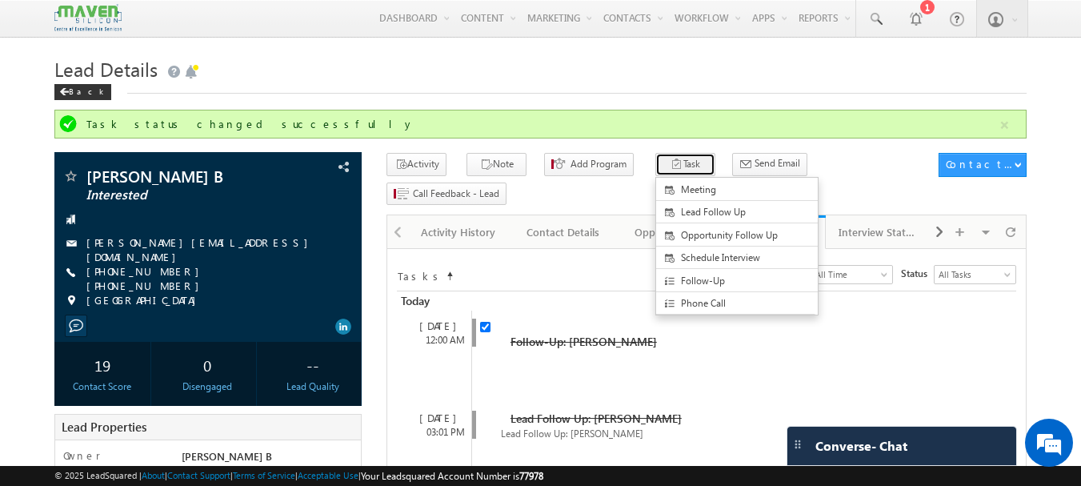
click at [678, 155] on button "Task" at bounding box center [685, 164] width 60 height 23
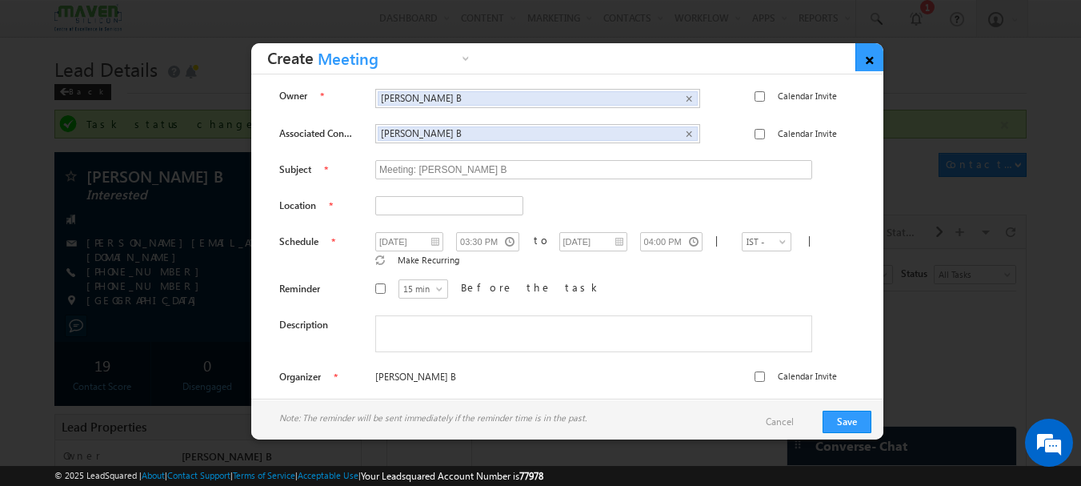
click at [865, 60] on link "×" at bounding box center [869, 57] width 28 height 28
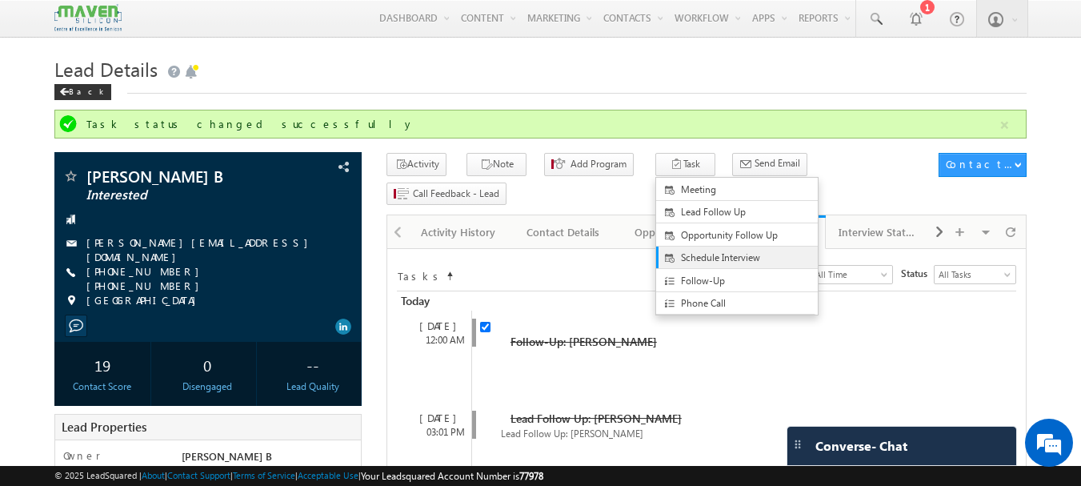
click at [695, 262] on span "Schedule Interview" at bounding box center [750, 257] width 138 height 14
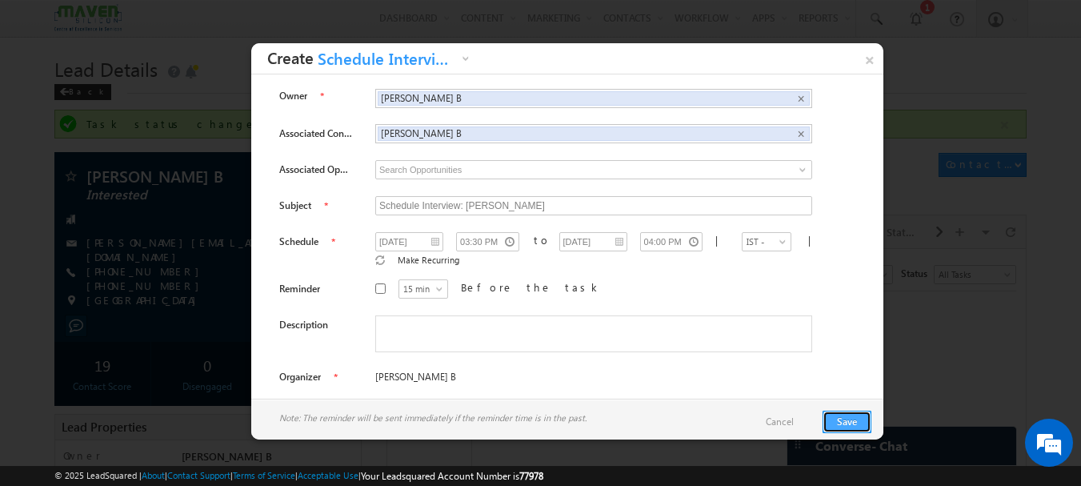
click at [871, 425] on button "Save" at bounding box center [846, 421] width 49 height 22
click at [640, 242] on input "04:00 PM" at bounding box center [671, 241] width 63 height 19
click at [654, 266] on icon at bounding box center [659, 271] width 11 height 11
type input "04:30 PM"
click at [840, 416] on button "Save" at bounding box center [846, 421] width 49 height 22
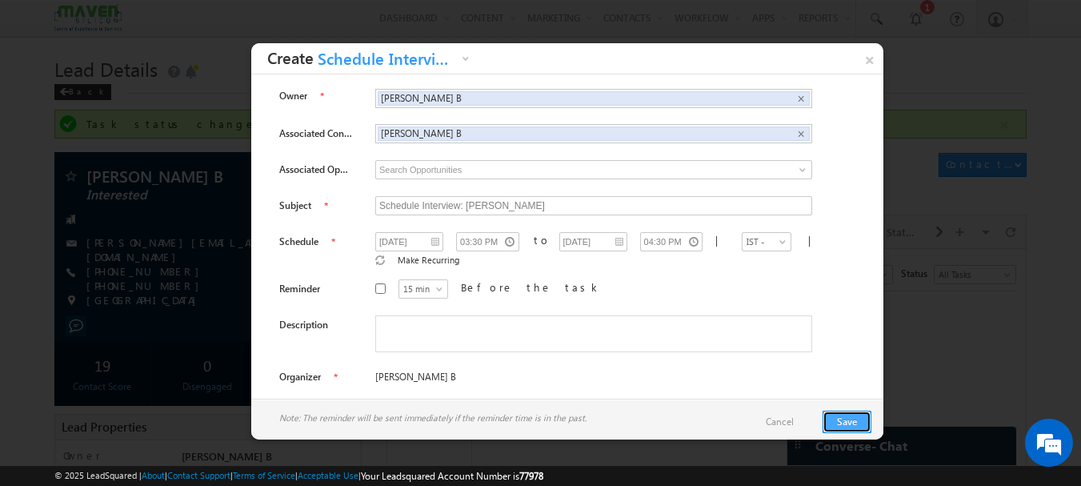
click at [838, 414] on button "Save" at bounding box center [846, 421] width 49 height 22
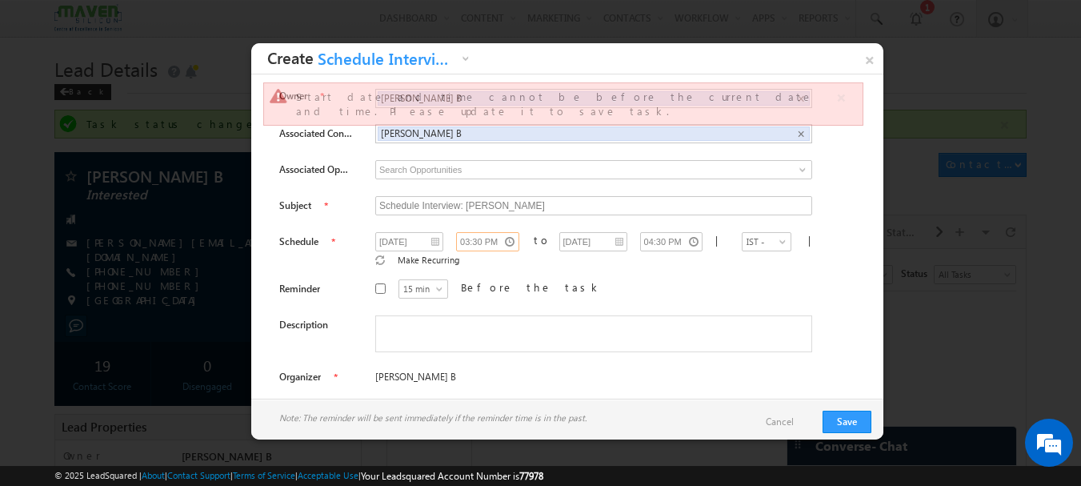
click at [469, 241] on input "03:30 PM" at bounding box center [487, 241] width 63 height 19
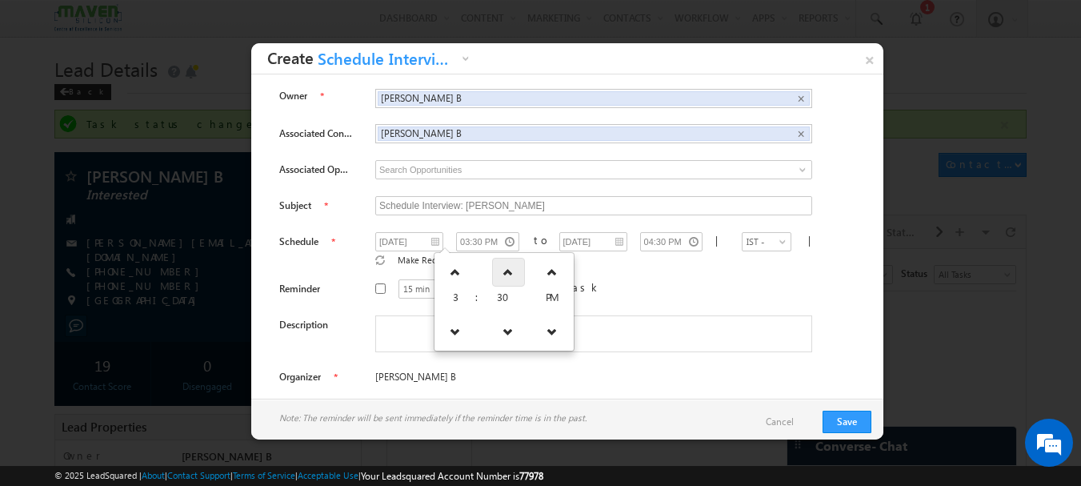
click at [506, 274] on link at bounding box center [508, 272] width 33 height 29
type input "04:00 PM"
type input "05:00 PM"
click at [859, 416] on button "Save" at bounding box center [846, 421] width 49 height 22
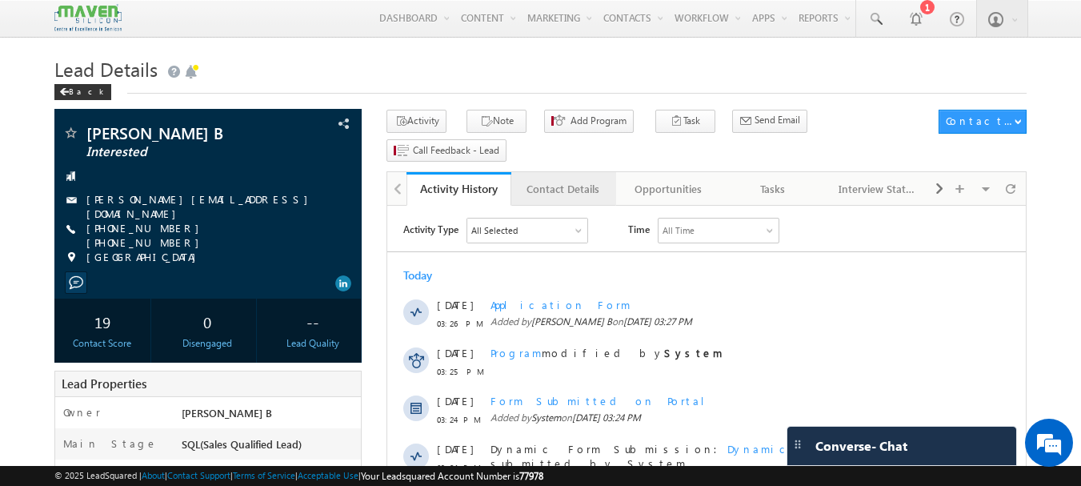
click at [545, 179] on div "Contact Details" at bounding box center [563, 188] width 78 height 19
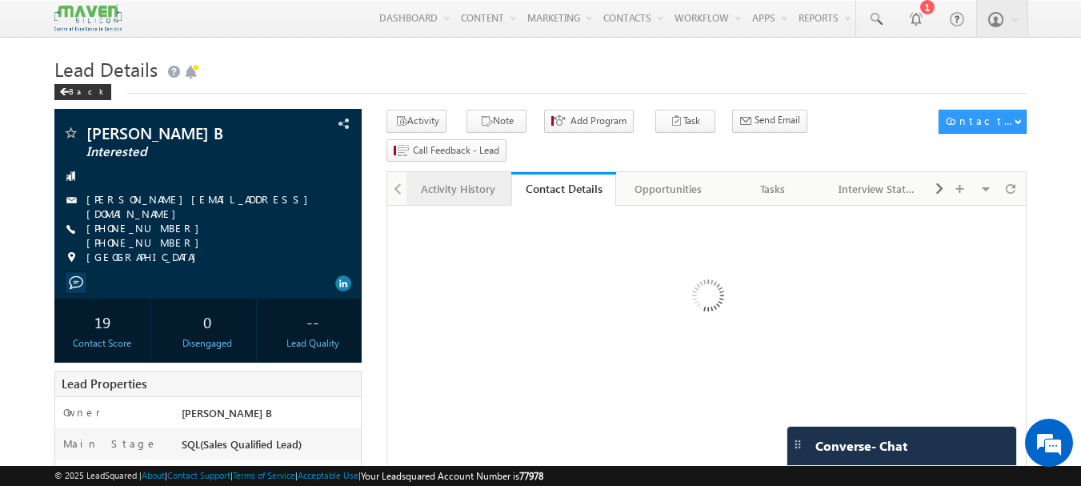
click at [469, 179] on div "Activity History" at bounding box center [458, 188] width 78 height 19
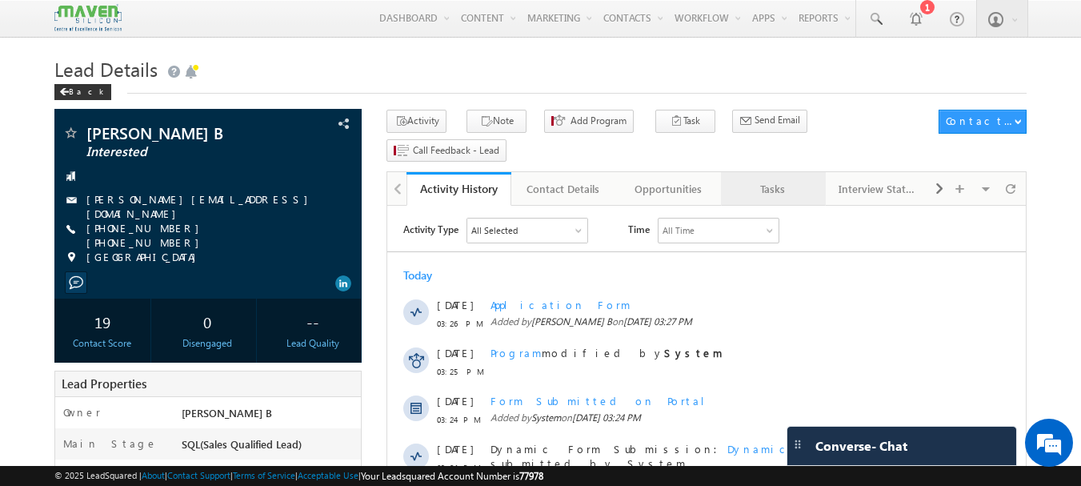
click at [761, 179] on div "Tasks" at bounding box center [773, 188] width 78 height 19
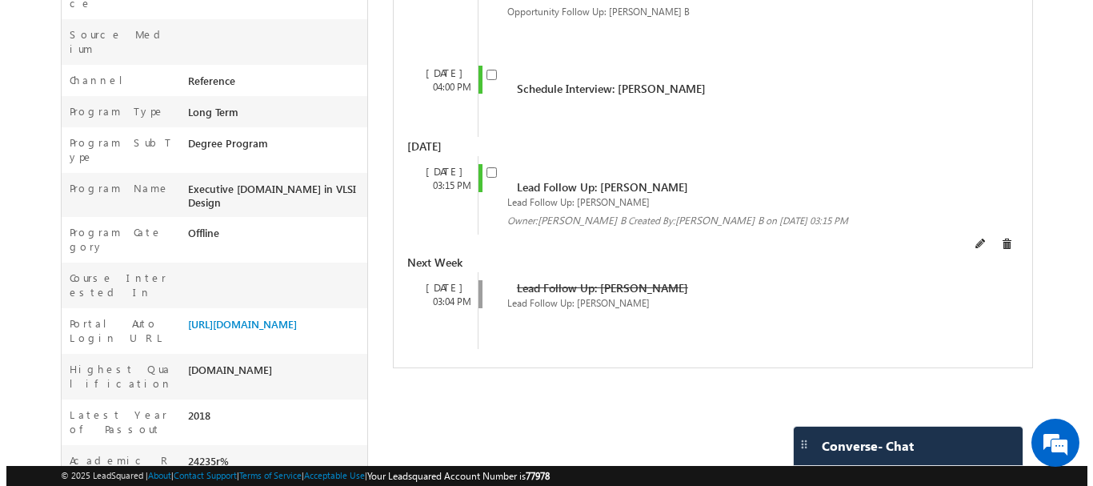
scroll to position [400, 0]
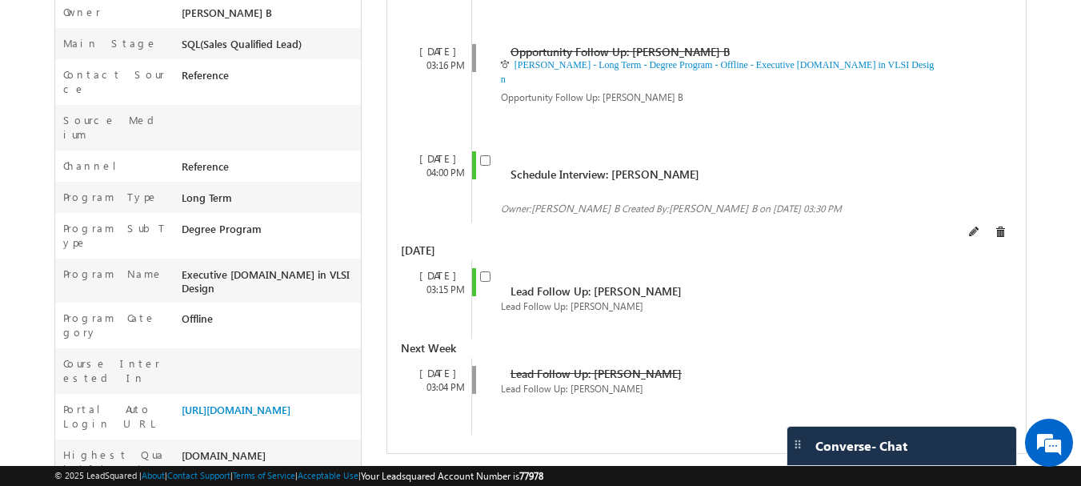
click at [478, 143] on div "Schedule Interview: [PERSON_NAME] Owner: [PERSON_NAME] B Created By: [PERSON_NA…" at bounding box center [720, 182] width 498 height 78
click at [484, 155] on input "checkbox" at bounding box center [485, 160] width 10 height 10
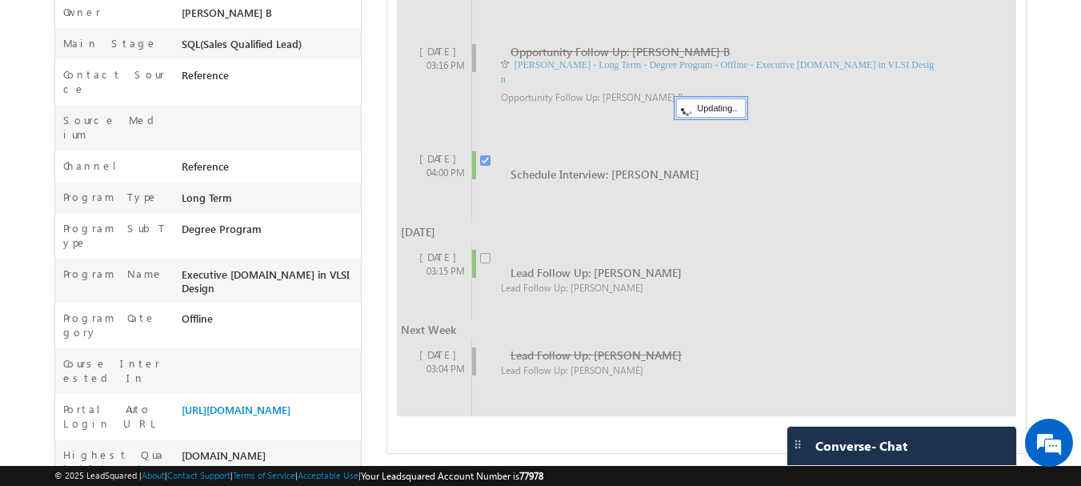
checkbox input "false"
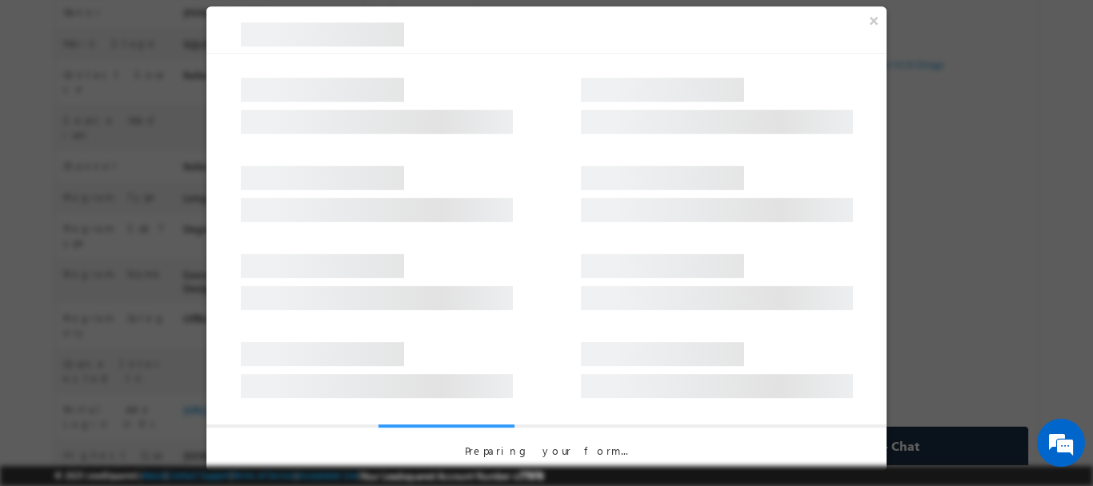
scroll to position [0, 0]
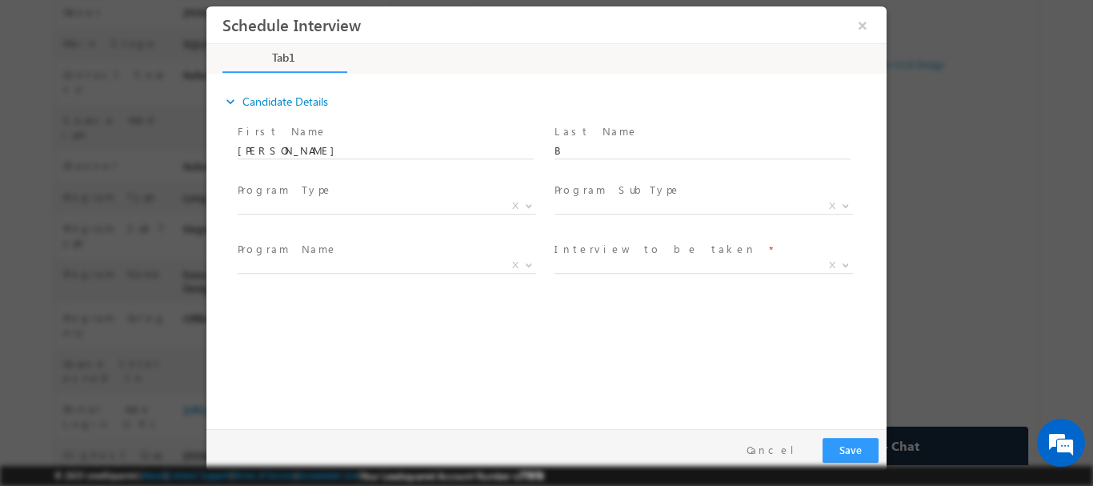
click at [322, 204] on span "Long Term Short Term X" at bounding box center [393, 208] width 310 height 19
click at [410, 216] on span at bounding box center [385, 225] width 295 height 18
click at [345, 206] on span "Long Term Short Term X" at bounding box center [393, 208] width 310 height 19
click at [426, 271] on span "Executive [DOMAIN_NAME] in VLSI Design Advanced VLSI Design & Verification Cour…" at bounding box center [393, 267] width 310 height 19
click at [422, 272] on span "Executive [DOMAIN_NAME] in VLSI Design Advanced VLSI Design & Verification Cour…" at bounding box center [393, 267] width 310 height 19
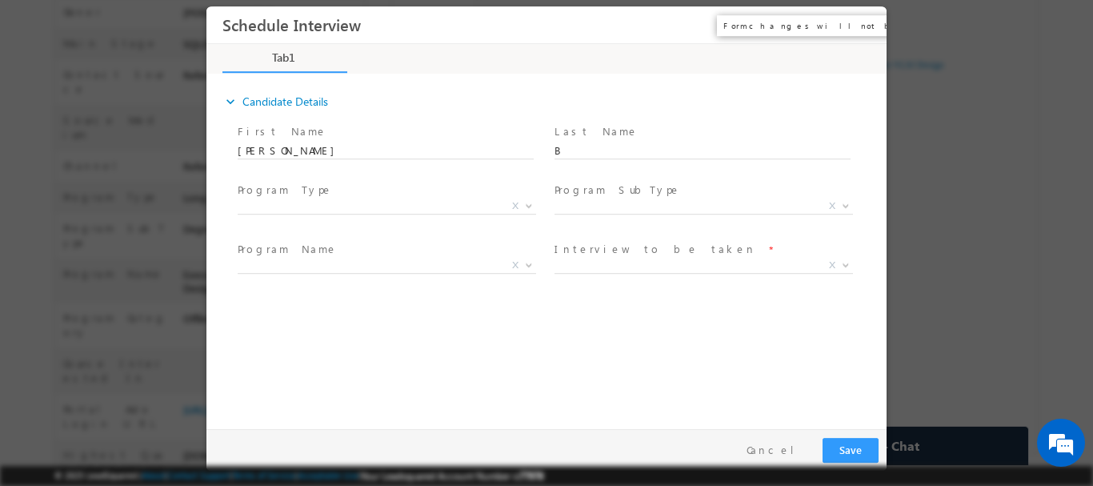
click at [858, 18] on button "×" at bounding box center [862, 25] width 27 height 30
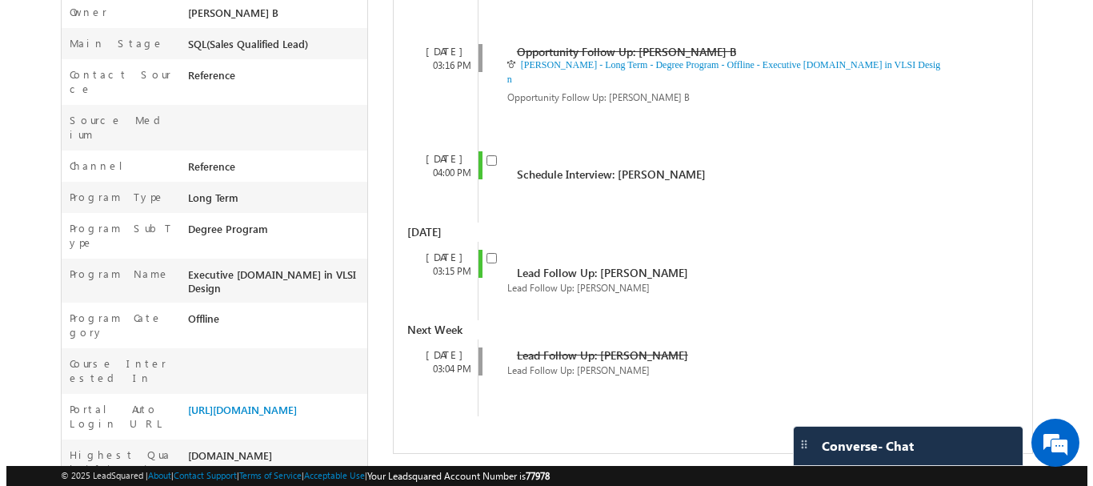
scroll to position [363, 0]
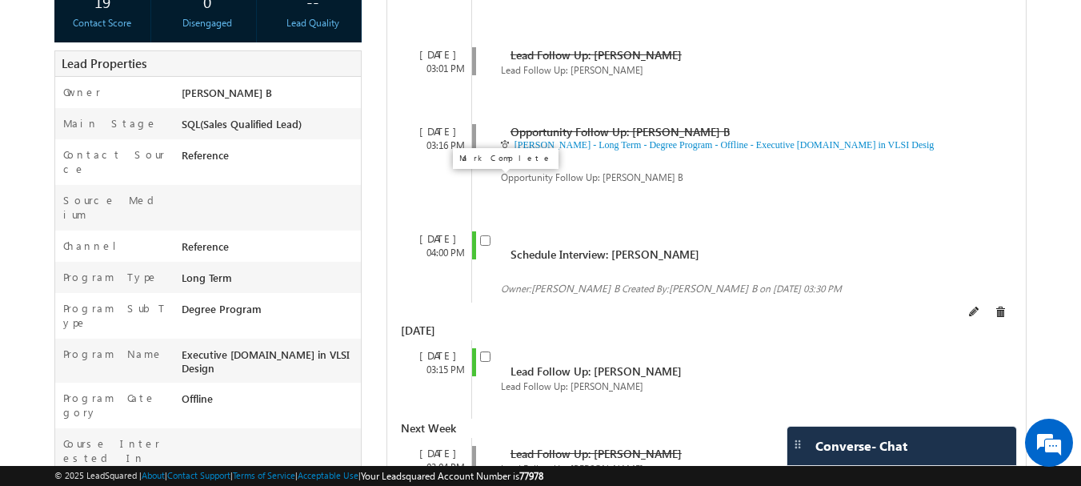
click at [486, 235] on input "checkbox" at bounding box center [485, 240] width 10 height 10
checkbox input "false"
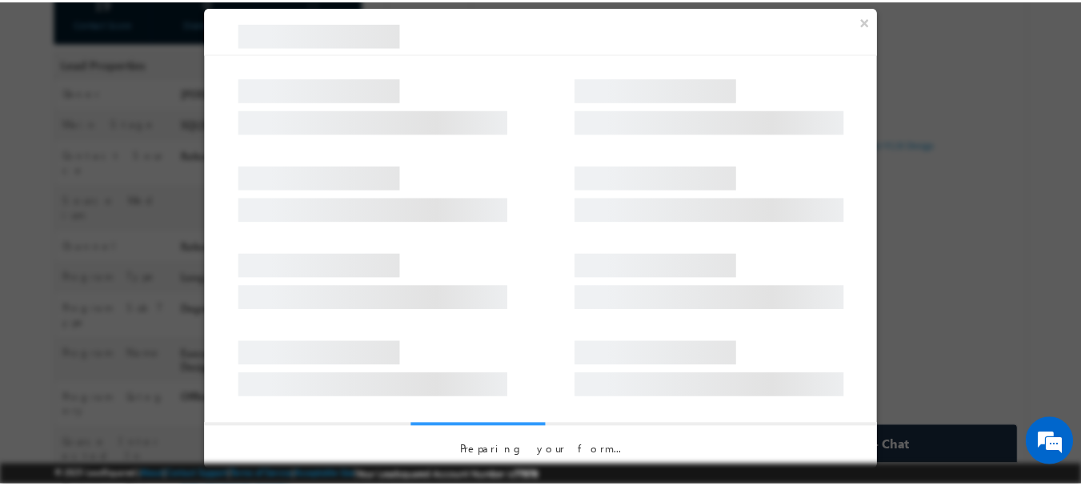
scroll to position [0, 0]
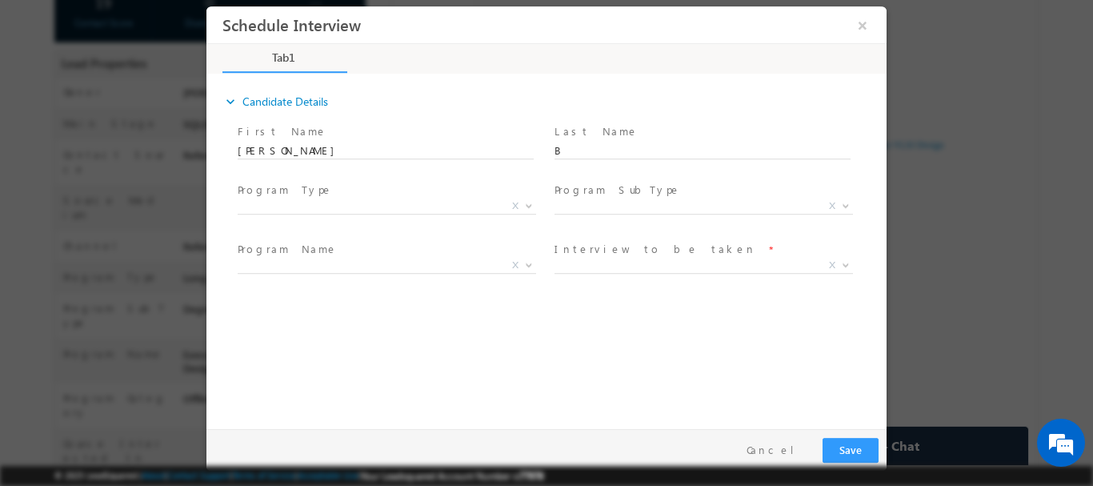
click at [320, 201] on span "Long Term Short Term X" at bounding box center [393, 208] width 310 height 19
click at [864, 26] on button "×" at bounding box center [862, 25] width 27 height 30
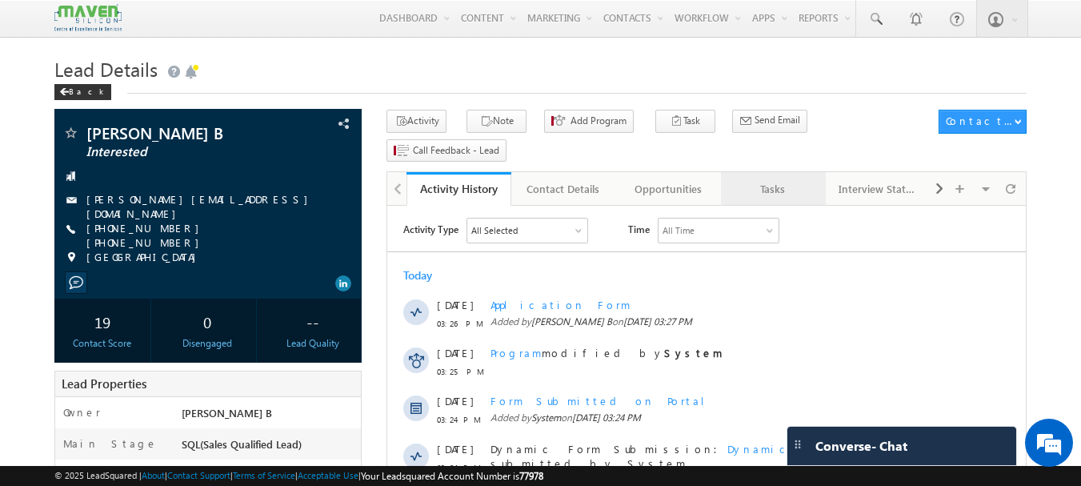
click at [800, 179] on div "Tasks" at bounding box center [773, 188] width 78 height 19
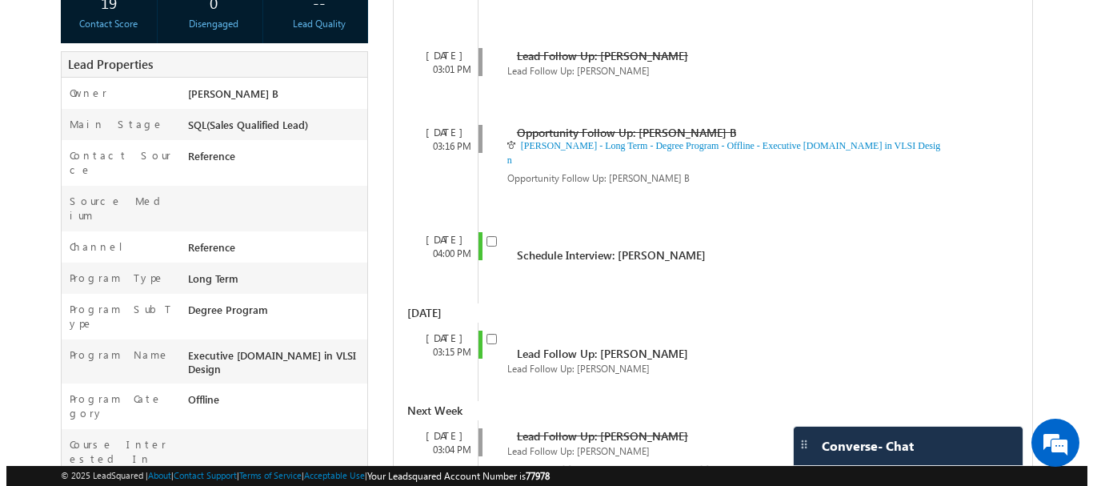
scroll to position [320, 0]
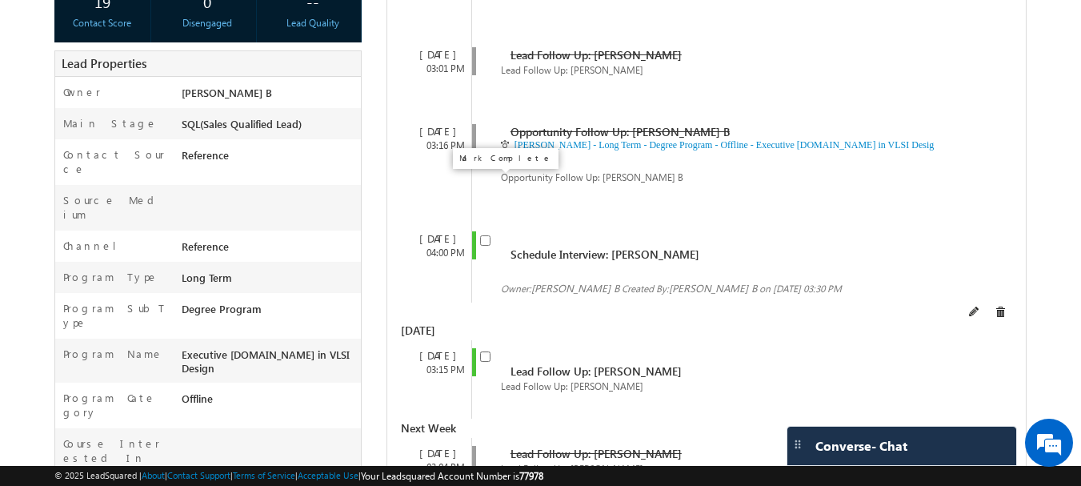
click at [489, 235] on input "checkbox" at bounding box center [485, 240] width 10 height 10
checkbox input "false"
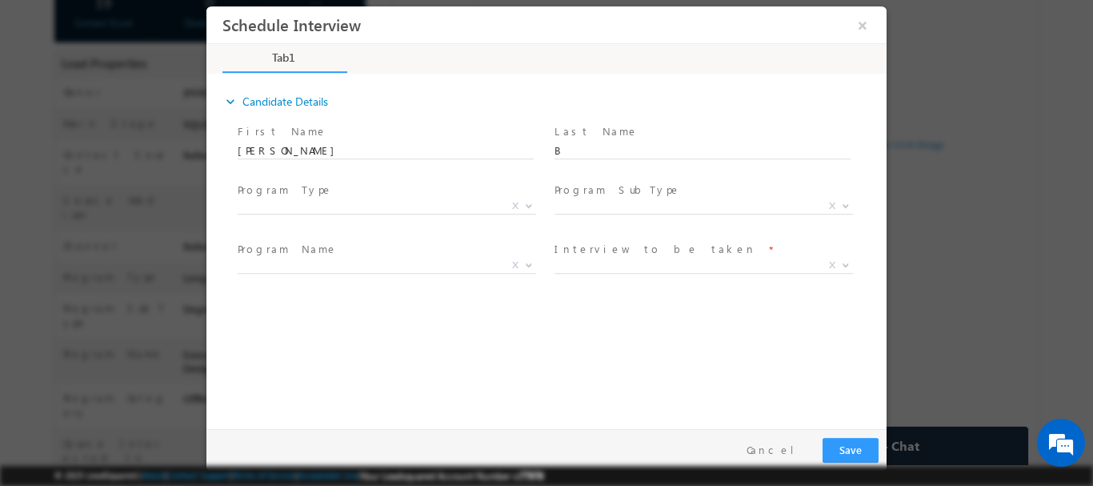
scroll to position [0, 0]
click at [448, 216] on span at bounding box center [385, 225] width 295 height 18
click at [692, 193] on span "Program SubType *" at bounding box center [701, 191] width 295 height 18
click at [678, 203] on span "Degree Program Regular Courses X" at bounding box center [709, 208] width 310 height 19
click at [848, 445] on button "Save" at bounding box center [850, 449] width 56 height 25
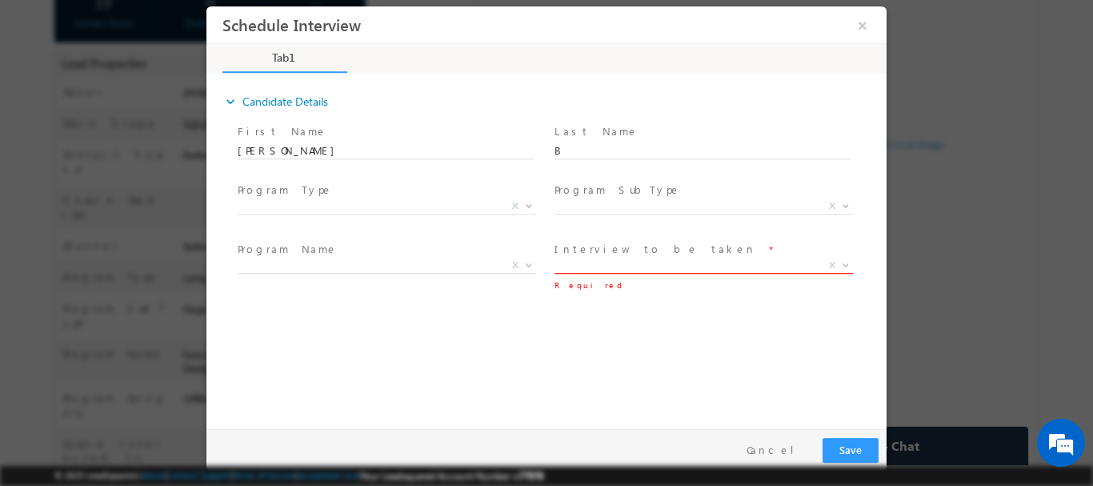
click at [619, 262] on span "X" at bounding box center [703, 265] width 298 height 16
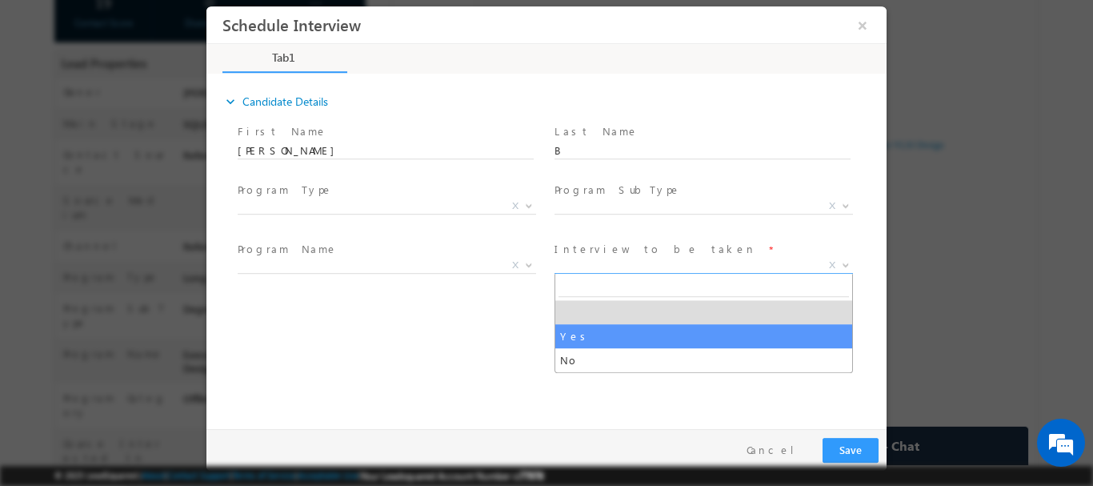
select select "Yes"
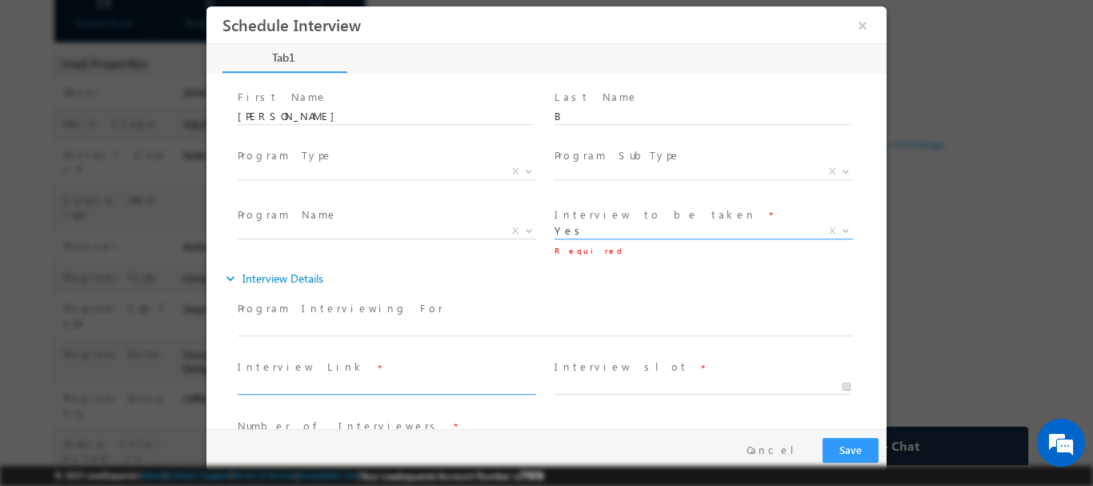
scroll to position [85, 0]
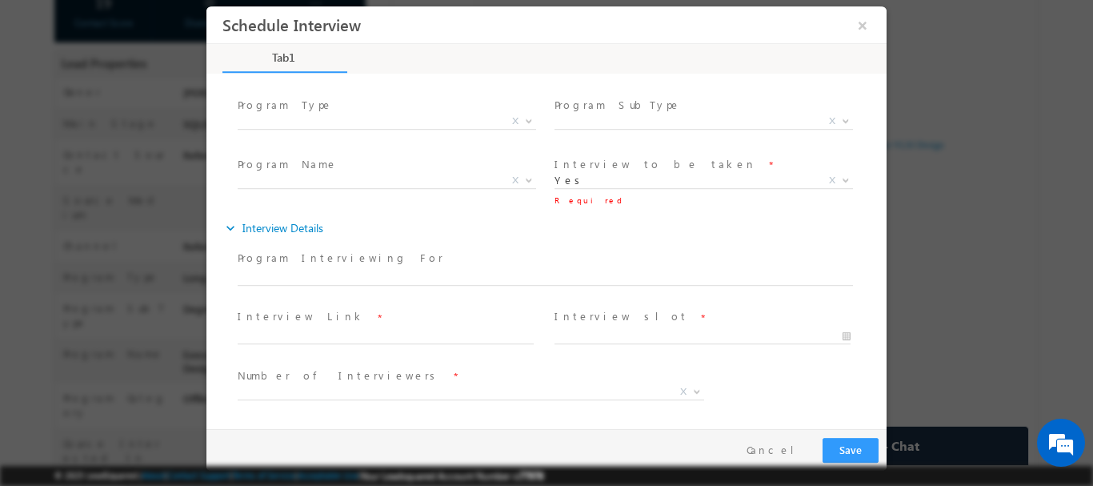
click at [286, 286] on span at bounding box center [537, 293] width 598 height 18
click at [281, 334] on input "text" at bounding box center [386, 336] width 296 height 16
type input "57"
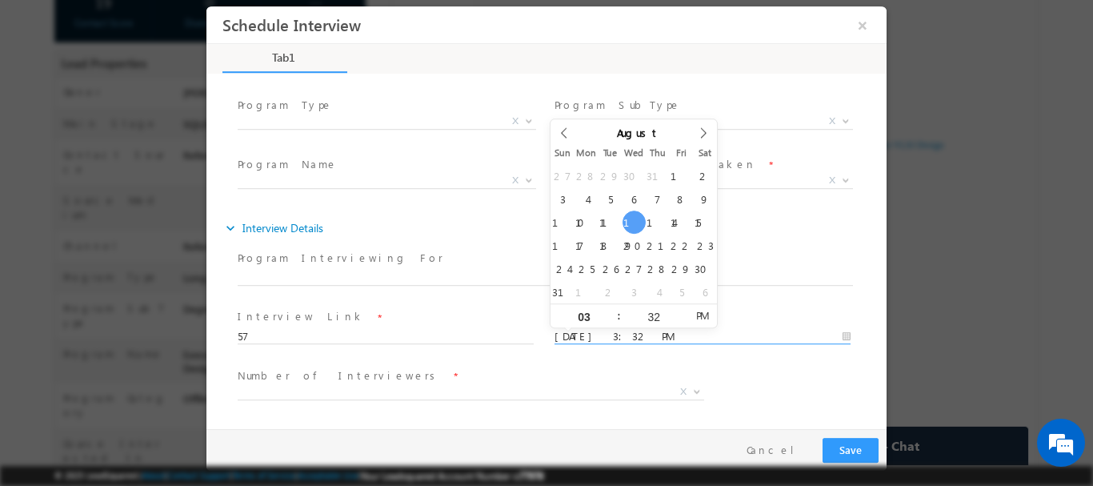
click at [631, 328] on input "13/08/2025 3:32 PM" at bounding box center [702, 336] width 296 height 16
type input "14/08/2025 3:32 PM"
click at [554, 381] on span "Number of Interviewers *" at bounding box center [465, 375] width 454 height 18
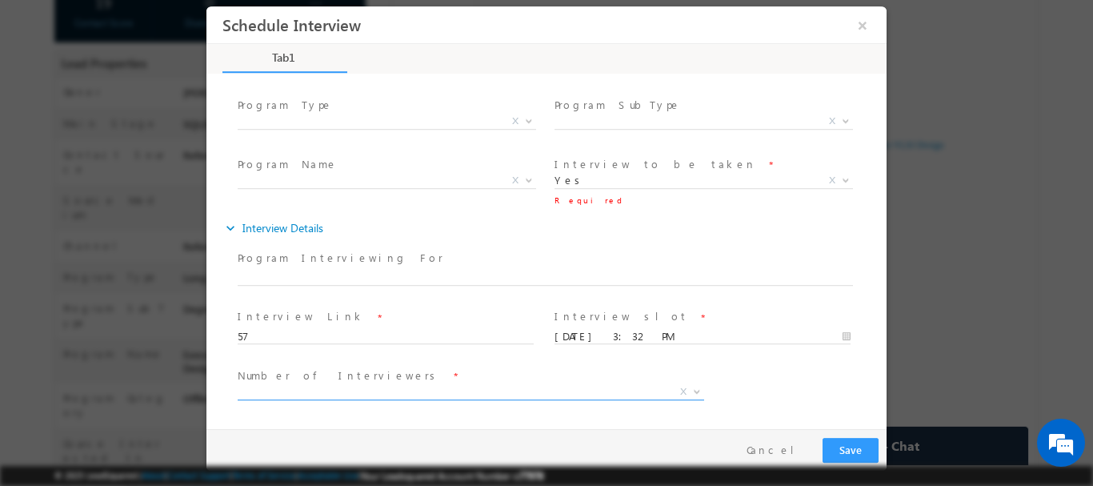
click at [313, 401] on span "X" at bounding box center [471, 394] width 466 height 16
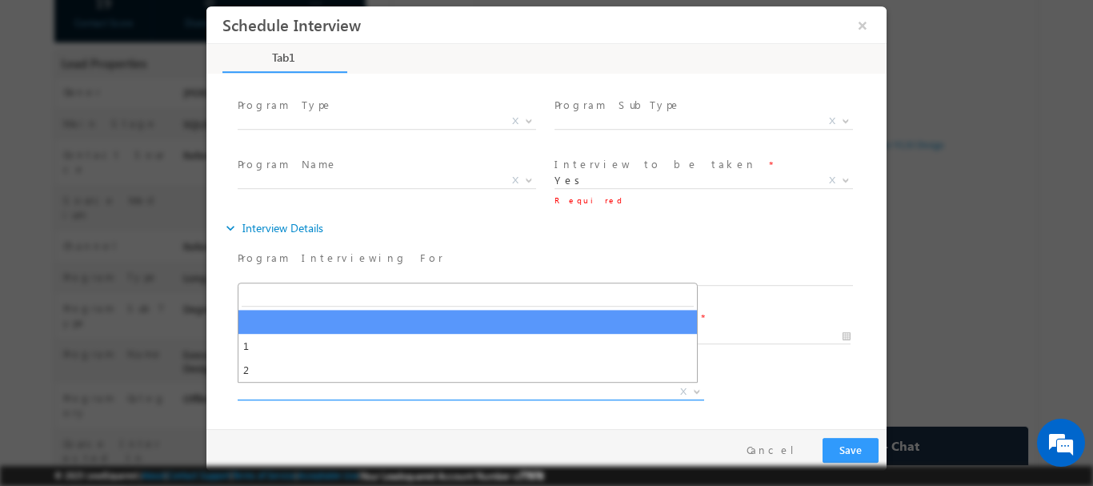
click at [311, 394] on span "X" at bounding box center [471, 391] width 466 height 16
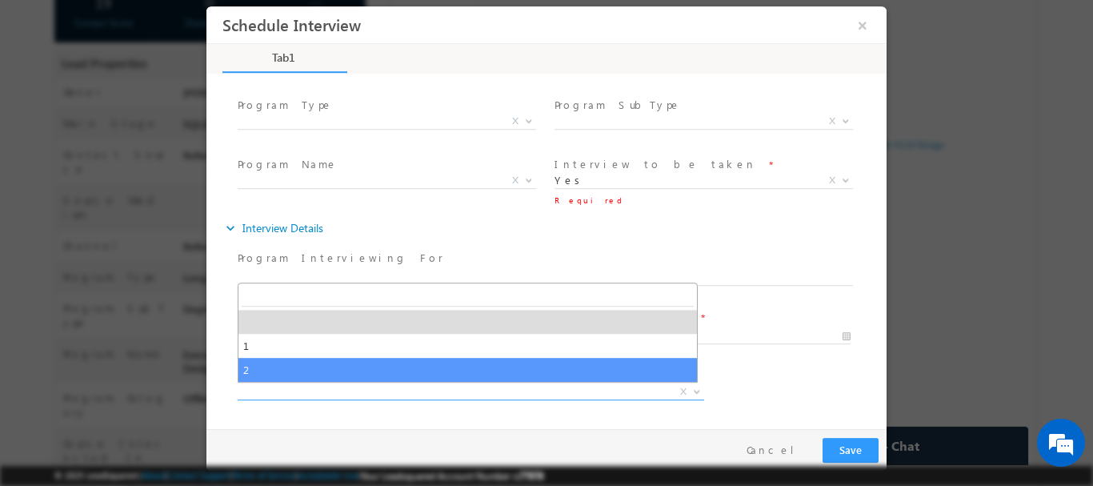
select select "2"
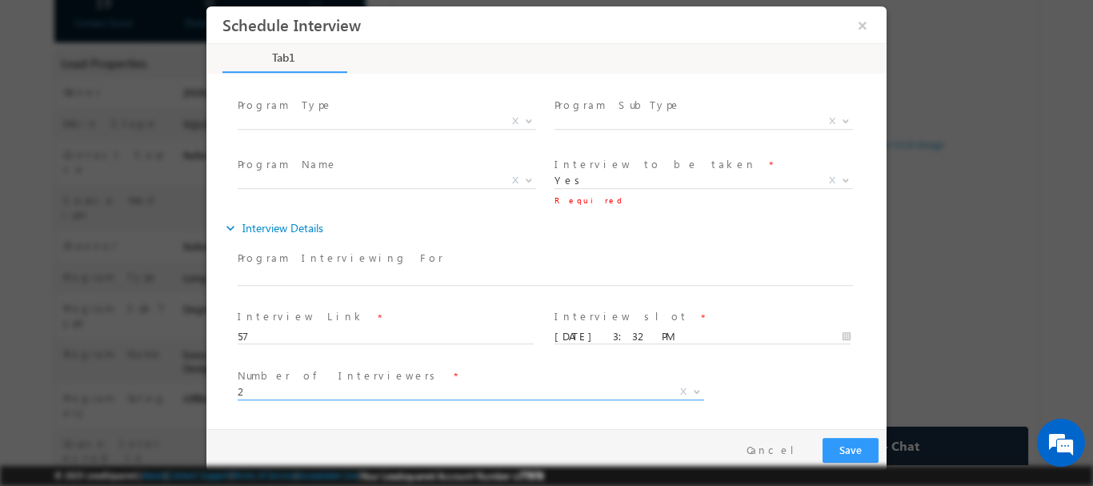
scroll to position [144, 0]
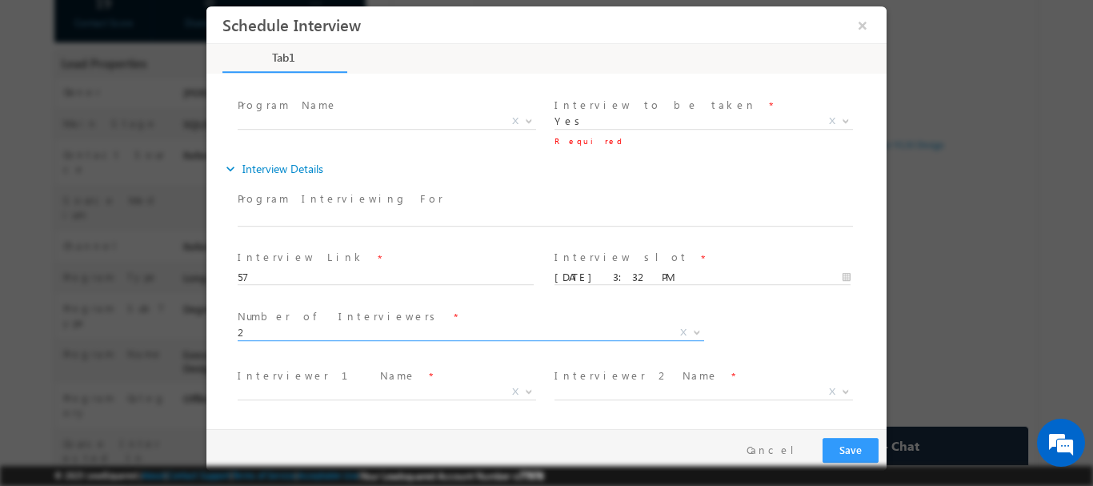
click at [313, 390] on span "X" at bounding box center [387, 391] width 298 height 16
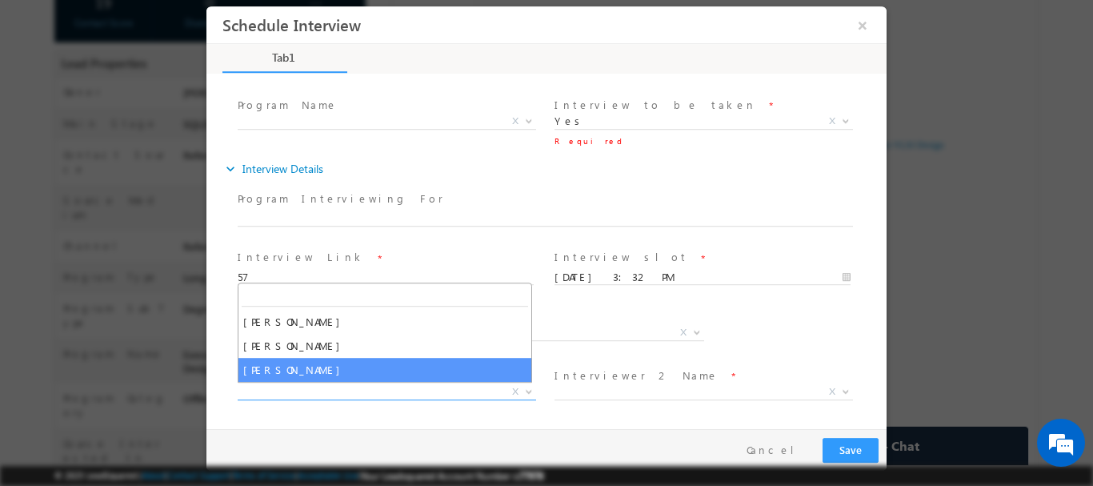
select select "Sinduja"
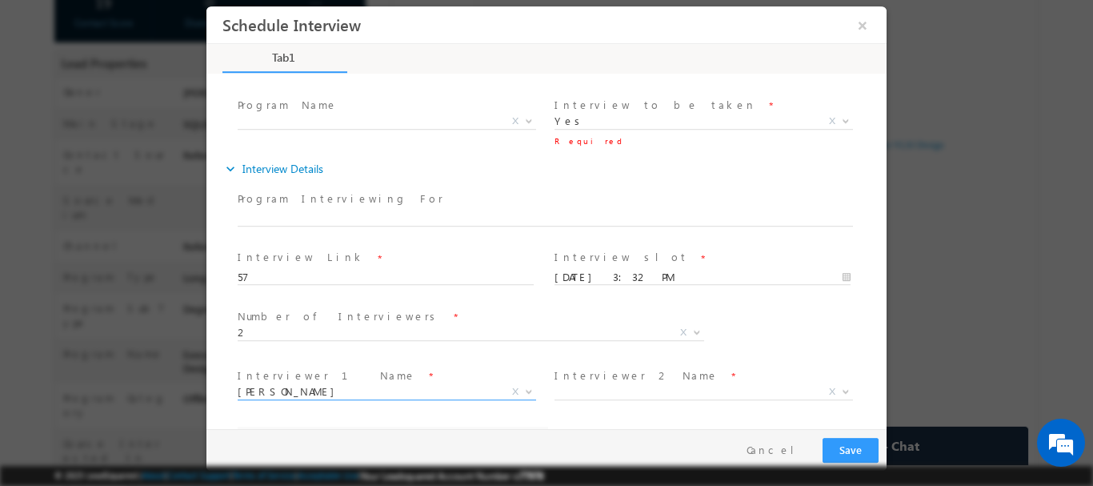
select select "sinduja@maven-silicon.com"
click at [642, 386] on span "X" at bounding box center [703, 391] width 298 height 16
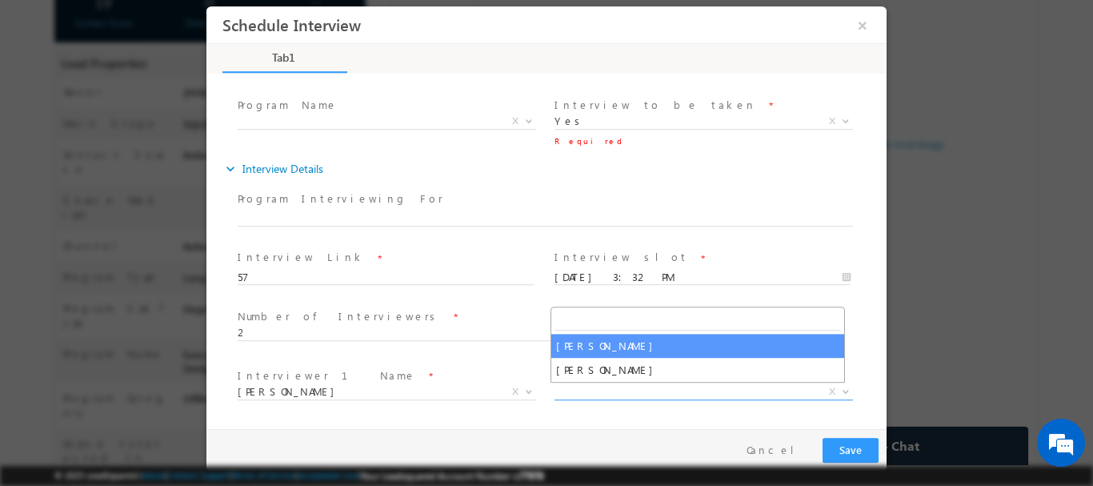
select select "Hema Chandra"
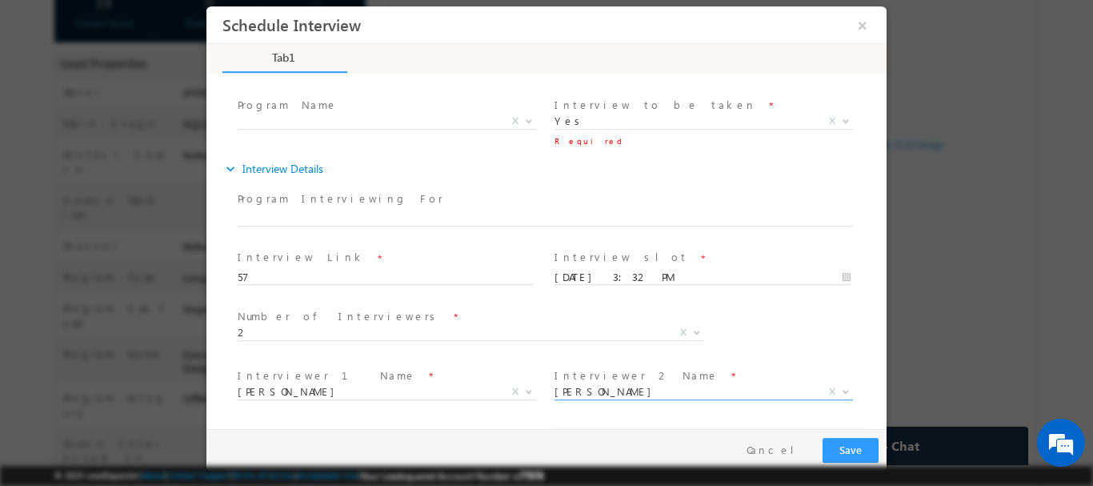
select select "hemachandra@maven-silicon.com"
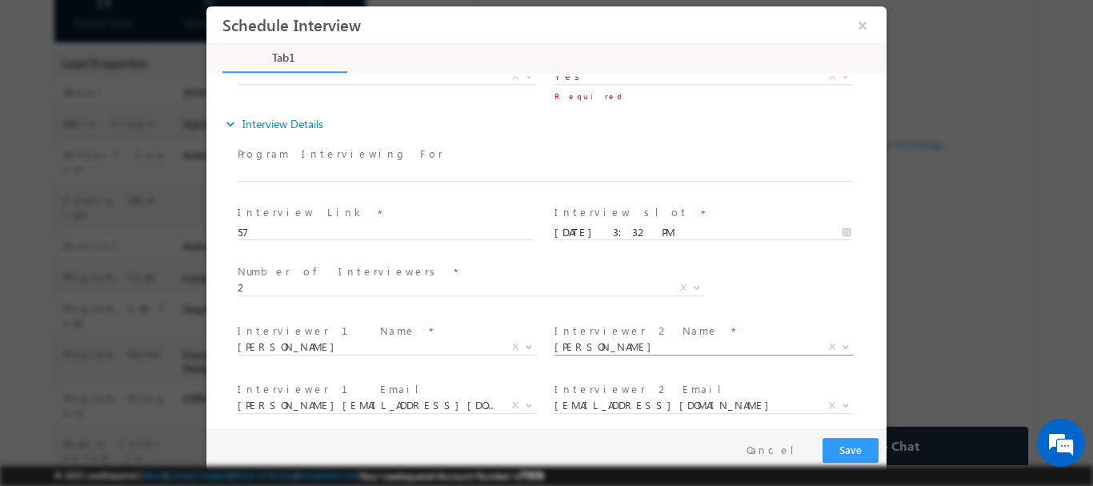
scroll to position [202, 0]
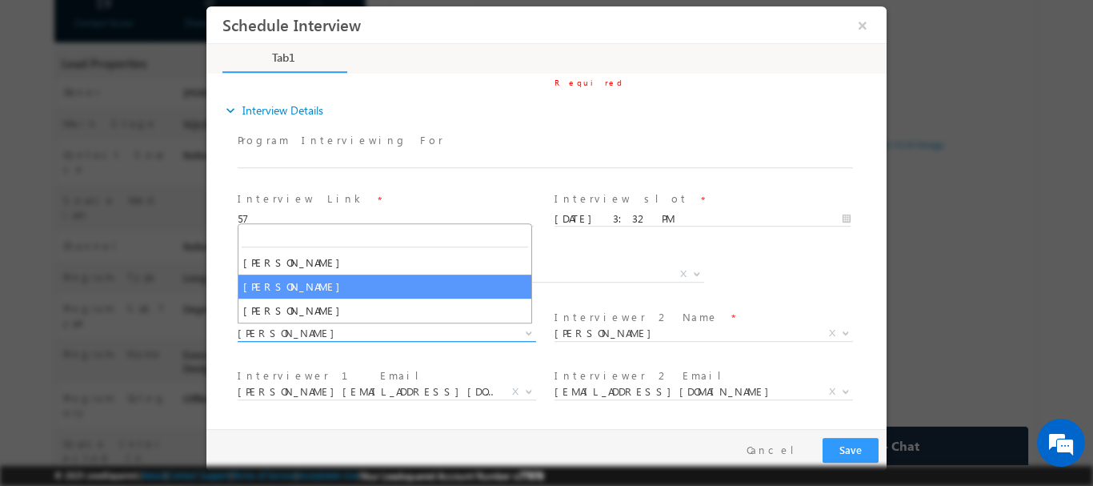
click at [314, 326] on span "Sinduja" at bounding box center [368, 332] width 260 height 14
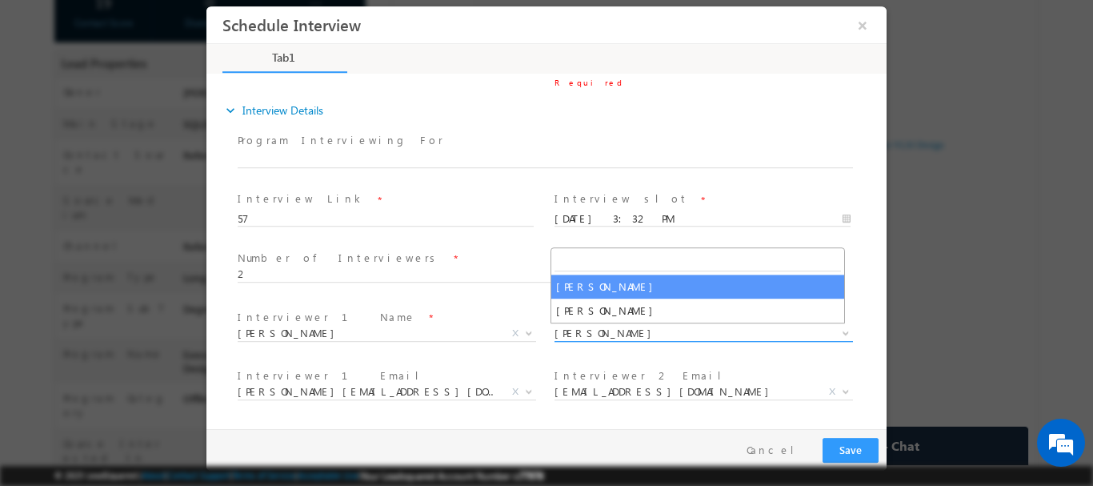
click at [583, 328] on span "Hema Chandra" at bounding box center [684, 332] width 260 height 14
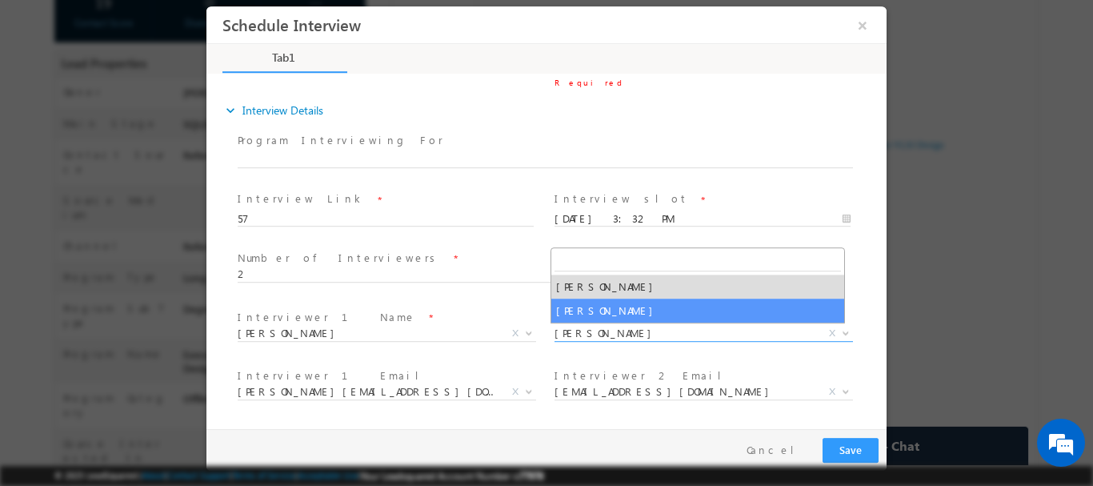
click at [514, 358] on span at bounding box center [385, 352] width 295 height 18
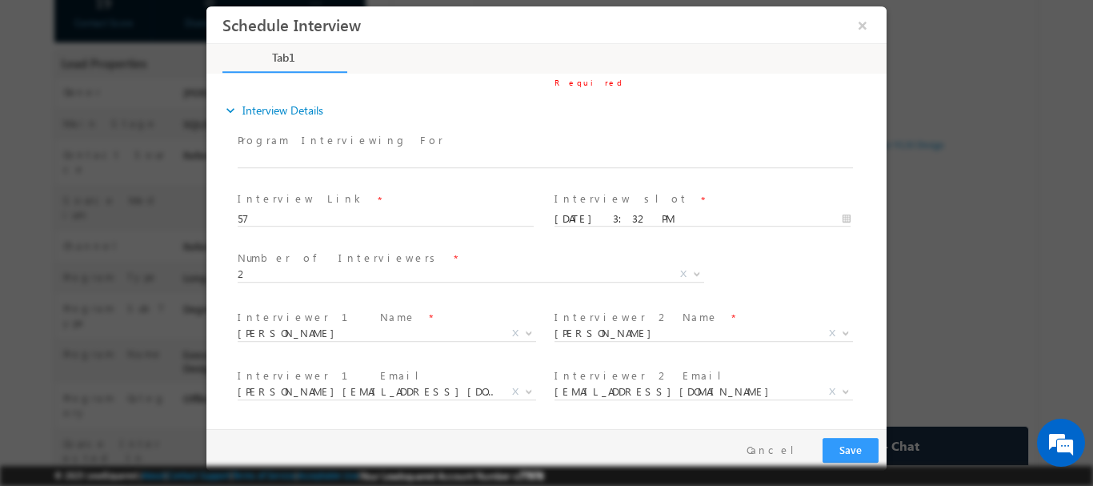
click at [390, 391] on span "sinduja@maven-silicon.com hemachandra@maven-silicon.com siva@maven-silicon.com …" at bounding box center [393, 394] width 310 height 19
click at [513, 393] on span "sinduja@maven-silicon.com hemachandra@maven-silicon.com siva@maven-silicon.com …" at bounding box center [393, 394] width 310 height 19
click at [824, 392] on span "sinduja@maven-silicon.com hemachandra@maven-silicon.com siva@maven-silicon.com …" at bounding box center [709, 394] width 310 height 19
click at [379, 390] on span "sinduja@maven-silicon.com hemachandra@maven-silicon.com siva@maven-silicon.com …" at bounding box center [393, 394] width 310 height 19
drag, startPoint x: 349, startPoint y: 393, endPoint x: 231, endPoint y: 384, distance: 117.9
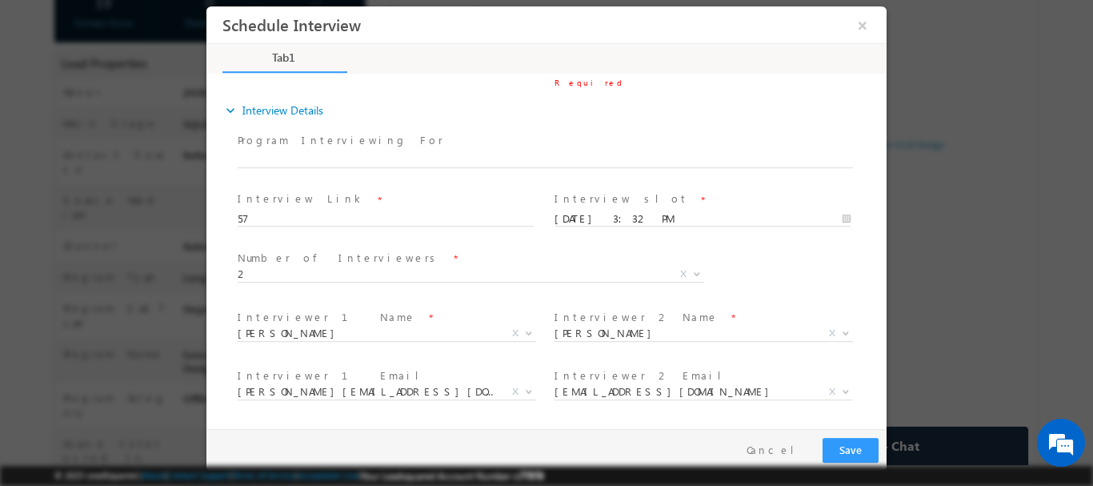
click at [231, 384] on div "Program Interviewing For * Interview Link * 57 Interview slot * 14/08/2025 3:32…" at bounding box center [554, 275] width 664 height 294
drag, startPoint x: 387, startPoint y: 393, endPoint x: 202, endPoint y: 393, distance: 185.6
click at [206, 393] on html "Schedule Interview × Tab1 71% Completed *" at bounding box center [546, 217] width 680 height 422
click at [284, 274] on span "2" at bounding box center [452, 273] width 428 height 14
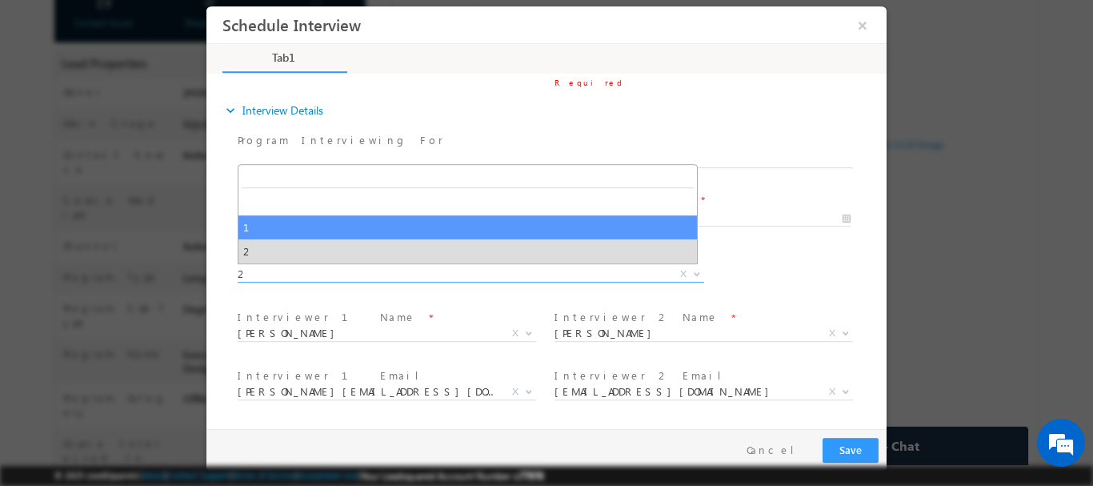
select select "1"
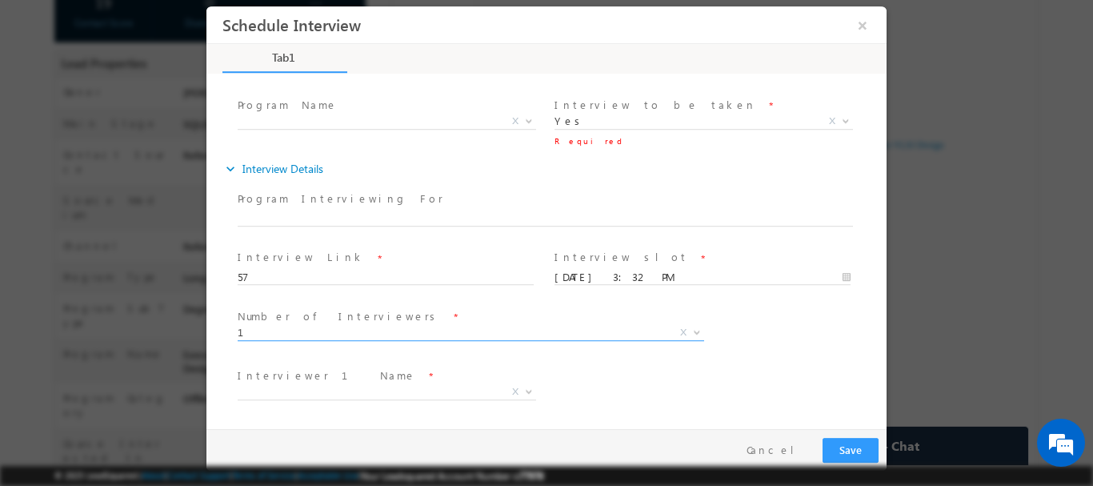
scroll to position [144, 0]
click at [296, 330] on span "1" at bounding box center [452, 331] width 428 height 14
click at [287, 382] on label "Interviewer 1 Name" at bounding box center [327, 374] width 178 height 15
click at [287, 383] on span "X" at bounding box center [387, 391] width 298 height 16
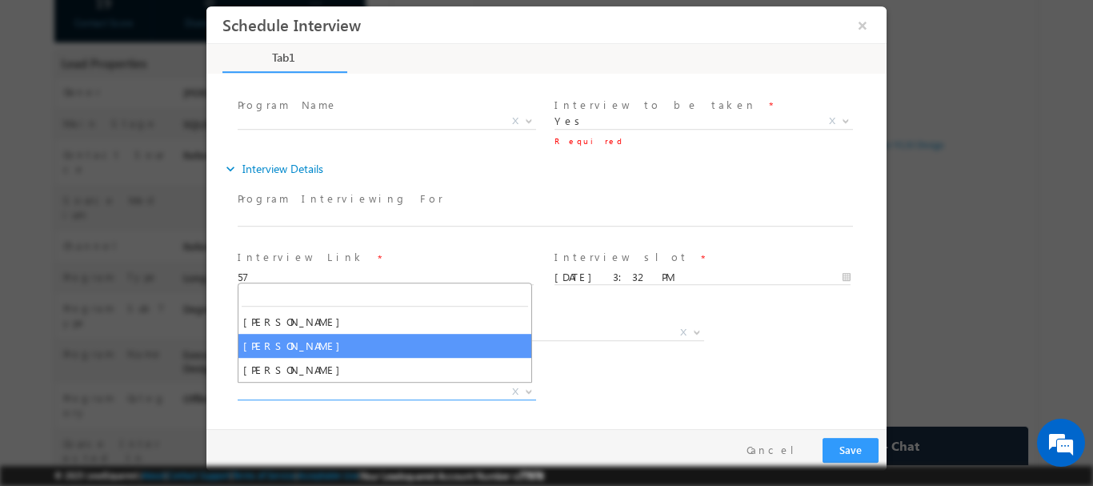
select select "Sinduja"
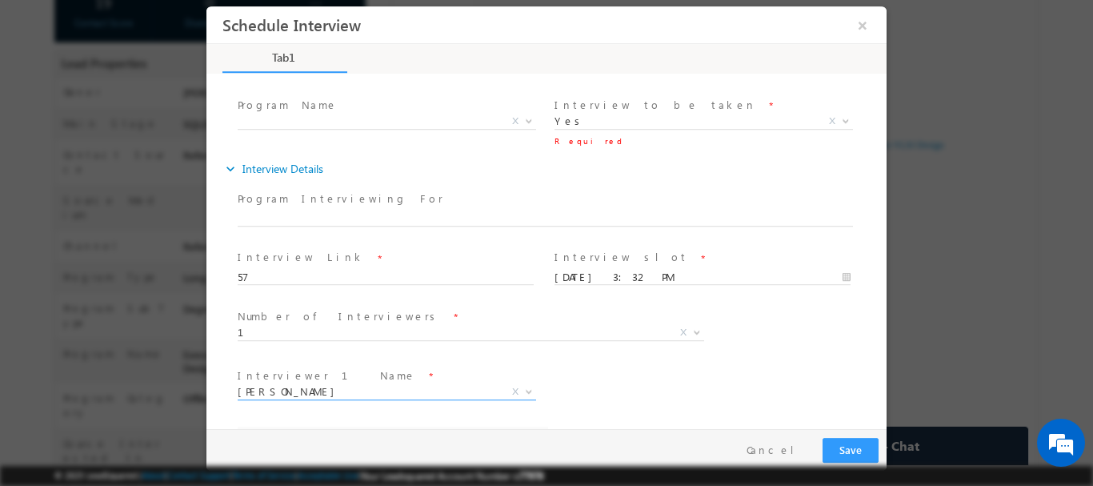
select select "sinduja@maven-silicon.com"
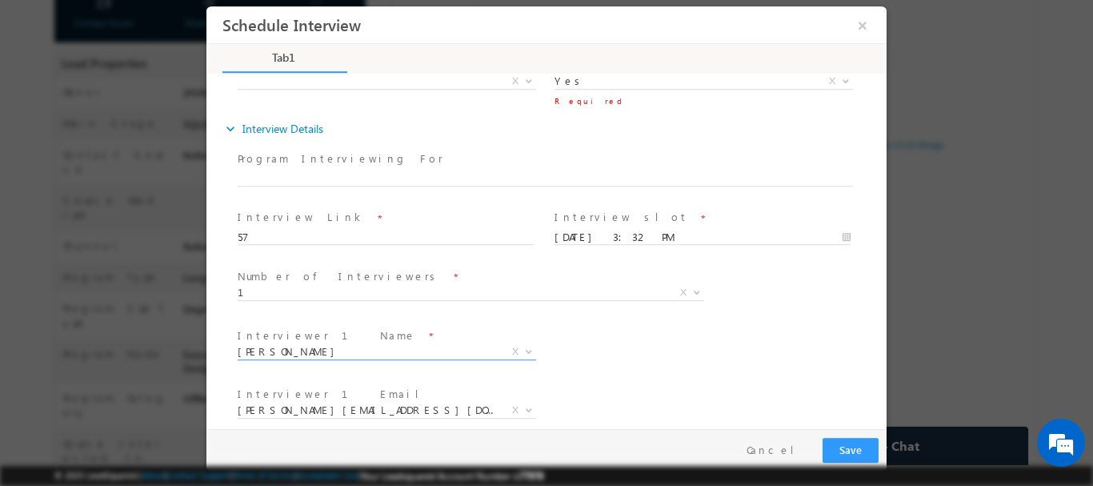
scroll to position [202, 0]
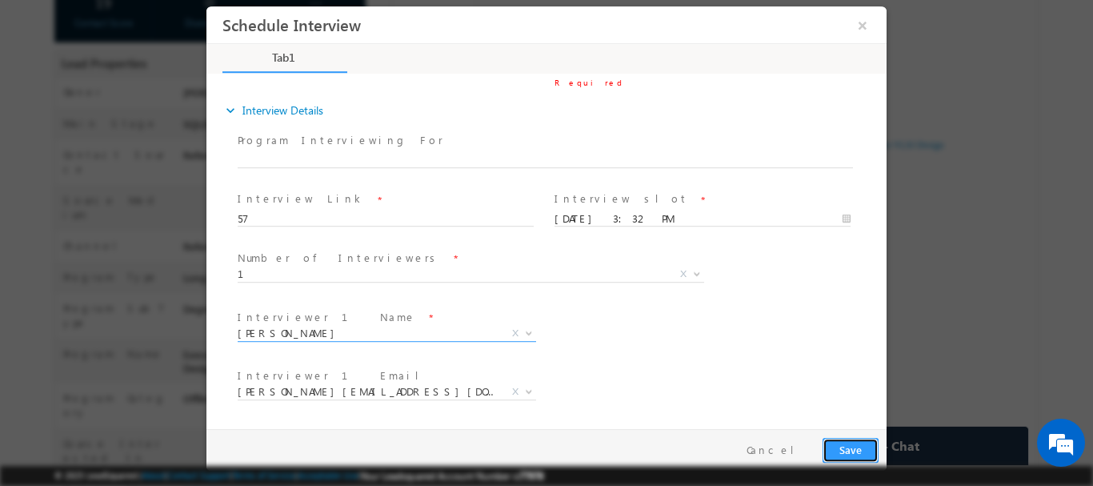
click at [862, 439] on button "Save" at bounding box center [850, 449] width 56 height 25
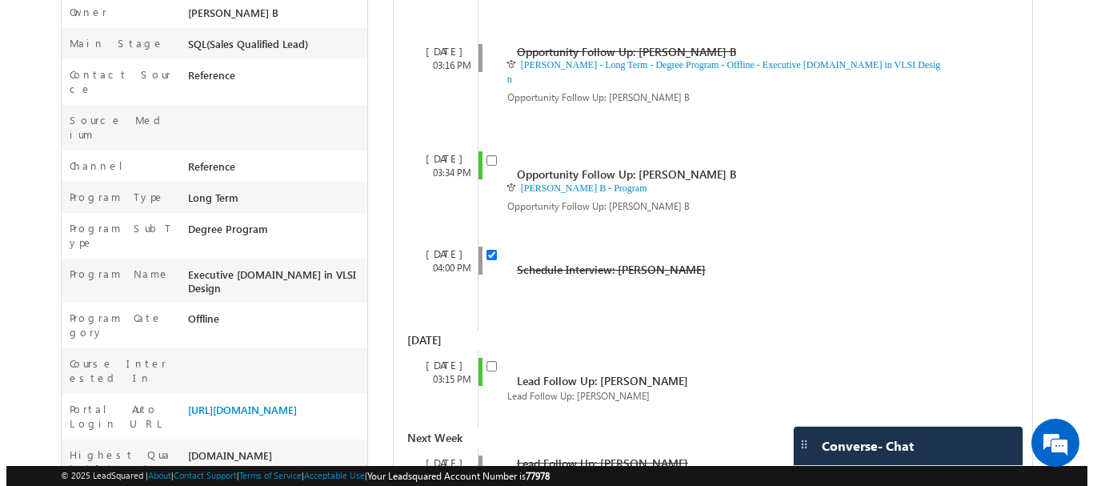
scroll to position [363, 0]
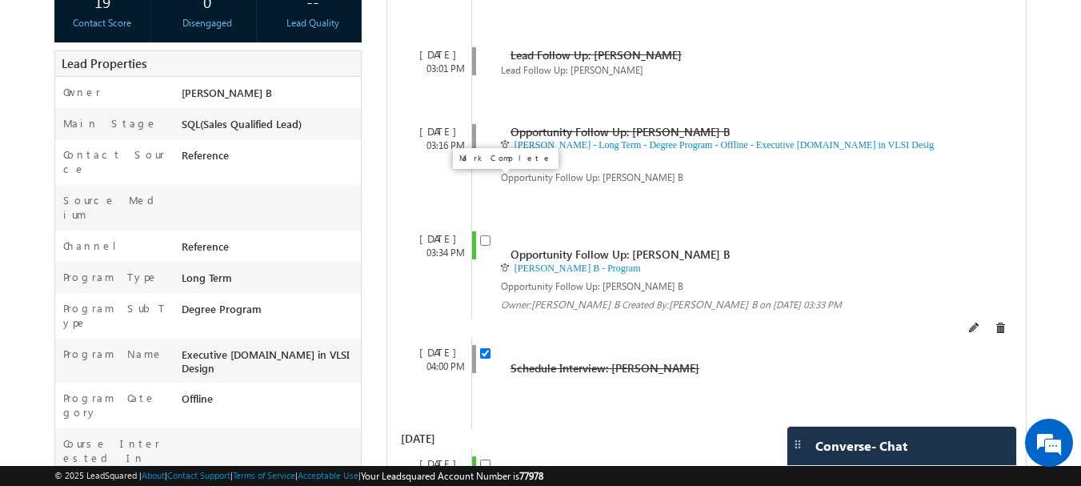
click at [482, 235] on input "checkbox" at bounding box center [485, 240] width 10 height 10
checkbox input "false"
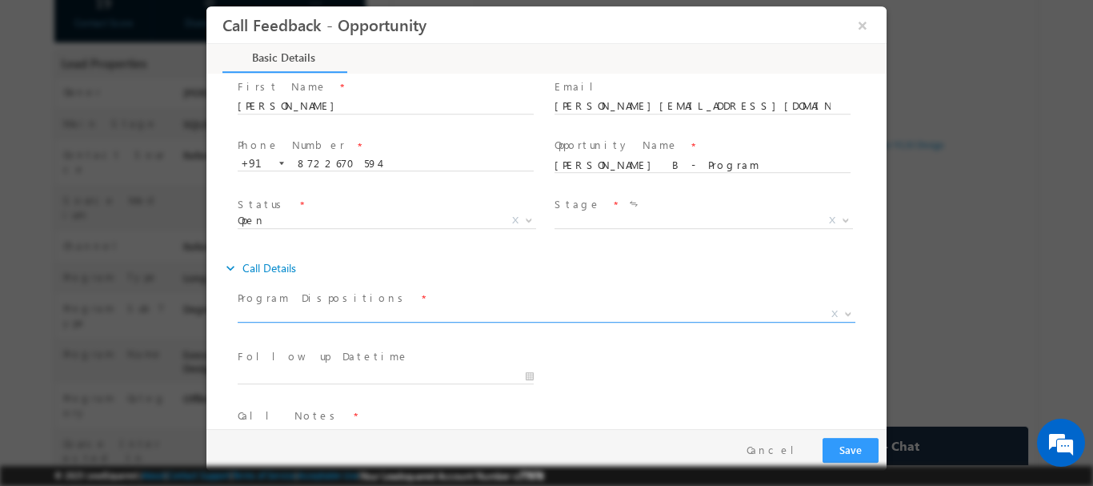
scroll to position [85, 0]
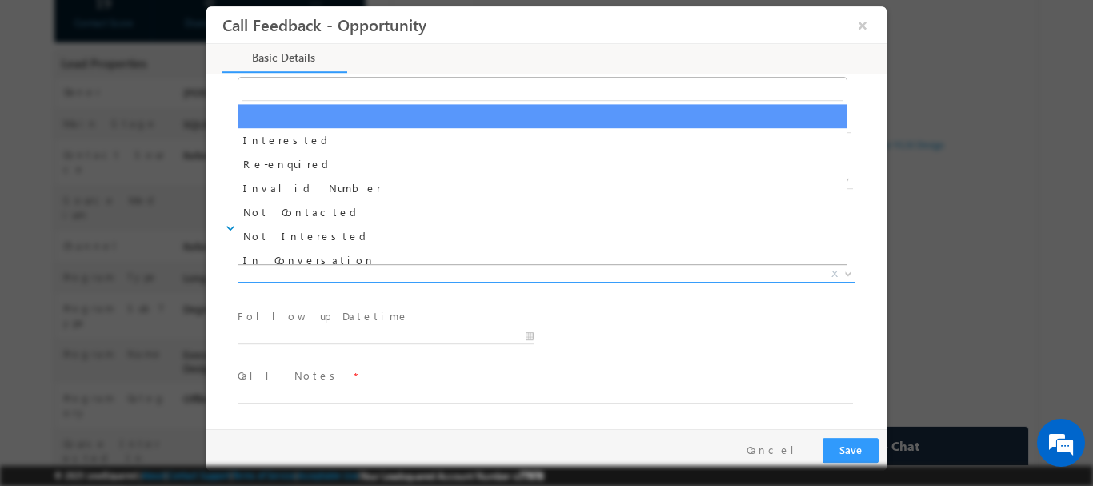
click at [327, 278] on span "X" at bounding box center [547, 274] width 618 height 16
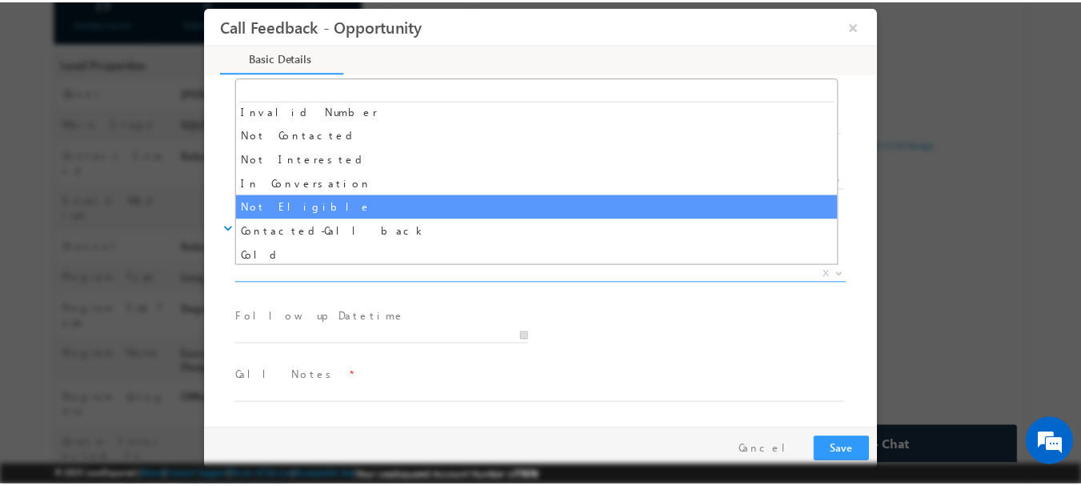
scroll to position [128, 0]
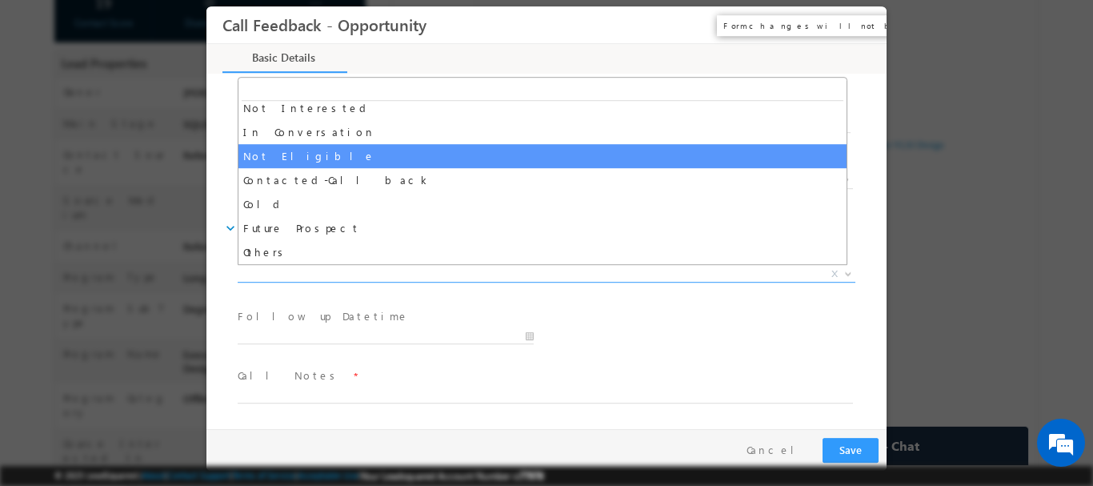
click at [855, 31] on button "×" at bounding box center [862, 25] width 27 height 30
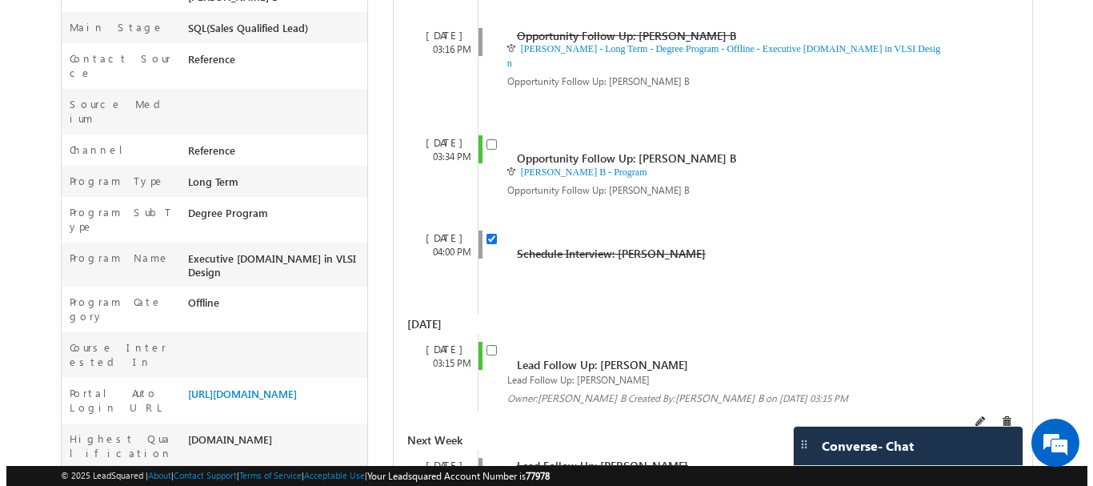
scroll to position [458, 0]
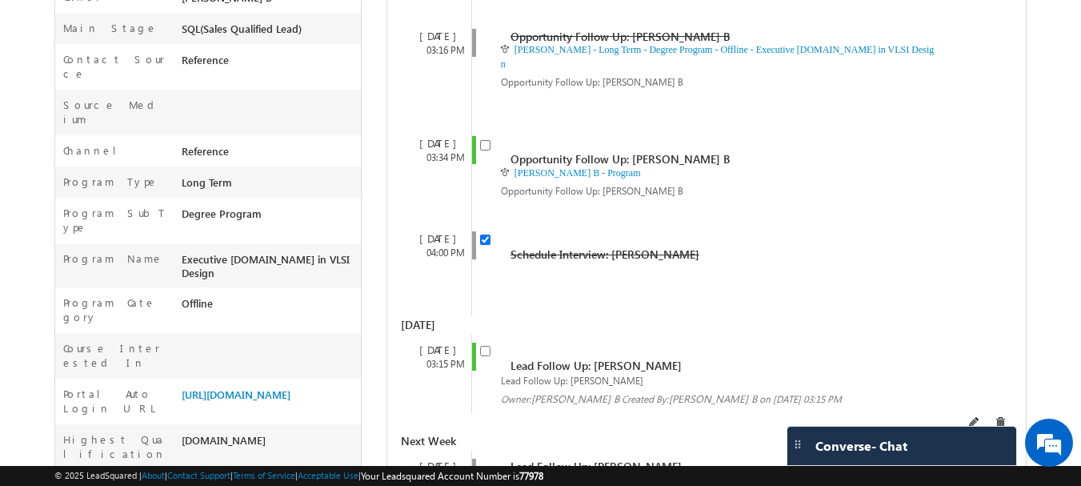
click at [483, 346] on input "checkbox" at bounding box center [485, 351] width 10 height 10
checkbox input "false"
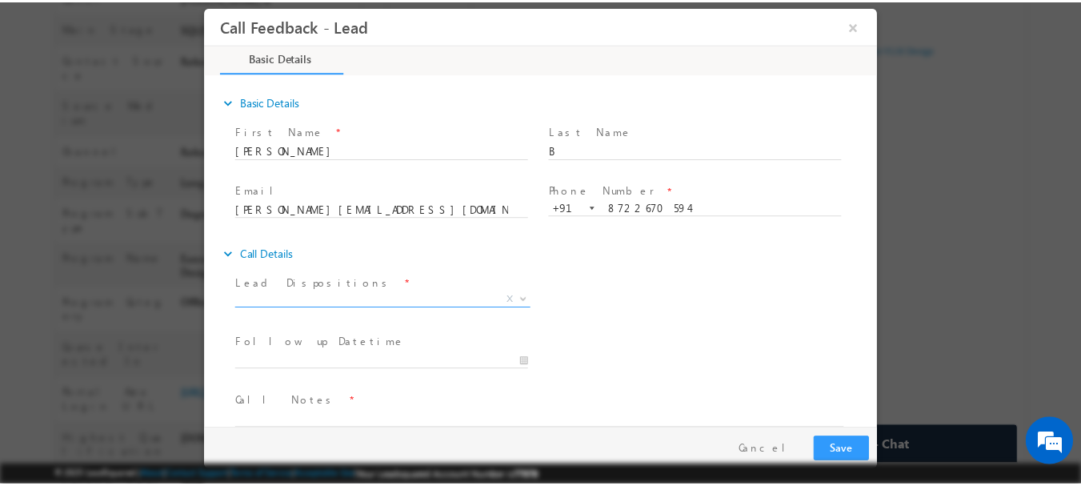
scroll to position [26, 0]
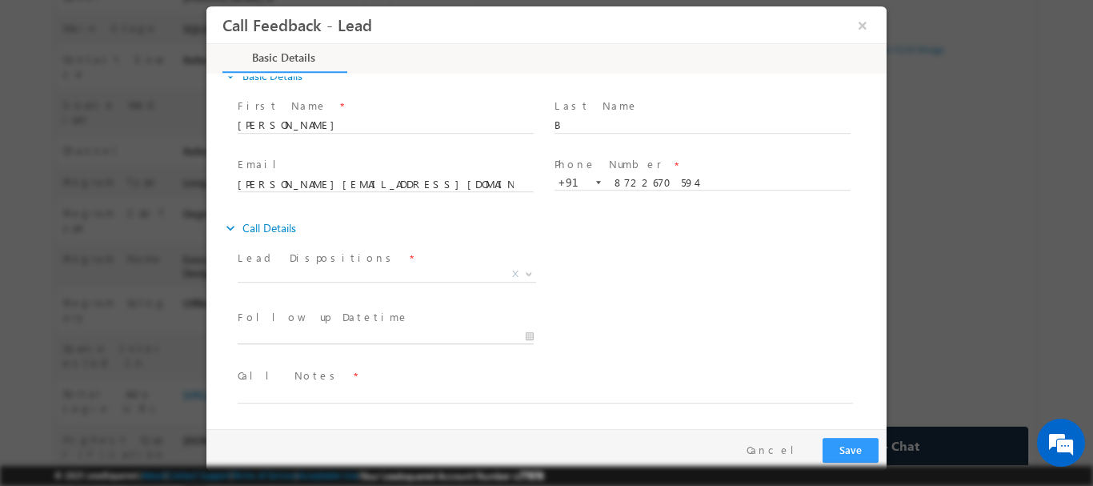
type input "13/08/2025 3:33 PM"
click at [314, 334] on input "13/08/2025 3:33 PM" at bounding box center [386, 336] width 296 height 16
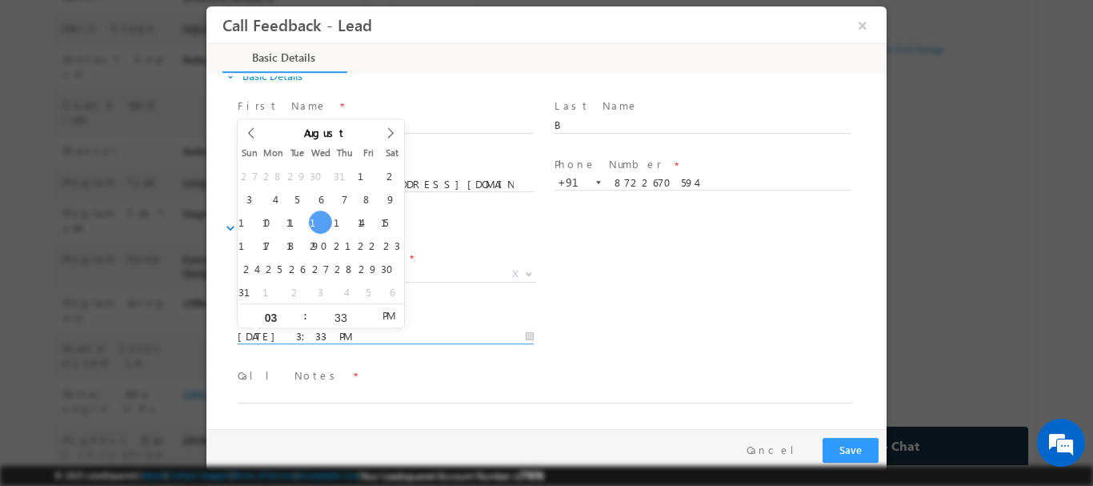
click at [739, 253] on div "Lead Dispositions * Prospect Interested Re-enquired Invalid Number Not Contacte…" at bounding box center [560, 275] width 652 height 59
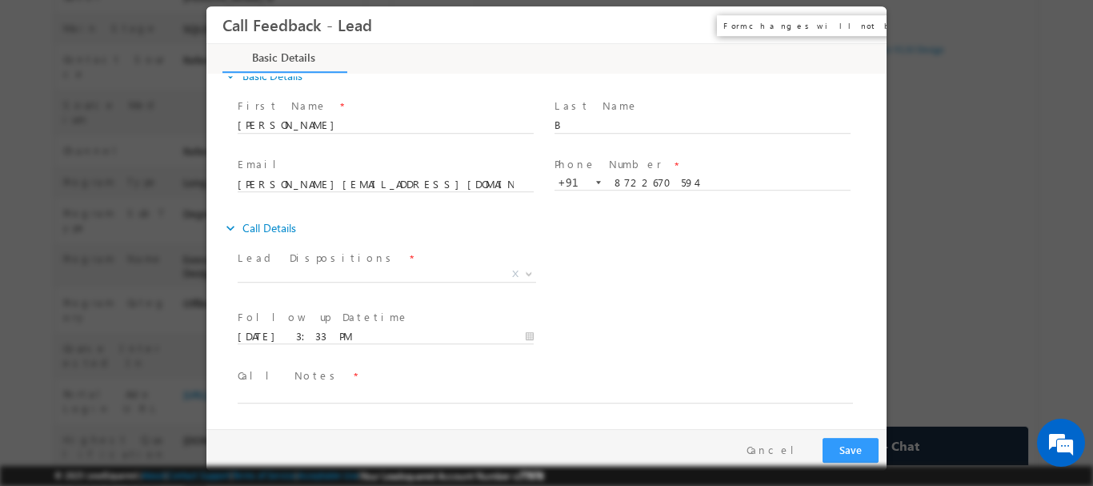
click at [874, 17] on button "×" at bounding box center [862, 25] width 27 height 30
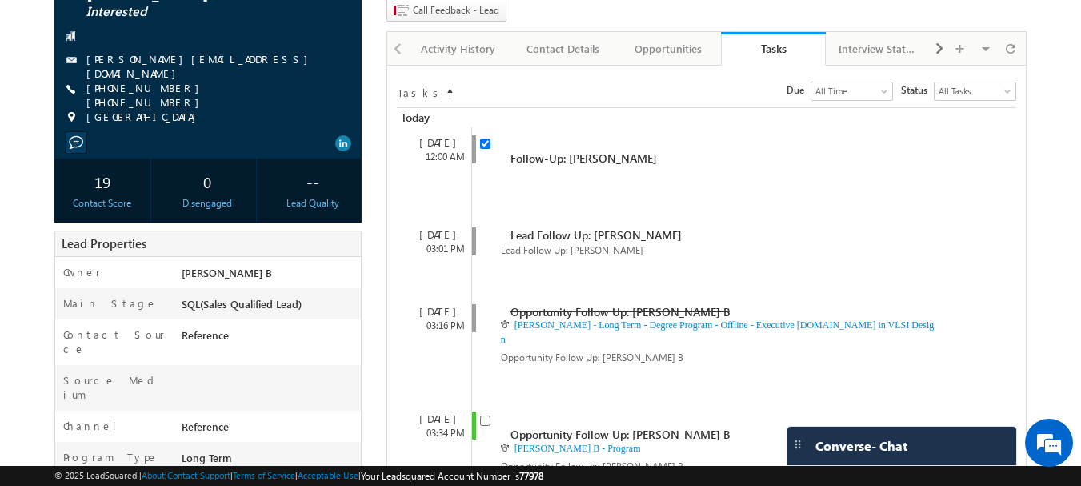
scroll to position [0, 0]
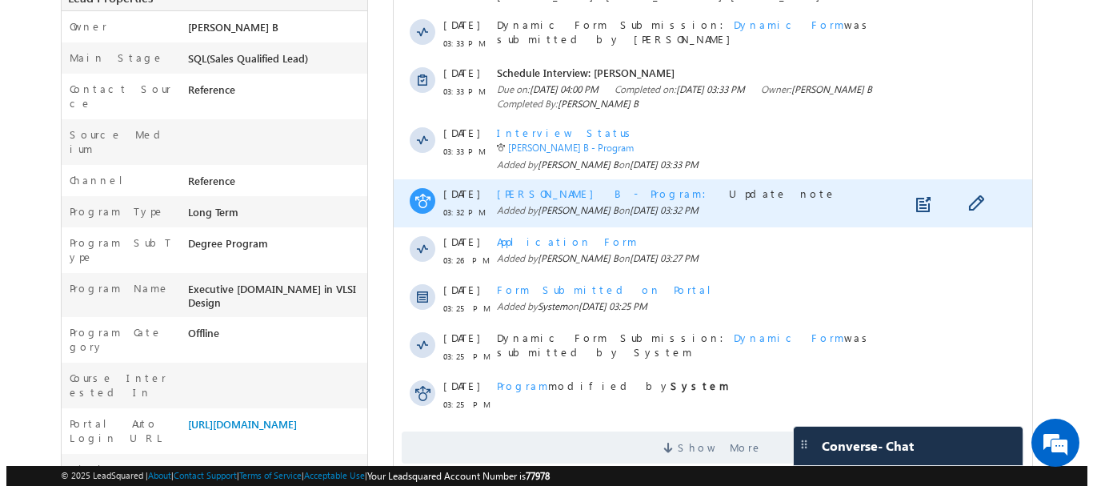
scroll to position [400, 0]
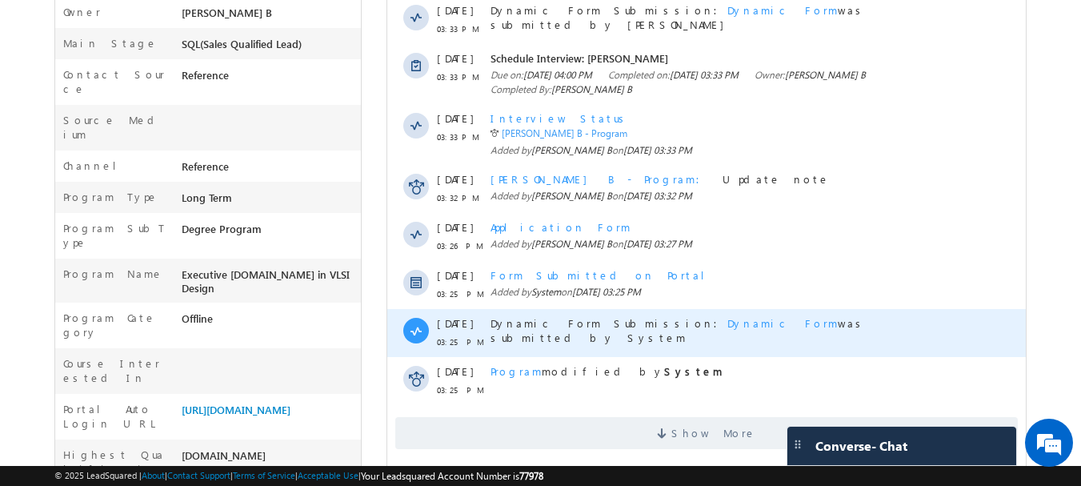
click at [727, 316] on span "Dynamic Form" at bounding box center [782, 323] width 110 height 14
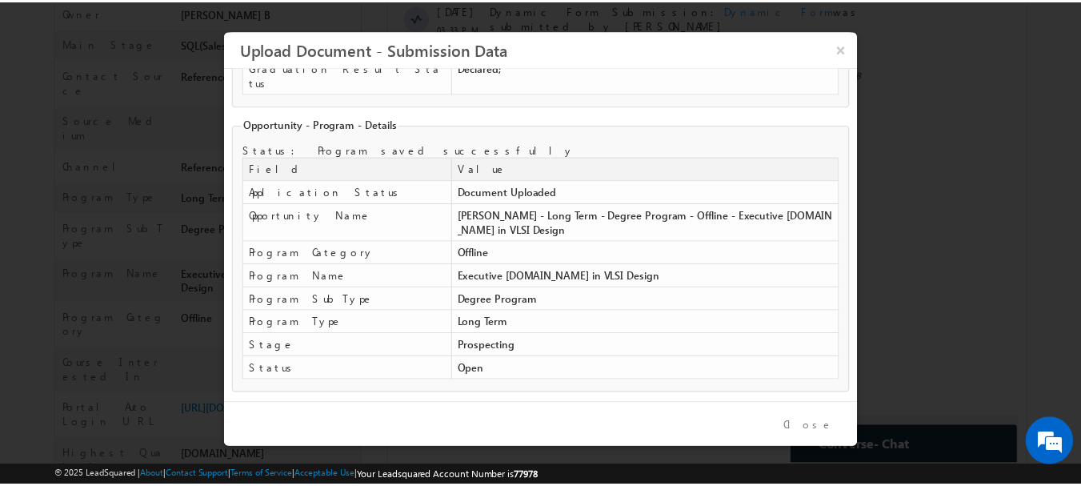
scroll to position [0, 0]
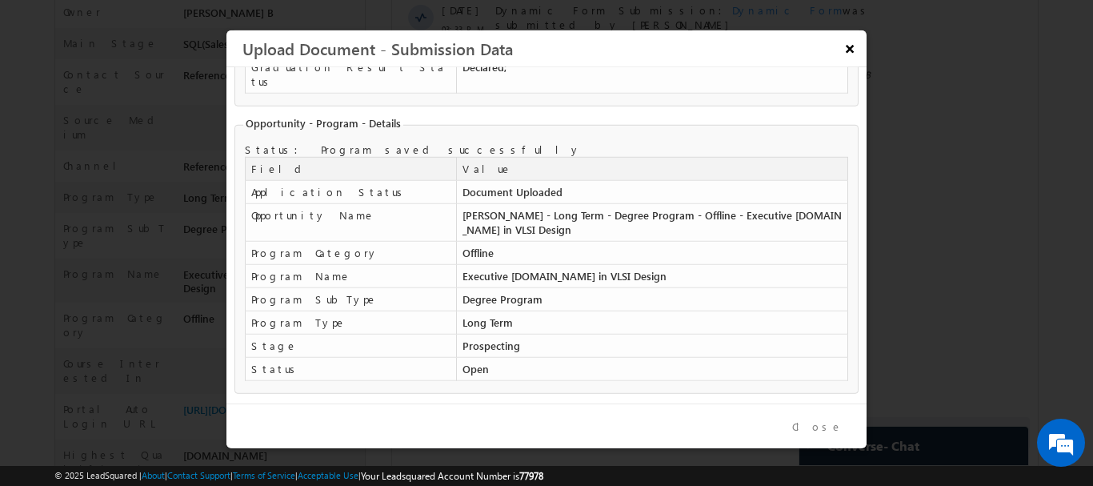
click at [850, 54] on button "×" at bounding box center [849, 48] width 26 height 28
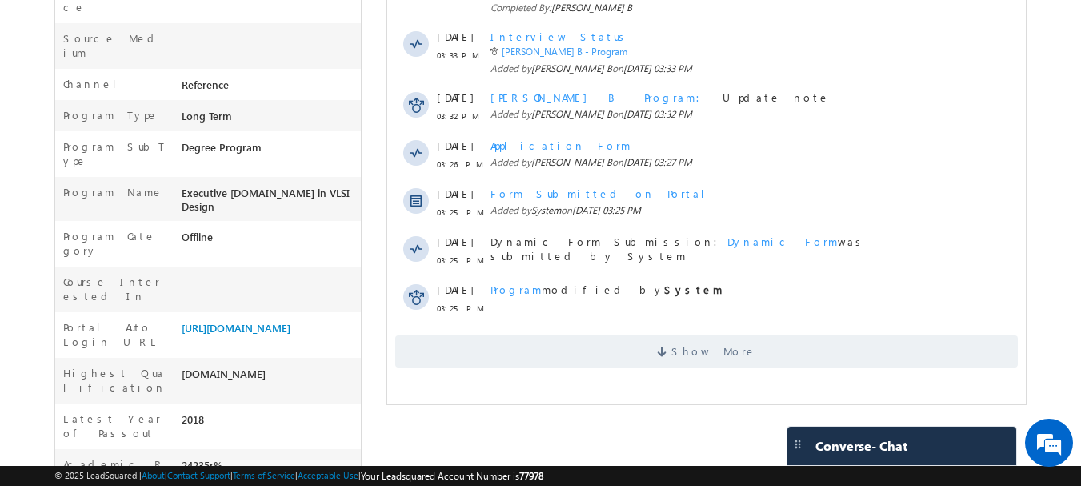
scroll to position [575, 0]
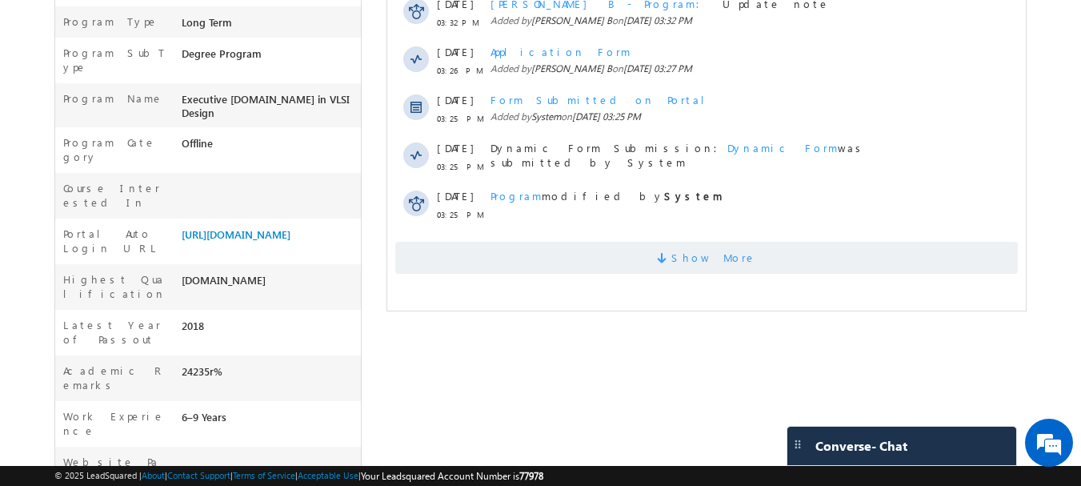
click at [720, 242] on span "Show More" at bounding box center [713, 258] width 85 height 32
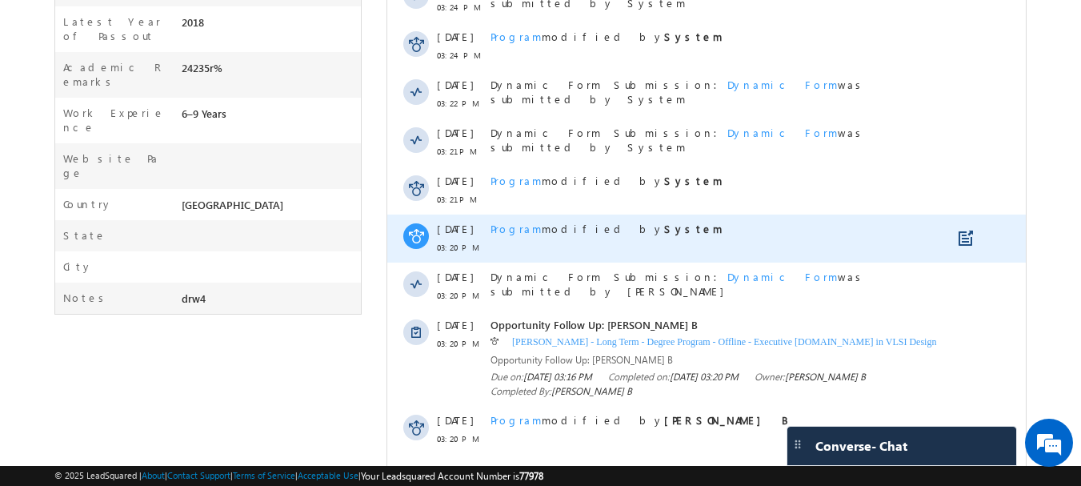
scroll to position [895, 0]
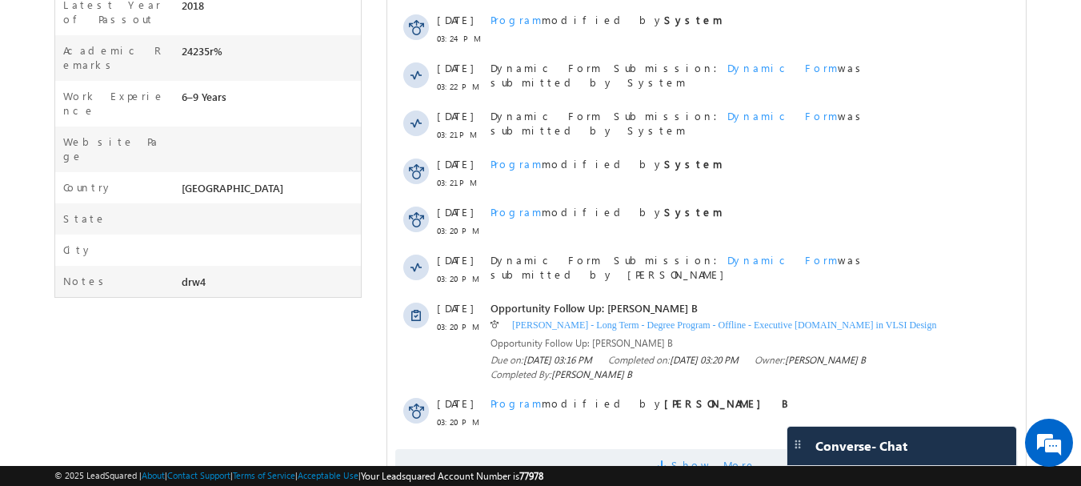
click at [671, 449] on span "Show More" at bounding box center [706, 465] width 622 height 32
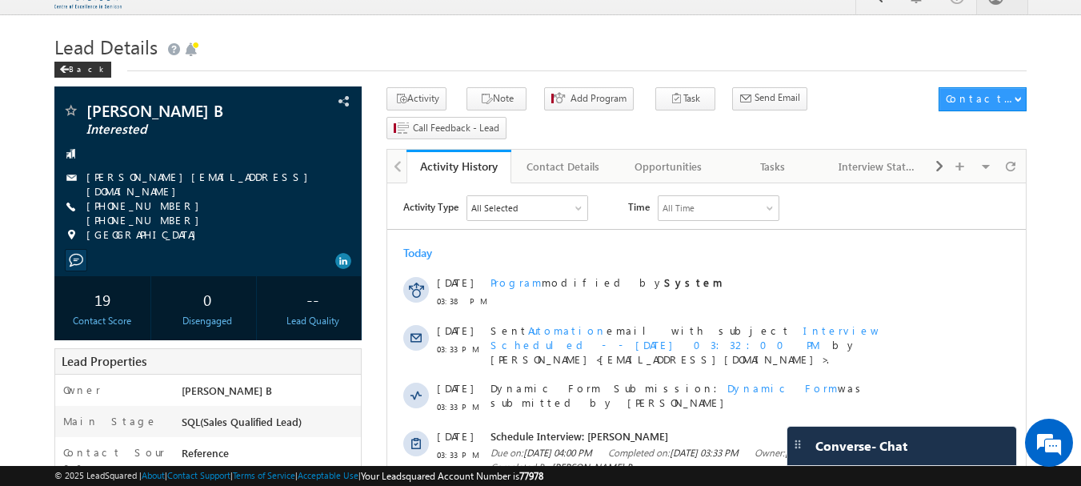
scroll to position [0, 0]
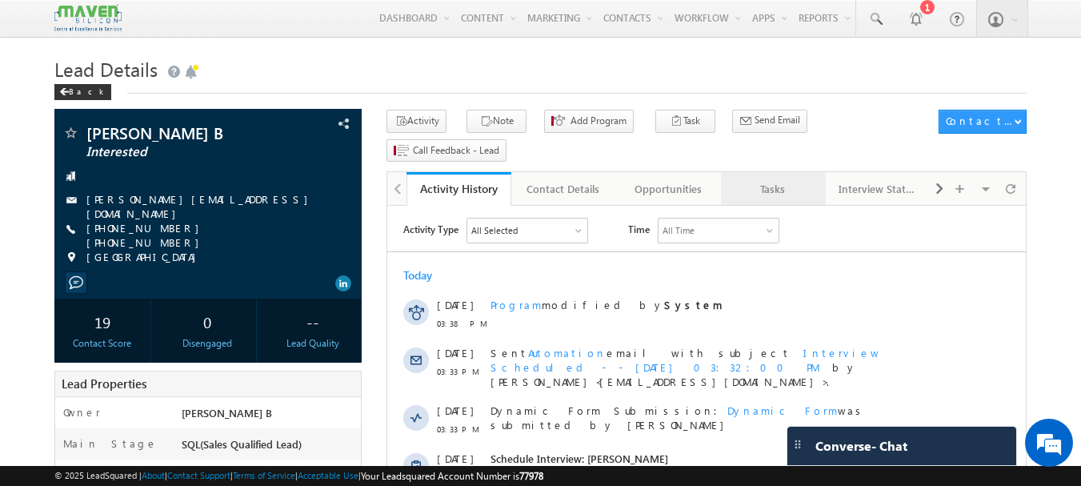
drag, startPoint x: 758, startPoint y: 157, endPoint x: 746, endPoint y: 160, distance: 12.4
click at [771, 179] on div "Tasks" at bounding box center [773, 188] width 78 height 19
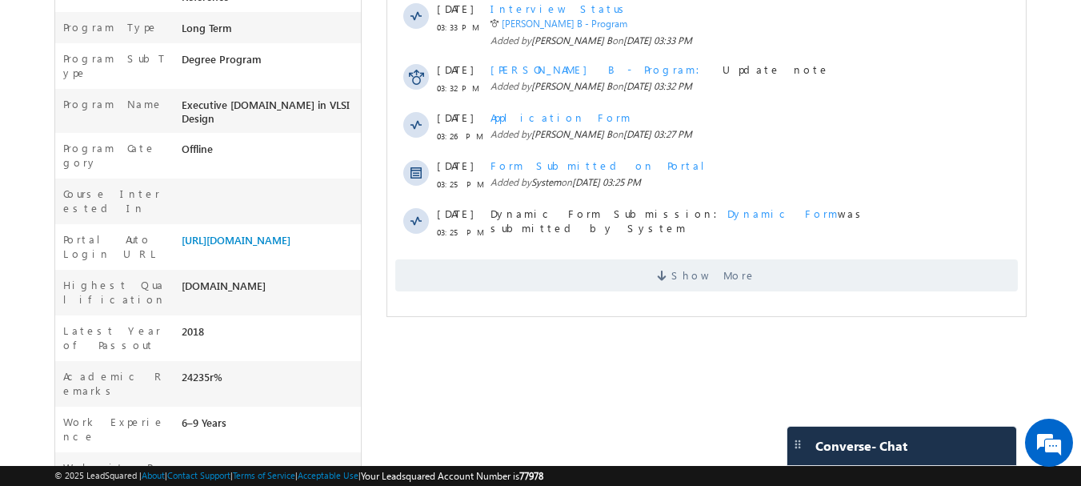
scroll to position [575, 0]
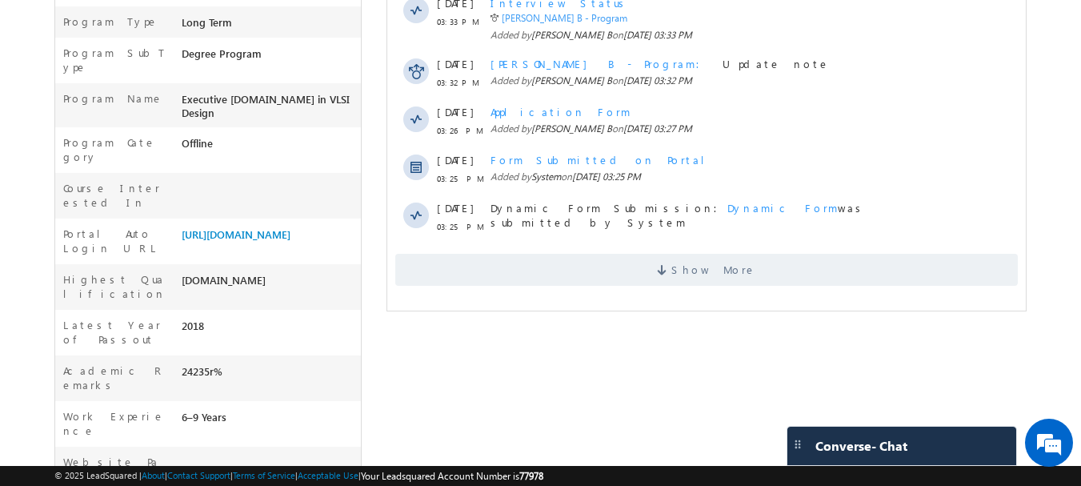
click at [686, 258] on span "Show More" at bounding box center [706, 270] width 622 height 32
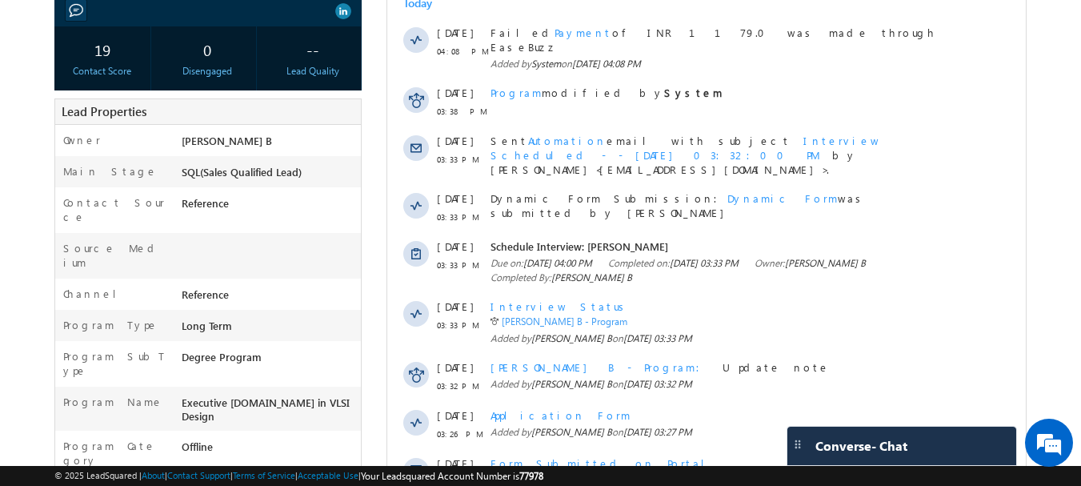
scroll to position [0, 0]
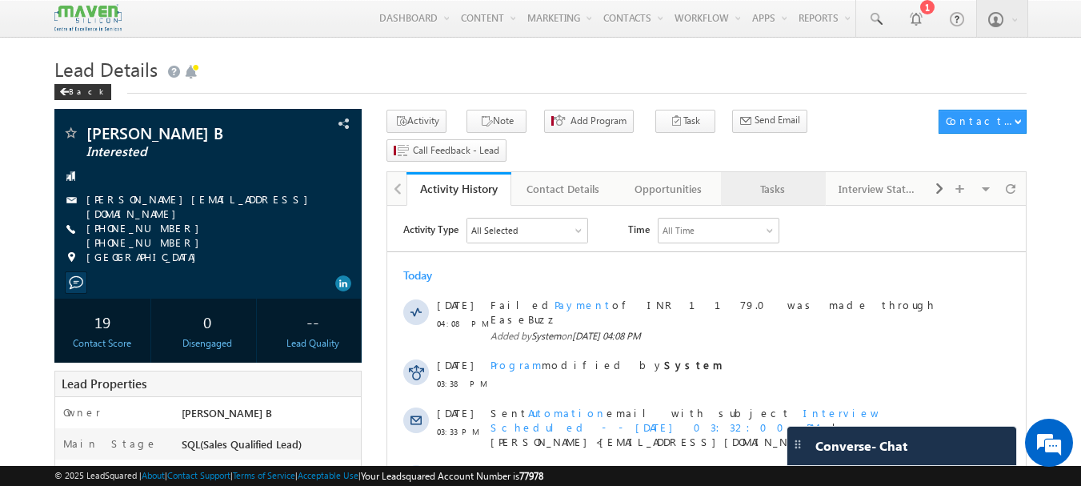
click at [769, 179] on div "Tasks" at bounding box center [773, 188] width 78 height 19
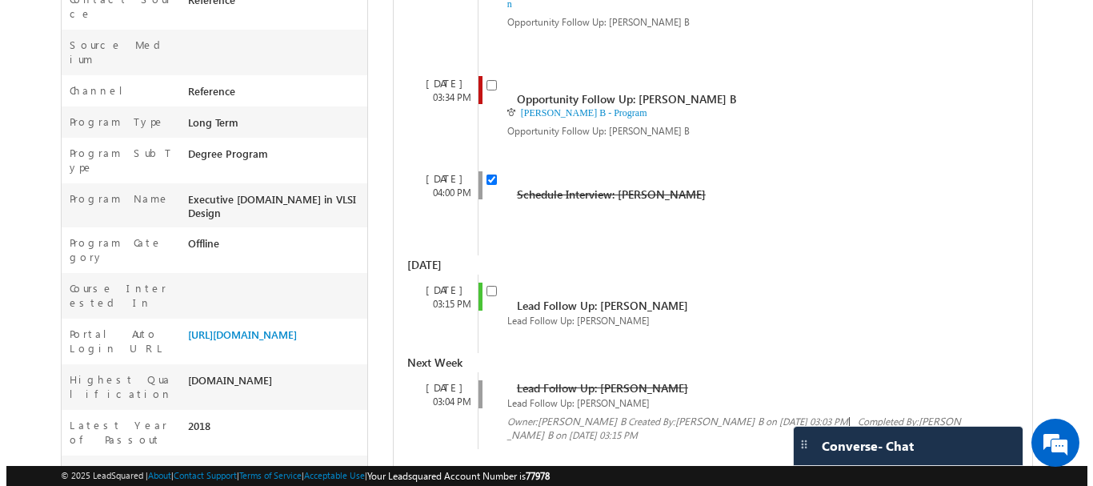
scroll to position [480, 0]
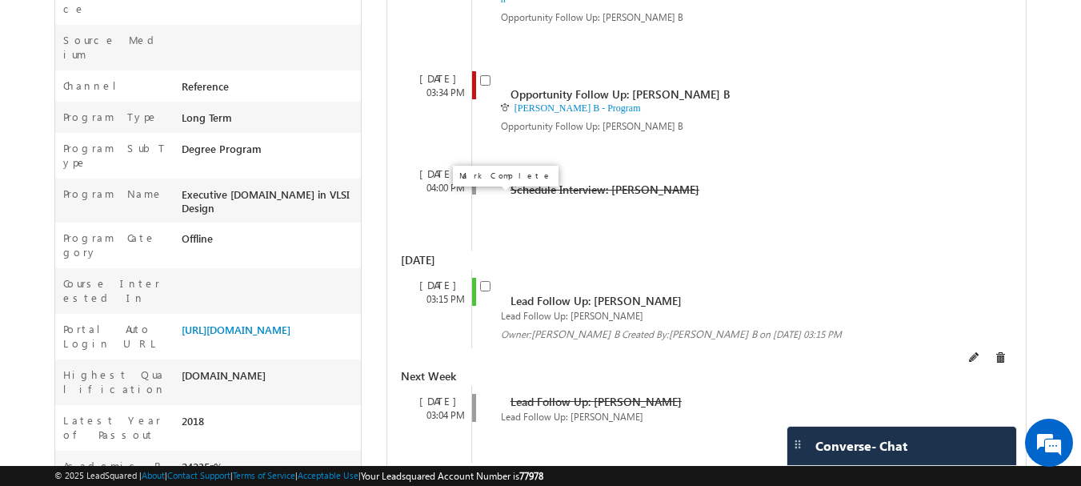
click at [481, 281] on input "checkbox" at bounding box center [485, 286] width 10 height 10
checkbox input "false"
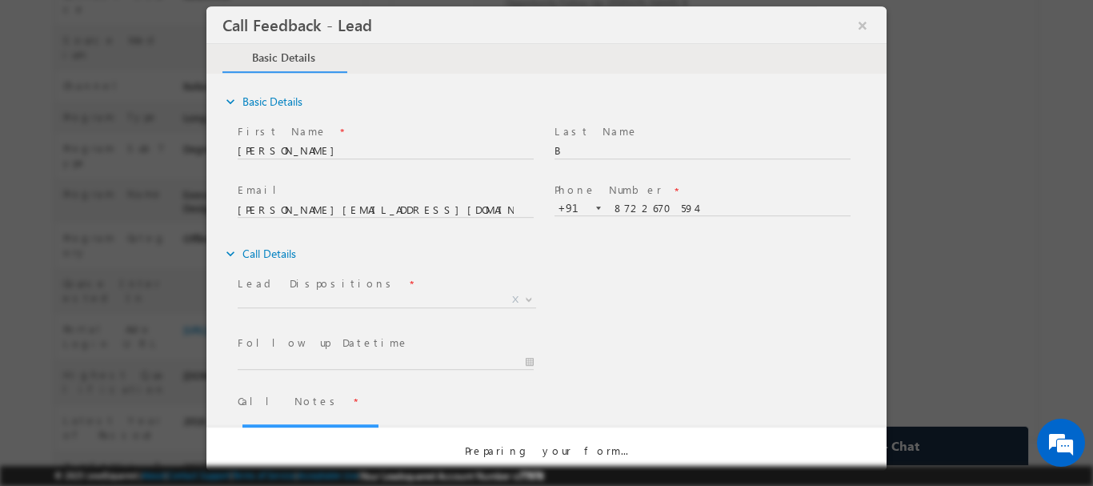
scroll to position [0, 0]
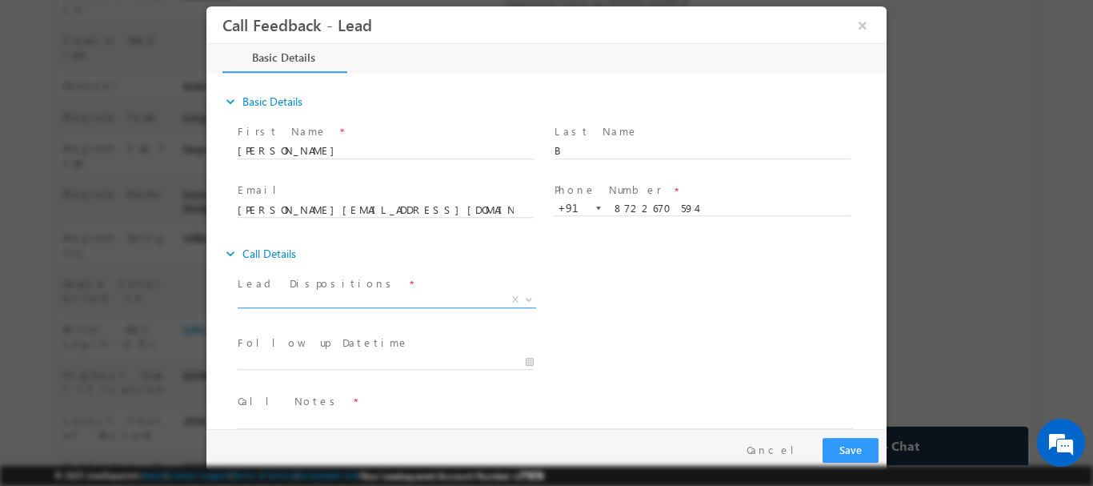
click at [338, 300] on span "X" at bounding box center [387, 299] width 298 height 16
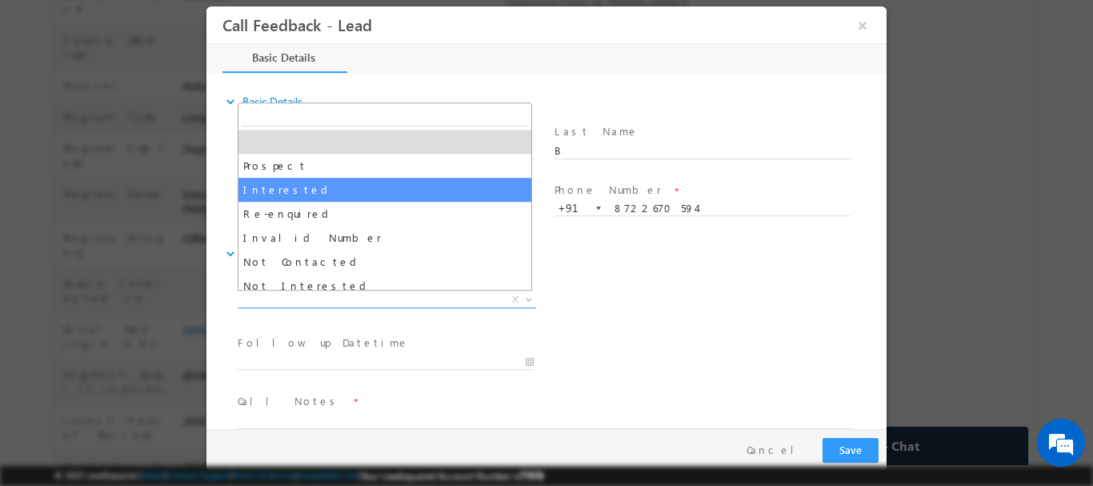
select select "Interested"
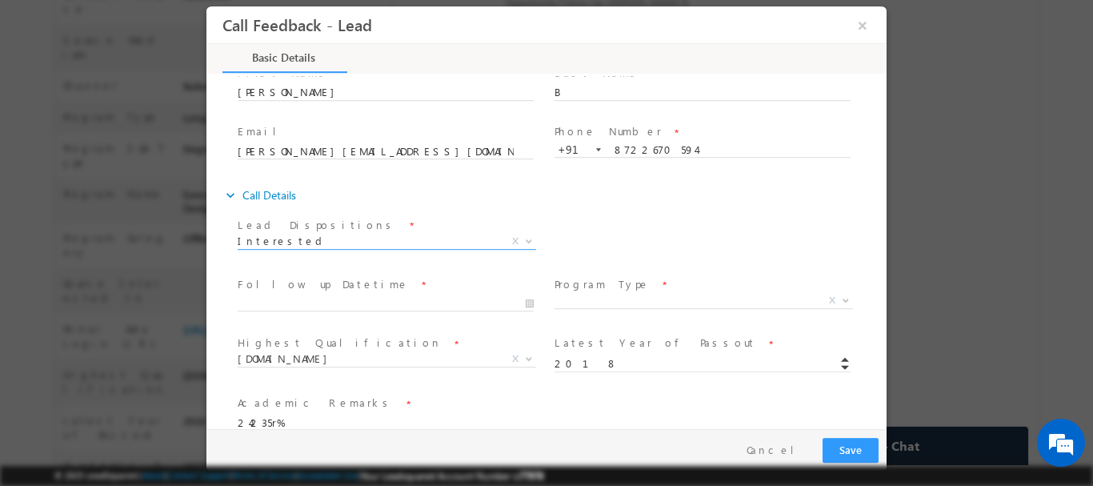
scroll to position [146, 0]
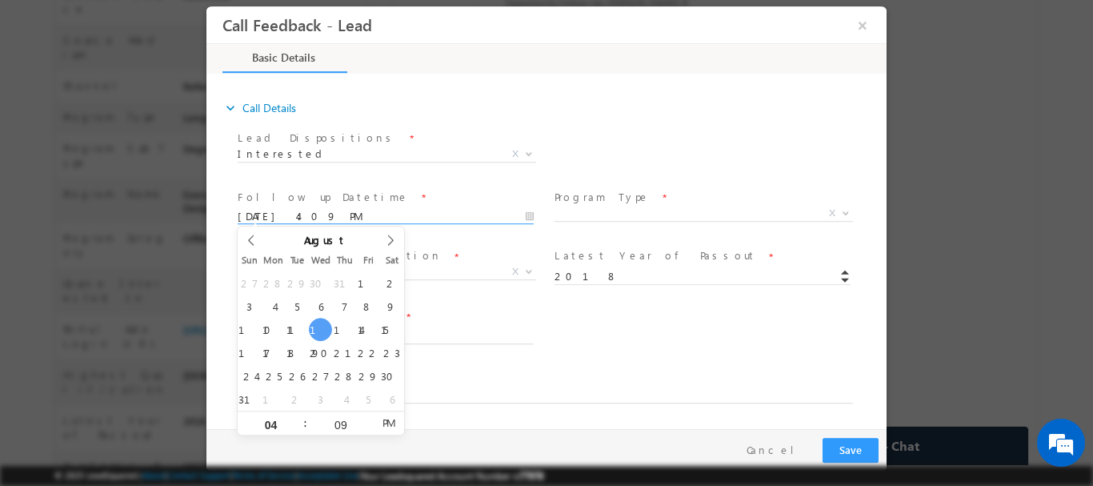
click at [277, 217] on input "[DATE] 4:09 PM" at bounding box center [386, 216] width 296 height 16
type input "[DATE] 4:09 PM"
click at [610, 215] on span "X" at bounding box center [703, 213] width 298 height 16
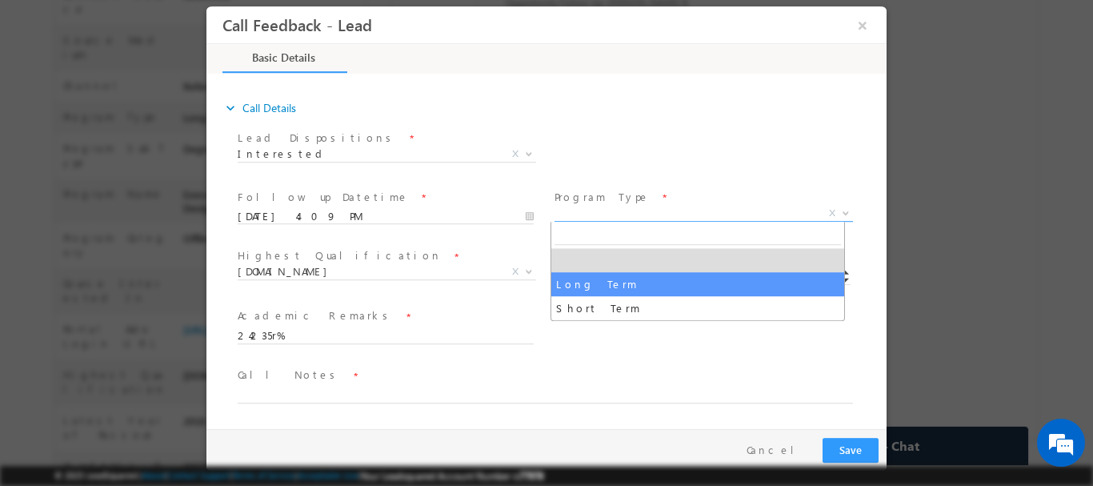
select select "Long Term"
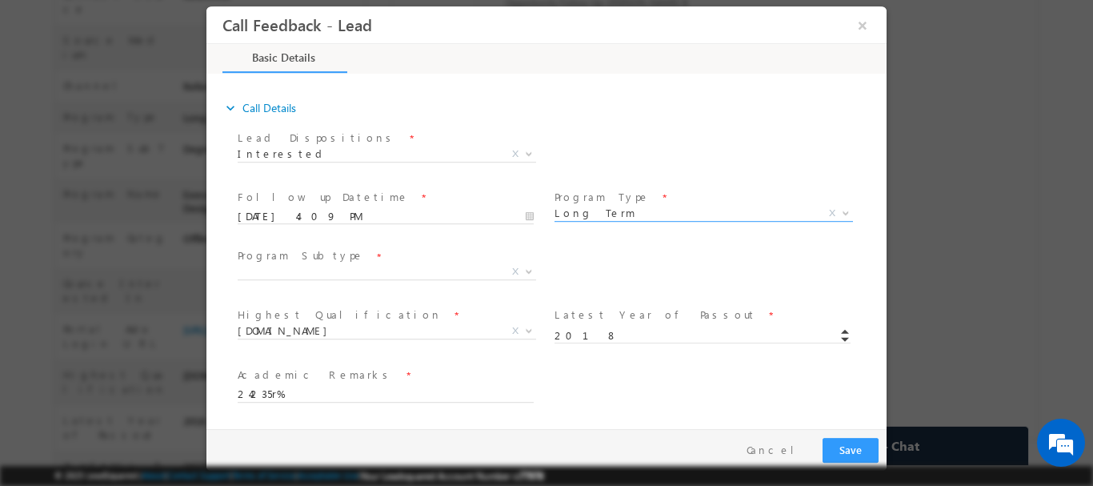
scroll to position [204, 0]
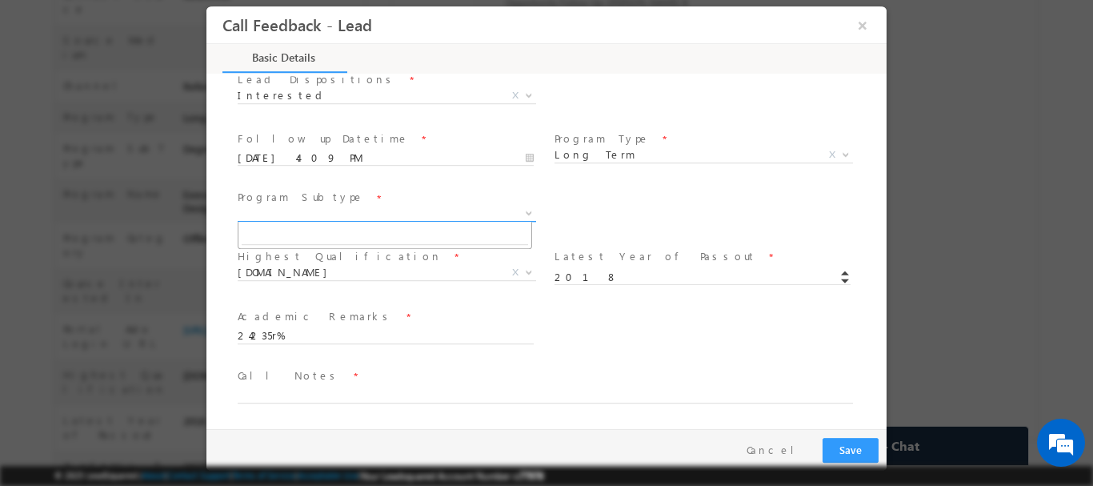
click at [326, 216] on span "X" at bounding box center [387, 213] width 298 height 16
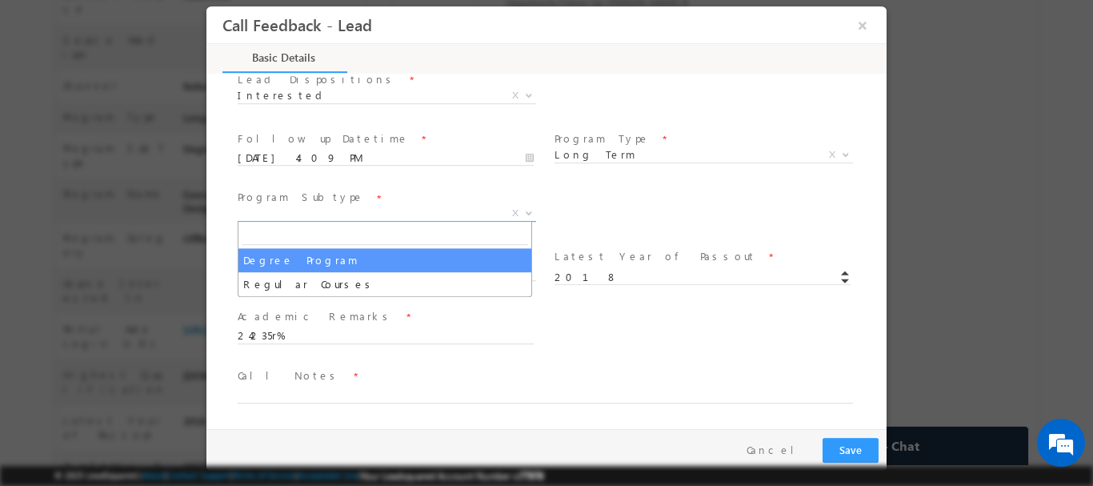
select select "Degree Program"
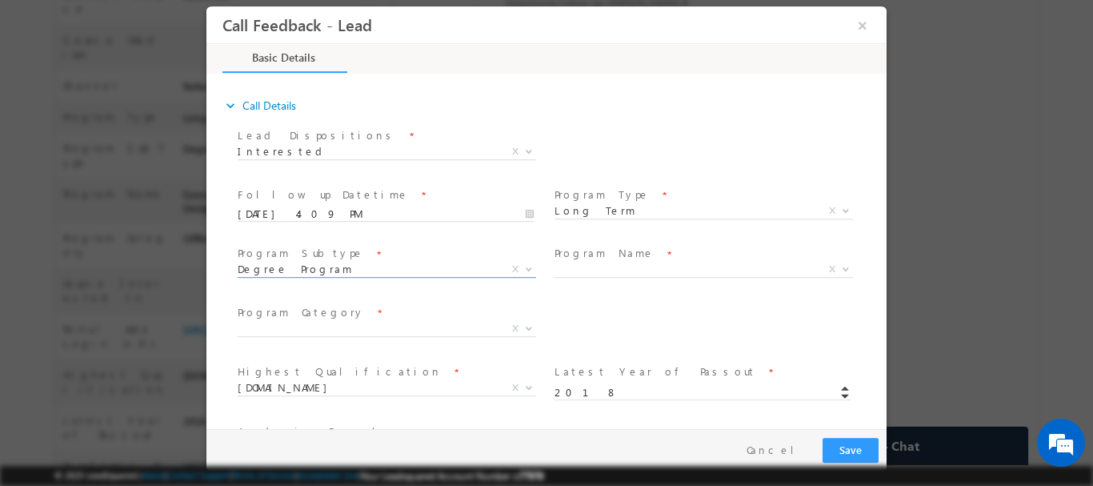
scroll to position [263, 0]
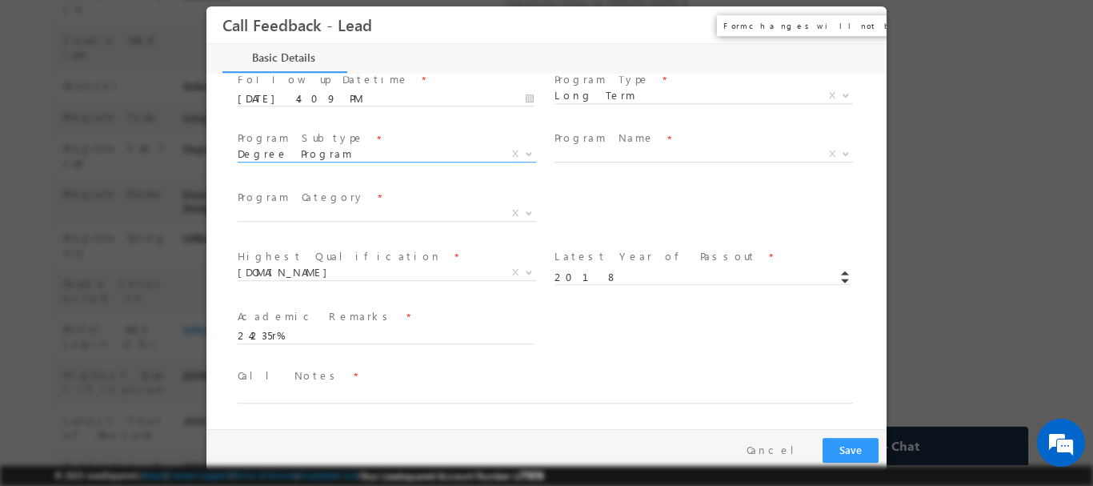
click at [860, 29] on button "×" at bounding box center [862, 25] width 27 height 30
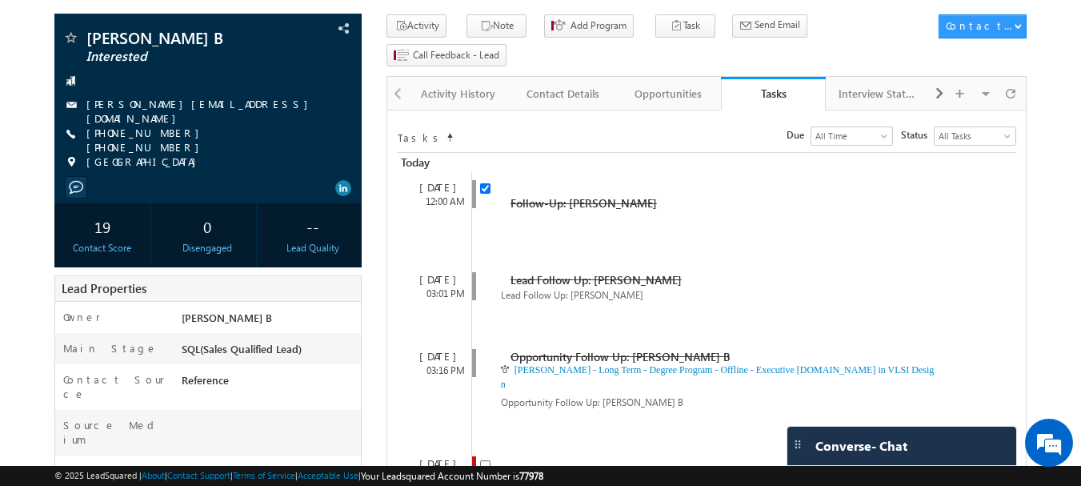
scroll to position [0, 0]
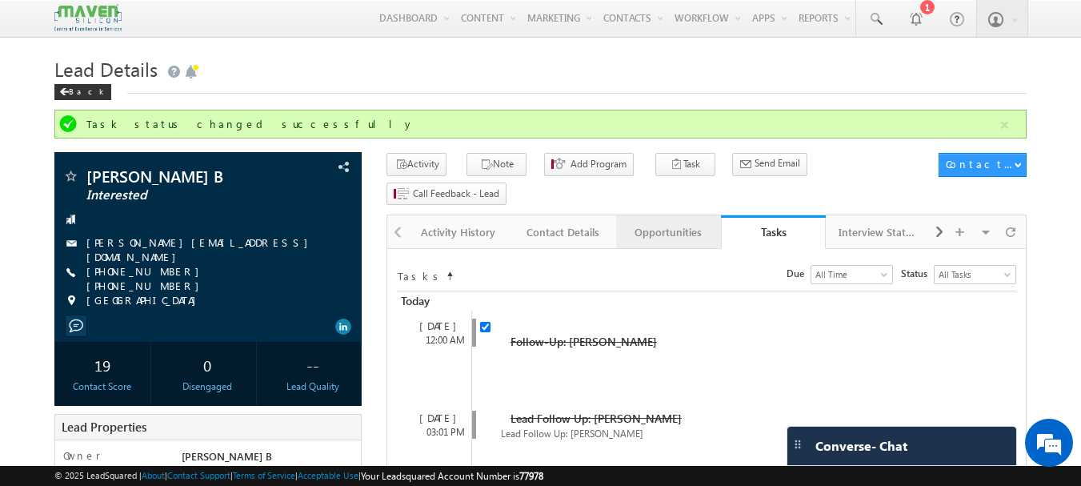
click at [651, 222] on div "Opportunities" at bounding box center [668, 231] width 78 height 19
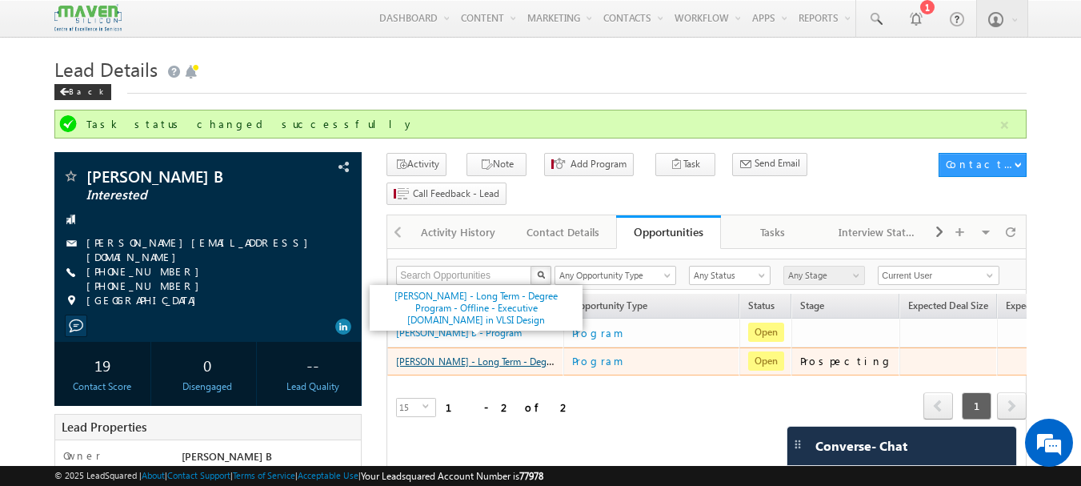
click at [470, 354] on link "[PERSON_NAME] - Long Term - Degree Program - Offline - Executive [DOMAIN_NAME] …" at bounding box center [610, 361] width 428 height 14
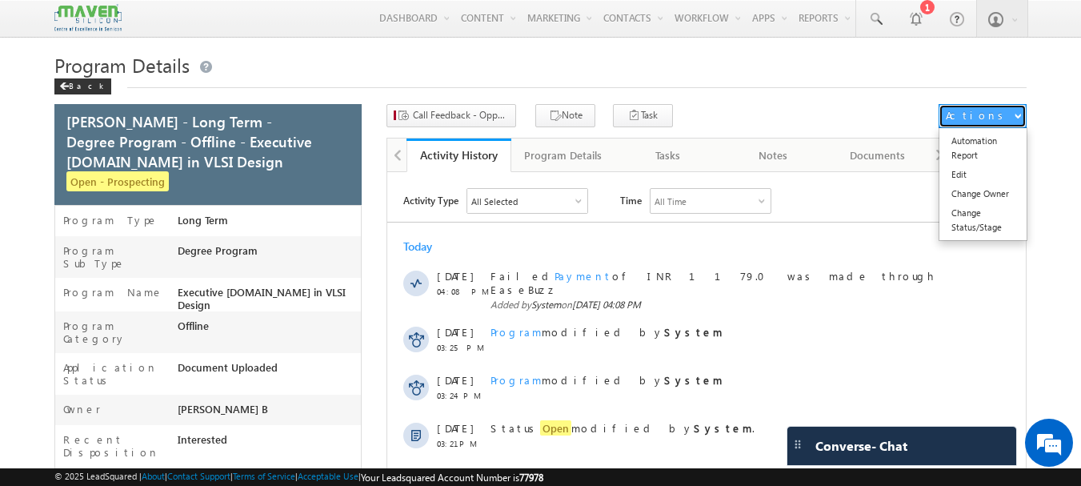
click at [1005, 112] on button "Actions" at bounding box center [982, 116] width 88 height 24
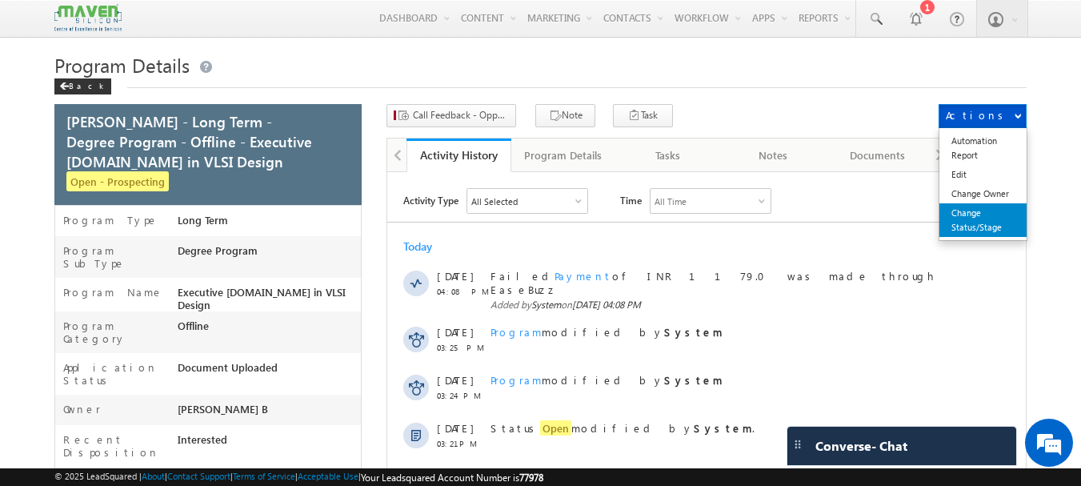
click at [980, 221] on link "Change Status/Stage" at bounding box center [982, 220] width 87 height 34
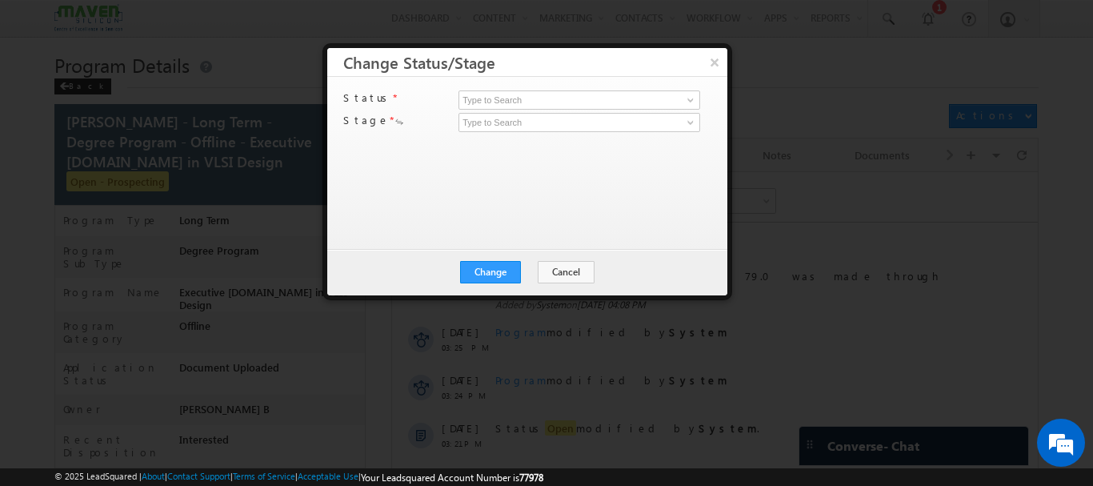
click at [568, 110] on div "Open Won Lost" at bounding box center [578, 101] width 240 height 22
click at [700, 102] on input at bounding box center [579, 99] width 242 height 19
click at [674, 103] on input at bounding box center [579, 99] width 242 height 19
click at [686, 102] on span at bounding box center [690, 100] width 13 height 13
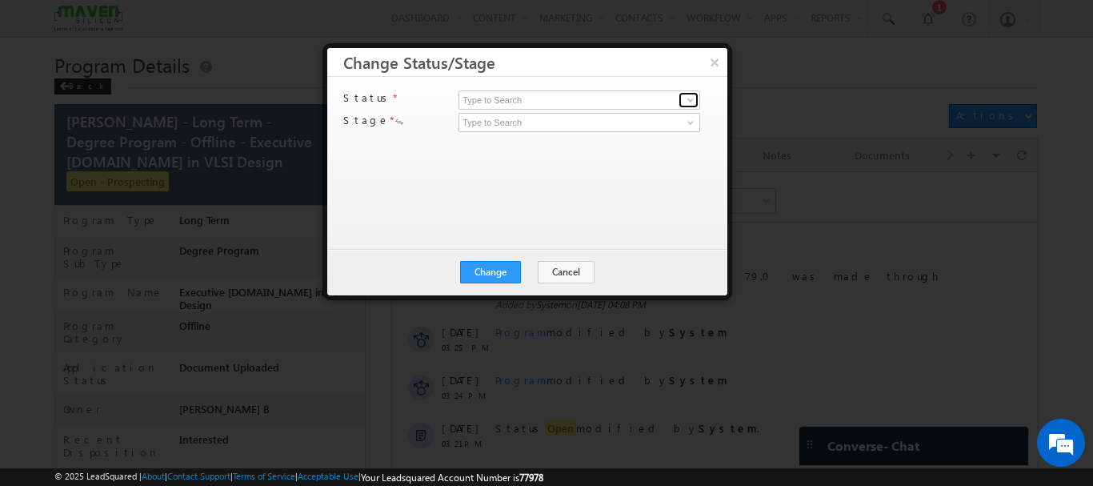
click at [686, 103] on span at bounding box center [690, 100] width 13 height 13
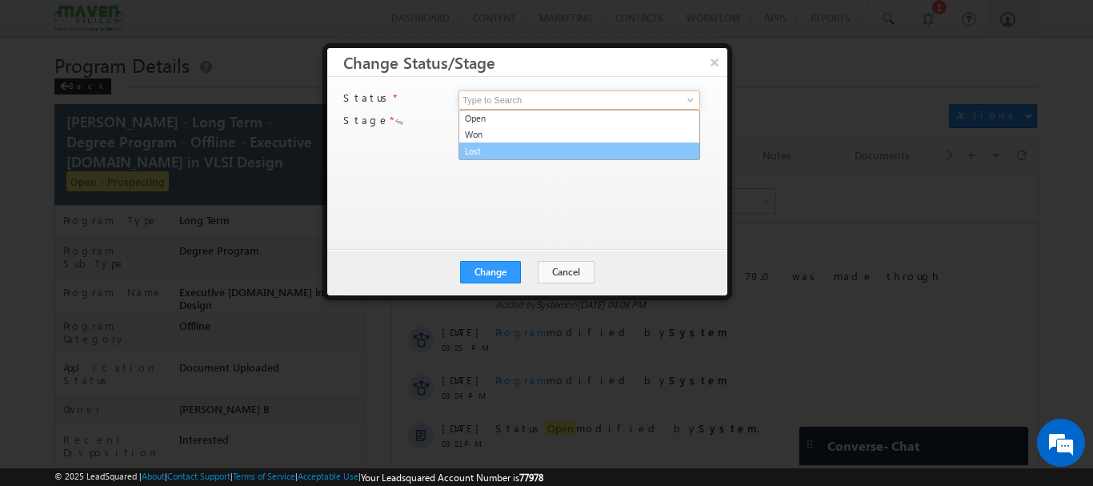
click at [472, 156] on link "Lost" at bounding box center [579, 151] width 242 height 18
type input "Lost"
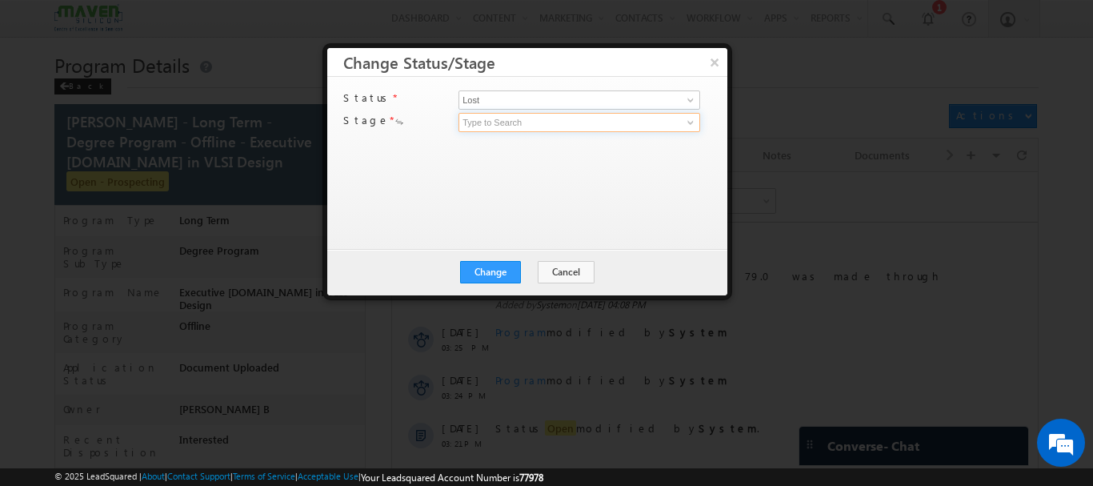
click at [513, 126] on input at bounding box center [579, 122] width 242 height 19
click at [690, 122] on span at bounding box center [690, 122] width 13 height 13
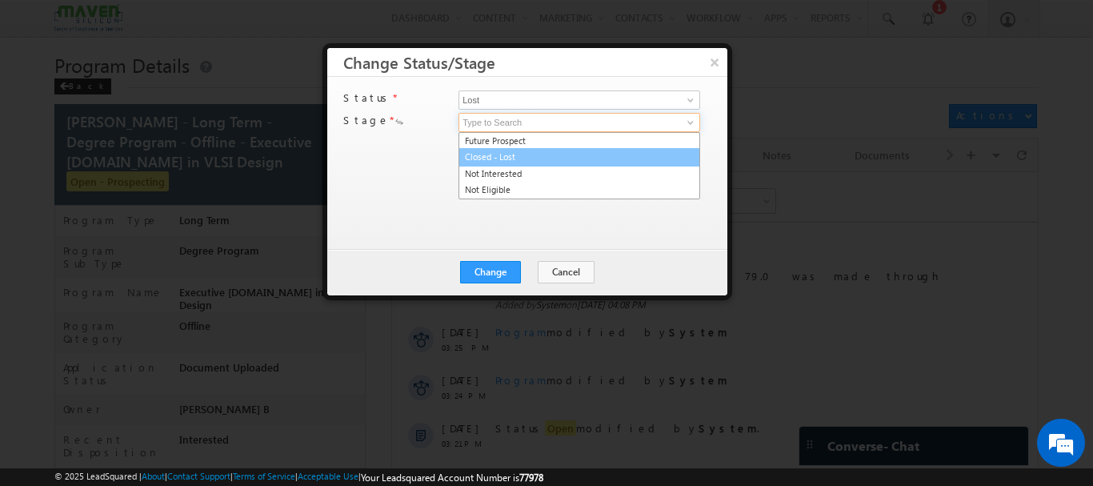
click at [534, 158] on link "Closed - Lost" at bounding box center [579, 157] width 242 height 18
type input "Closed - Lost"
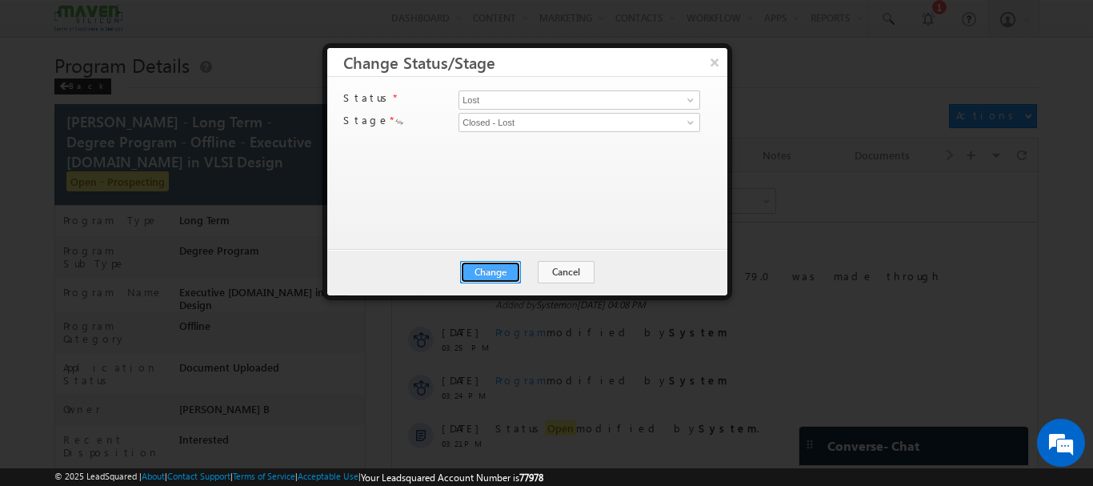
click at [509, 269] on button "Change" at bounding box center [490, 272] width 61 height 22
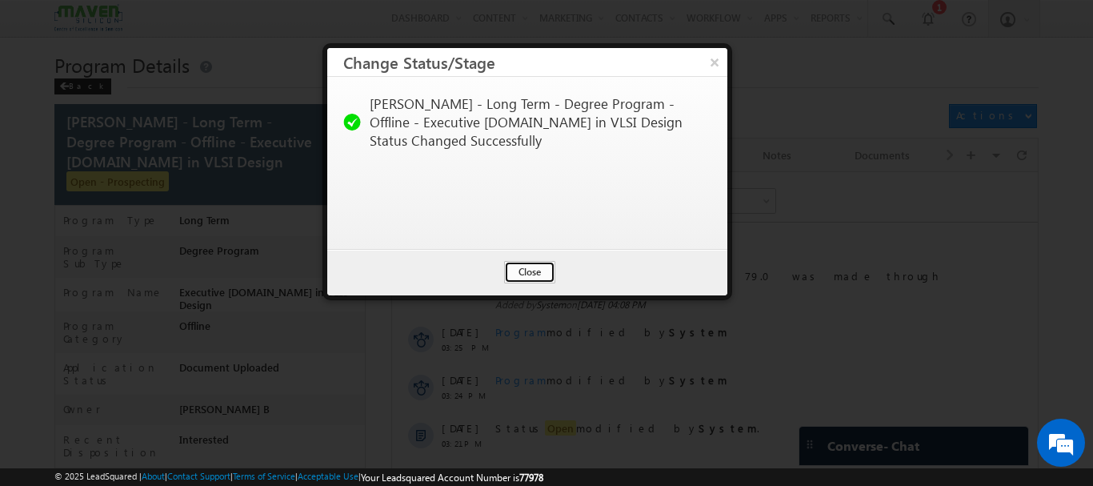
click at [531, 263] on button "Close" at bounding box center [529, 272] width 51 height 22
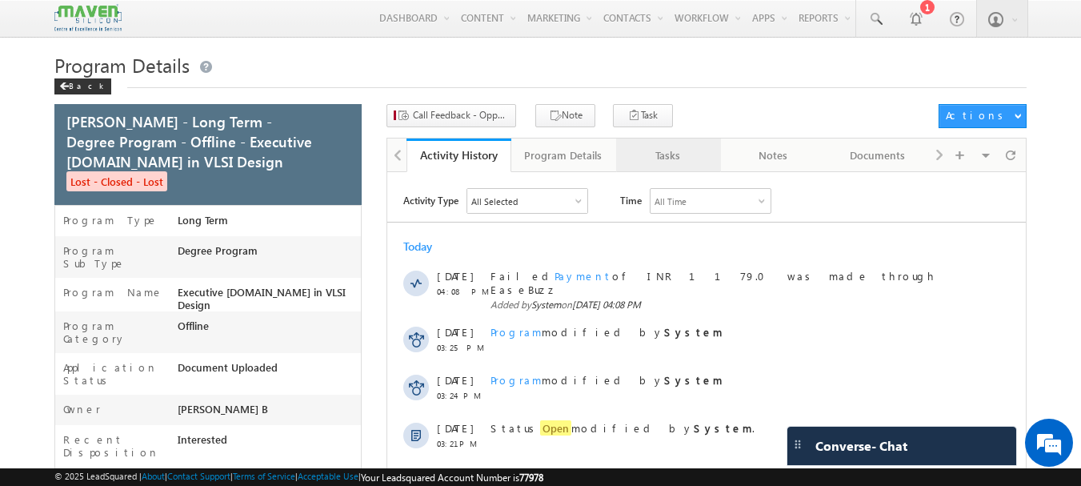
click at [675, 155] on div "Tasks" at bounding box center [668, 155] width 78 height 19
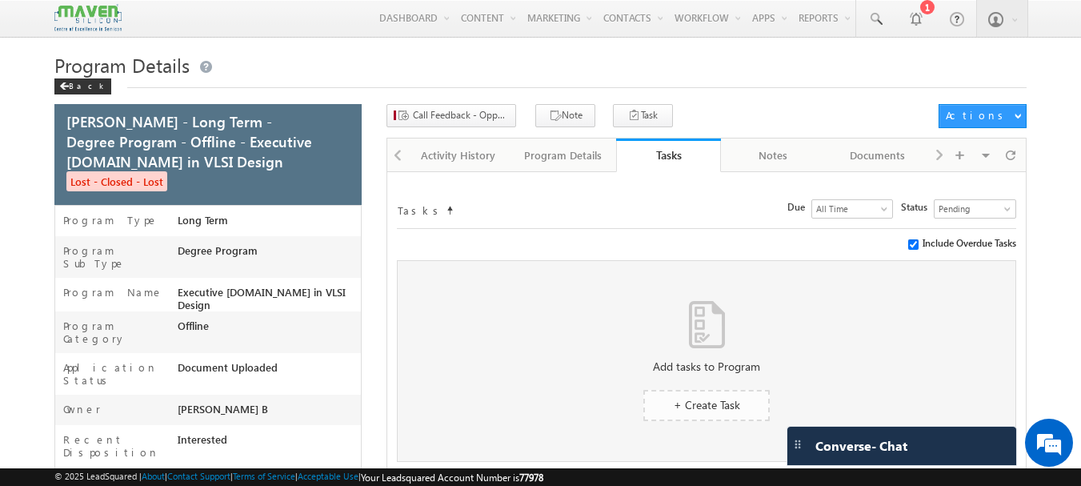
click at [725, 402] on span "+ Create Task" at bounding box center [707, 404] width 66 height 15
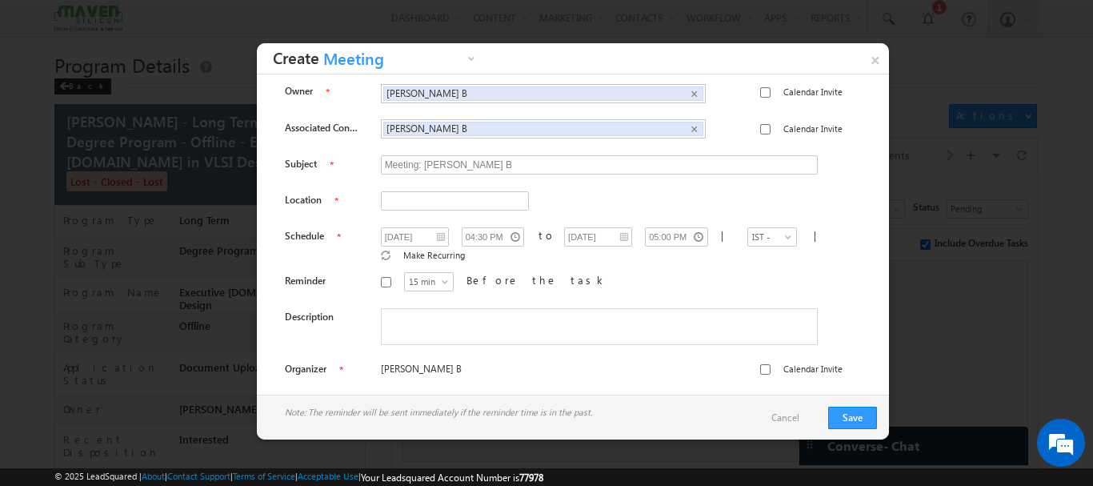
click at [401, 57] on span "Meeting" at bounding box center [391, 62] width 144 height 25
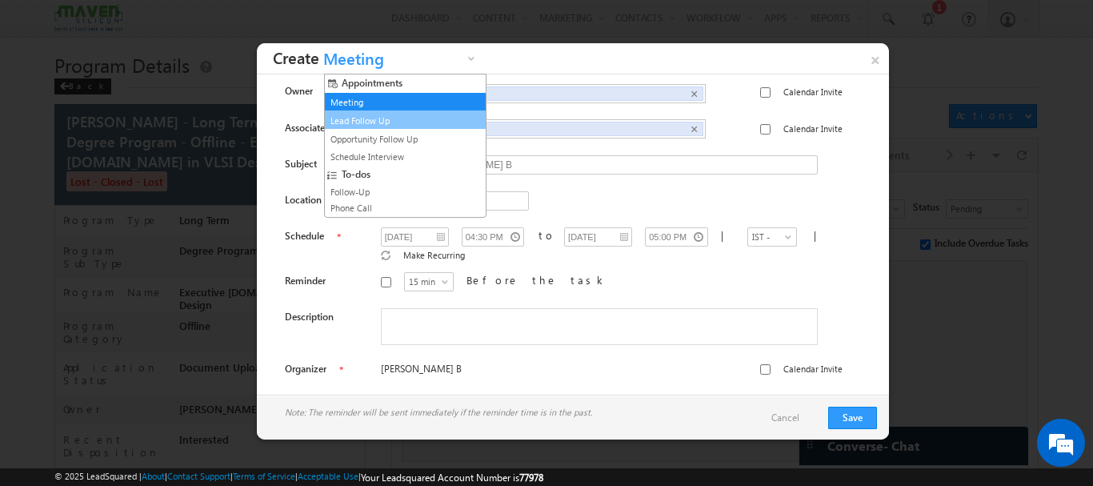
click at [364, 119] on link "Lead Follow Up" at bounding box center [398, 121] width 145 height 14
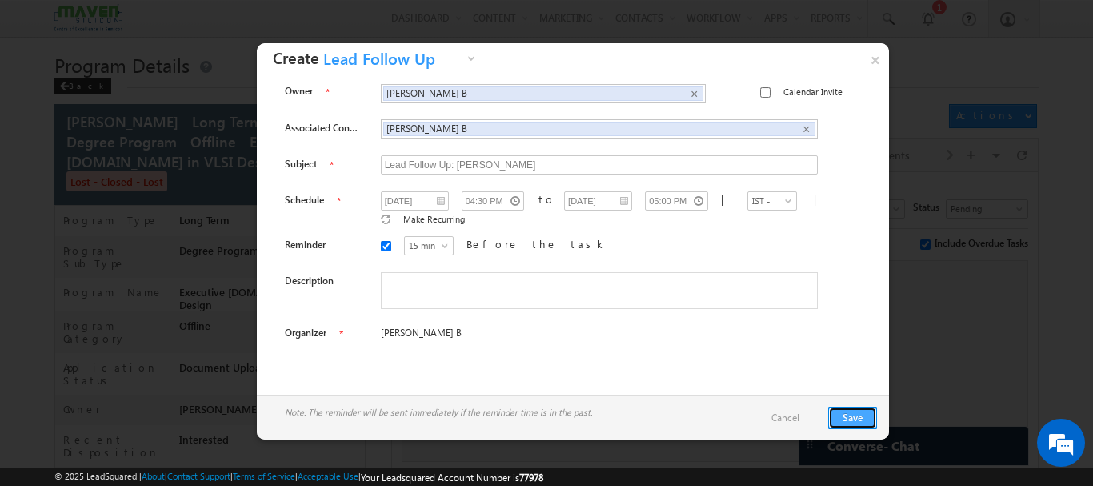
click at [860, 418] on button "Save" at bounding box center [852, 417] width 49 height 22
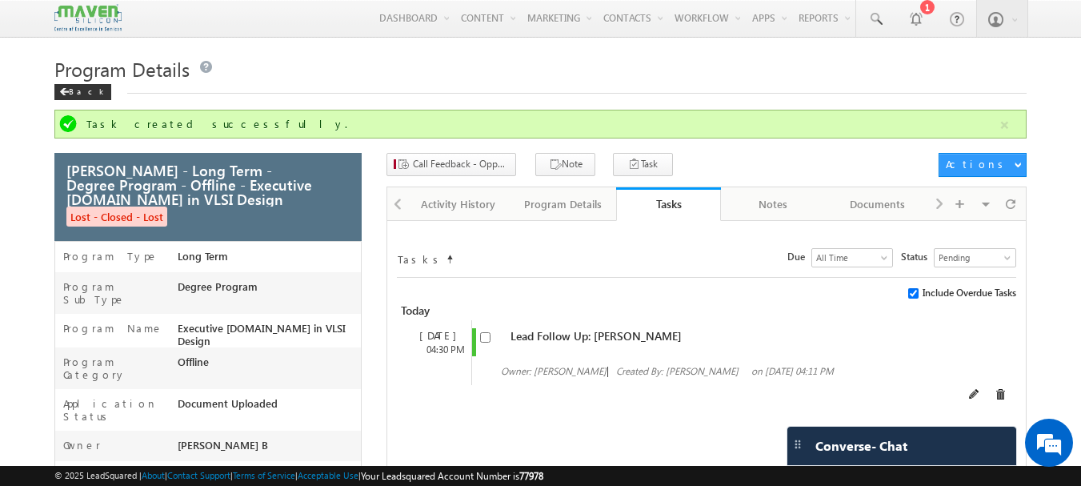
click at [486, 340] on div "Lead Follow Up: Nayana B Owner: Nayana B | Created By: Nayana B on 13 Aug 2025 …" at bounding box center [707, 352] width 454 height 49
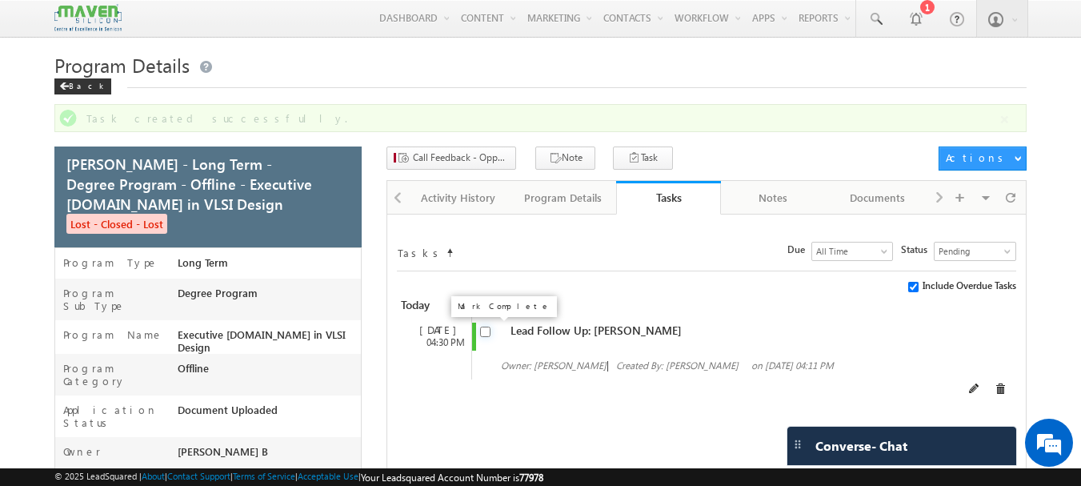
click at [487, 329] on input "checkbox" at bounding box center [485, 331] width 10 height 10
checkbox input "false"
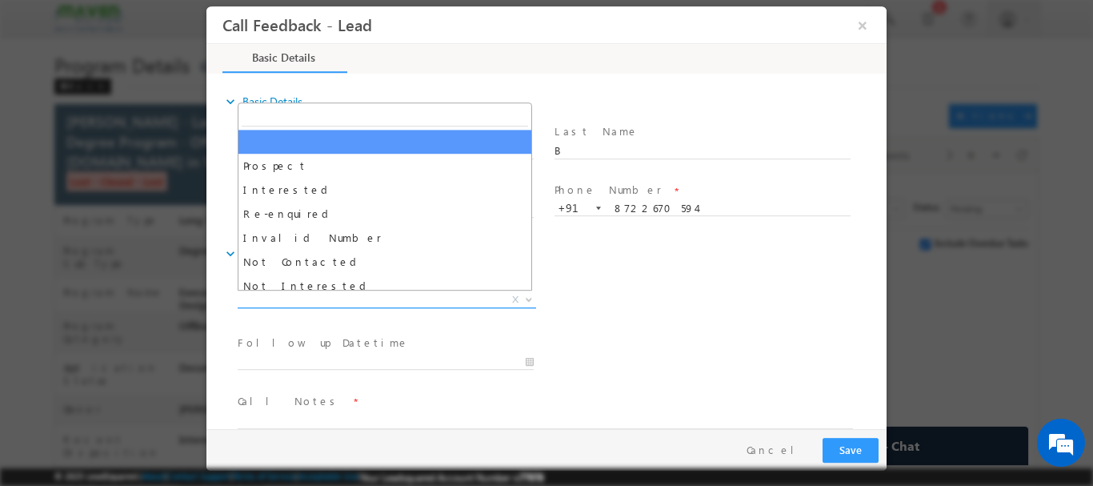
click at [332, 305] on span "X" at bounding box center [387, 299] width 298 height 16
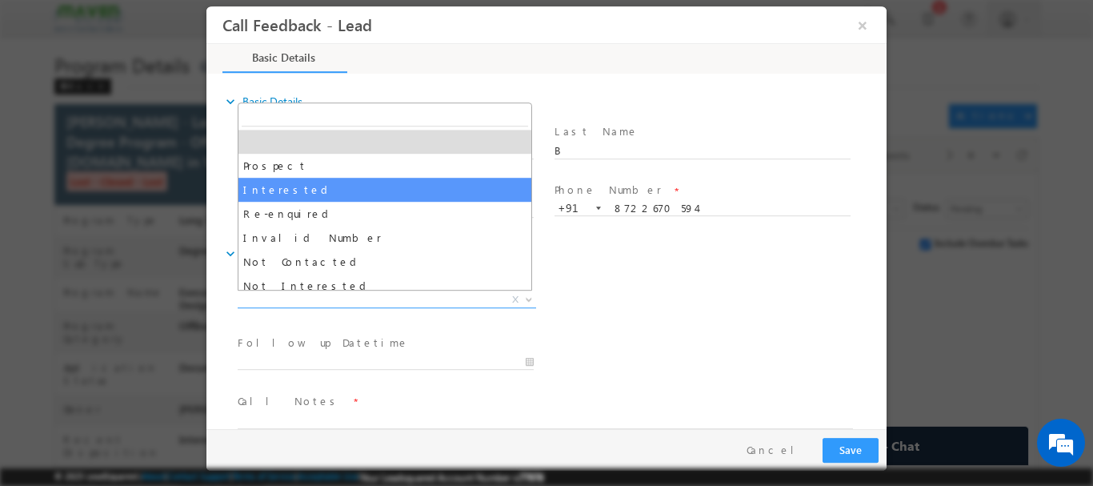
select select "Interested"
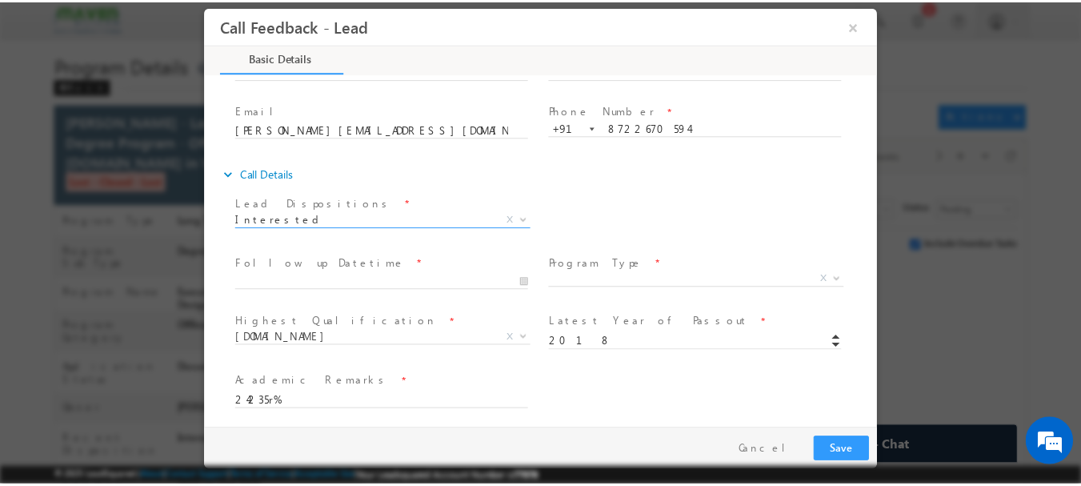
scroll to position [146, 0]
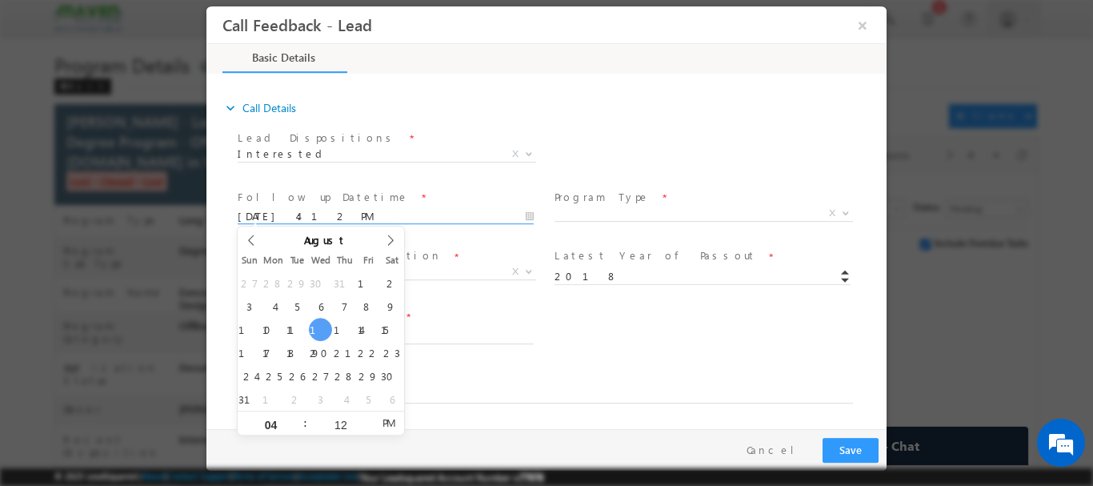
click at [311, 214] on input "13/08/2025 4:12 PM" at bounding box center [386, 216] width 296 height 16
type input "14/08/2025 4:12 PM"
click at [865, 18] on button "×" at bounding box center [862, 25] width 27 height 30
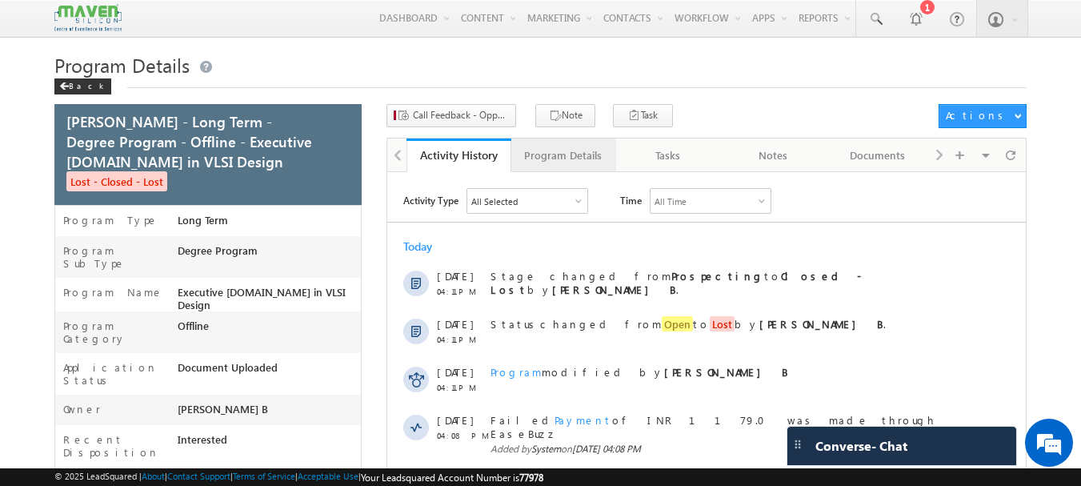
click at [579, 160] on div "Program Details" at bounding box center [563, 155] width 78 height 19
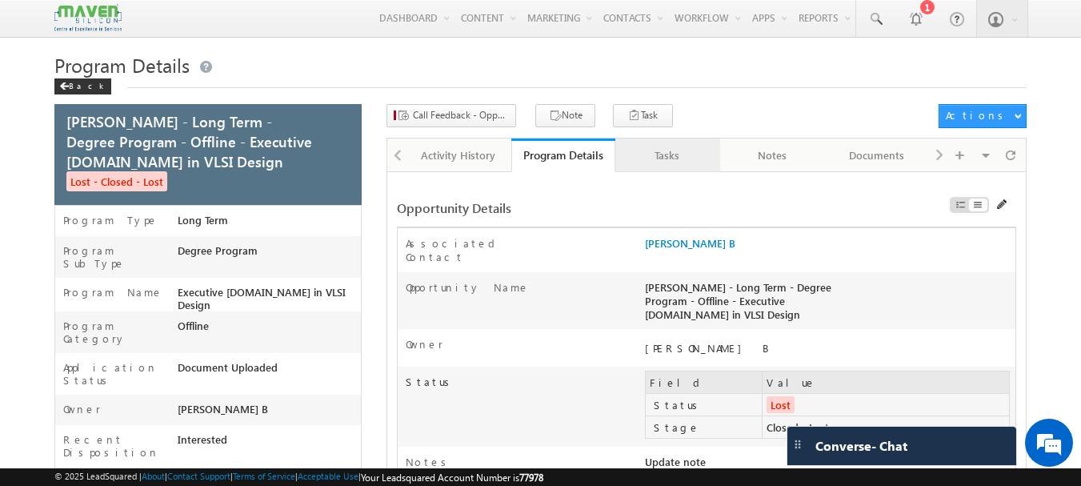
click at [674, 156] on div "Tasks" at bounding box center [667, 155] width 78 height 19
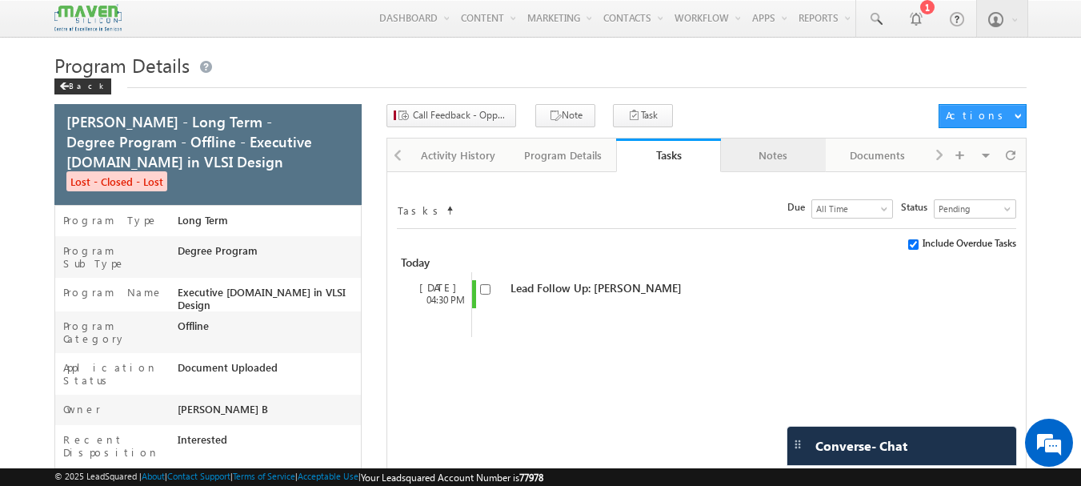
click at [780, 162] on div "Notes" at bounding box center [773, 155] width 78 height 19
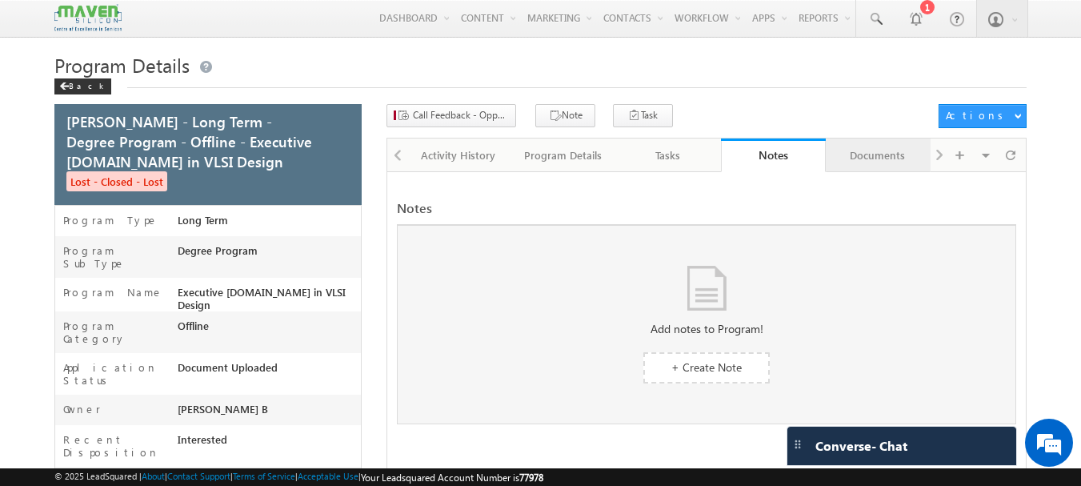
click at [874, 158] on div "Documents" at bounding box center [877, 155] width 78 height 19
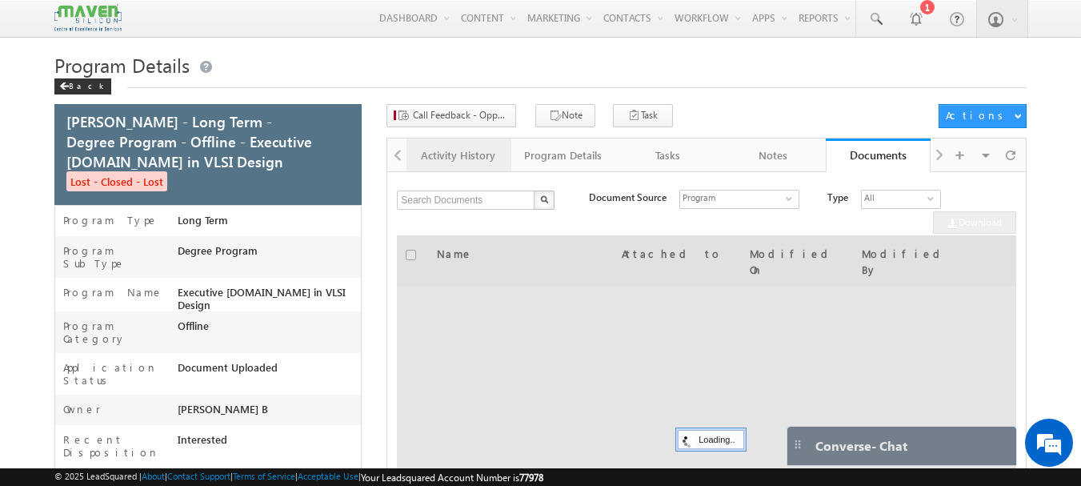
click at [465, 144] on link "Activity History" at bounding box center [458, 155] width 105 height 34
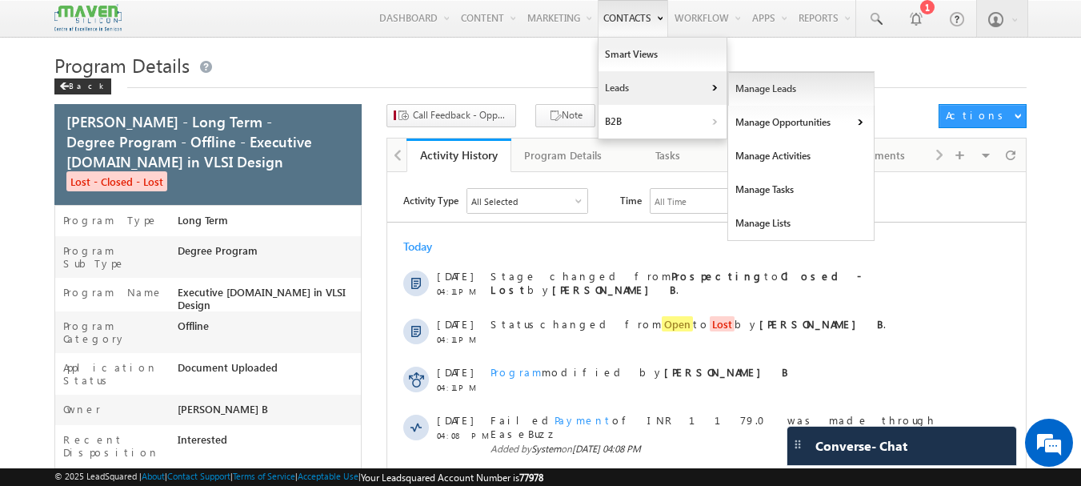
click at [728, 90] on link "Manage Leads" at bounding box center [801, 89] width 146 height 34
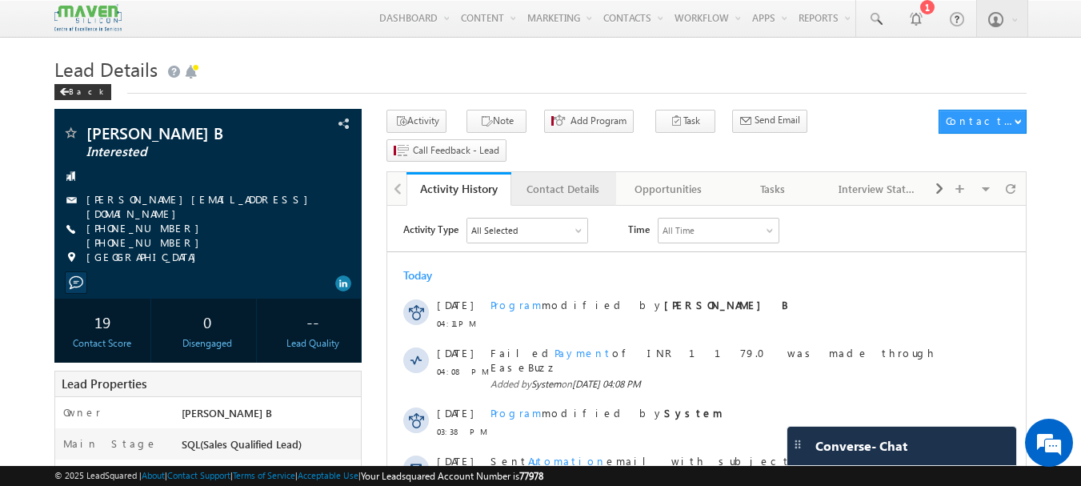
click at [581, 179] on div "Contact Details" at bounding box center [563, 188] width 78 height 19
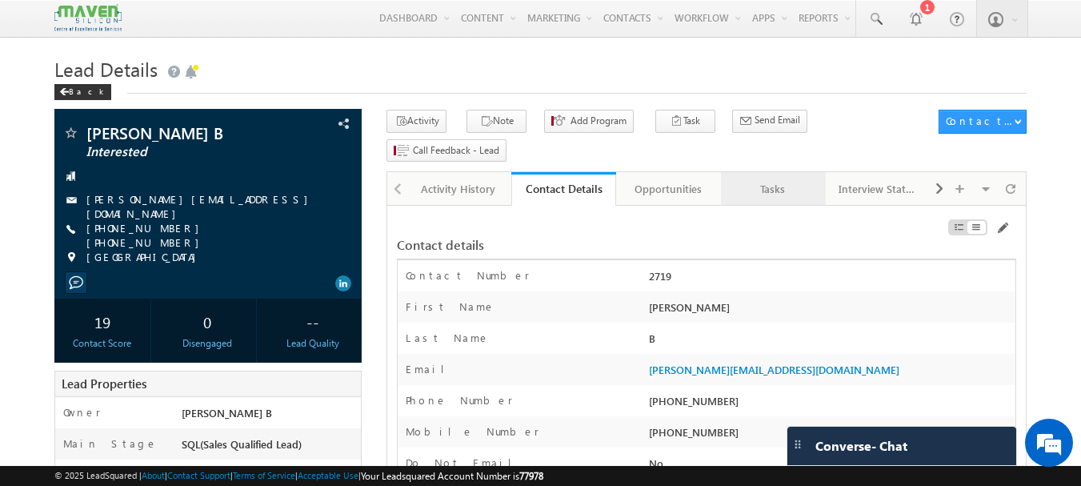
click at [780, 179] on div "Tasks" at bounding box center [773, 188] width 78 height 19
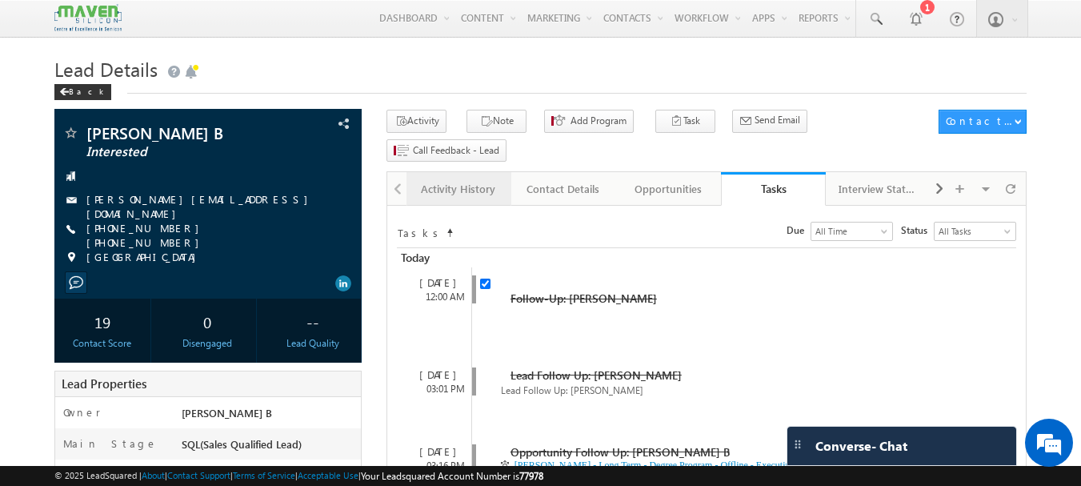
click at [414, 172] on link "Activity History" at bounding box center [458, 189] width 105 height 34
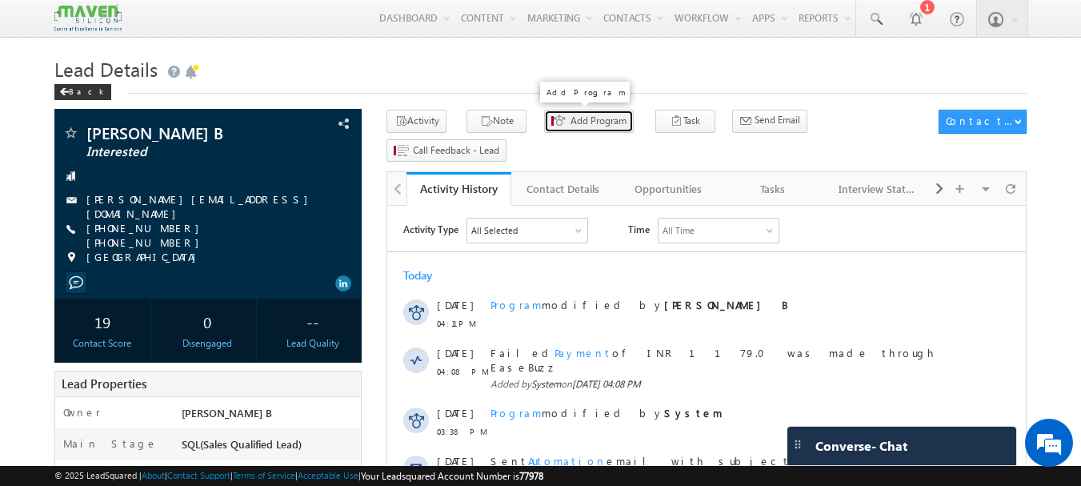
click at [570, 122] on span "Add Program" at bounding box center [598, 121] width 56 height 14
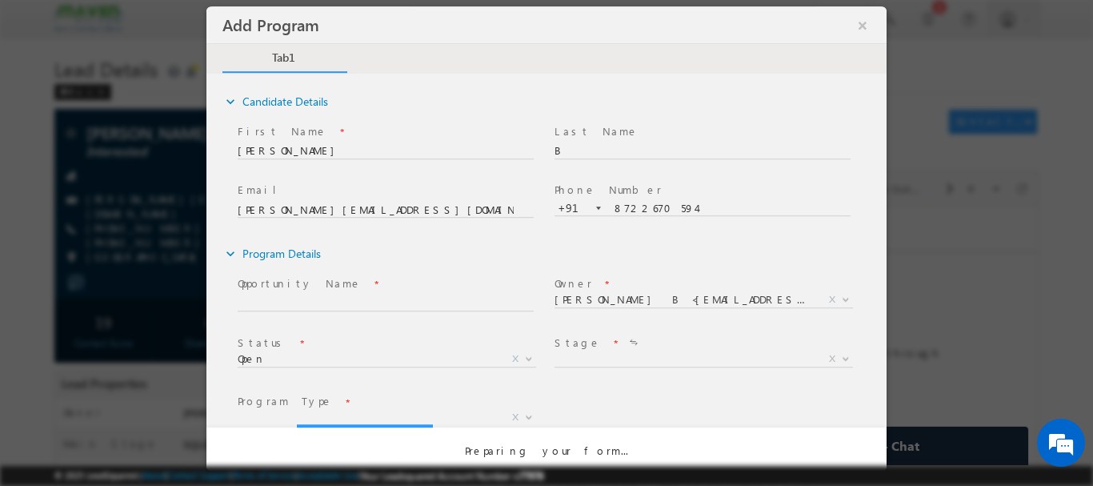
select select "Prospecting"
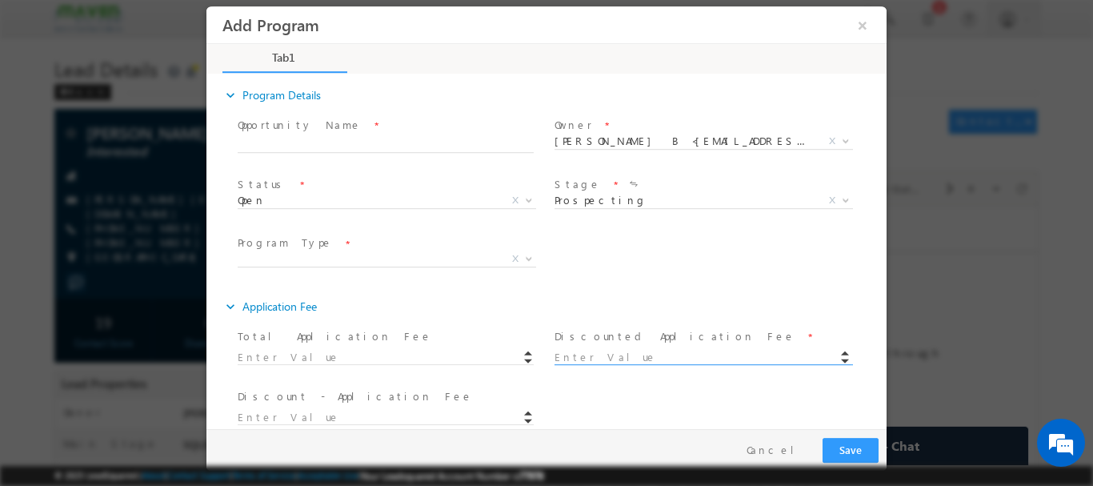
scroll to position [160, 0]
click at [338, 200] on span "Open Won Lost Open X" at bounding box center [393, 200] width 310 height 19
click at [607, 206] on span "Prospecting Follow Up Interested Re-enquired In Conversation No Response Contac…" at bounding box center [709, 200] width 310 height 19
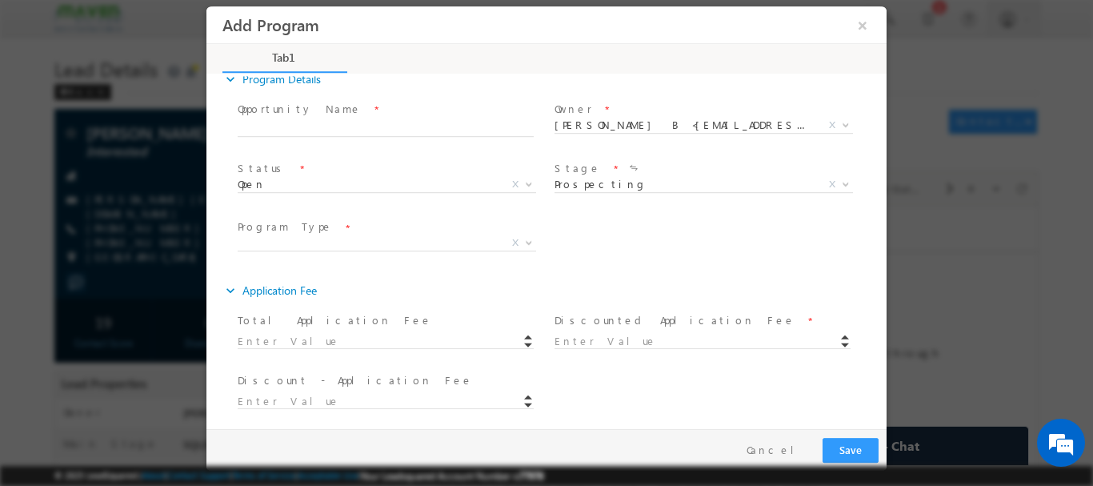
scroll to position [180, 0]
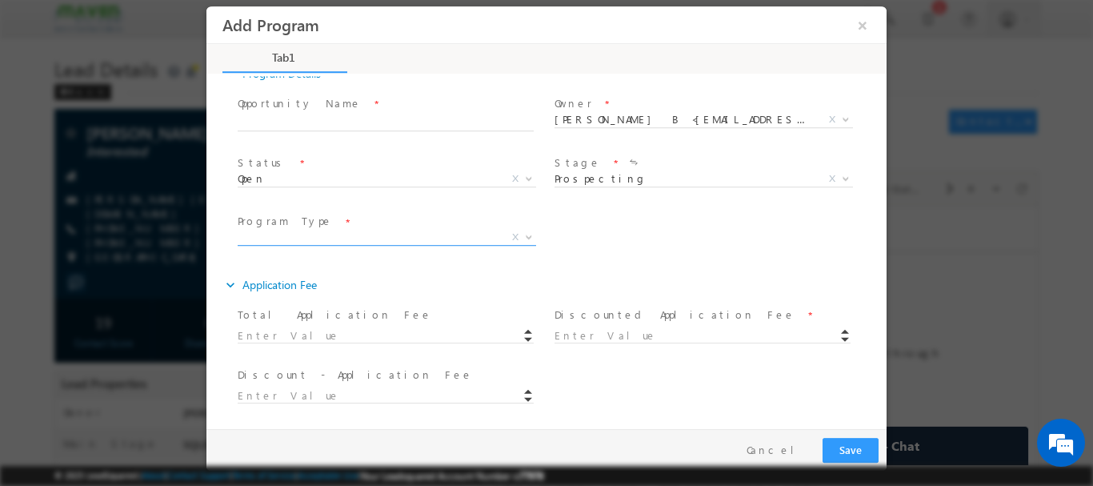
click at [322, 238] on span "X" at bounding box center [387, 237] width 298 height 16
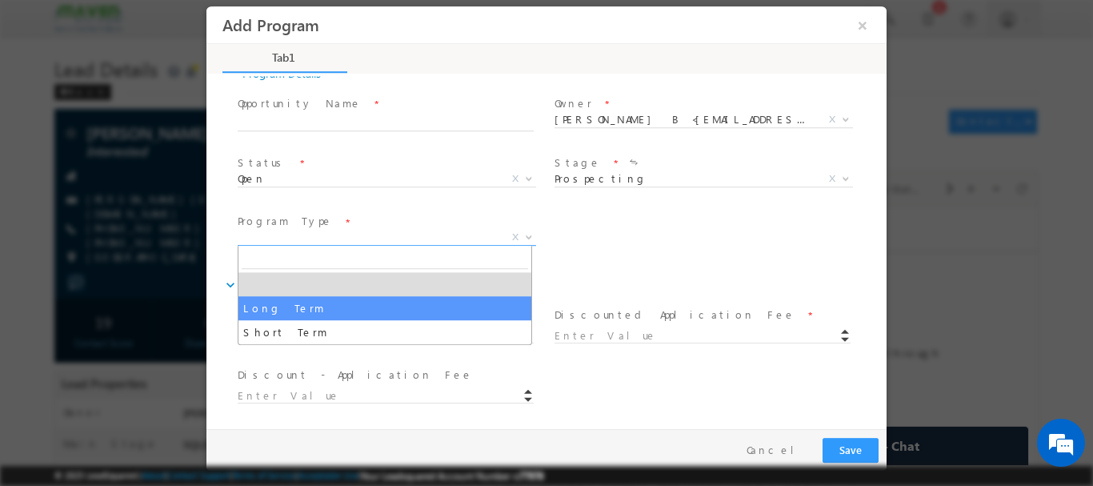
select select "Long Term"
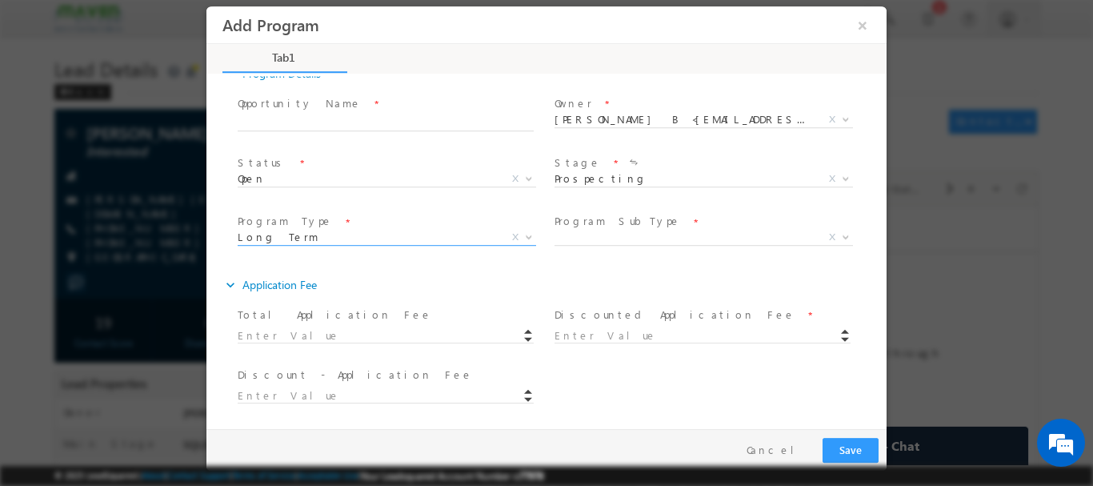
click at [286, 338] on span at bounding box center [393, 334] width 310 height 18
click at [294, 338] on span at bounding box center [393, 334] width 310 height 18
click at [285, 336] on span at bounding box center [393, 334] width 310 height 18
click at [565, 336] on input at bounding box center [702, 335] width 296 height 16
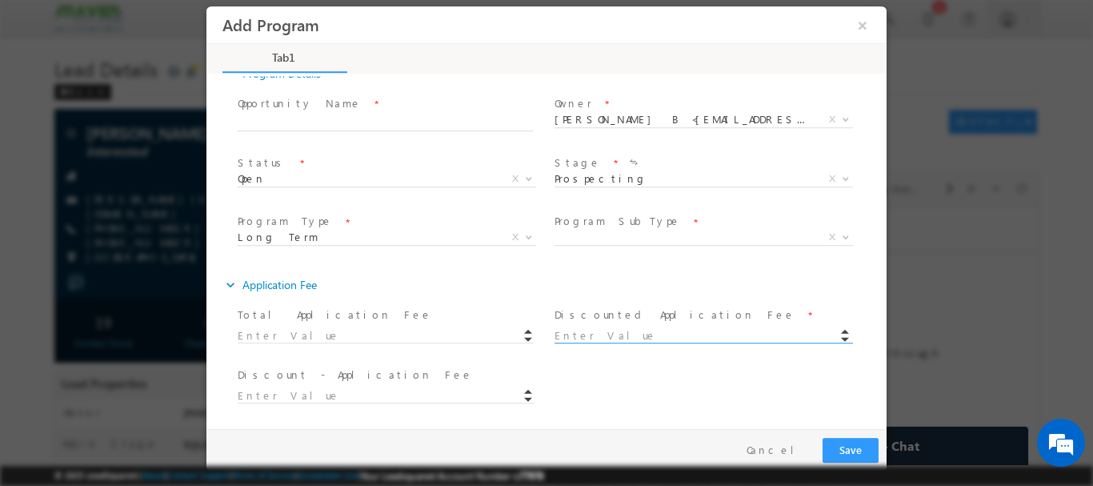
click at [648, 240] on span "X" at bounding box center [703, 237] width 298 height 16
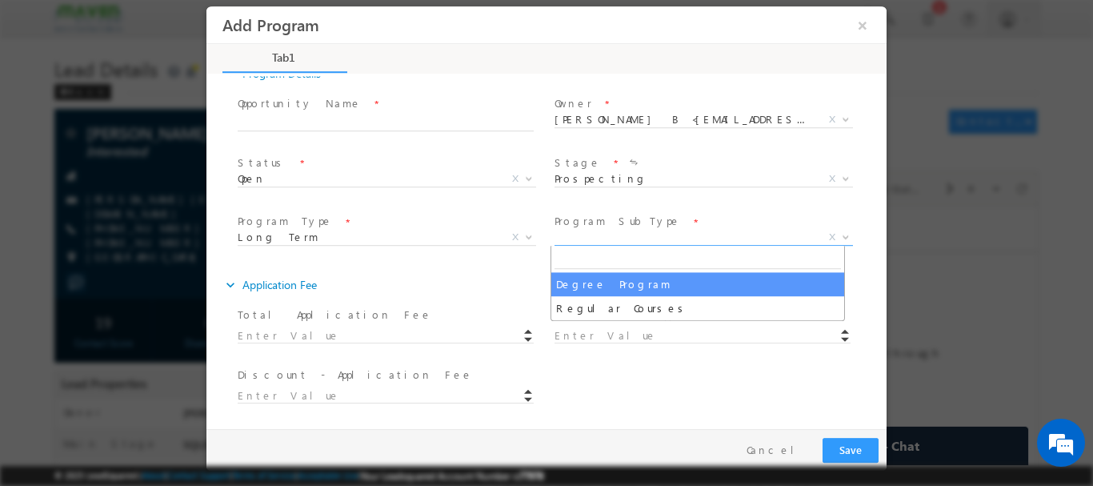
select select "Degree Program"
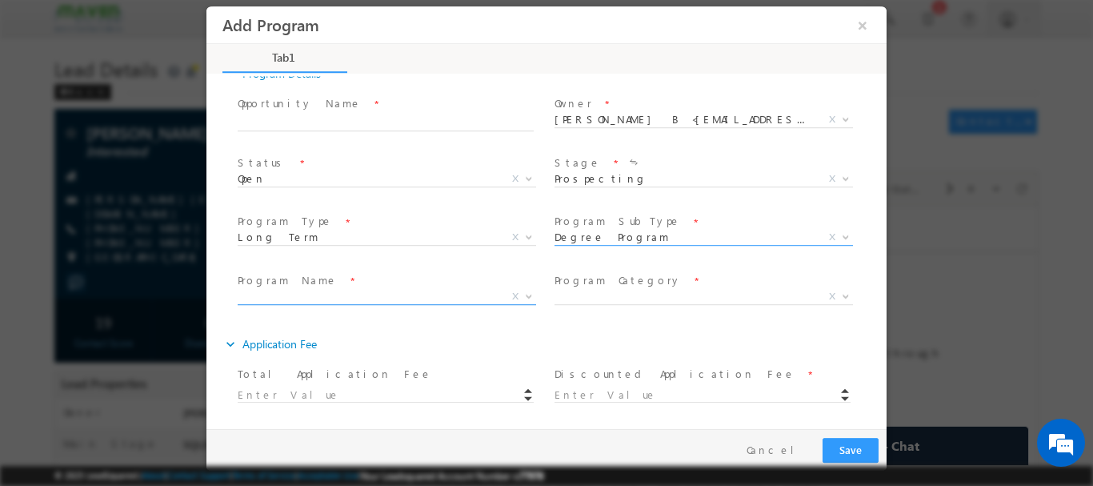
click at [294, 298] on span "X" at bounding box center [387, 296] width 298 height 16
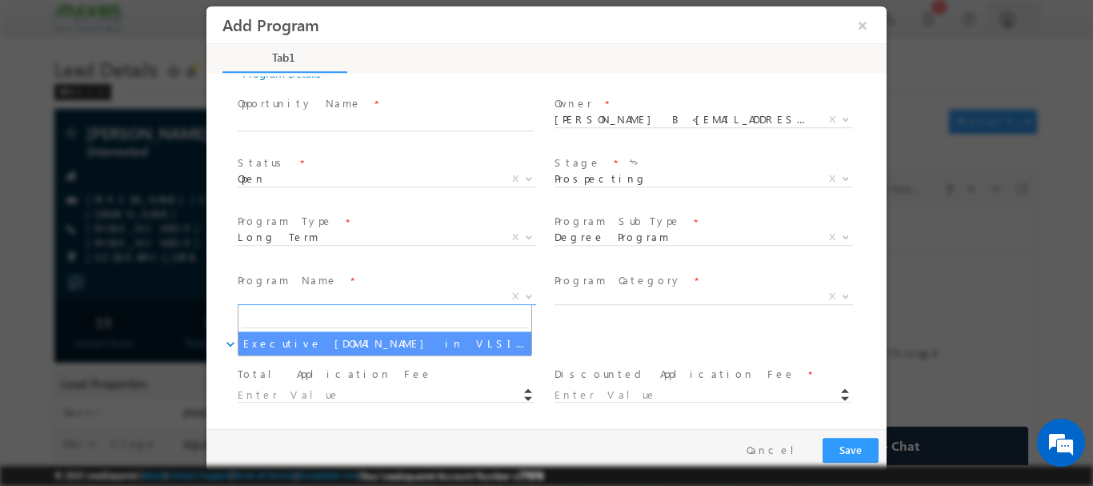
select select "Executive [DOMAIN_NAME] in VLSI Design"
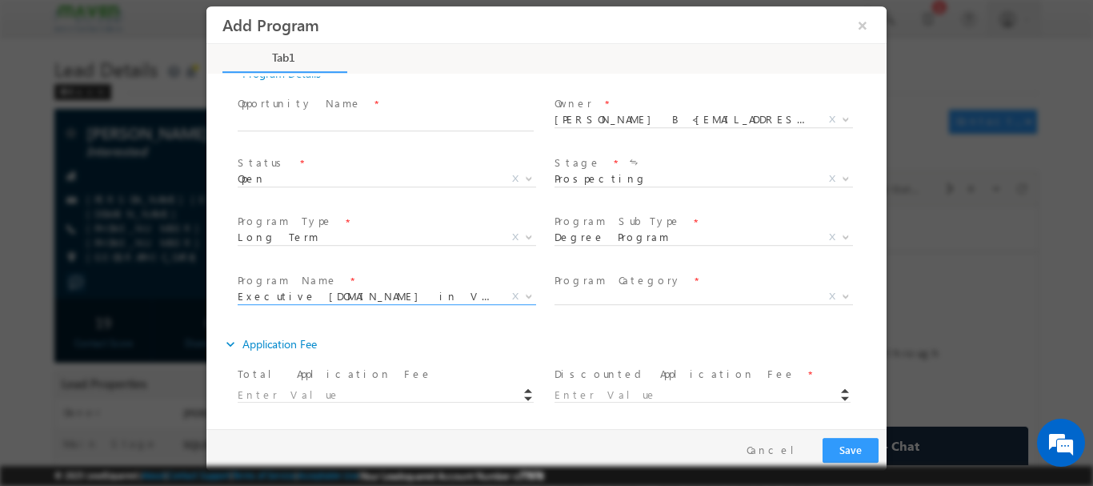
click at [284, 408] on span at bounding box center [385, 410] width 295 height 18
click at [281, 399] on div "Total Application Fee *" at bounding box center [393, 384] width 310 height 38
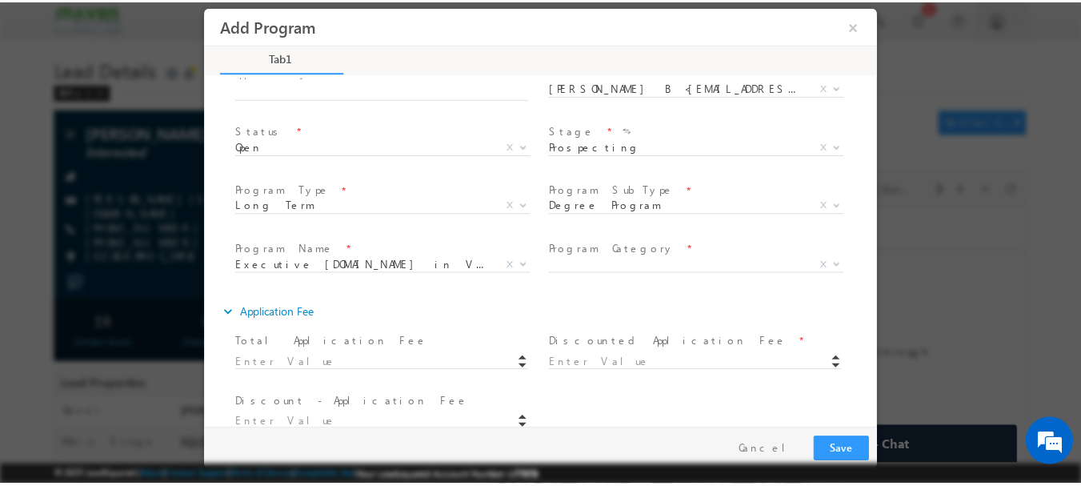
scroll to position [239, 0]
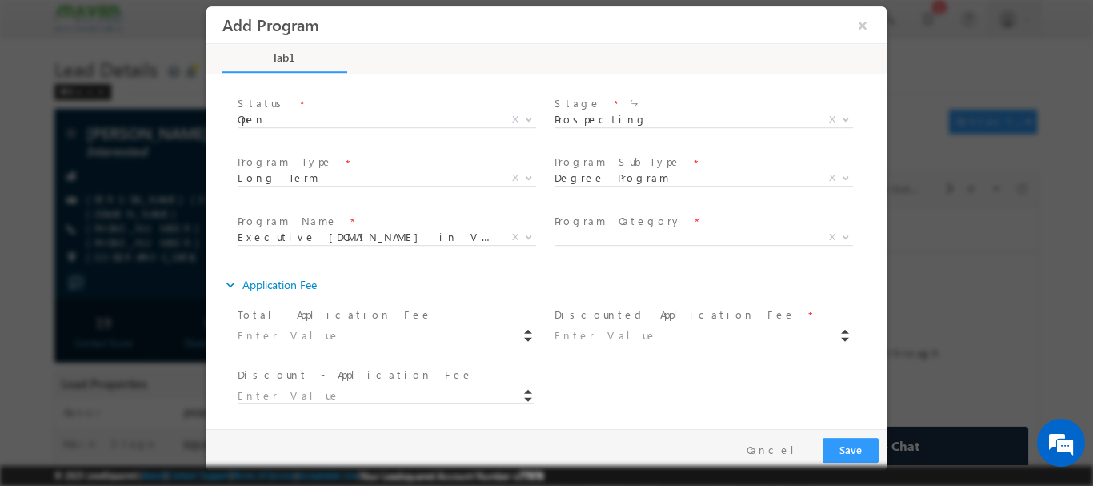
click at [611, 222] on label "Program Category" at bounding box center [617, 220] width 127 height 15
click at [608, 235] on span "X" at bounding box center [703, 237] width 298 height 16
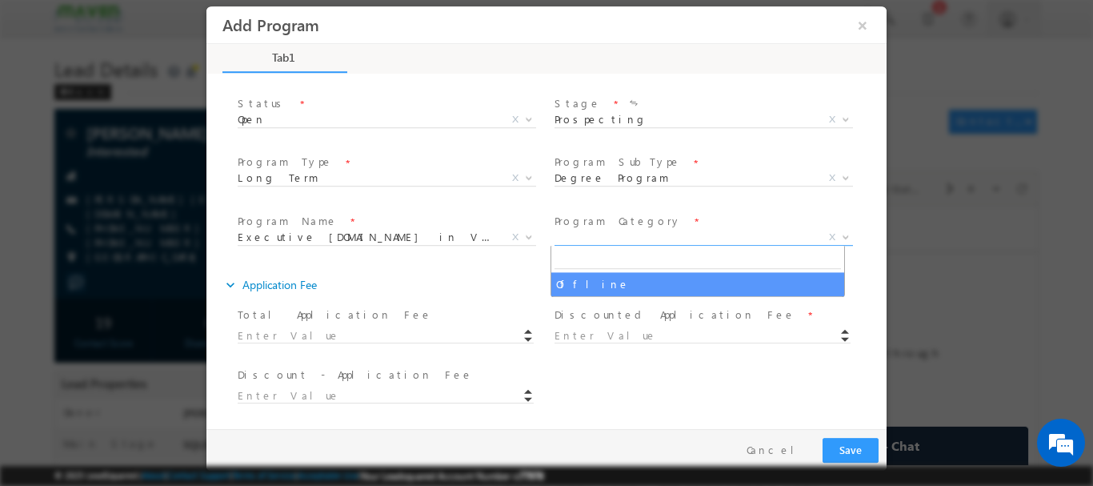
type input "[PERSON_NAME] - Long Term - Degree Program - Offline - Executive [DOMAIN_NAME] …"
select select "Offline"
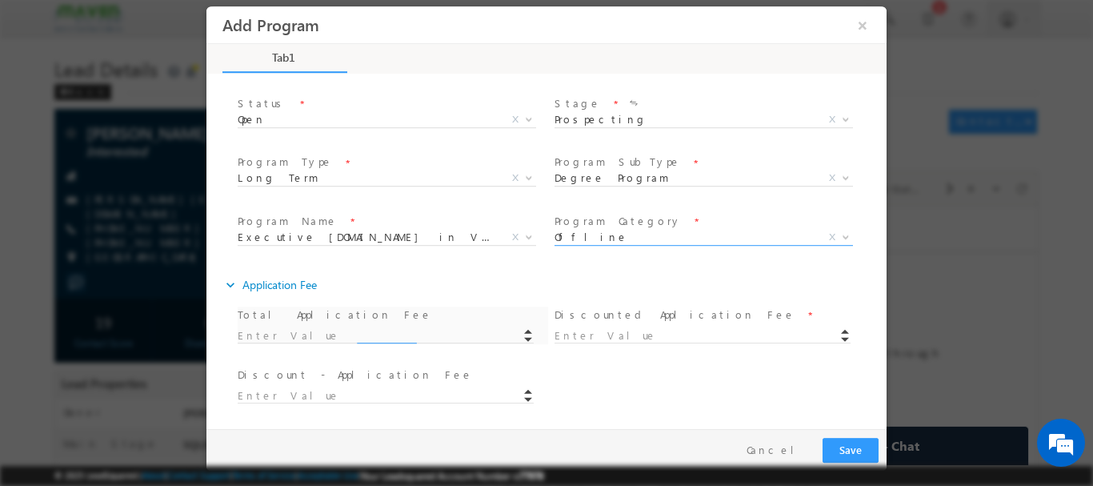
type input "1180"
click at [299, 334] on span "1180" at bounding box center [393, 334] width 310 height 18
click at [575, 335] on input at bounding box center [702, 335] width 296 height 16
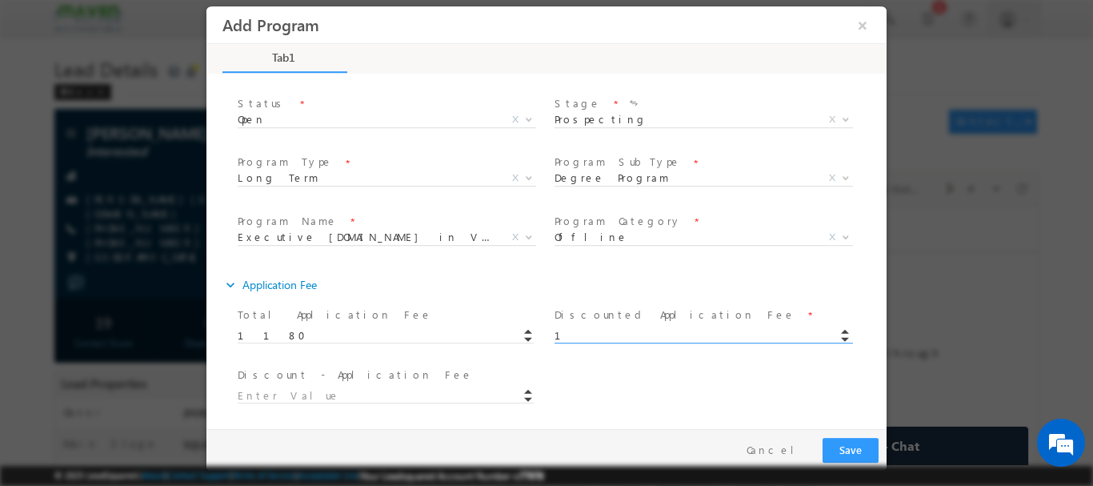
type input "1.00"
type input "1179"
click at [558, 360] on div "Discounted Application Fee * 1.00" at bounding box center [709, 332] width 317 height 60
drag, startPoint x: 589, startPoint y: 331, endPoint x: 524, endPoint y: 333, distance: 64.8
click at [524, 333] on div "Total Application Fee * 1180 Discounted Application Fee * 1.00" at bounding box center [560, 332] width 652 height 60
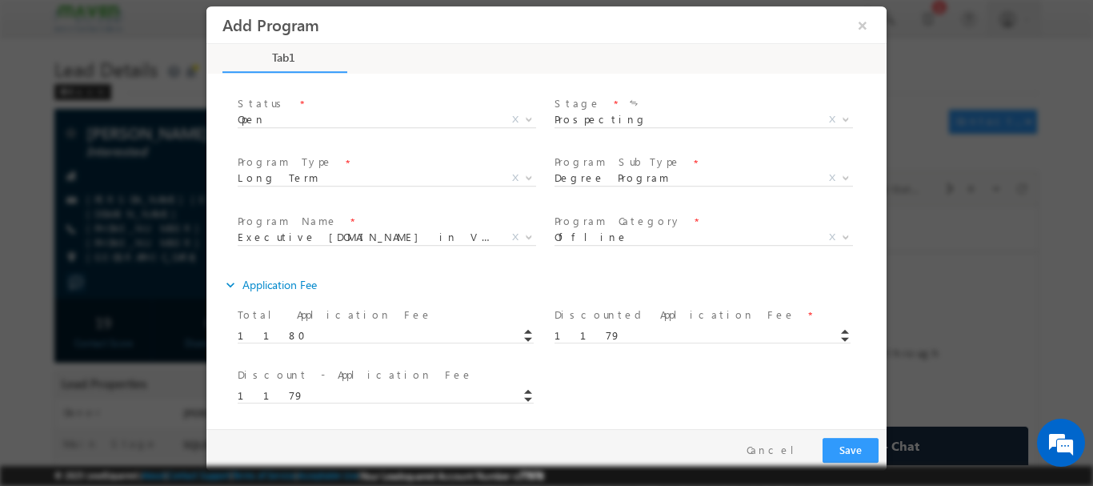
type input "1179.00"
type input "1"
drag, startPoint x: 606, startPoint y: 359, endPoint x: 606, endPoint y: 377, distance: 17.6
click at [606, 360] on div "Discounted Application Fee * 1179.00" at bounding box center [709, 332] width 317 height 60
click at [620, 383] on div "Discount - Application Fee * 1 Gender * [DEMOGRAPHIC_DATA] [DEMOGRAPHIC_DATA] T…" at bounding box center [560, 392] width 652 height 60
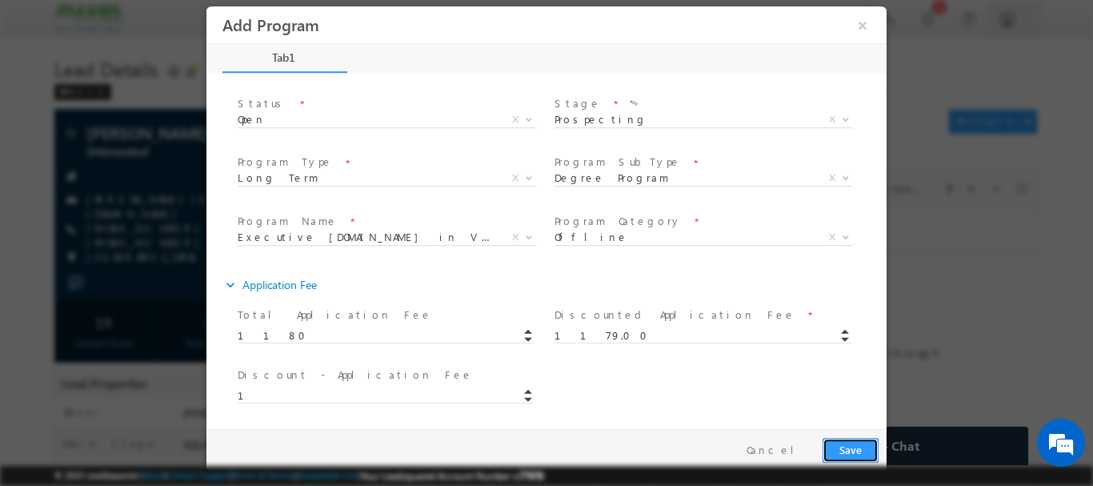
click at [838, 451] on button "Save" at bounding box center [850, 449] width 56 height 25
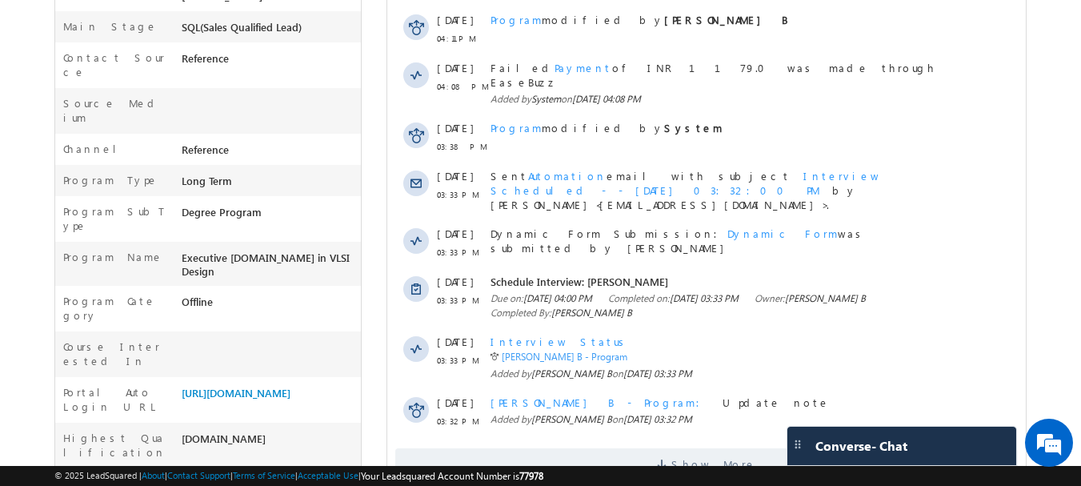
scroll to position [415, 0]
click at [239, 387] on link "[URL][DOMAIN_NAME]" at bounding box center [236, 394] width 109 height 14
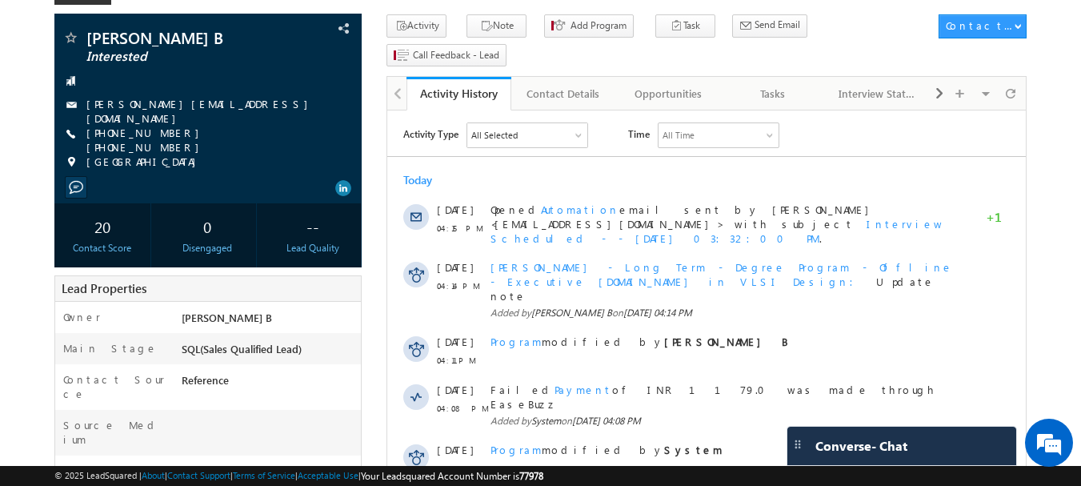
scroll to position [0, 0]
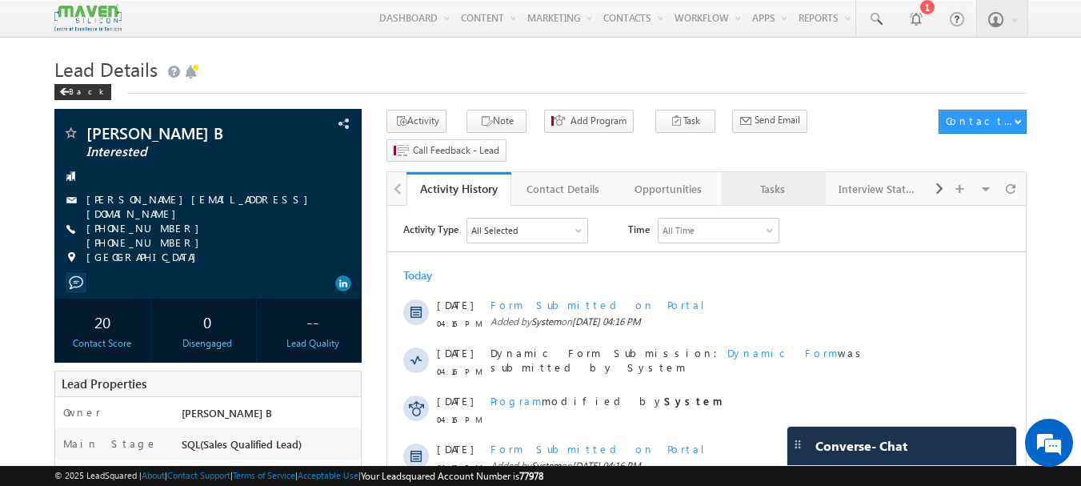
click at [778, 179] on div "Tasks" at bounding box center [773, 188] width 78 height 19
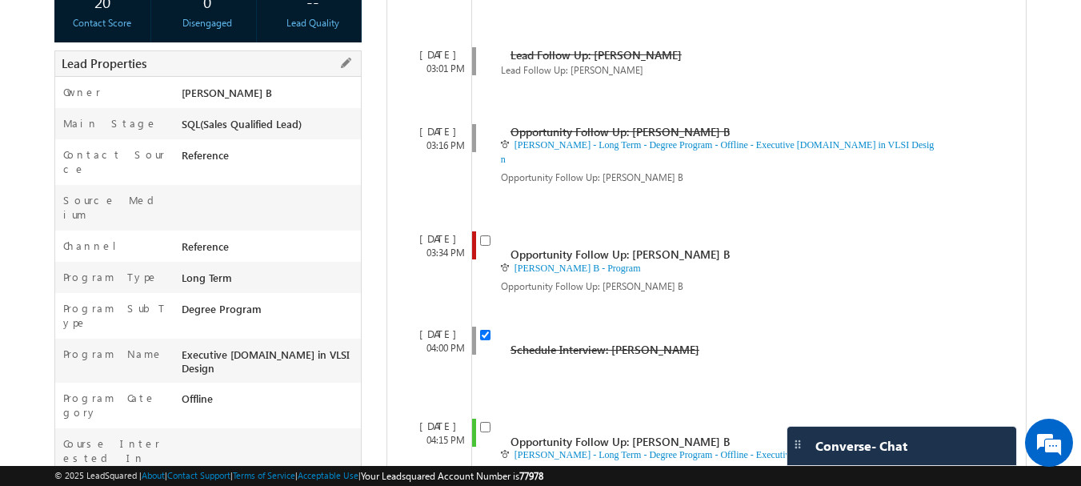
scroll to position [575, 0]
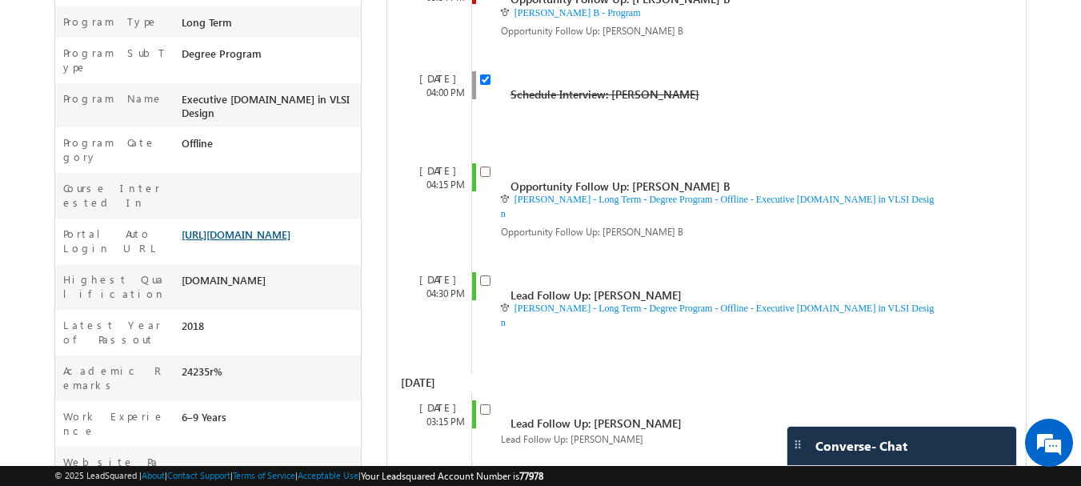
click at [245, 227] on link "[URL][DOMAIN_NAME]" at bounding box center [236, 234] width 109 height 14
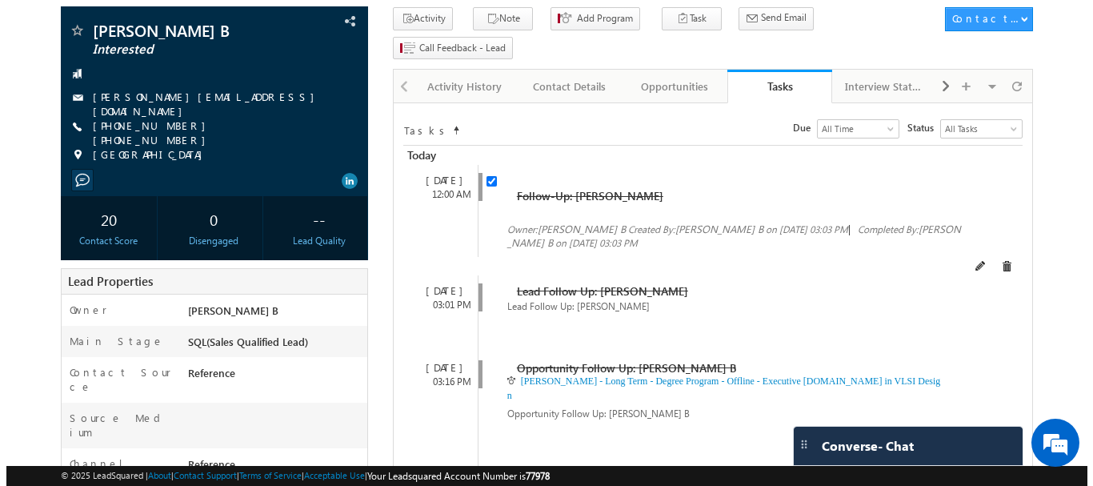
scroll to position [0, 0]
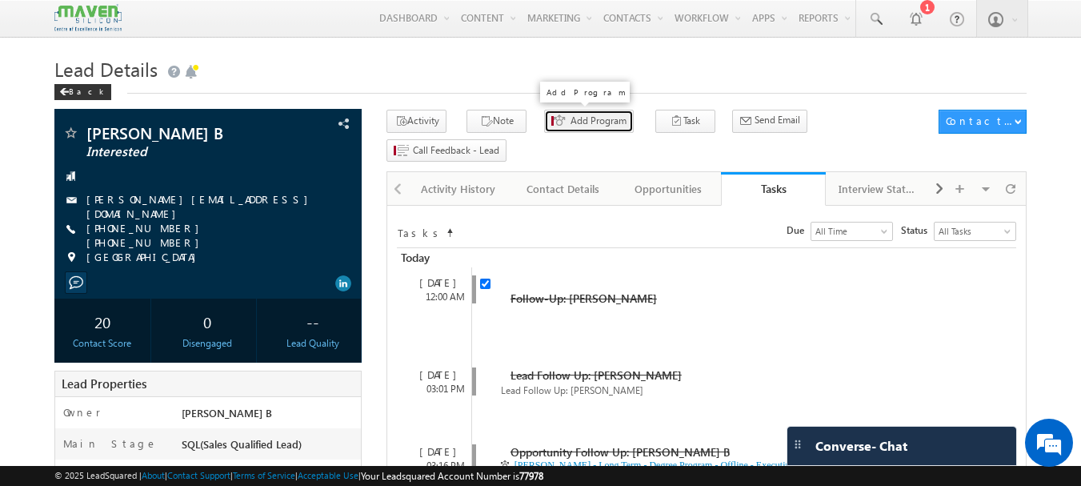
click at [570, 119] on span "Add Program" at bounding box center [598, 121] width 56 height 14
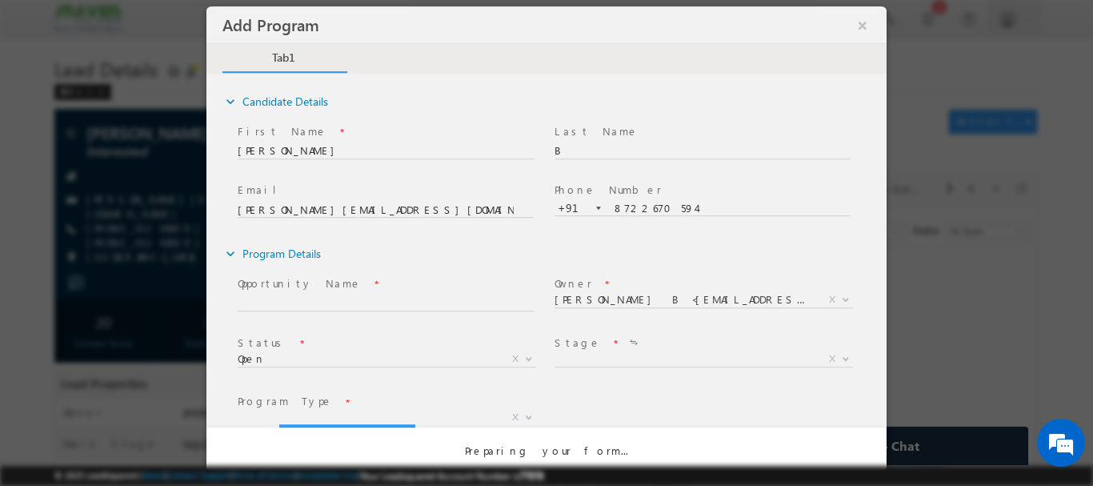
select select "Prospecting"
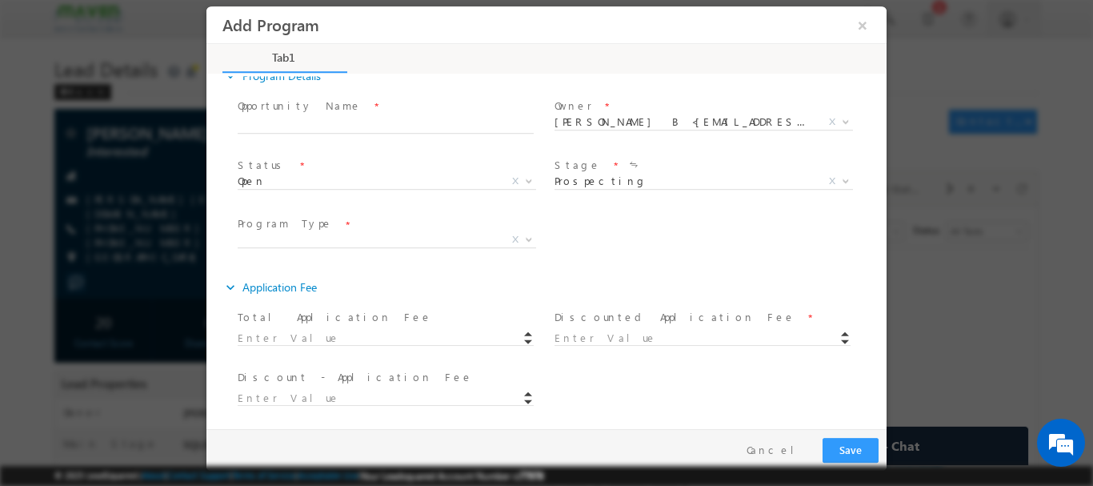
scroll to position [180, 0]
click at [322, 241] on span "X" at bounding box center [387, 237] width 298 height 16
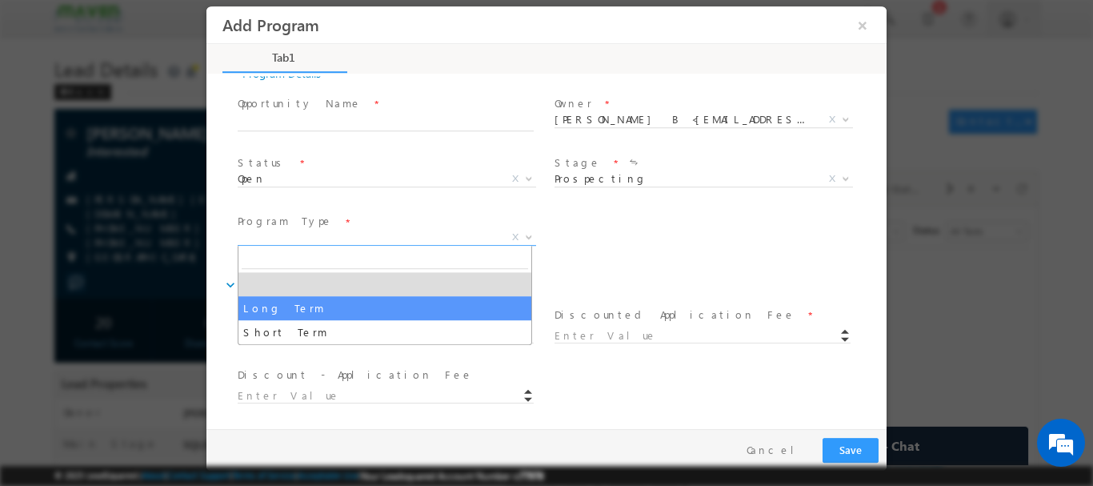
select select "Long Term"
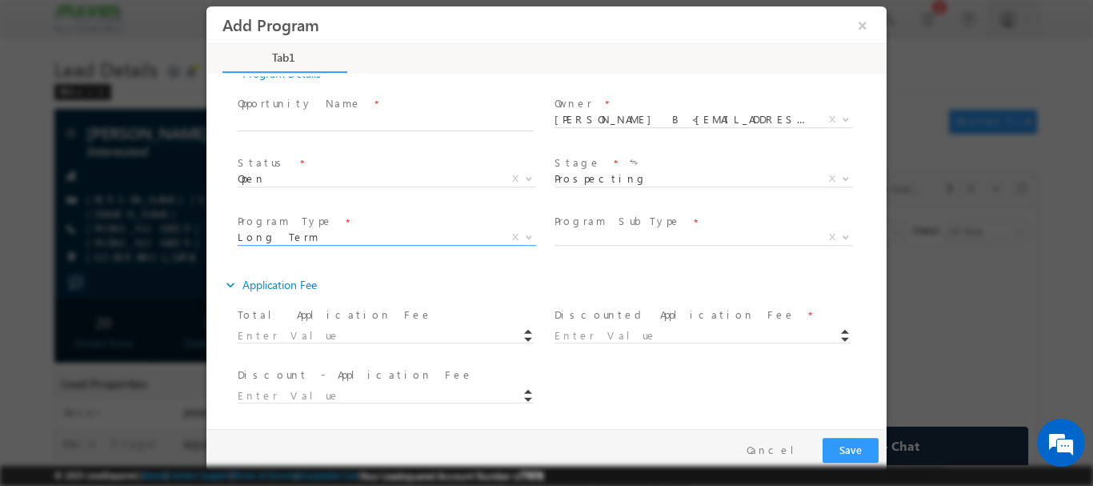
click at [297, 341] on div "Total Application Fee *" at bounding box center [393, 325] width 310 height 38
click at [646, 224] on span "Program SubType *" at bounding box center [701, 222] width 295 height 18
click at [627, 235] on span "X" at bounding box center [703, 237] width 298 height 16
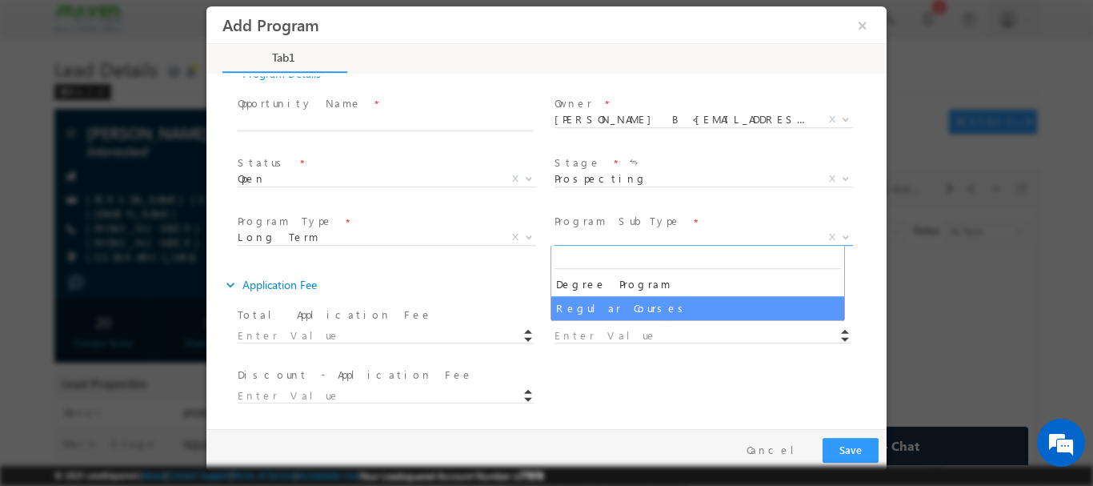
select select "Degree Program"
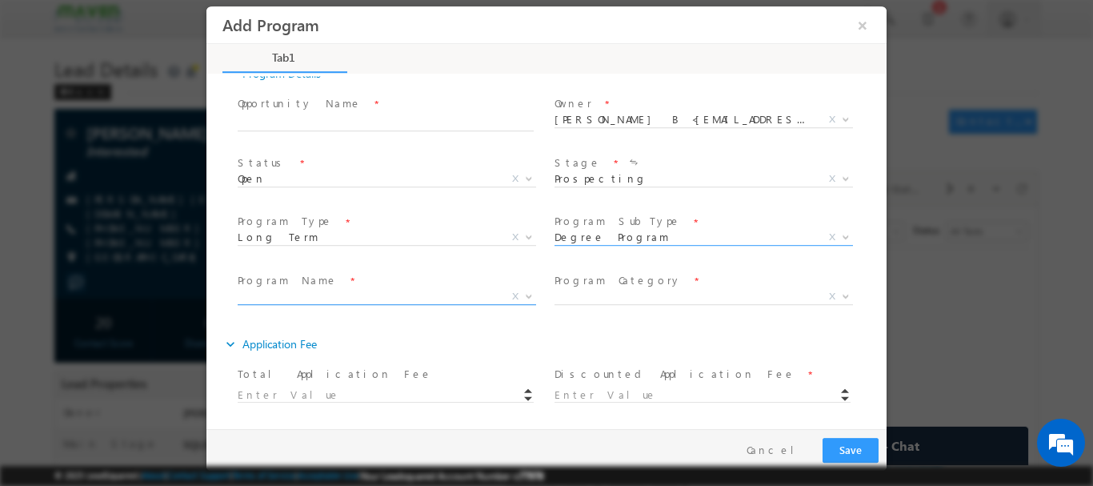
click at [254, 294] on span "X" at bounding box center [387, 296] width 298 height 16
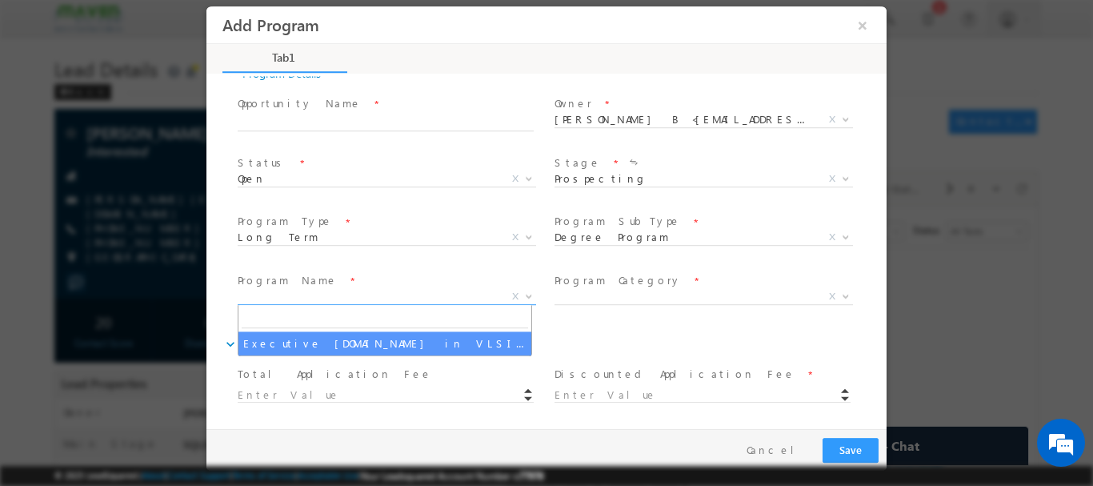
drag, startPoint x: 302, startPoint y: 347, endPoint x: 564, endPoint y: 294, distance: 267.0
select select "Executive [DOMAIN_NAME] in VLSI Design"
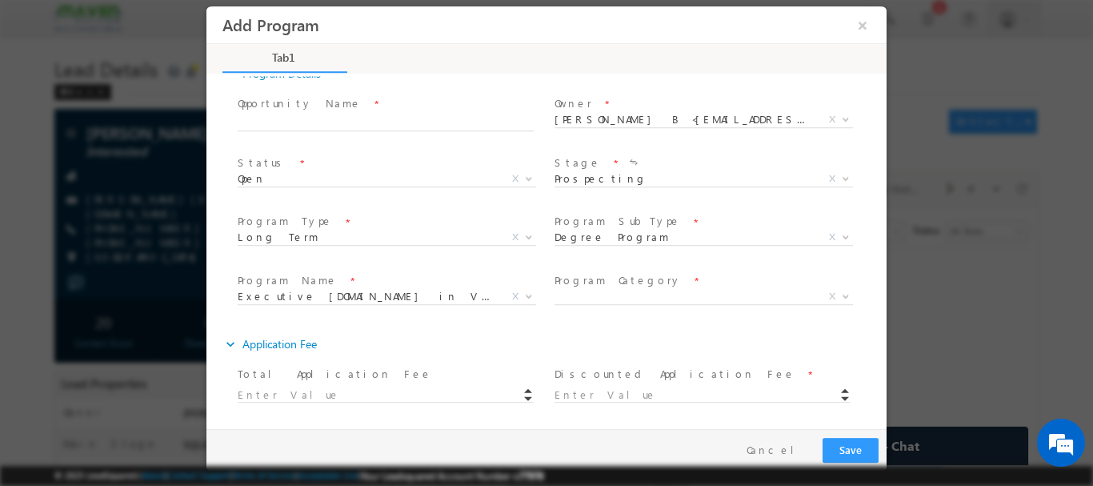
drag, startPoint x: 602, startPoint y: 285, endPoint x: 598, endPoint y: 309, distance: 24.5
click at [602, 289] on div "Program Category * X" at bounding box center [709, 289] width 310 height 37
click at [606, 286] on label "Program Category" at bounding box center [617, 279] width 127 height 15
click at [627, 294] on span "X" at bounding box center [703, 296] width 298 height 16
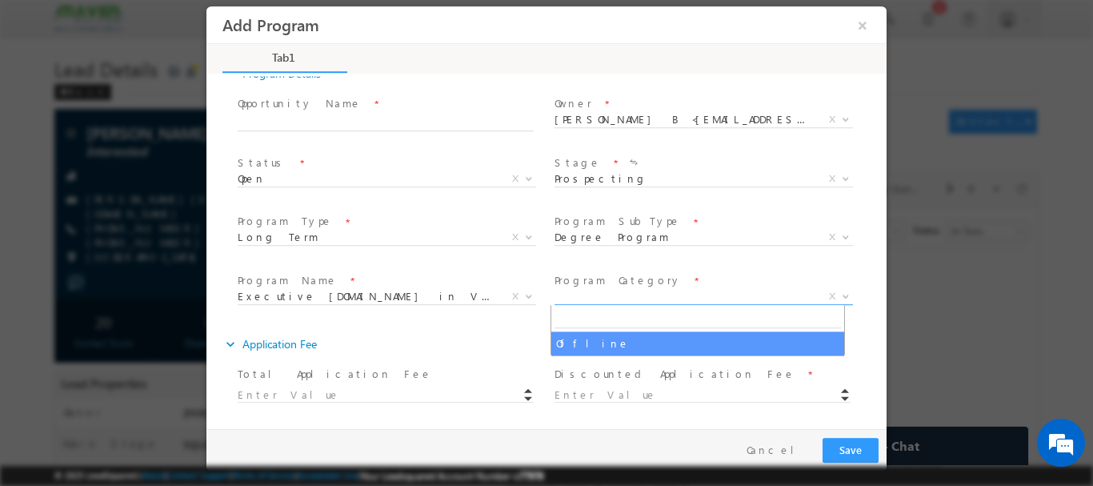
type input "[PERSON_NAME] - Long Term - Degree Program - Offline - Executive [DOMAIN_NAME] …"
select select "Offline"
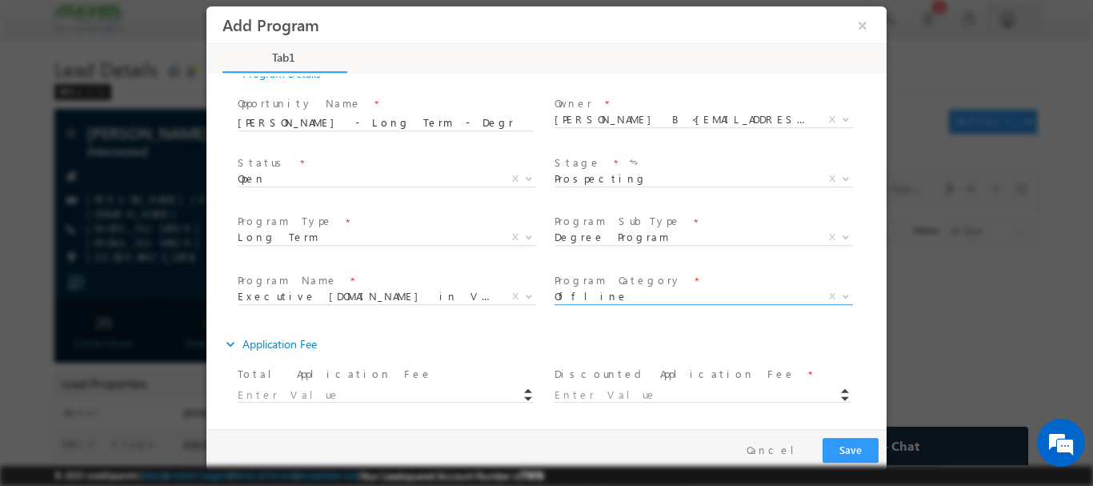
type input "1180"
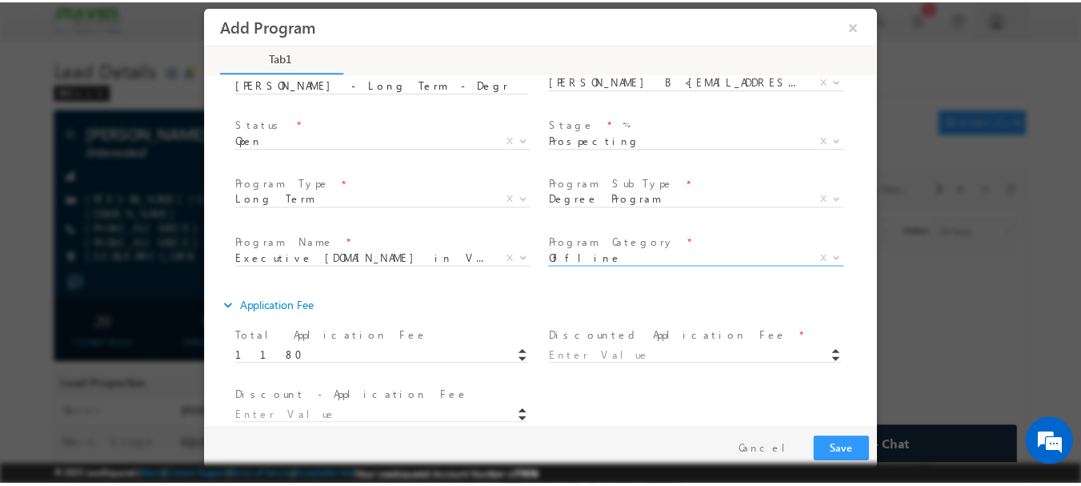
scroll to position [239, 0]
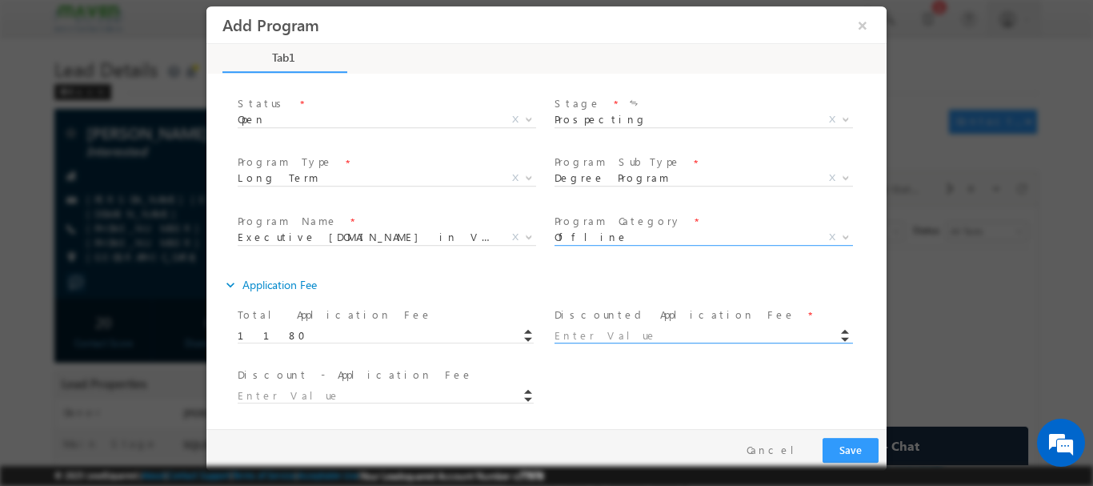
click at [592, 338] on input at bounding box center [702, 335] width 296 height 16
type input "1.00"
type input "1179"
click at [295, 400] on div "Discount - Application Fee * 1179" at bounding box center [393, 385] width 310 height 38
drag, startPoint x: 295, startPoint y: 400, endPoint x: 410, endPoint y: 409, distance: 115.5
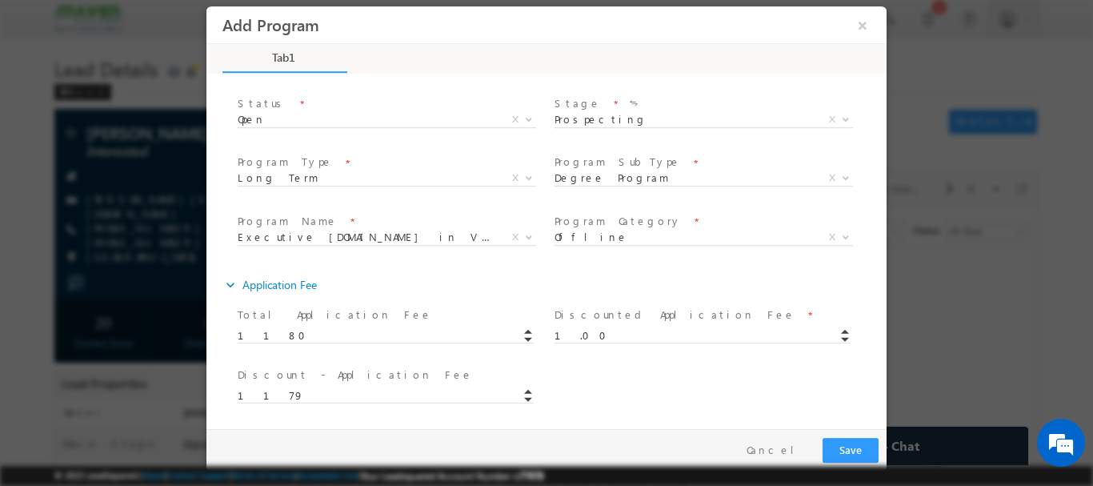
click at [206, 398] on html "Add Program ×" at bounding box center [546, 217] width 680 height 422
click at [849, 446] on button "Save" at bounding box center [850, 449] width 56 height 25
click at [864, 18] on button "×" at bounding box center [862, 25] width 27 height 30
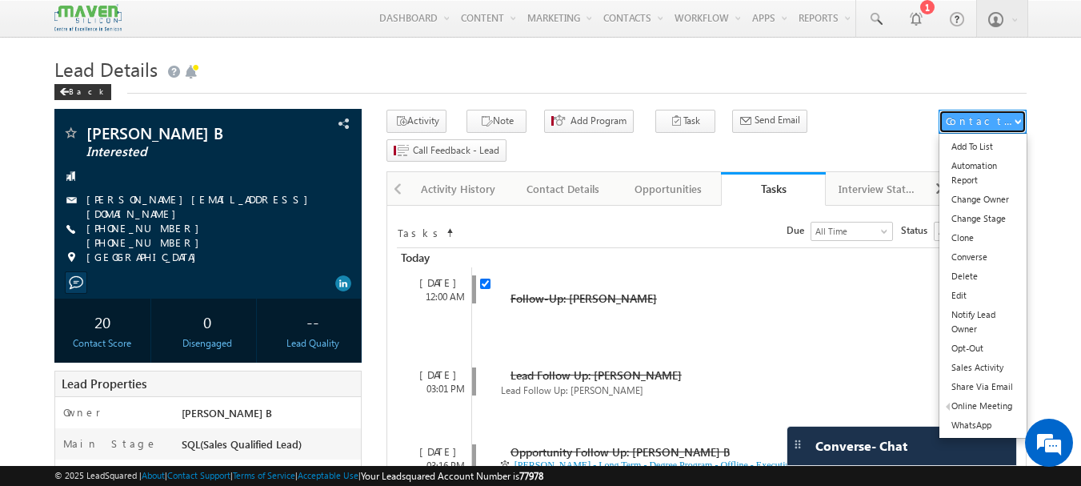
click at [973, 118] on div "Contact Actions" at bounding box center [980, 121] width 68 height 14
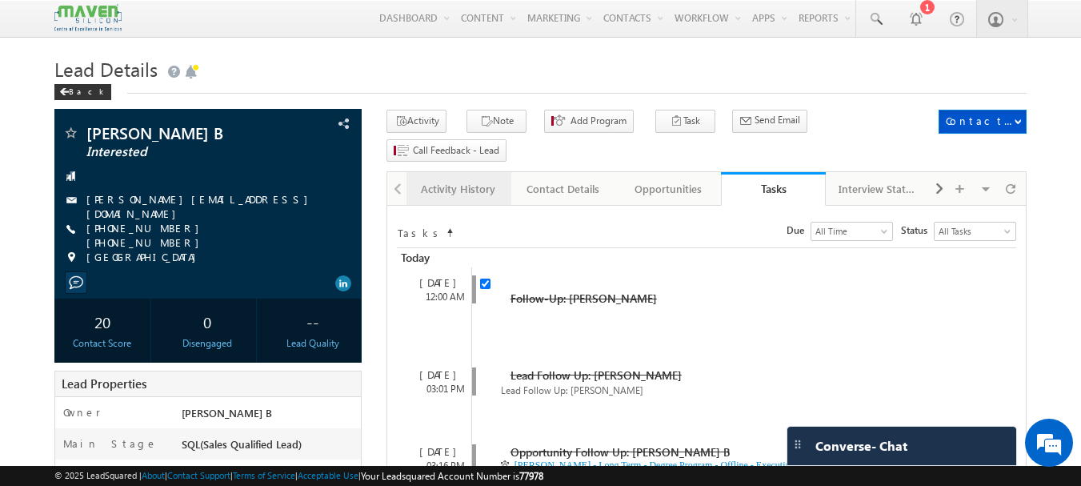
click at [454, 179] on div "Activity History" at bounding box center [458, 188] width 78 height 19
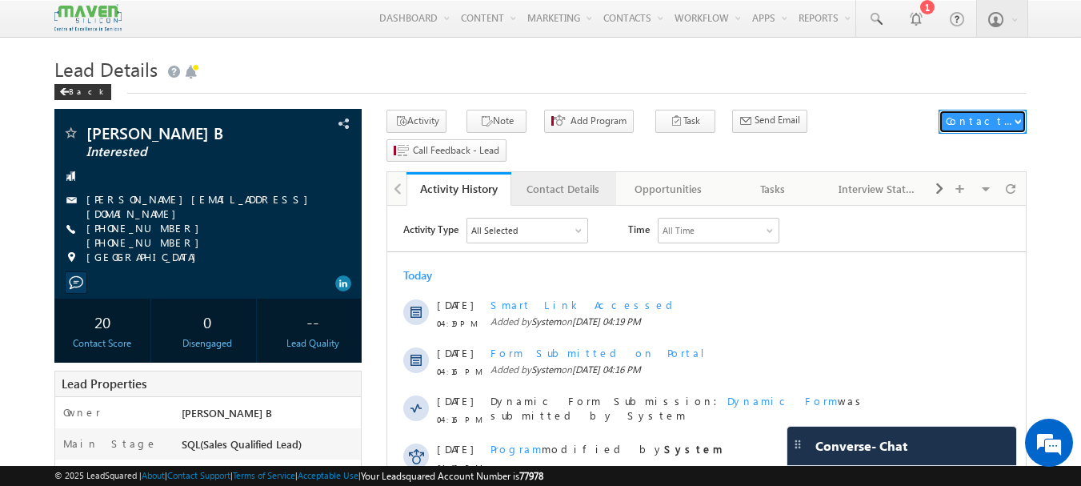
click at [534, 179] on div "Contact Details" at bounding box center [563, 188] width 78 height 19
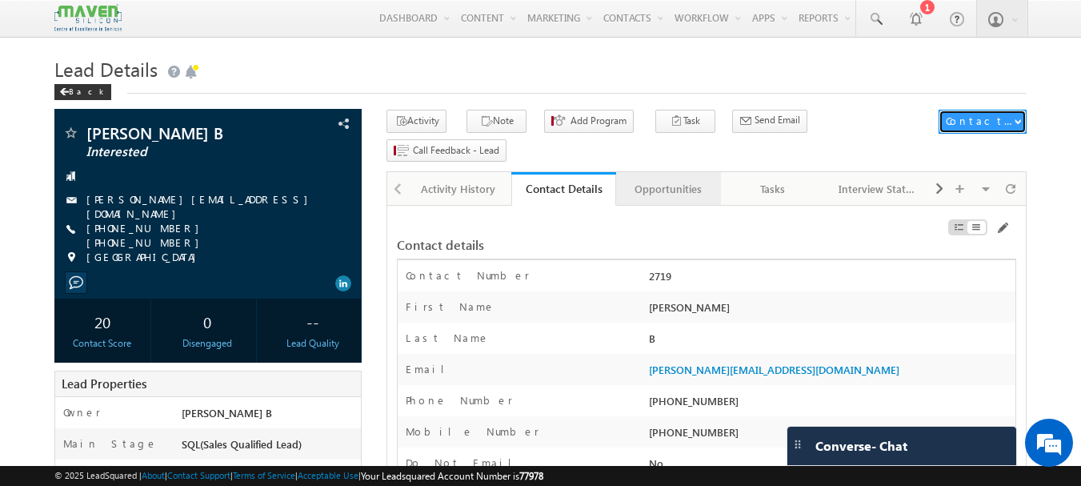
click at [662, 179] on div "Opportunities" at bounding box center [668, 188] width 78 height 19
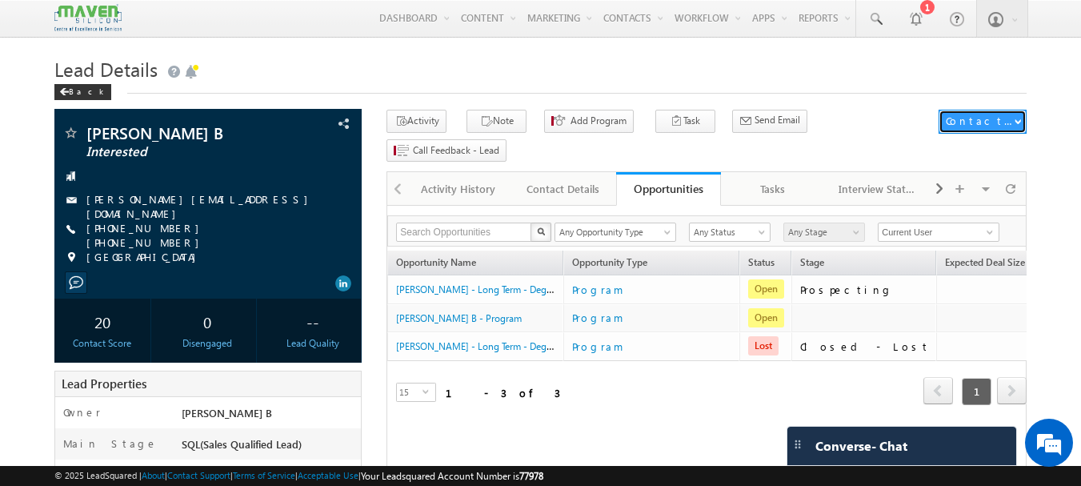
scroll to position [0, 164]
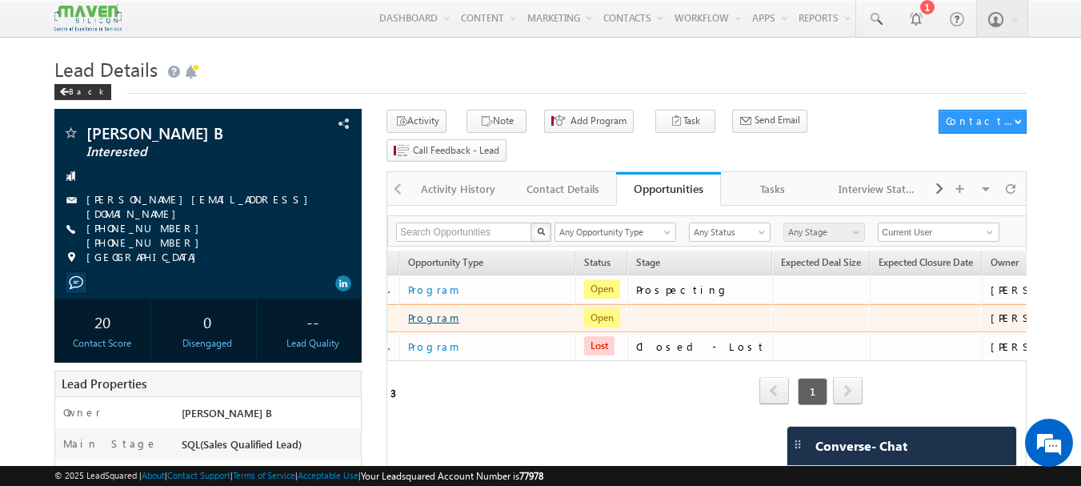
click at [432, 308] on link "Program" at bounding box center [488, 317] width 160 height 19
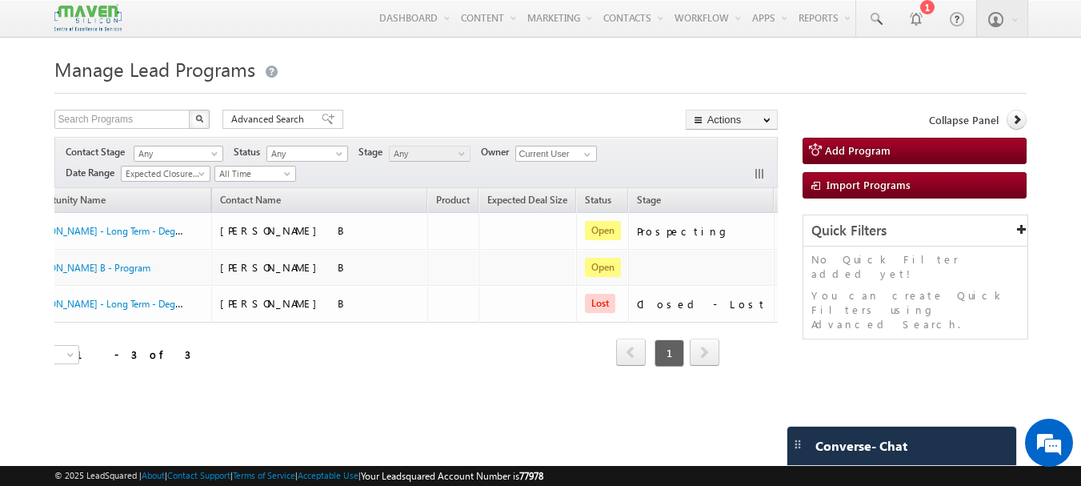
scroll to position [0, 114]
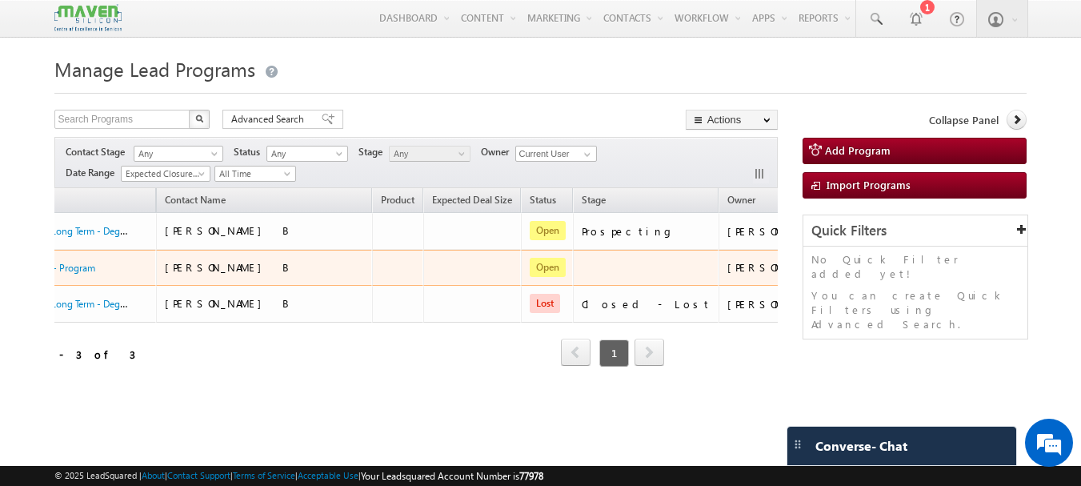
click at [808, 289] on link "Edit" at bounding box center [848, 287] width 80 height 19
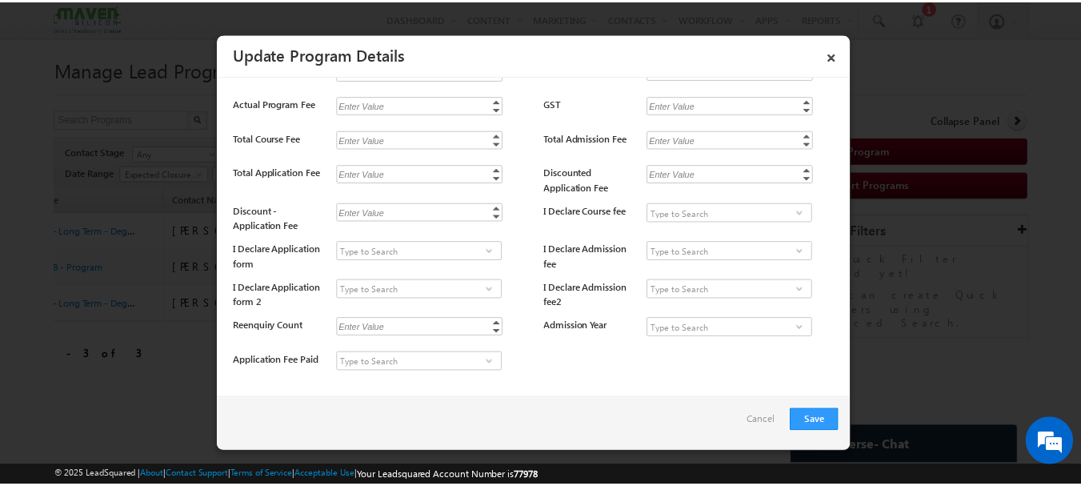
scroll to position [1718, 0]
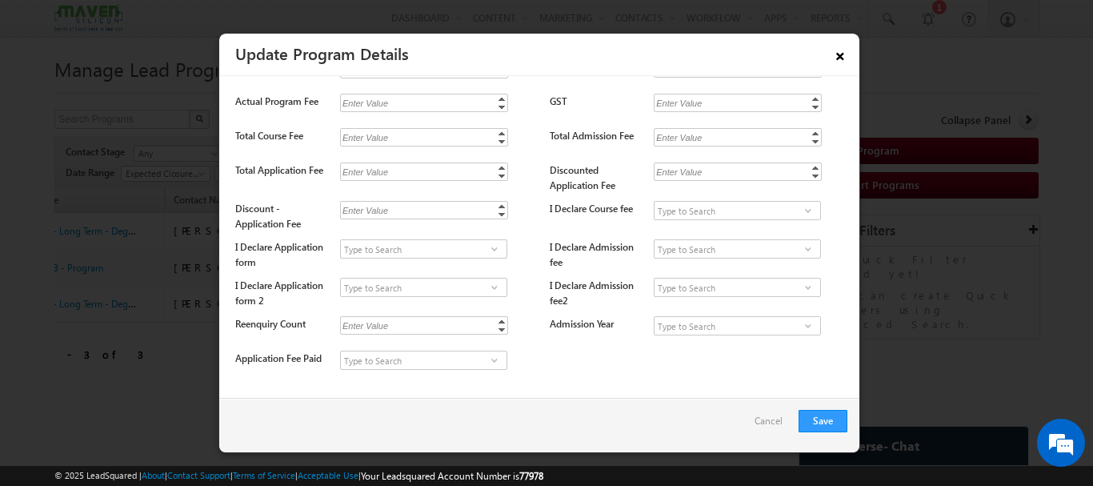
click at [840, 51] on link "×" at bounding box center [839, 53] width 27 height 28
